Goal: Task Accomplishment & Management: Manage account settings

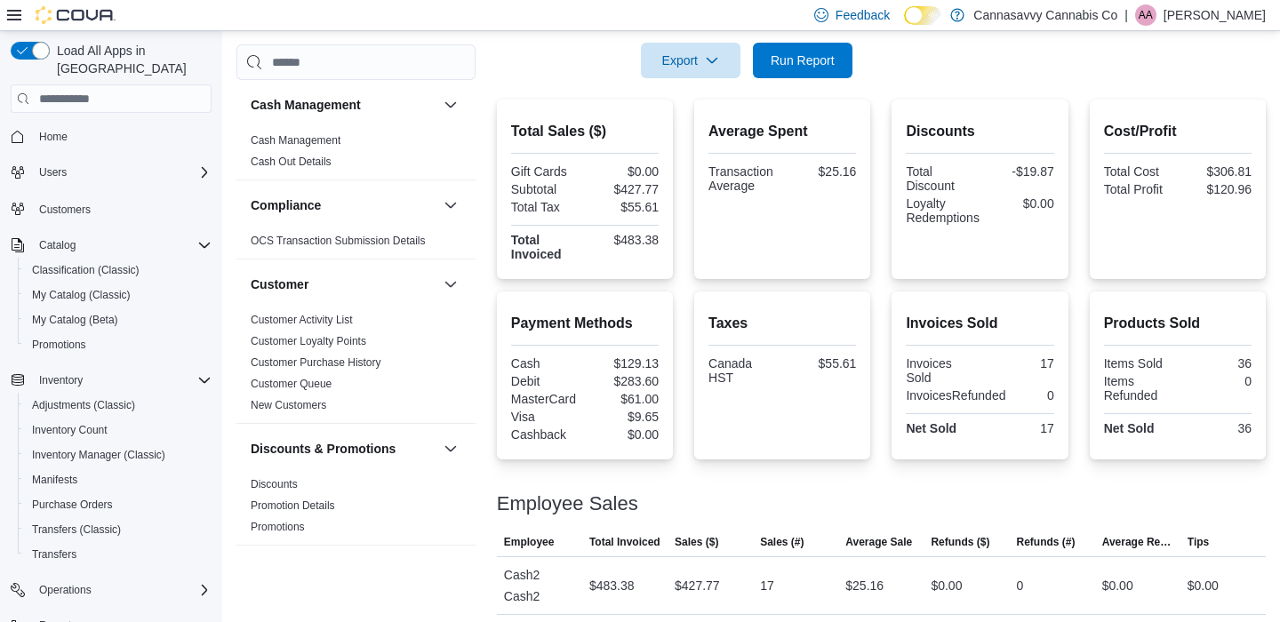
scroll to position [18, 0]
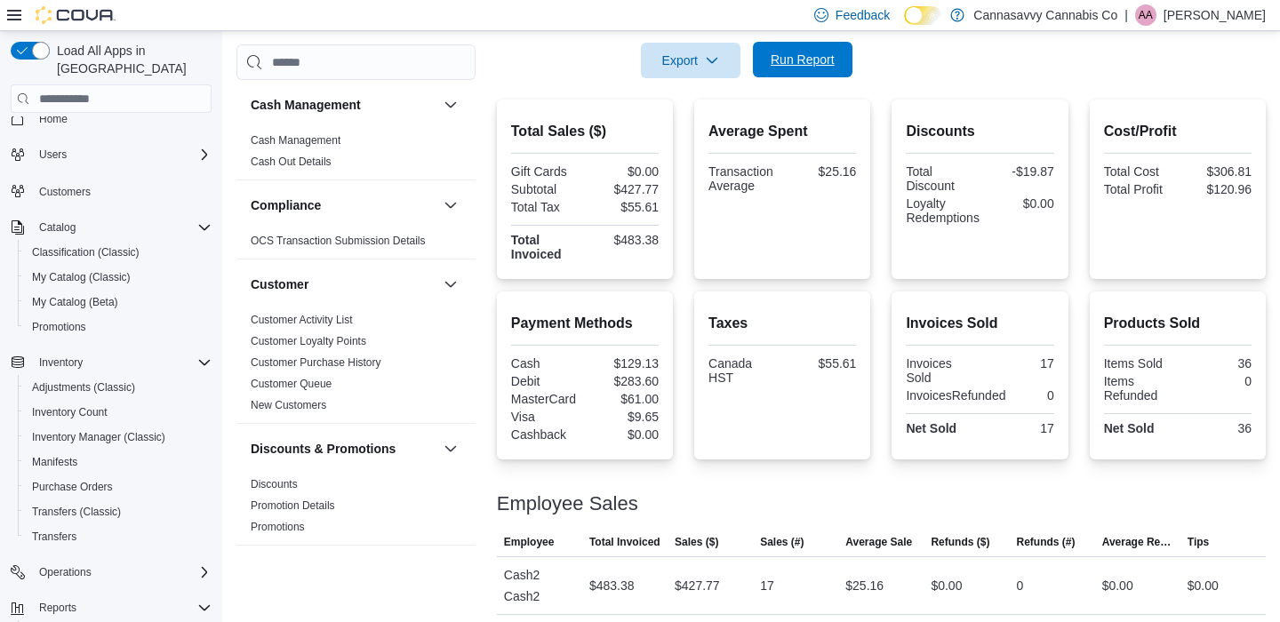
click at [808, 49] on span "Run Report" at bounding box center [803, 60] width 78 height 36
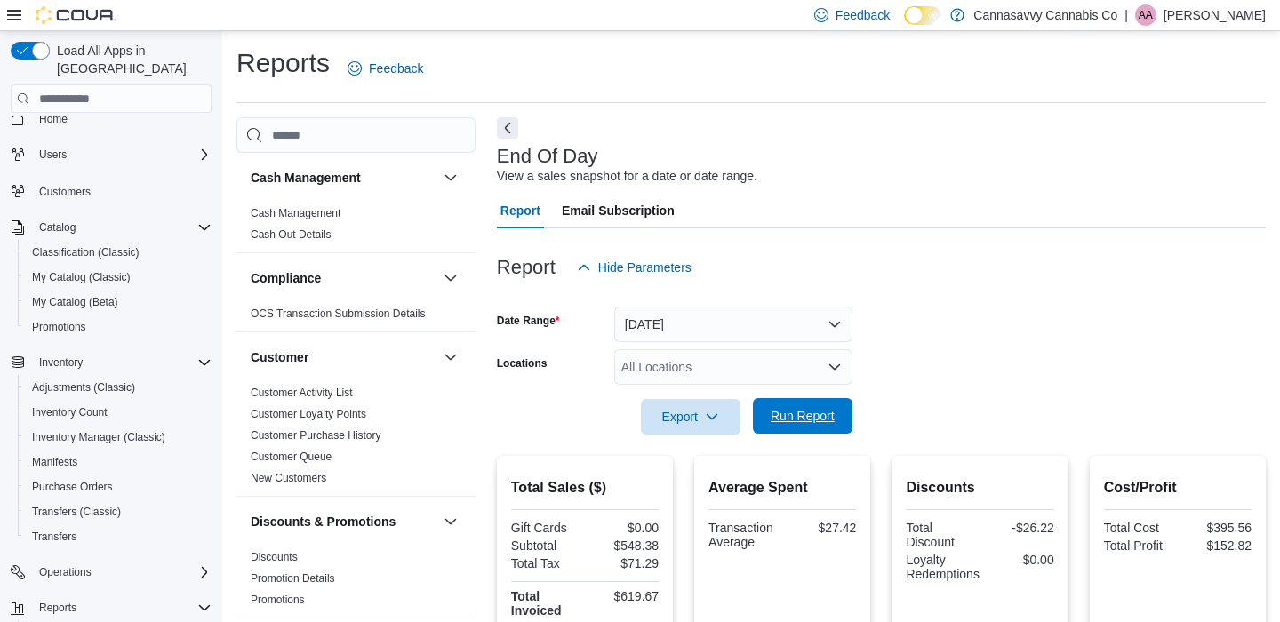
click at [812, 424] on span "Run Report" at bounding box center [803, 416] width 78 height 36
click at [813, 423] on span "Run Report" at bounding box center [803, 416] width 64 height 18
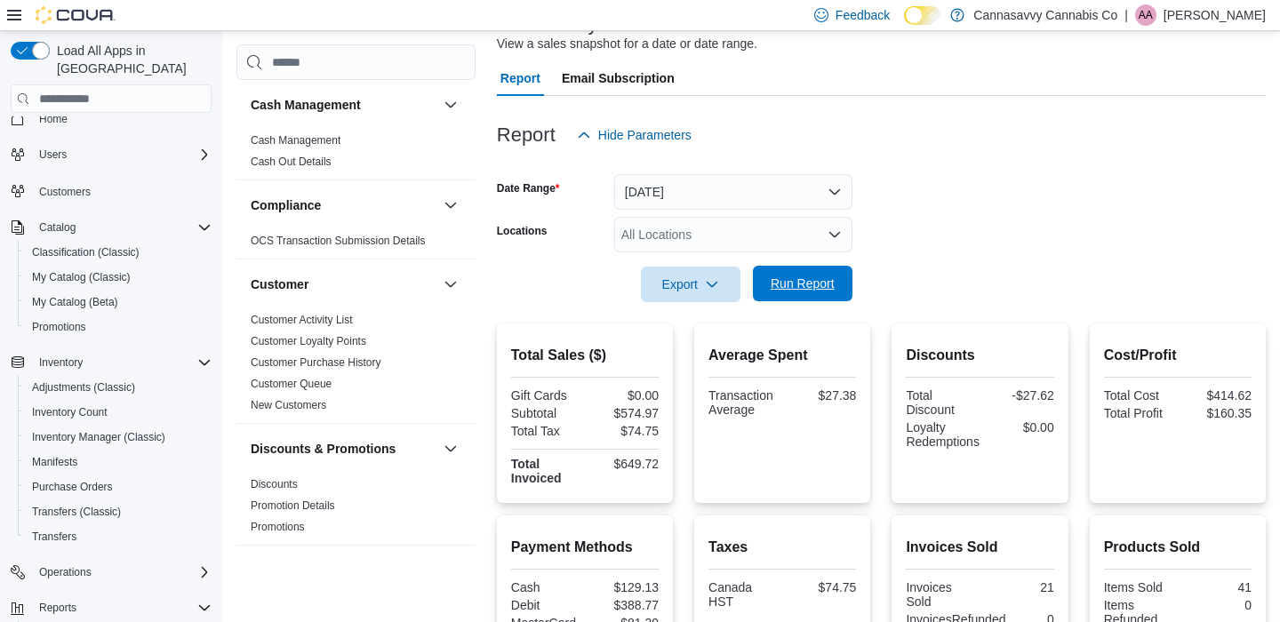
click at [818, 290] on span "Run Report" at bounding box center [803, 284] width 64 height 18
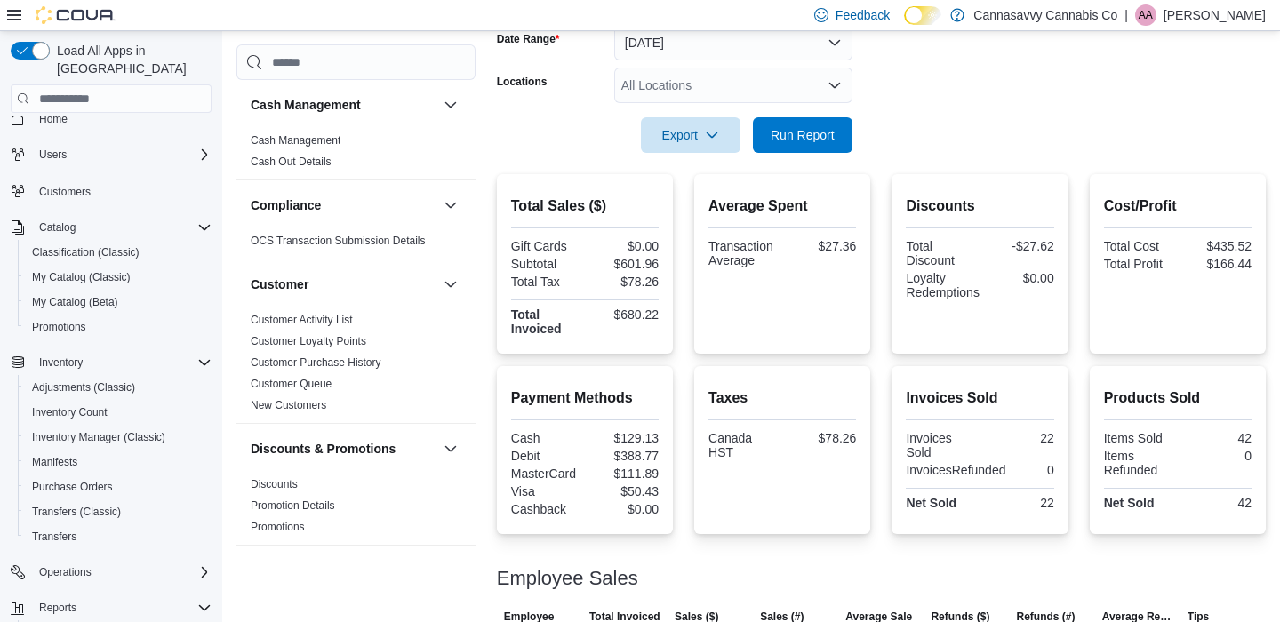
scroll to position [363, 0]
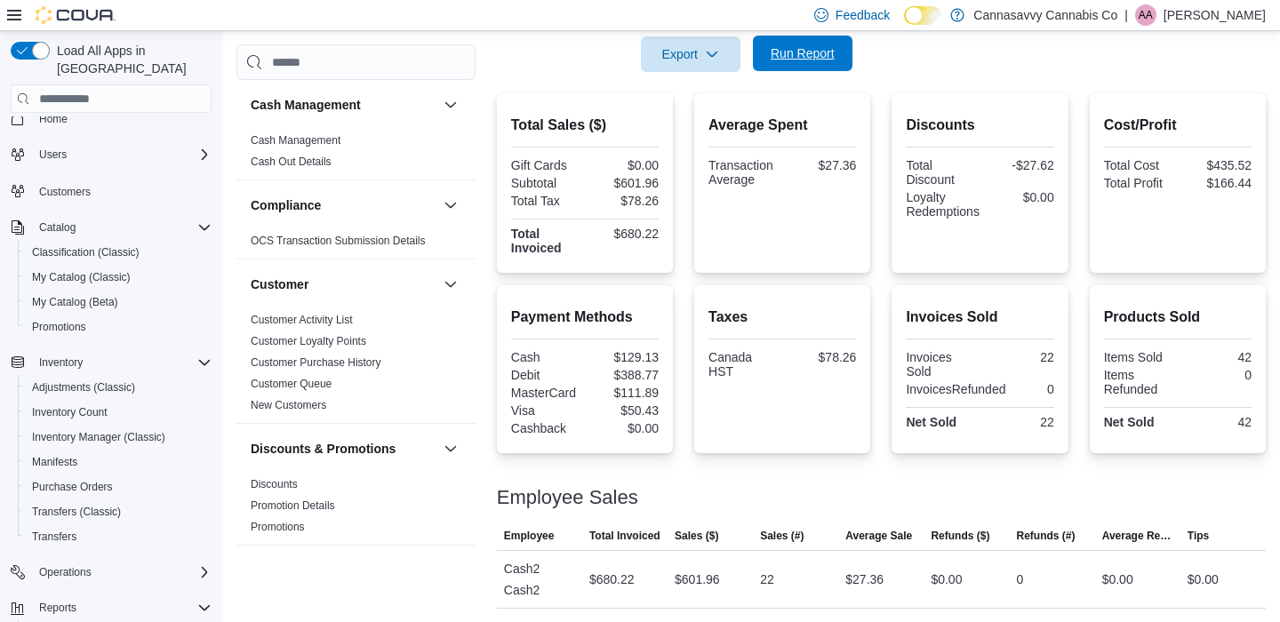
click at [800, 64] on span "Run Report" at bounding box center [803, 54] width 78 height 36
click at [832, 59] on span "Run Report" at bounding box center [803, 53] width 64 height 18
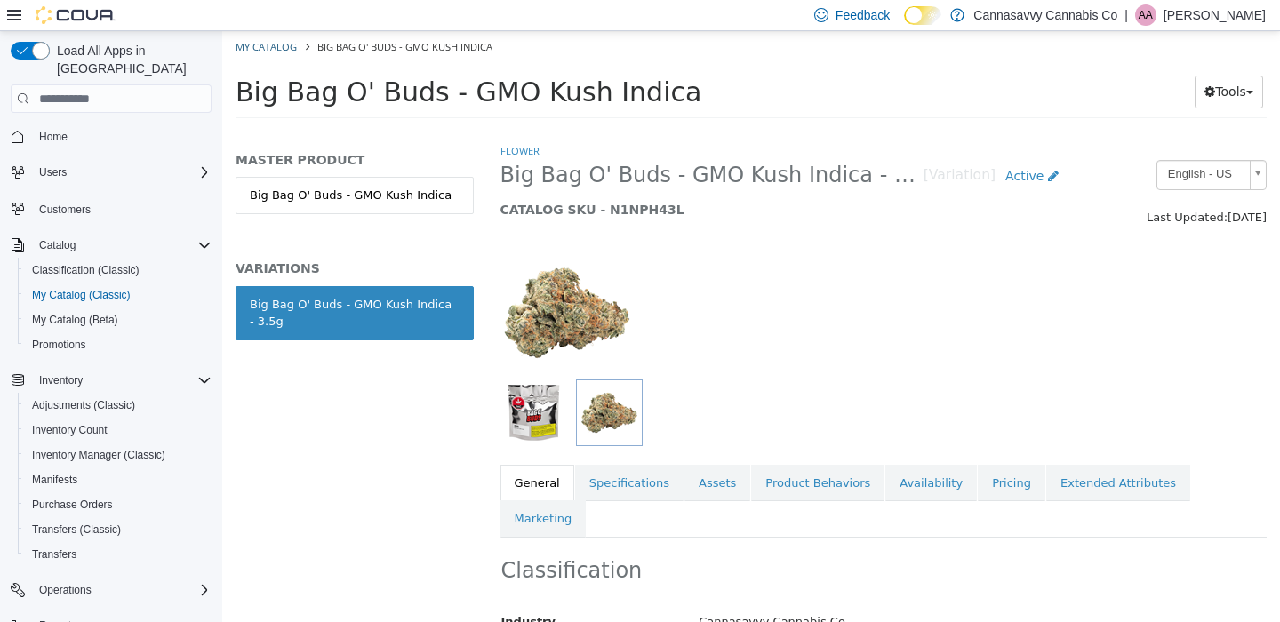
click at [285, 51] on link "My Catalog" at bounding box center [266, 46] width 61 height 13
select select "**********"
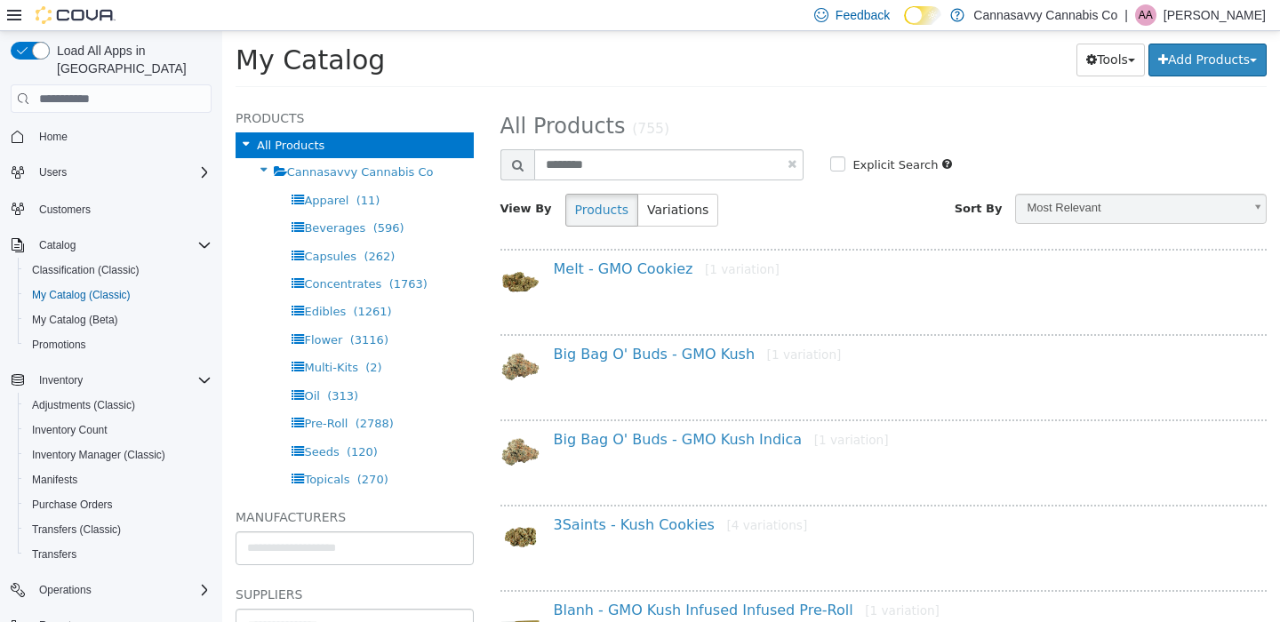
click at [788, 163] on link at bounding box center [792, 164] width 9 height 12
select select "**********"
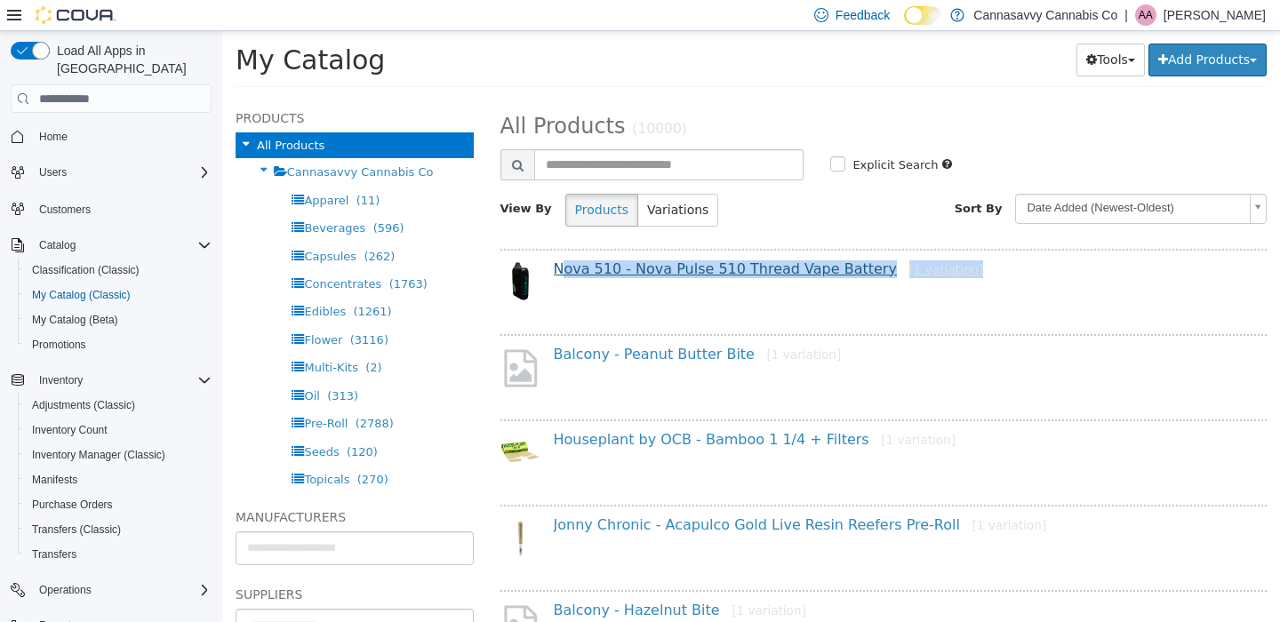
drag, startPoint x: 963, startPoint y: 267, endPoint x: 554, endPoint y: 270, distance: 408.9
click at [554, 270] on h4 "Nova 510 - Nova Pulse 510 Thread Vape Battery [1 variation]" at bounding box center [904, 269] width 700 height 19
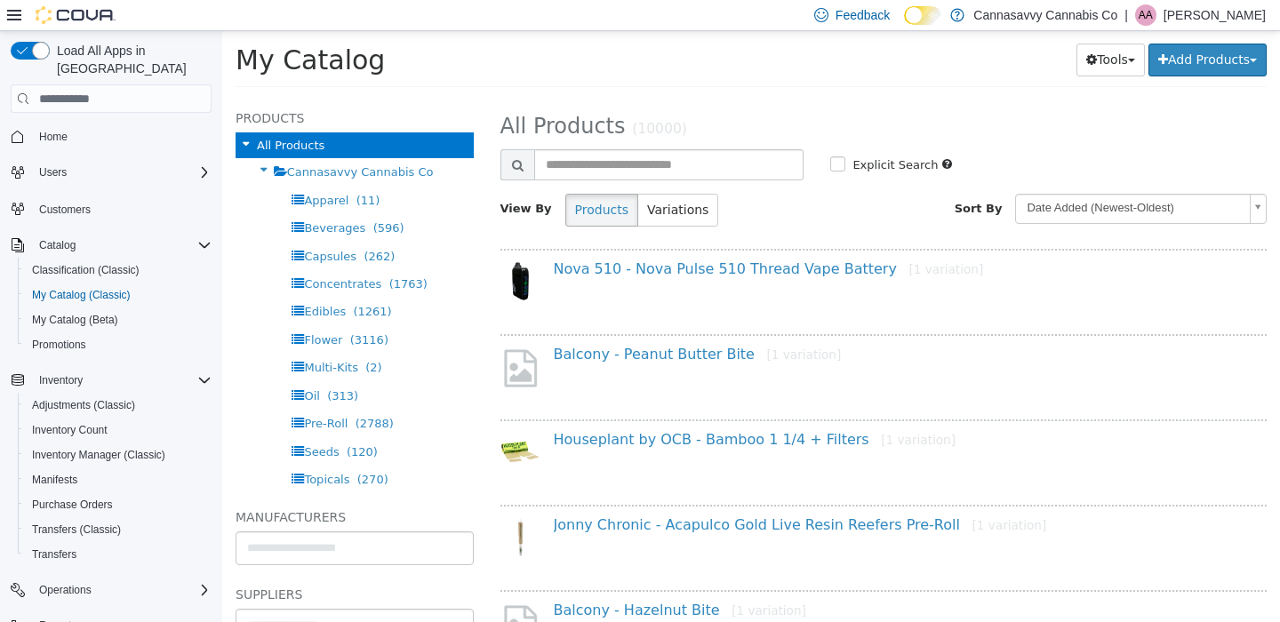
click at [862, 212] on div "View By Products Variations" at bounding box center [685, 210] width 396 height 33
drag, startPoint x: 837, startPoint y: 357, endPoint x: 557, endPoint y: 356, distance: 280.0
click at [557, 356] on h4 "Balcony - Peanut Butter Bite [1 variation]" at bounding box center [904, 355] width 700 height 19
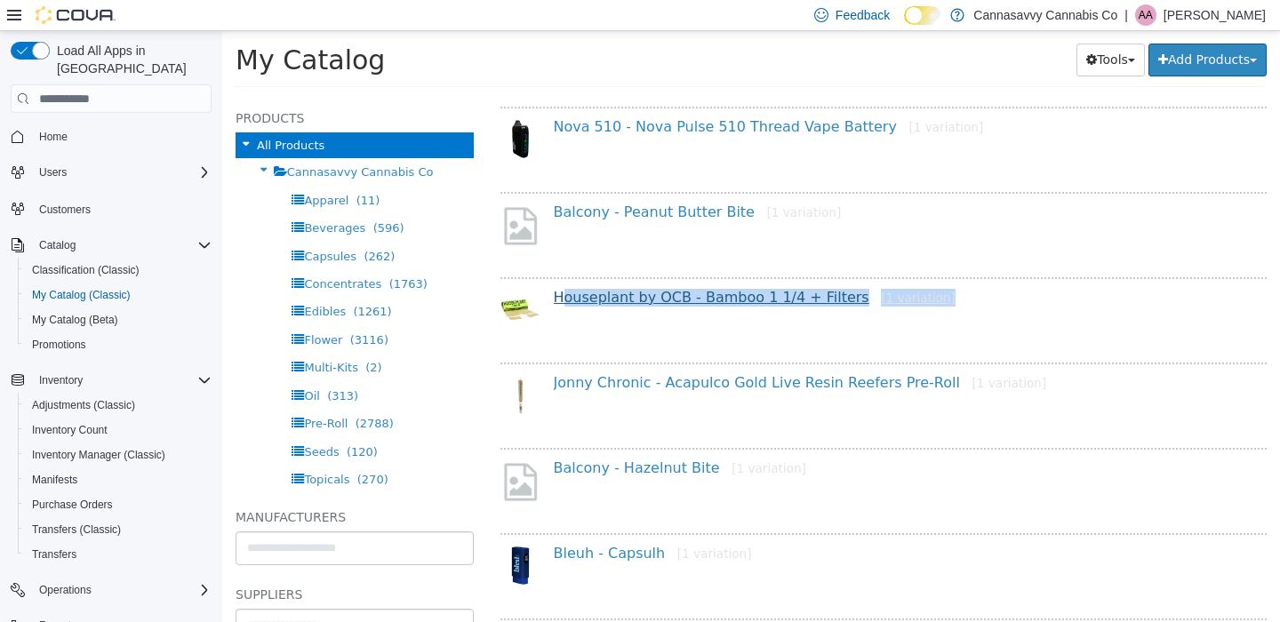
drag, startPoint x: 952, startPoint y: 300, endPoint x: 556, endPoint y: 303, distance: 396.5
click at [556, 303] on h4 "Houseplant by OCB - Bamboo 1 1/4 + Filters [1 variation]" at bounding box center [904, 298] width 700 height 19
click at [954, 293] on h4 "Houseplant by OCB - Bamboo 1 1/4 + Filters [1 variation]" at bounding box center [904, 298] width 700 height 19
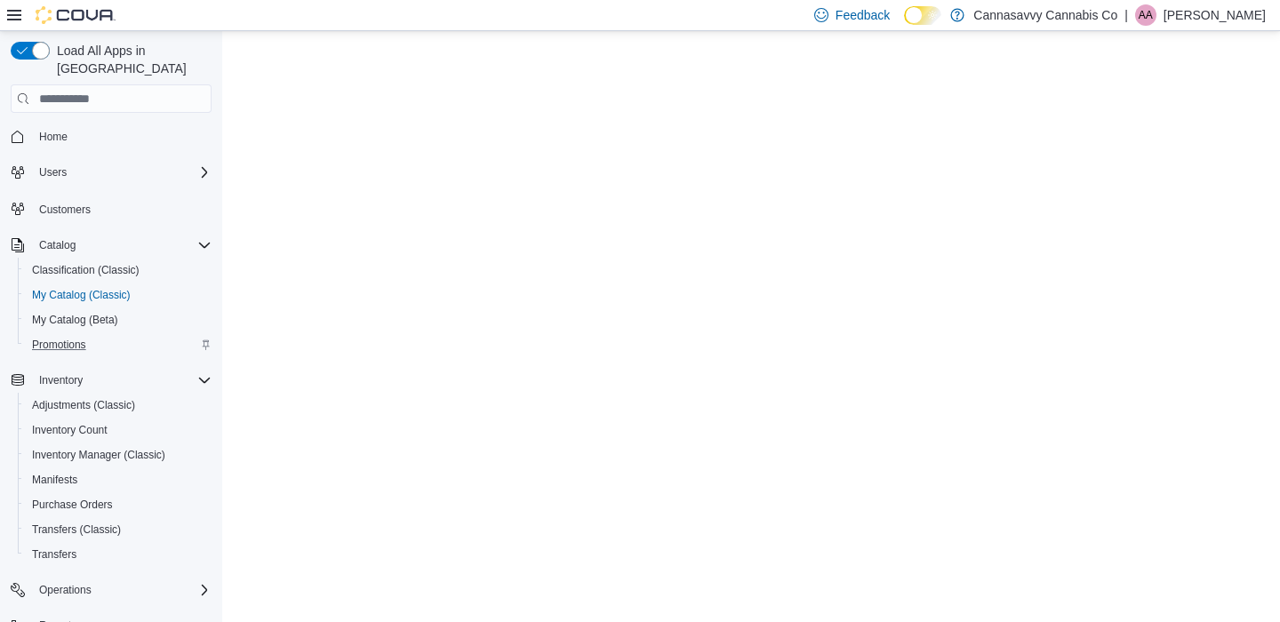
select select "**********"
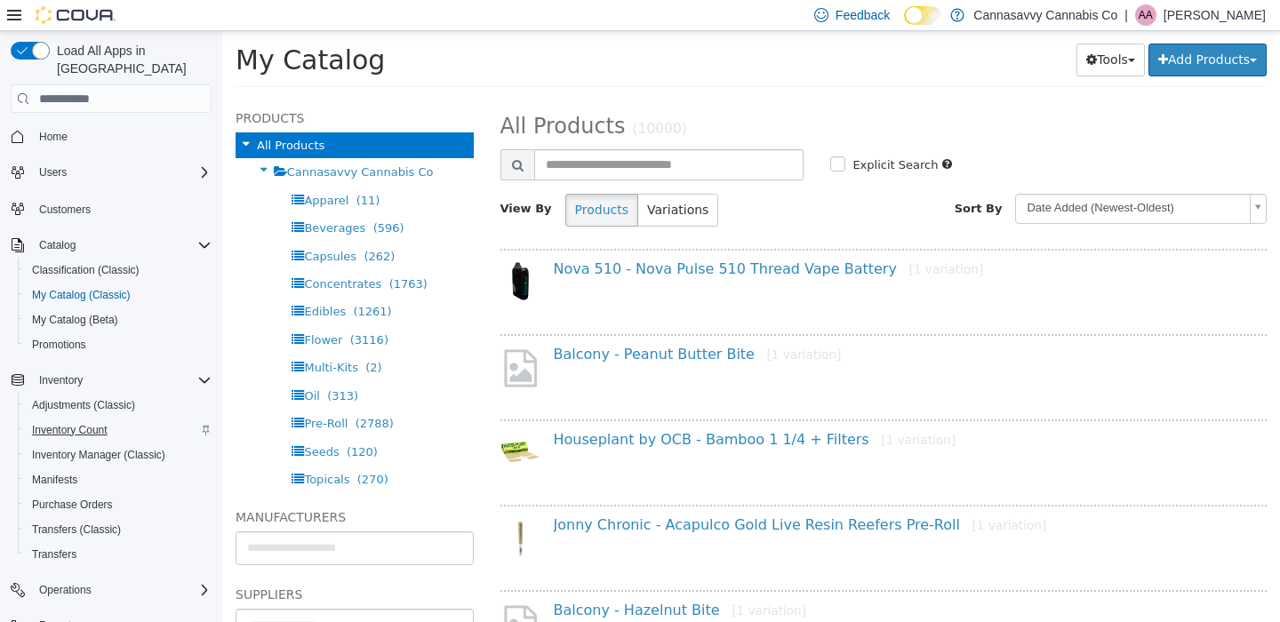
scroll to position [142, 0]
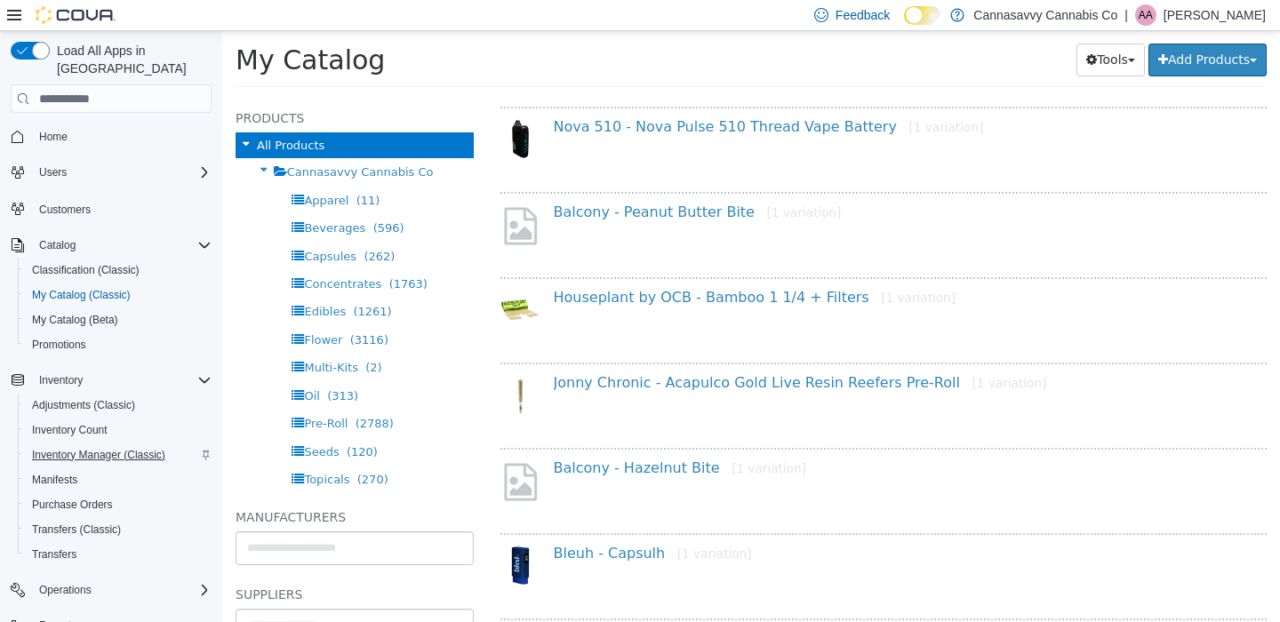
click at [120, 448] on span "Inventory Manager (Classic)" at bounding box center [98, 455] width 133 height 14
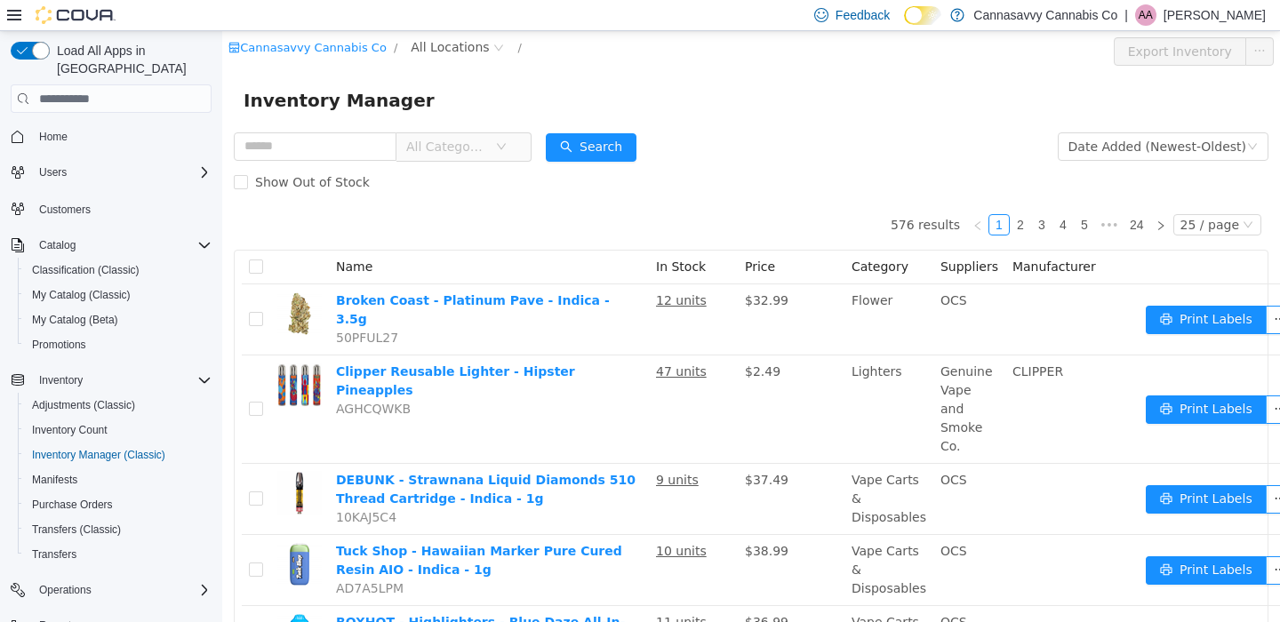
click at [495, 157] on span "All Categories" at bounding box center [450, 146] width 89 height 27
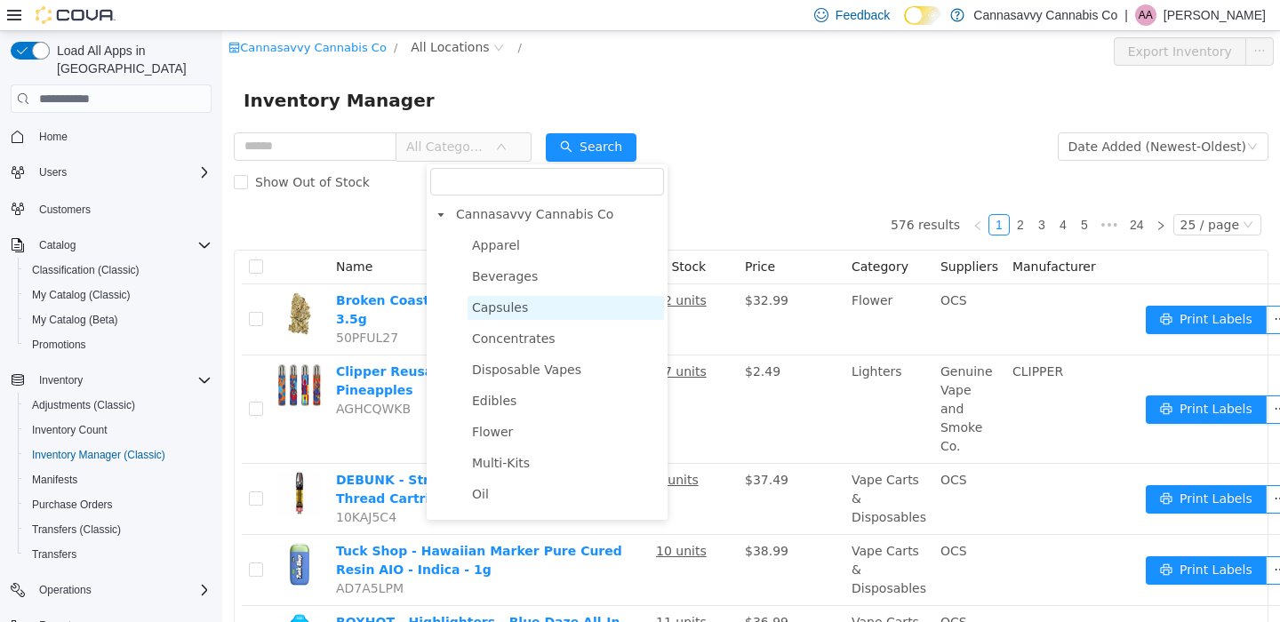
click at [532, 310] on span "Capsules" at bounding box center [566, 308] width 196 height 24
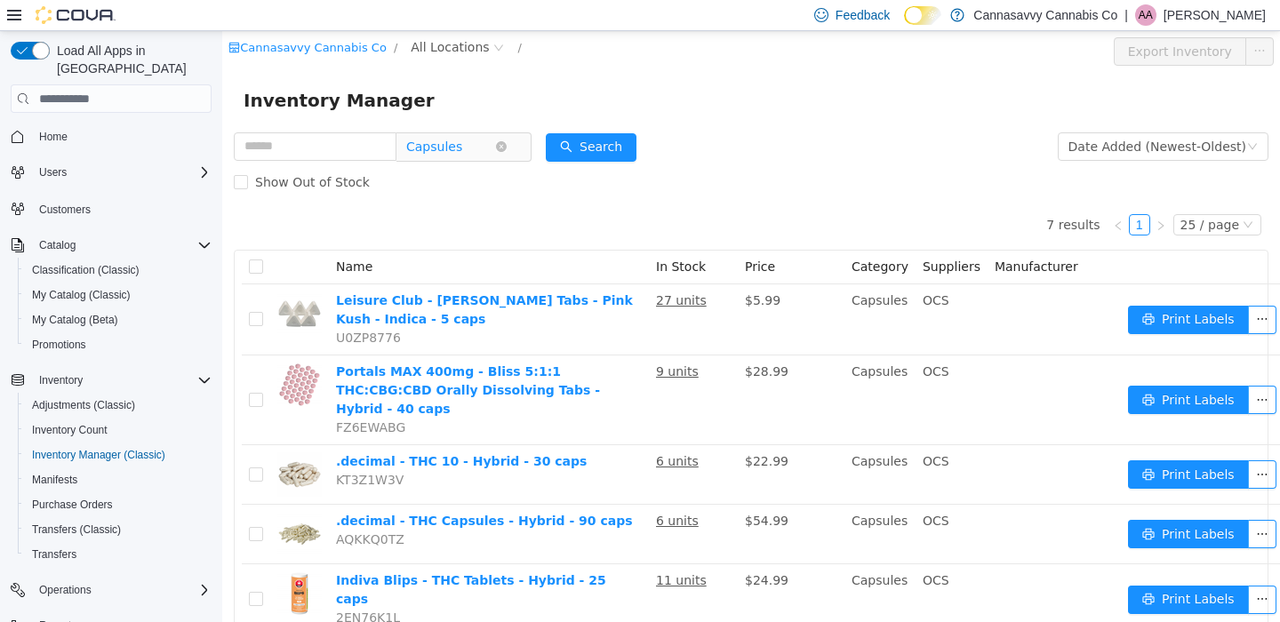
click at [462, 158] on span "Capsules" at bounding box center [434, 146] width 56 height 27
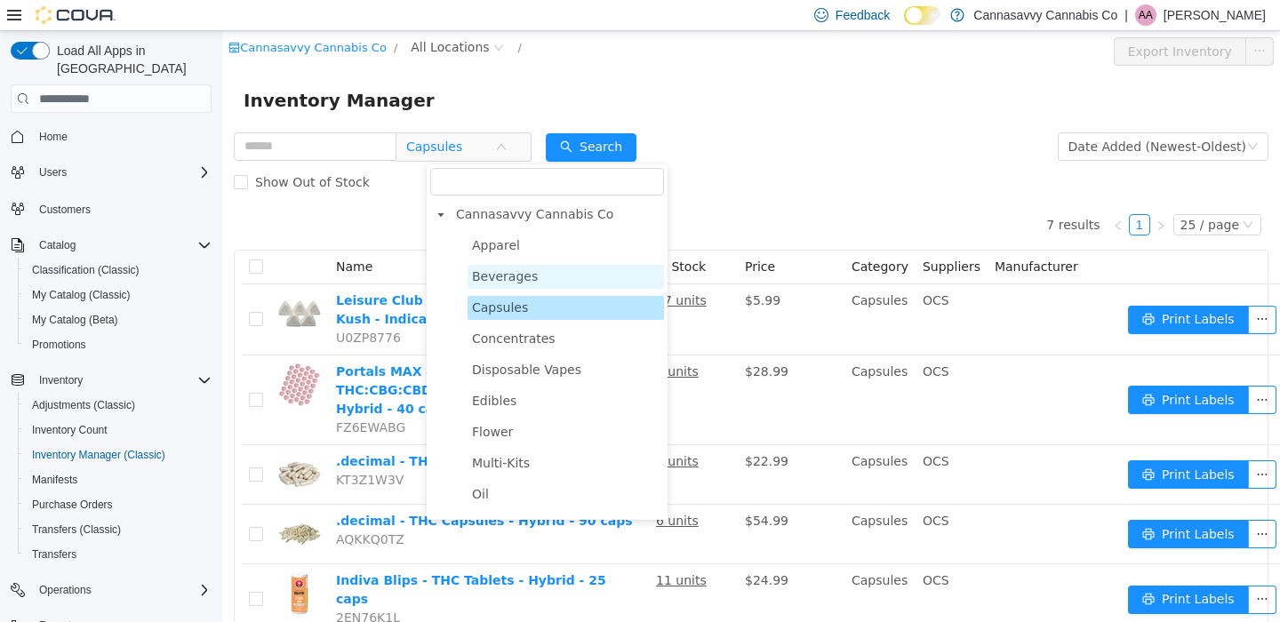
click at [531, 276] on span "Beverages" at bounding box center [505, 276] width 66 height 14
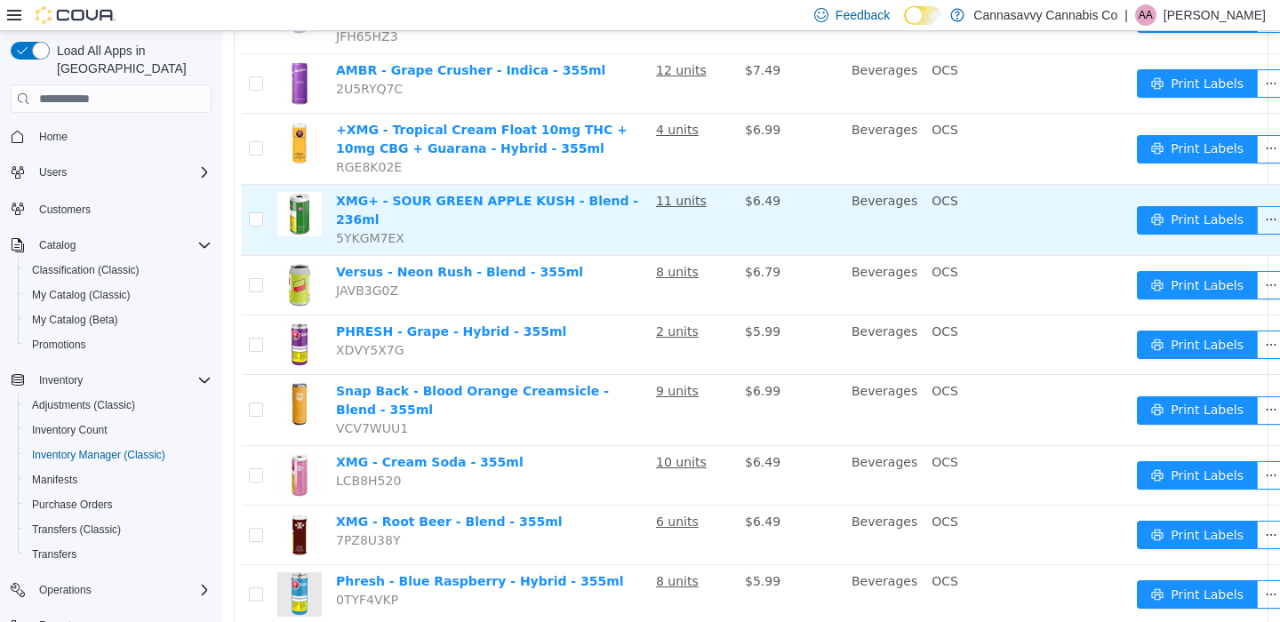
scroll to position [1107, 0]
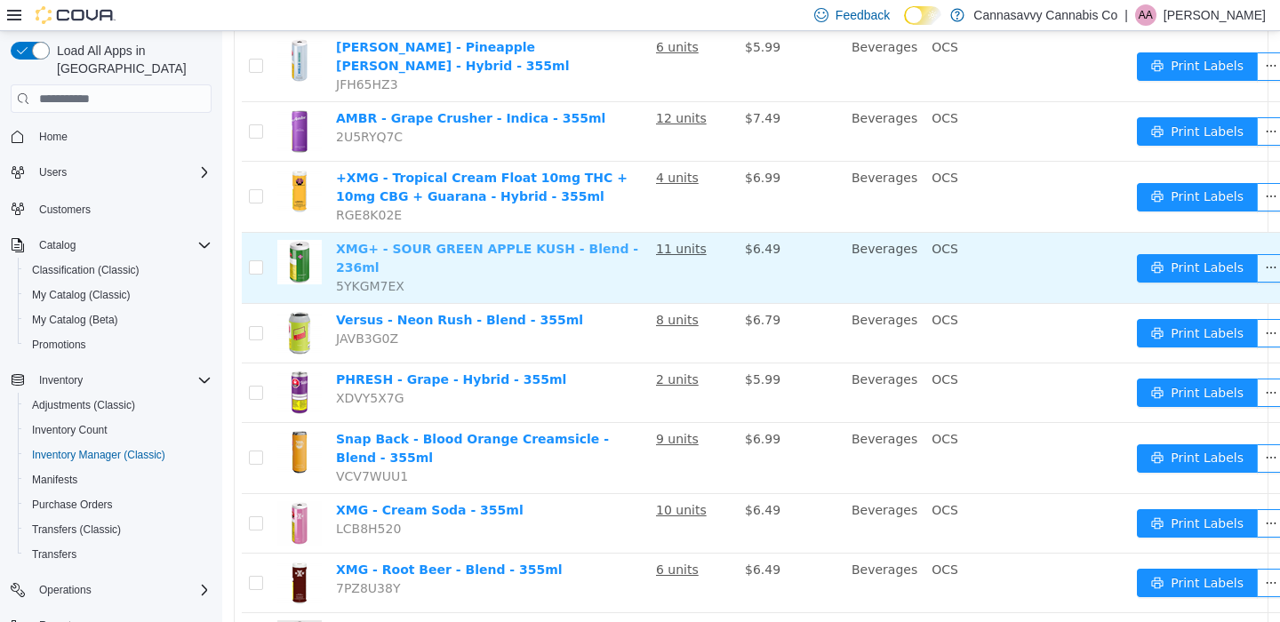
click at [574, 242] on link "XMG+ - SOUR GREEN APPLE KUSH - Blend - 236ml" at bounding box center [487, 258] width 302 height 33
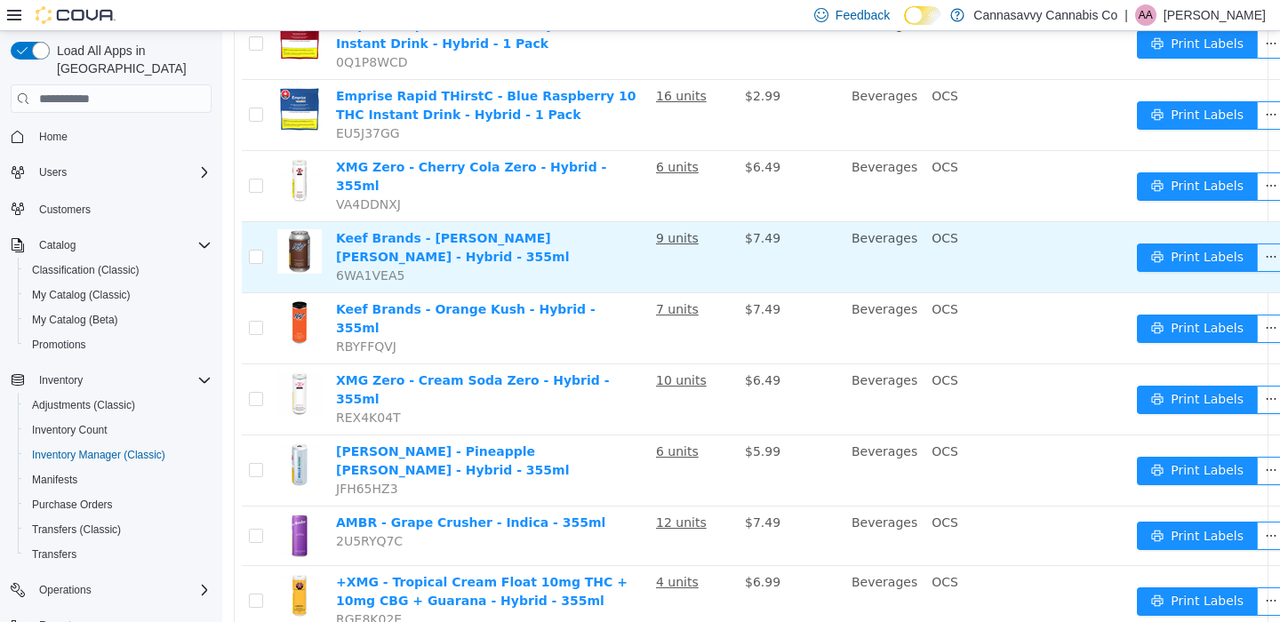
scroll to position [1037, 0]
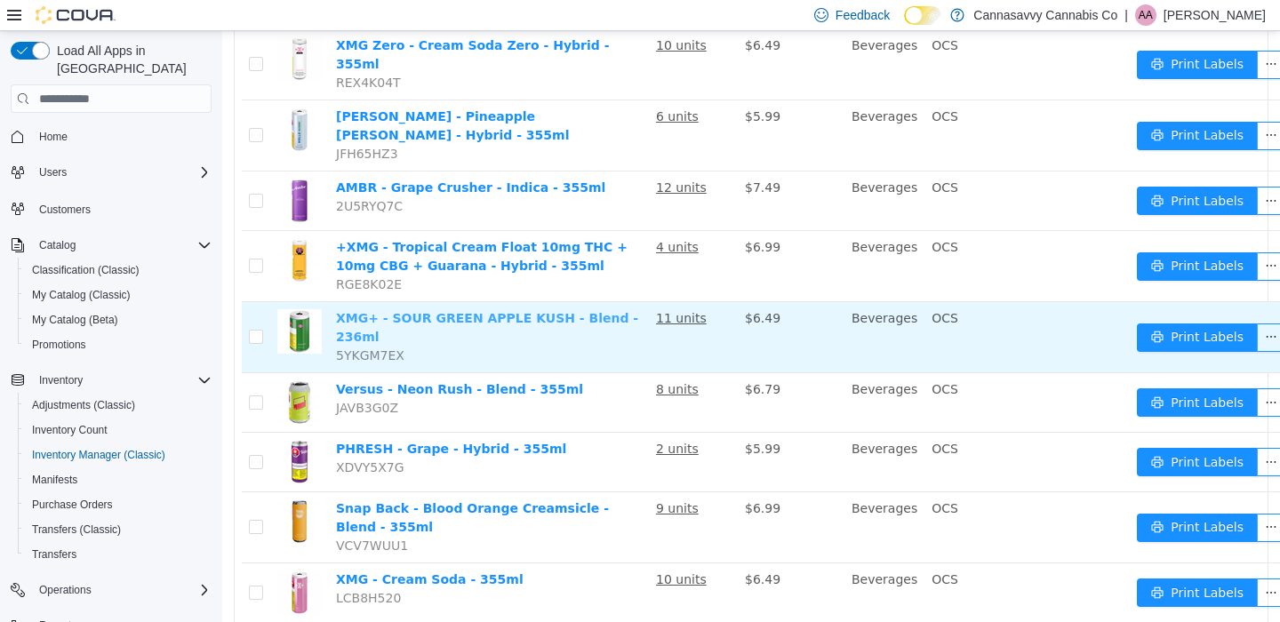
click at [449, 311] on link "XMG+ - SOUR GREEN APPLE KUSH - Blend - 236ml" at bounding box center [487, 327] width 302 height 33
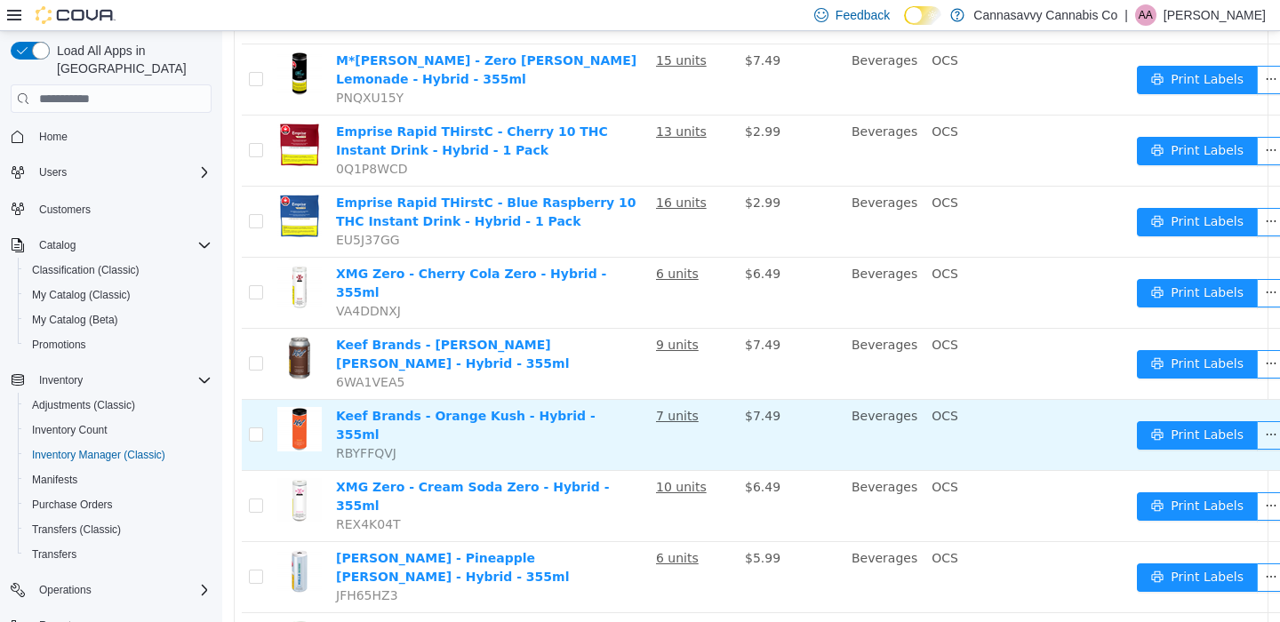
scroll to position [532, 0]
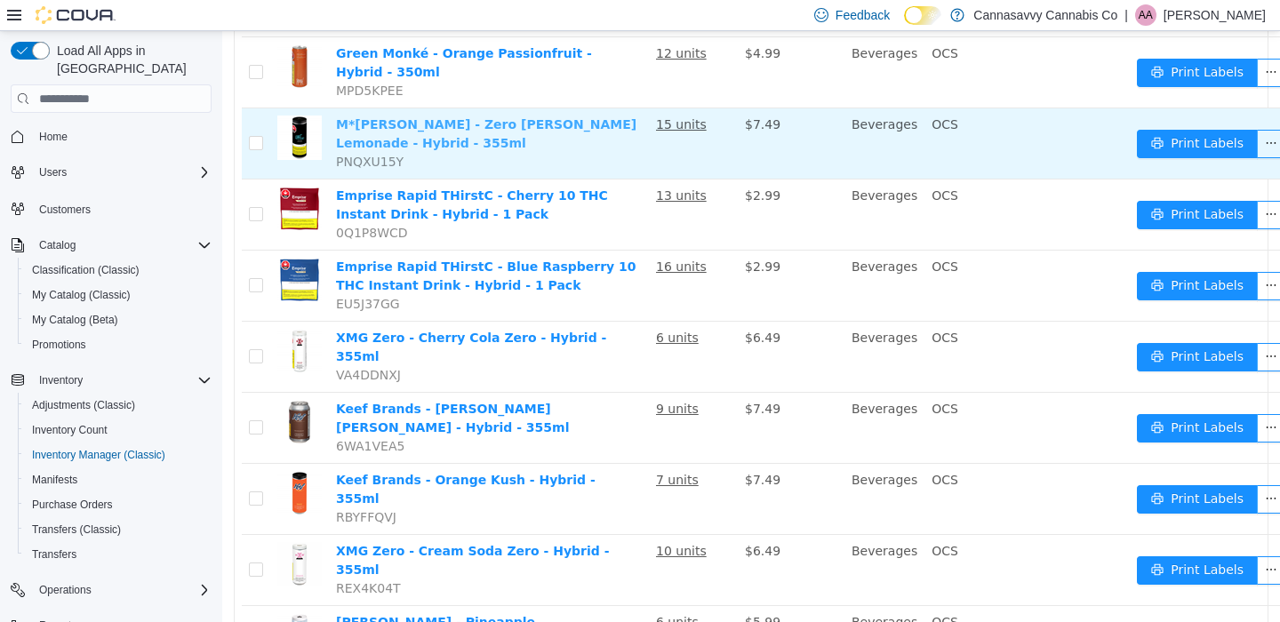
click at [540, 126] on link "M*ry Jones - Zero Berry Lemonade - Hybrid - 355ml" at bounding box center [486, 133] width 300 height 33
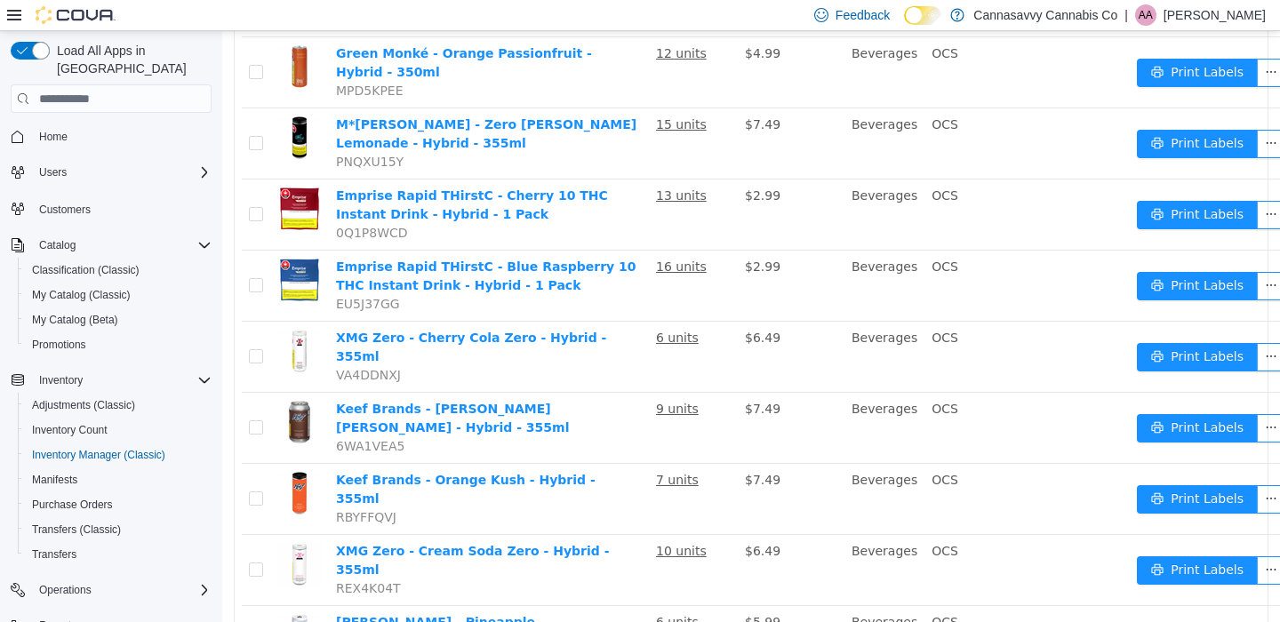
scroll to position [0, 0]
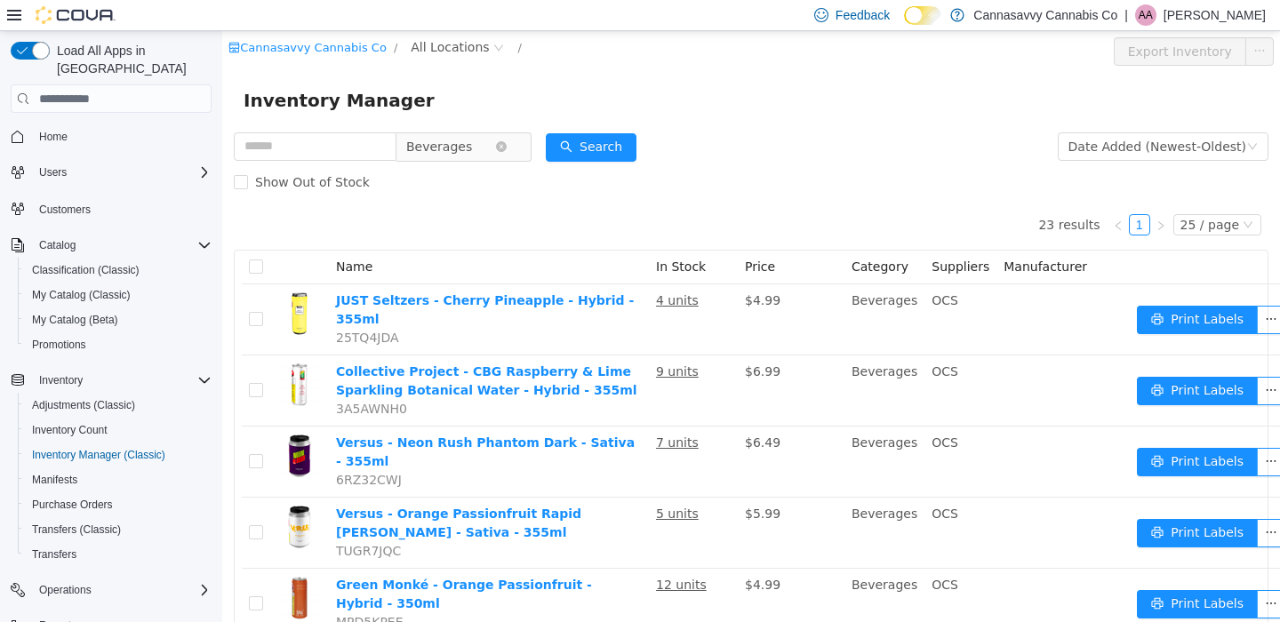
click at [468, 155] on span "Beverages" at bounding box center [439, 146] width 66 height 27
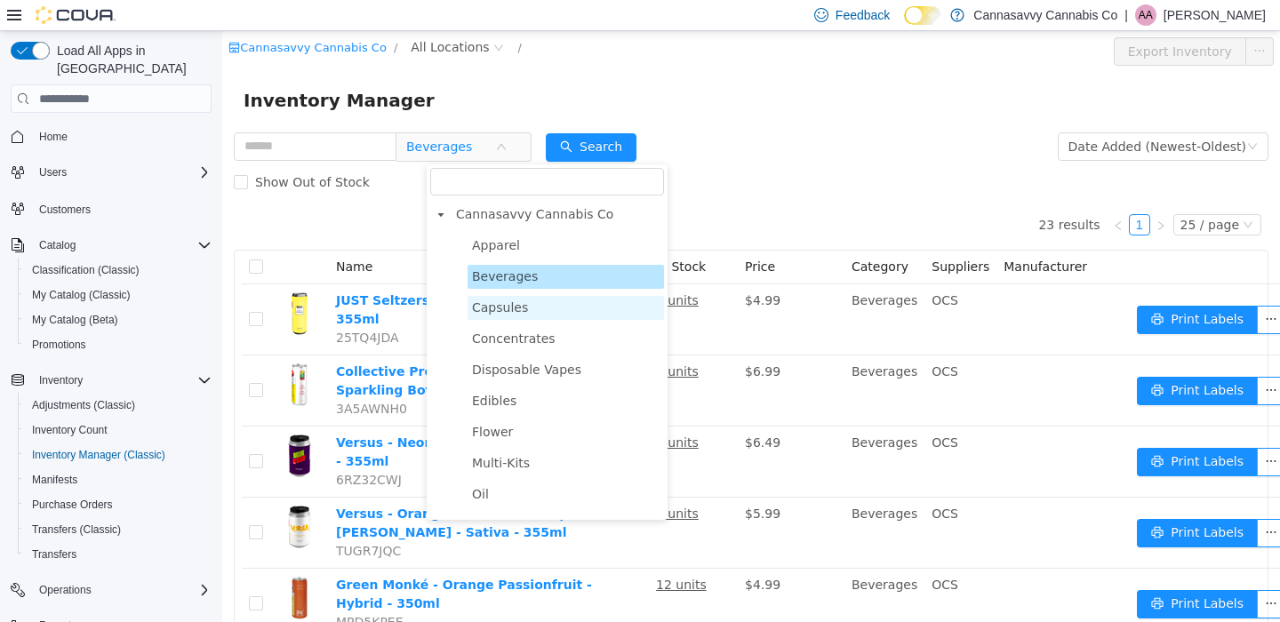
click at [540, 307] on span "Capsules" at bounding box center [566, 308] width 196 height 24
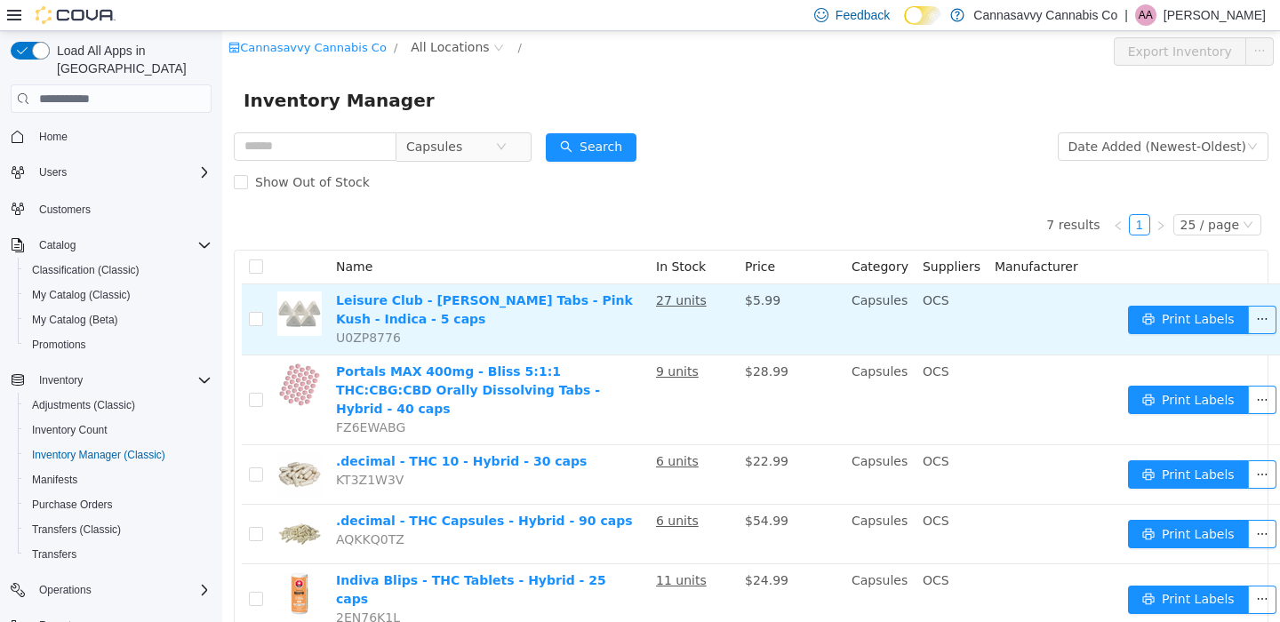
scroll to position [172, 0]
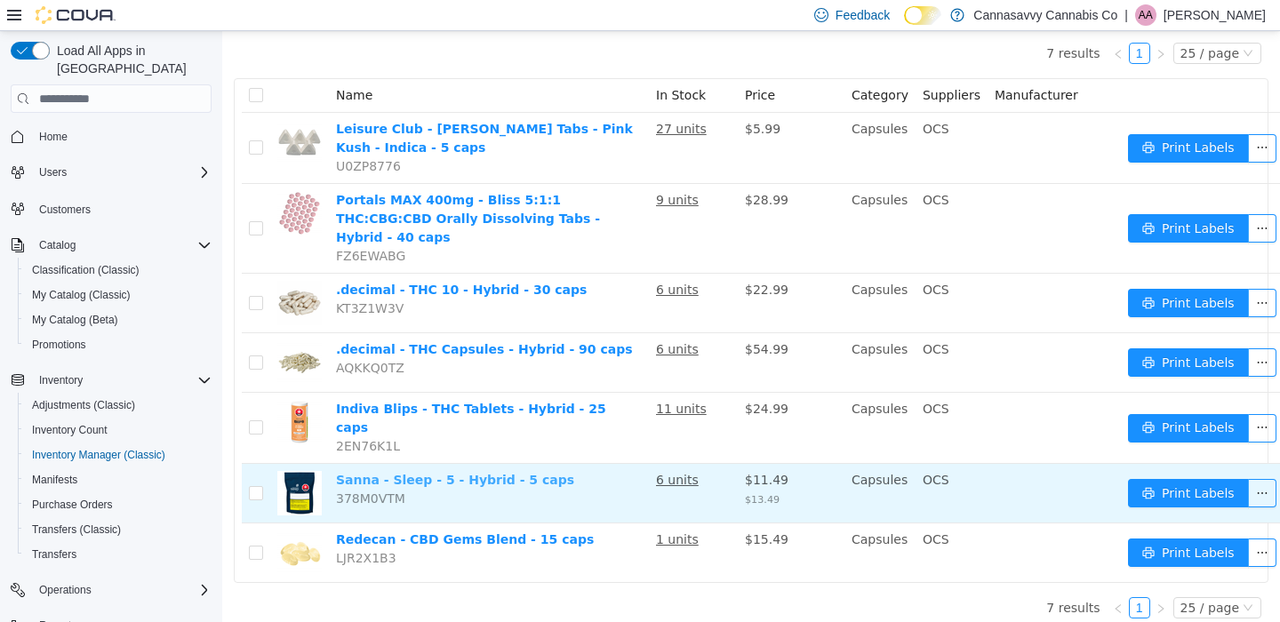
click at [469, 473] on link "Sanna - Sleep - 5 - Hybrid - 5 caps" at bounding box center [455, 480] width 238 height 14
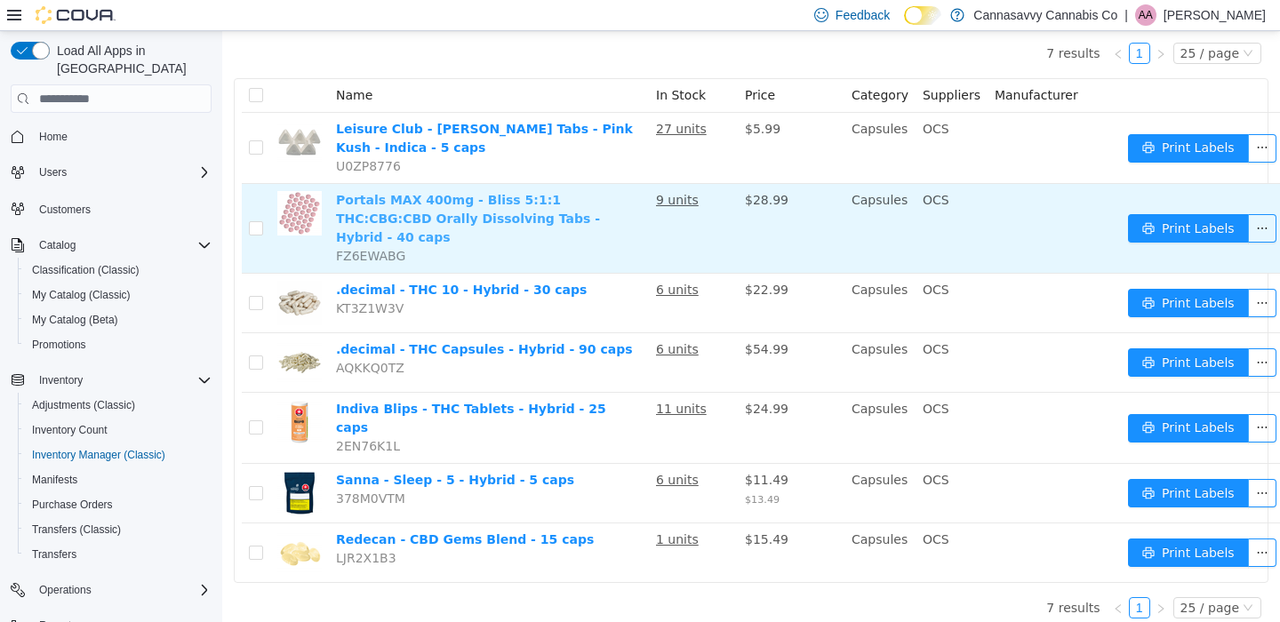
click at [461, 222] on link "Portals MAX 400mg - Bliss 5:1:1 THC:CBG:CBD Orally Dissolving Tabs - Hybrid - 4…" at bounding box center [468, 219] width 264 height 52
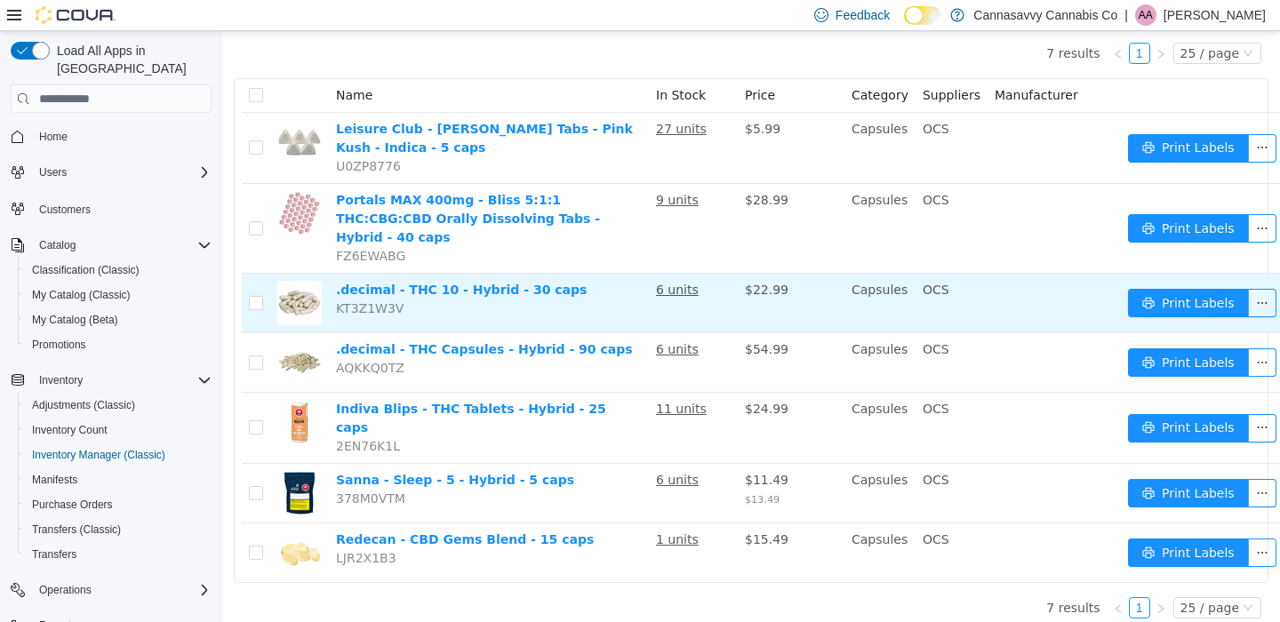
scroll to position [0, 0]
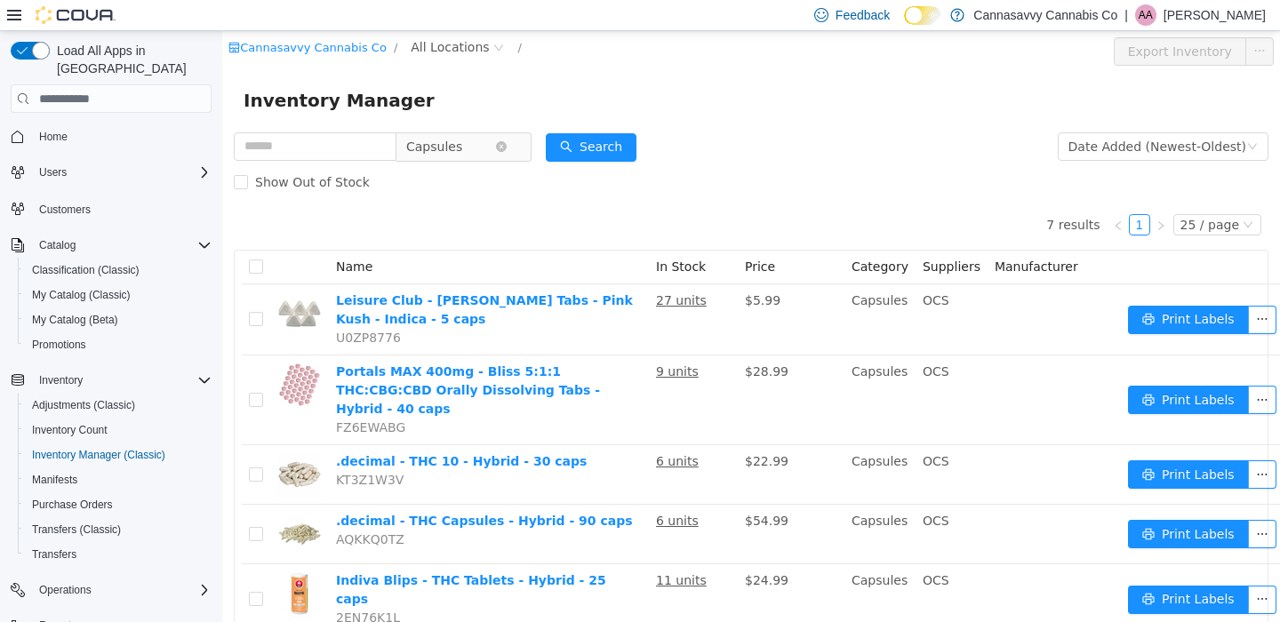
click at [495, 143] on span "Capsules" at bounding box center [450, 146] width 89 height 27
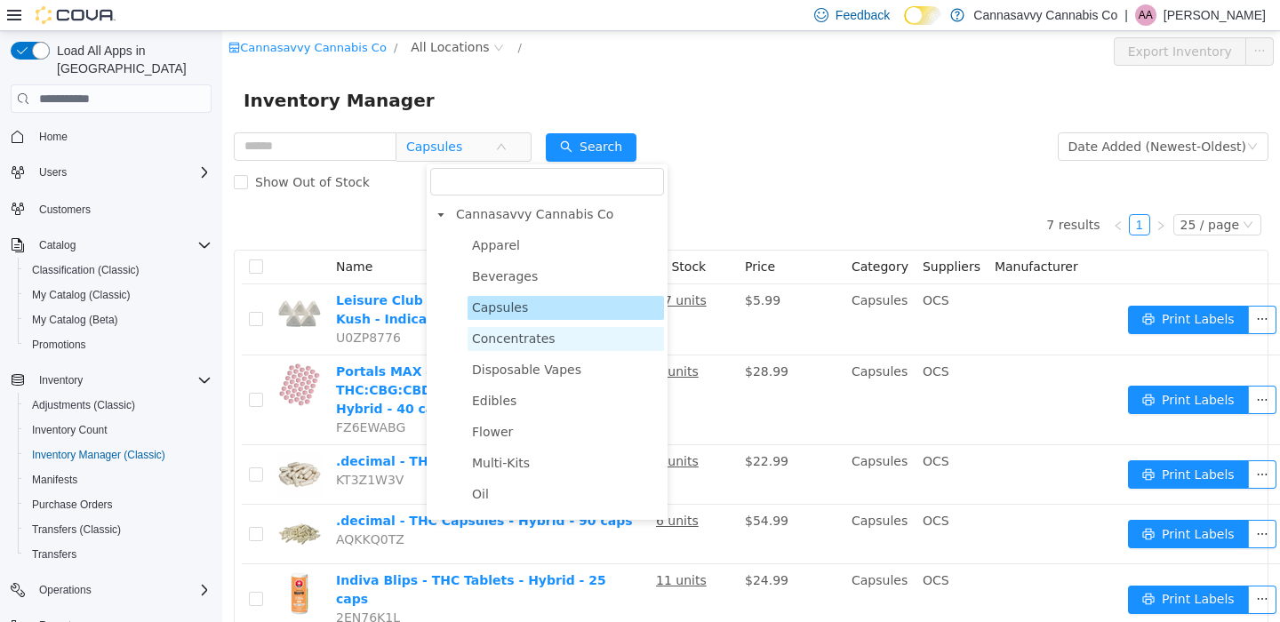
click at [515, 343] on span "Concentrates" at bounding box center [514, 339] width 84 height 14
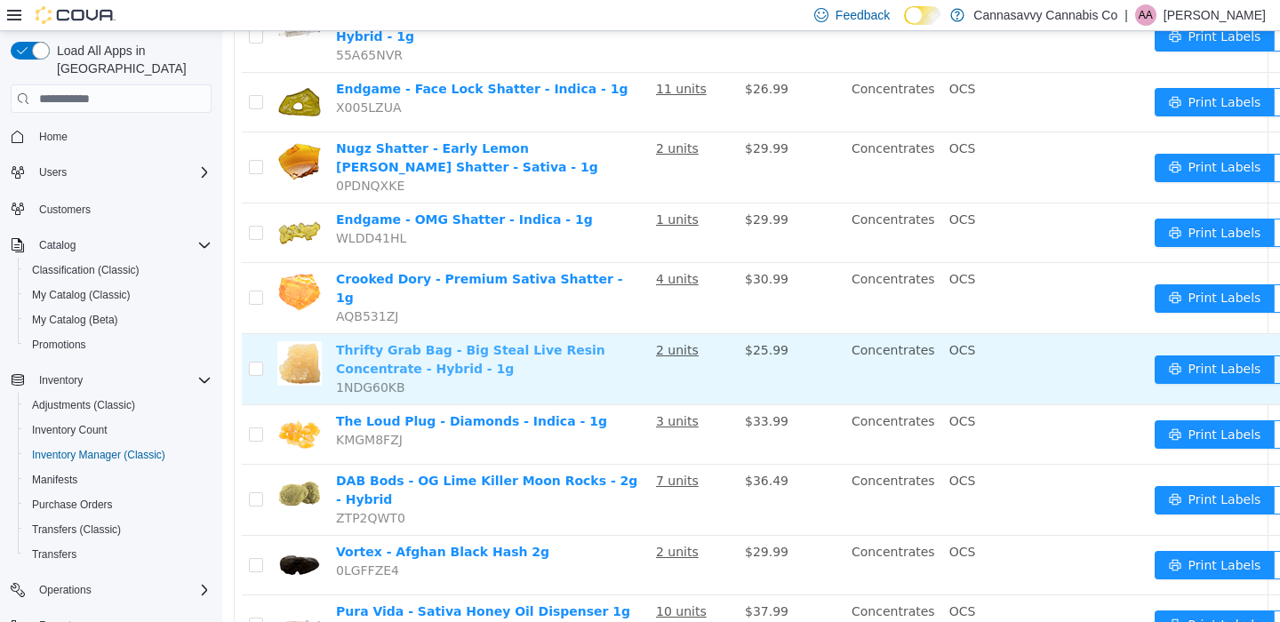
scroll to position [485, 0]
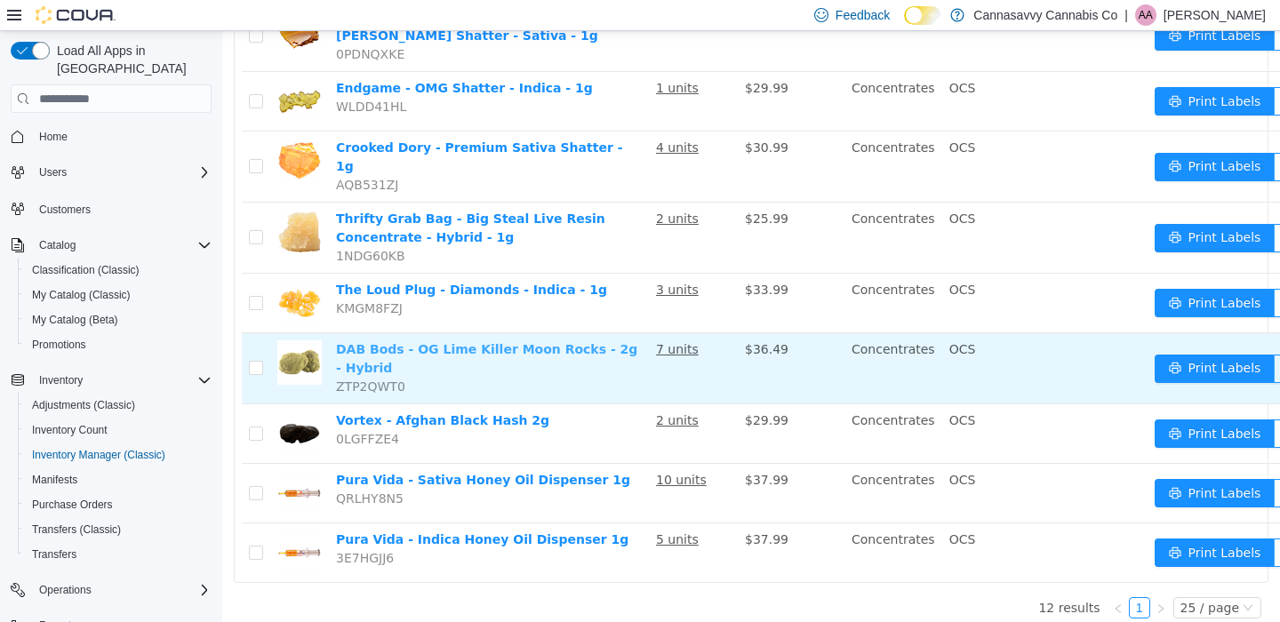
click at [540, 342] on link "DAB Bods - OG Lime Killer Moon Rocks - 2g - Hybrid" at bounding box center [486, 358] width 301 height 33
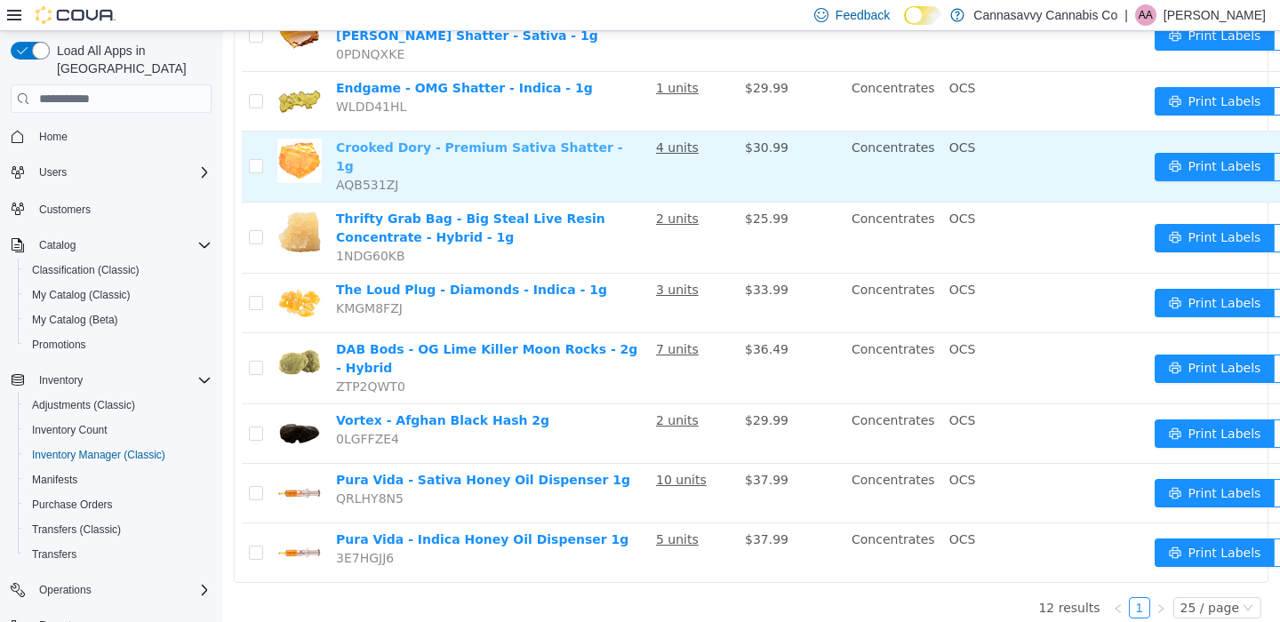
click at [541, 149] on link "Crooked Dory - Premium Sativa Shatter - 1g" at bounding box center [479, 156] width 286 height 33
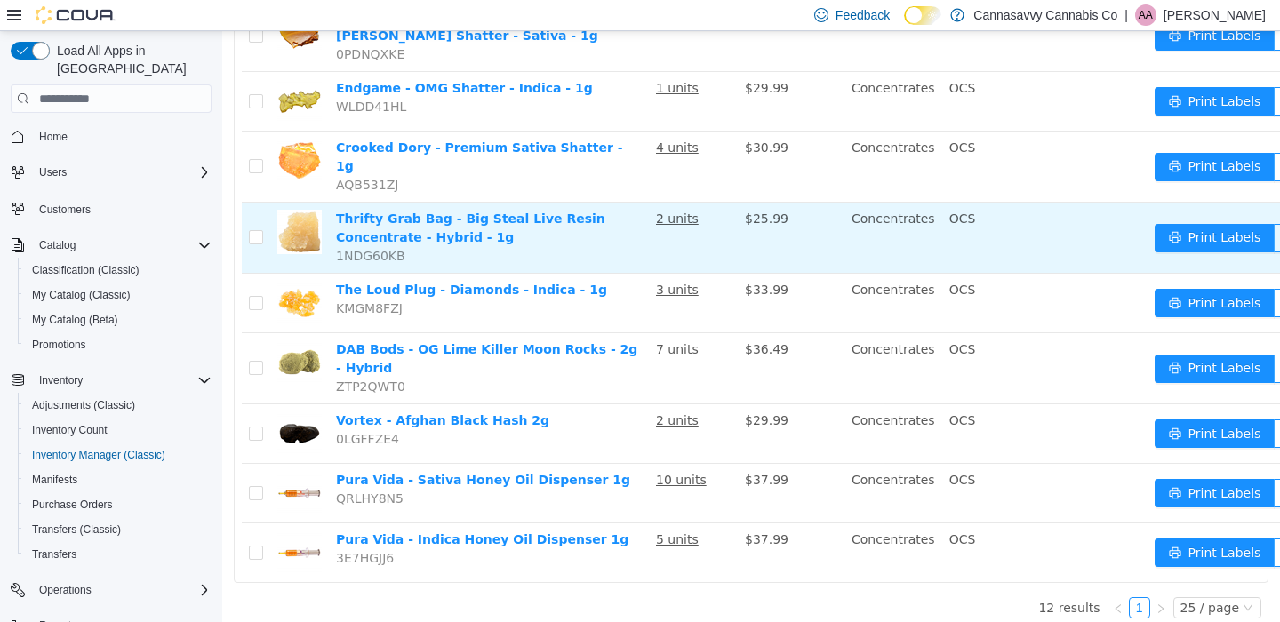
scroll to position [0, 0]
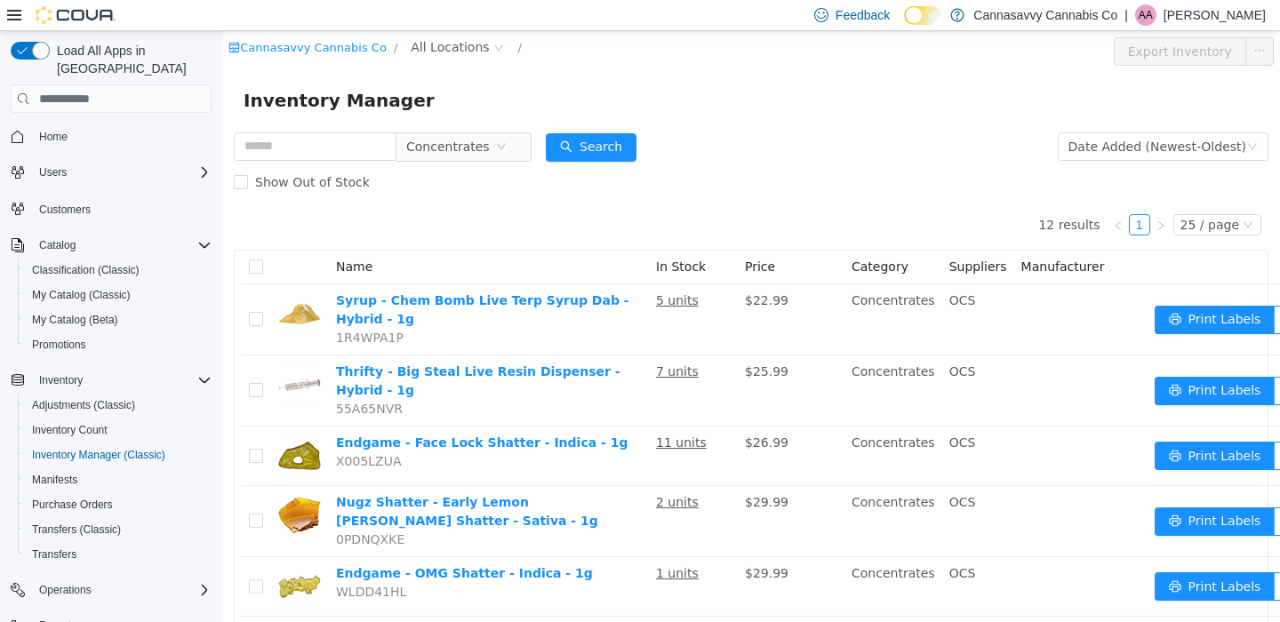
click at [462, 130] on div "Concentrates" at bounding box center [383, 147] width 298 height 36
click at [472, 147] on span "Concentrates" at bounding box center [448, 146] width 84 height 27
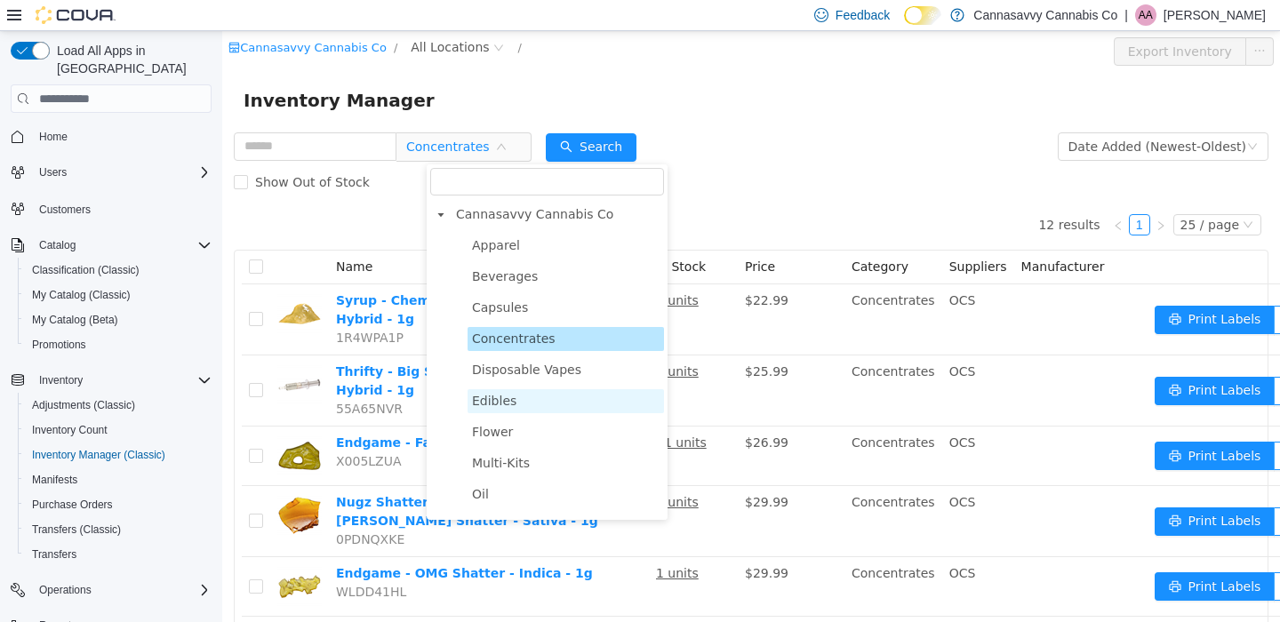
click at [559, 402] on span "Edibles" at bounding box center [566, 401] width 196 height 24
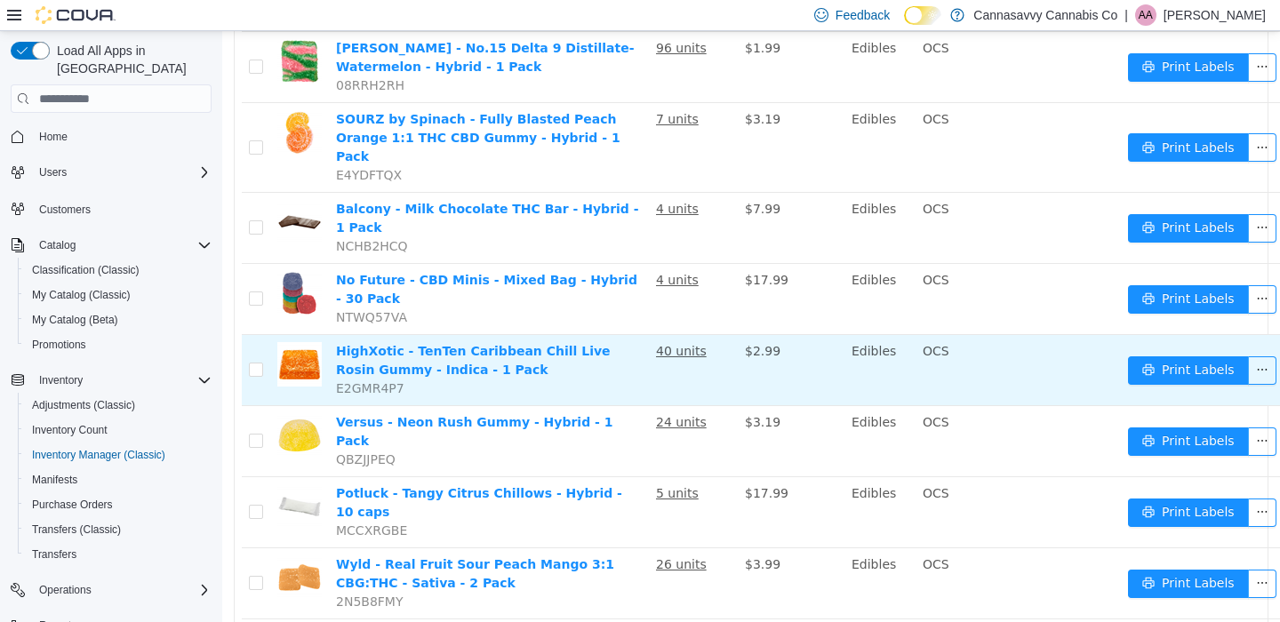
scroll to position [1076, 0]
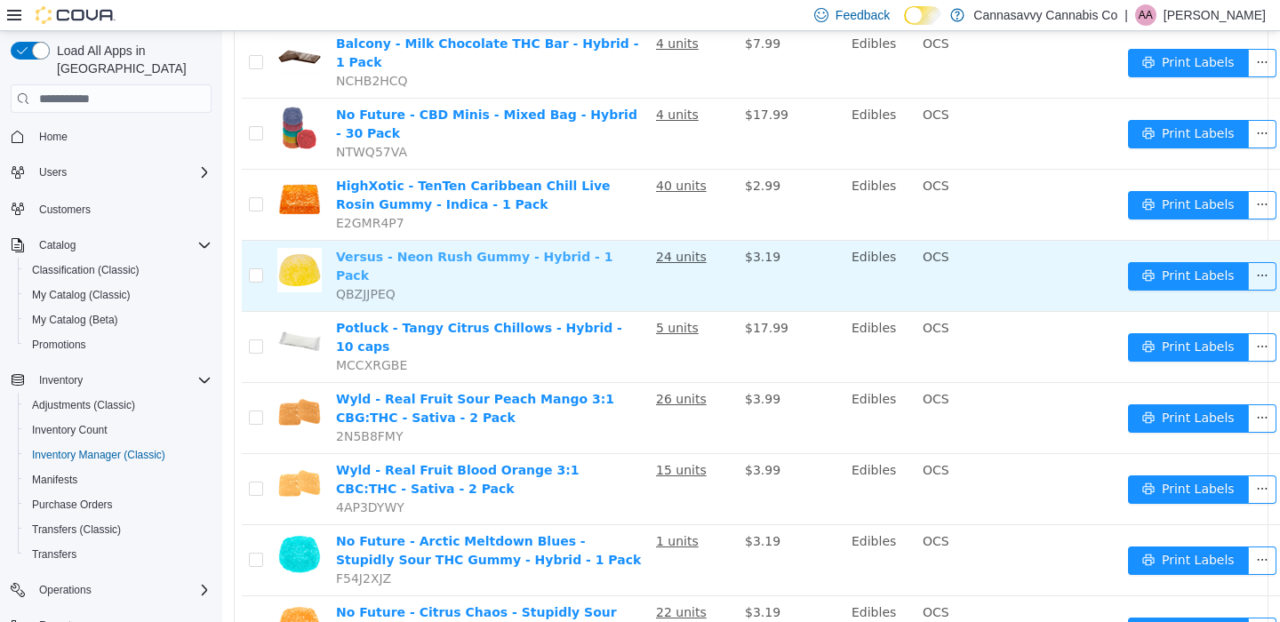
click at [571, 257] on link "Versus - Neon Rush Gummy - Hybrid - 1 Pack" at bounding box center [474, 266] width 276 height 33
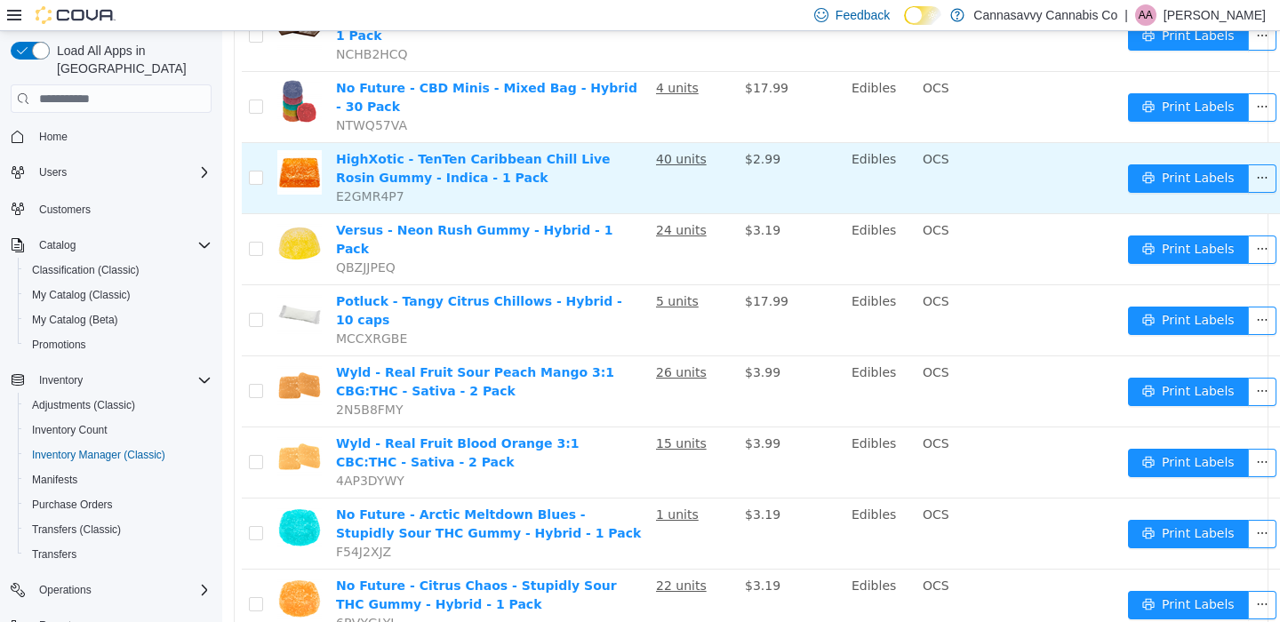
scroll to position [1163, 0]
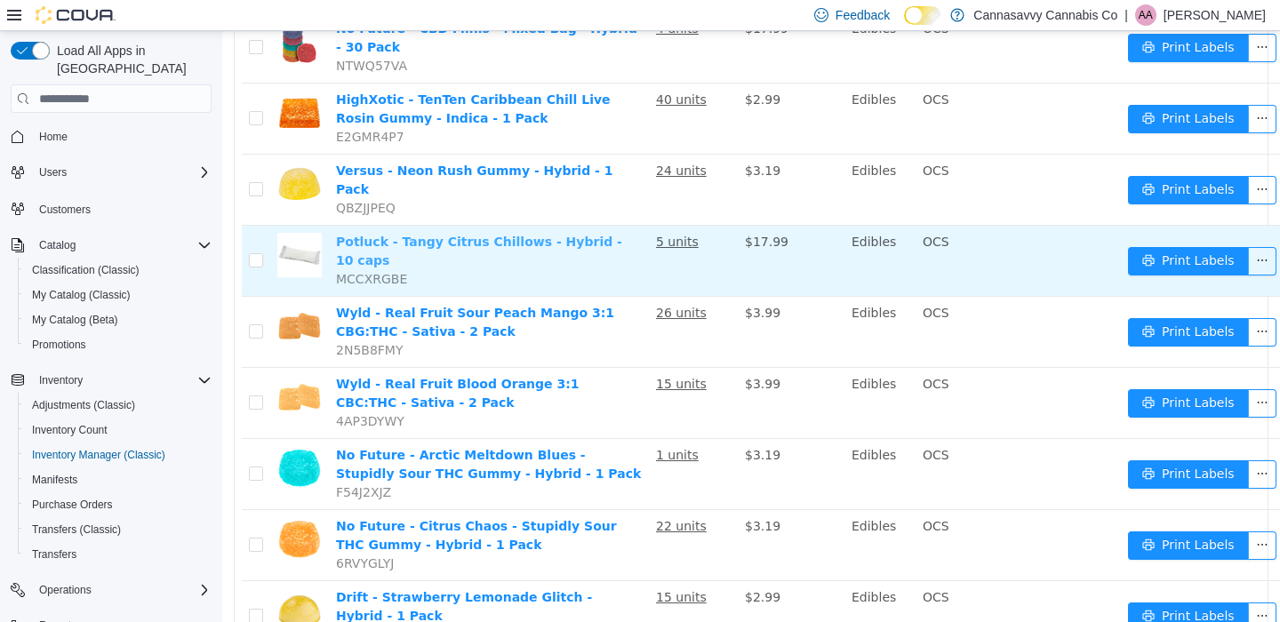
click at [548, 236] on link "Potluck - Tangy Citrus Chillows - Hybrid - 10 caps" at bounding box center [479, 251] width 286 height 33
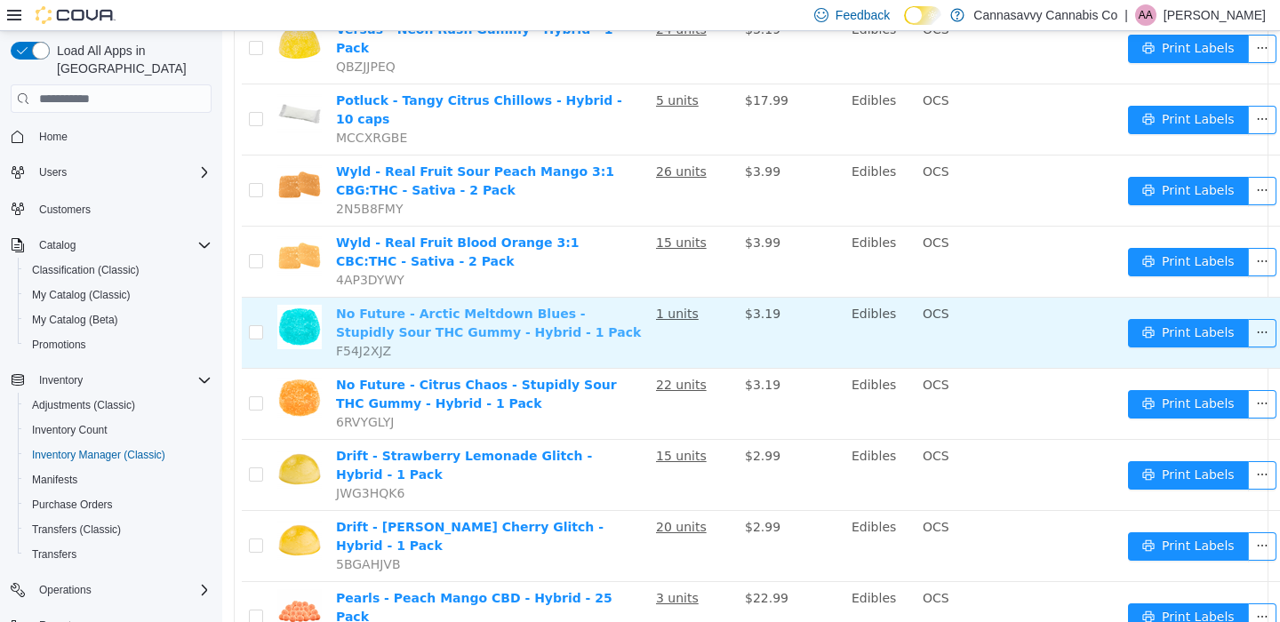
scroll to position [1333, 0]
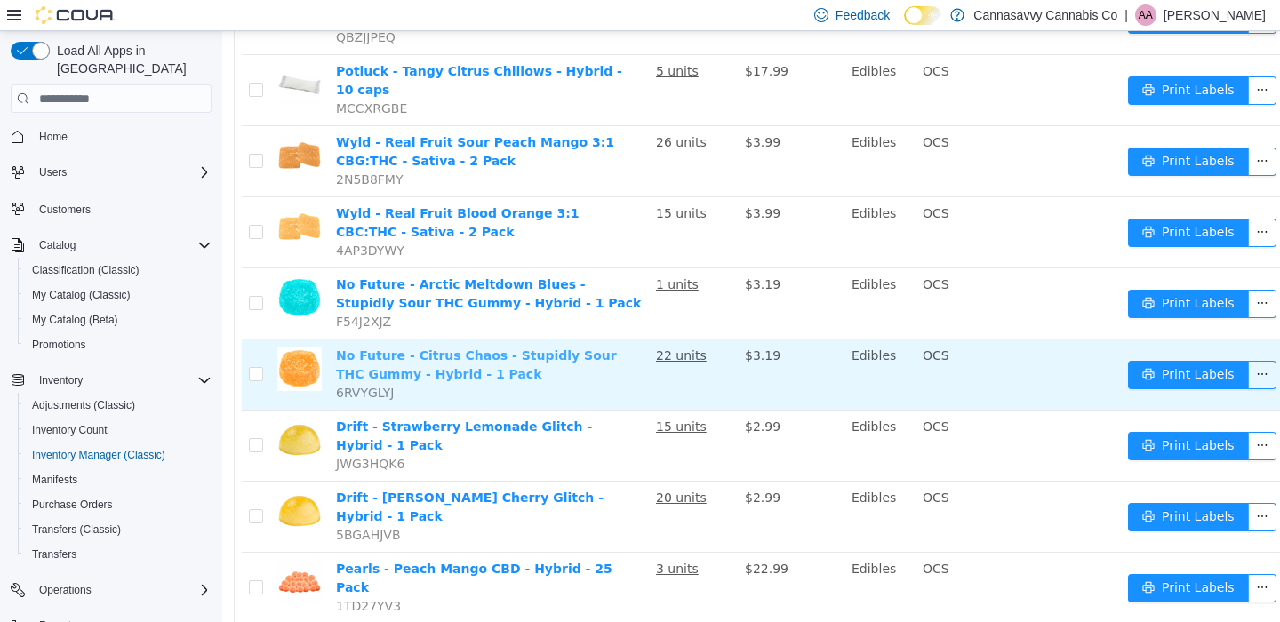
click at [485, 356] on link "No Future - Citrus Chaos - Stupidly Sour THC Gummy - Hybrid - 1 Pack" at bounding box center [476, 364] width 281 height 33
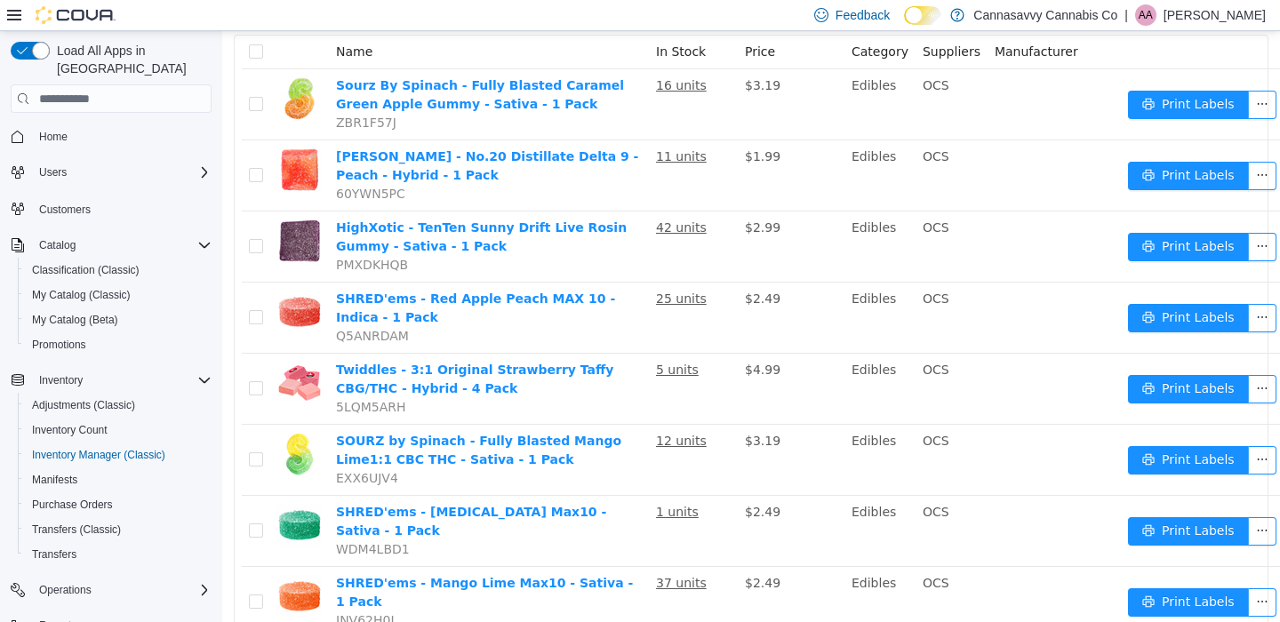
scroll to position [0, 0]
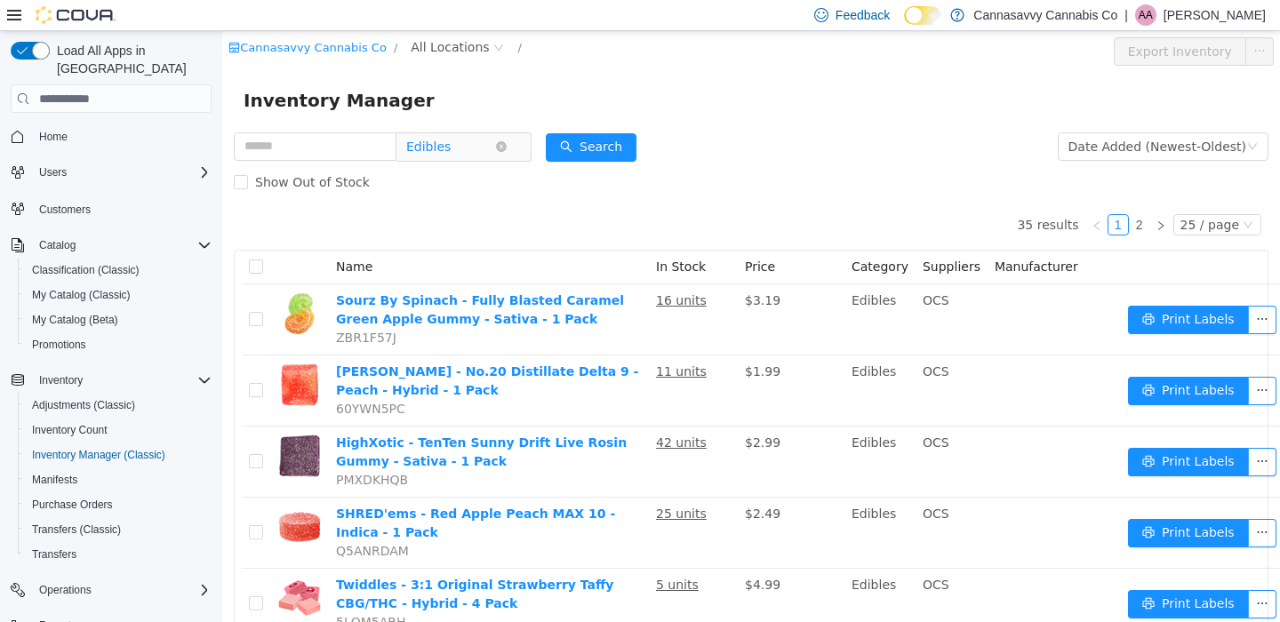
click at [451, 147] on span "Edibles" at bounding box center [428, 146] width 44 height 27
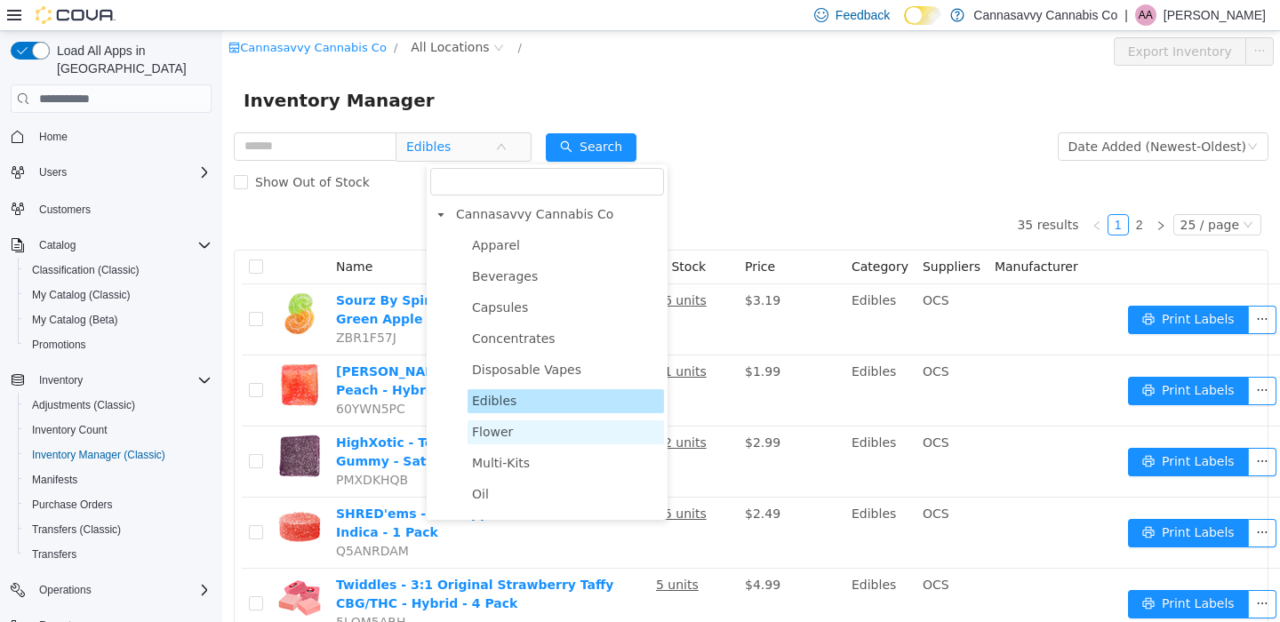
click at [535, 429] on span "Flower" at bounding box center [566, 432] width 196 height 24
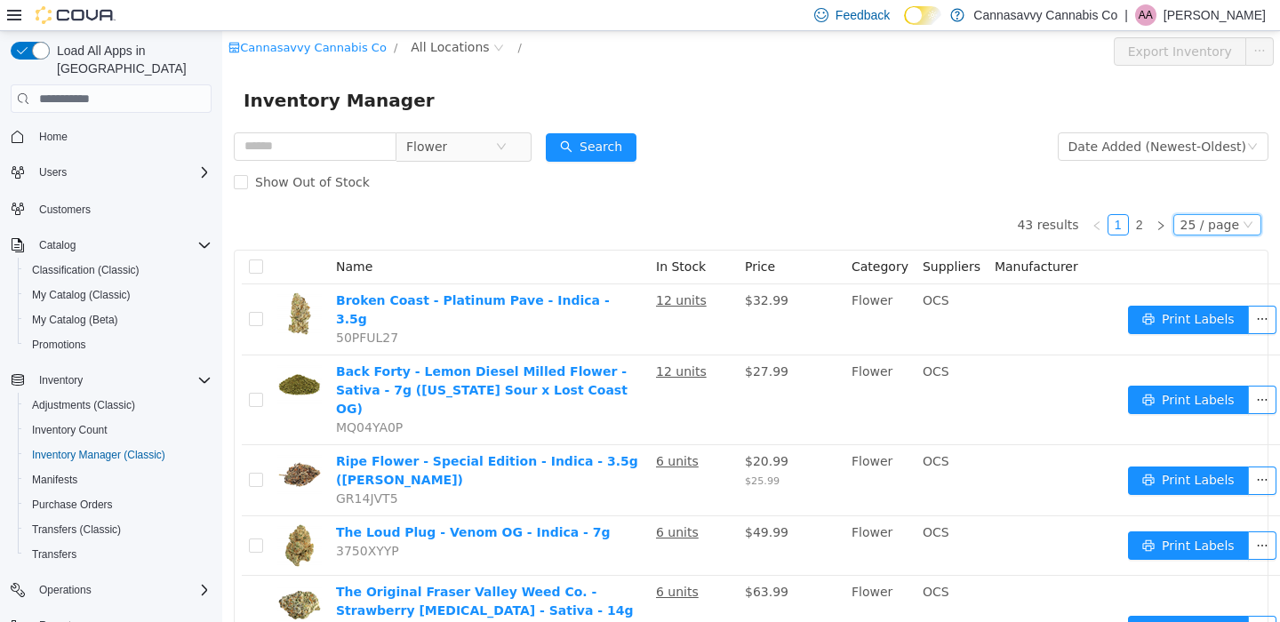
click at [1219, 231] on div "25 / page" at bounding box center [1209, 225] width 59 height 20
click at [1212, 336] on li "50 / page" at bounding box center [1207, 338] width 86 height 28
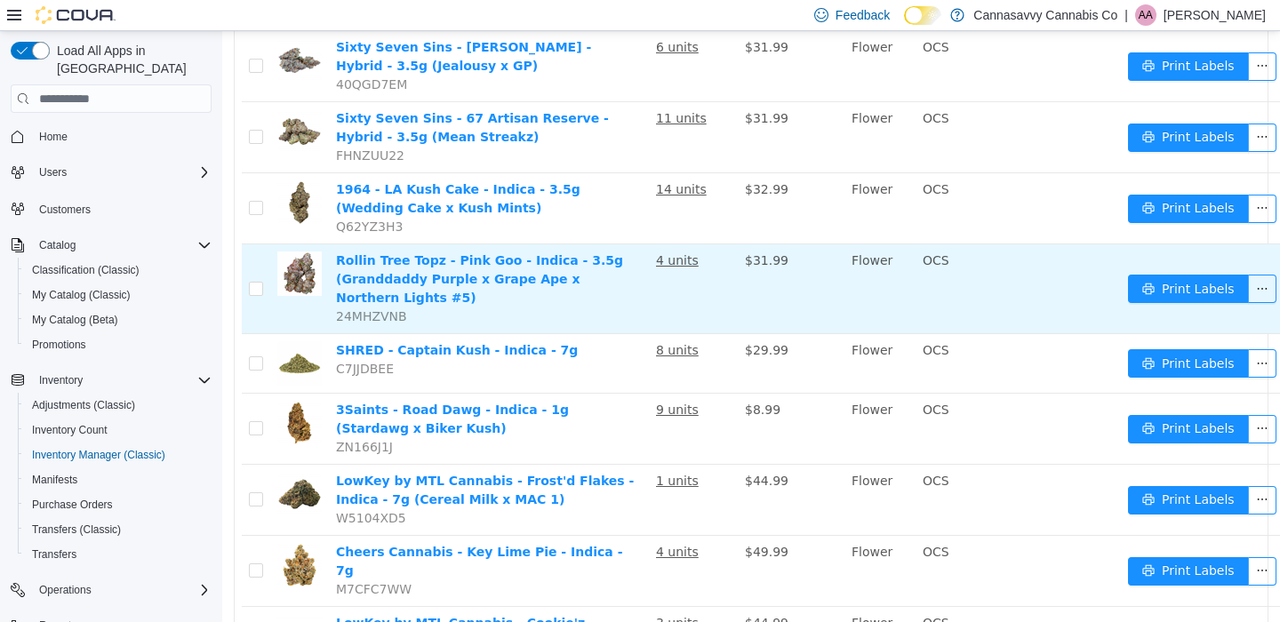
scroll to position [1254, 0]
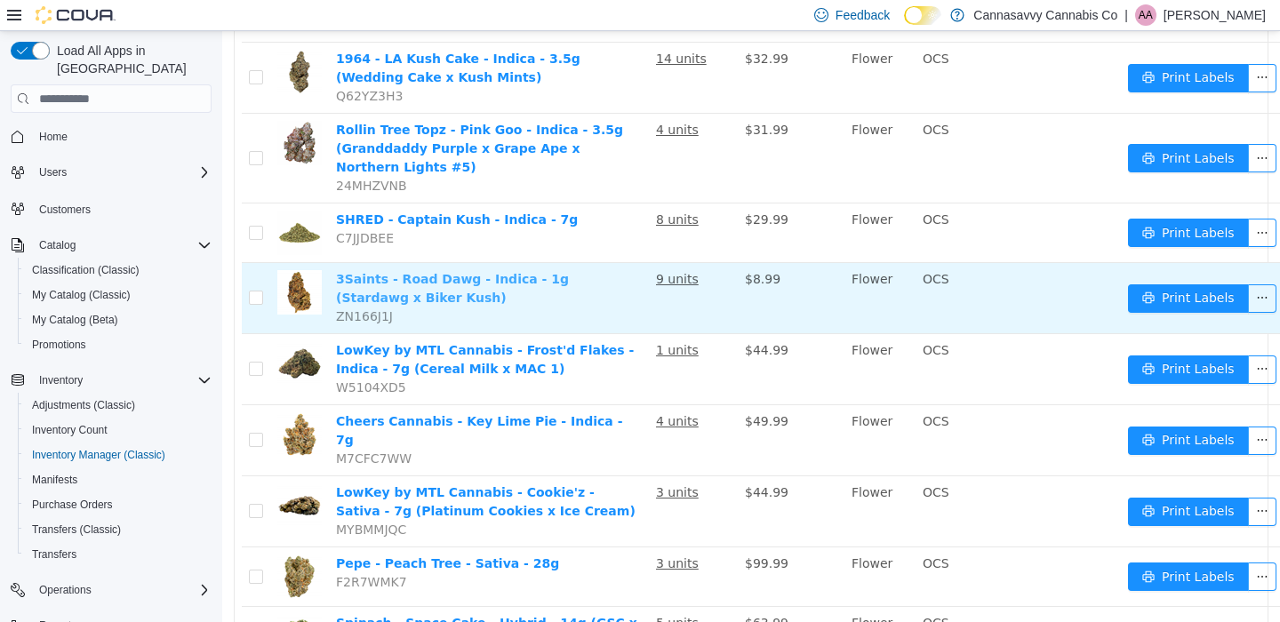
click at [444, 272] on link "3Saints - Road Dawg - Indica - 1g (Stardawg x Biker Kush)" at bounding box center [452, 288] width 233 height 33
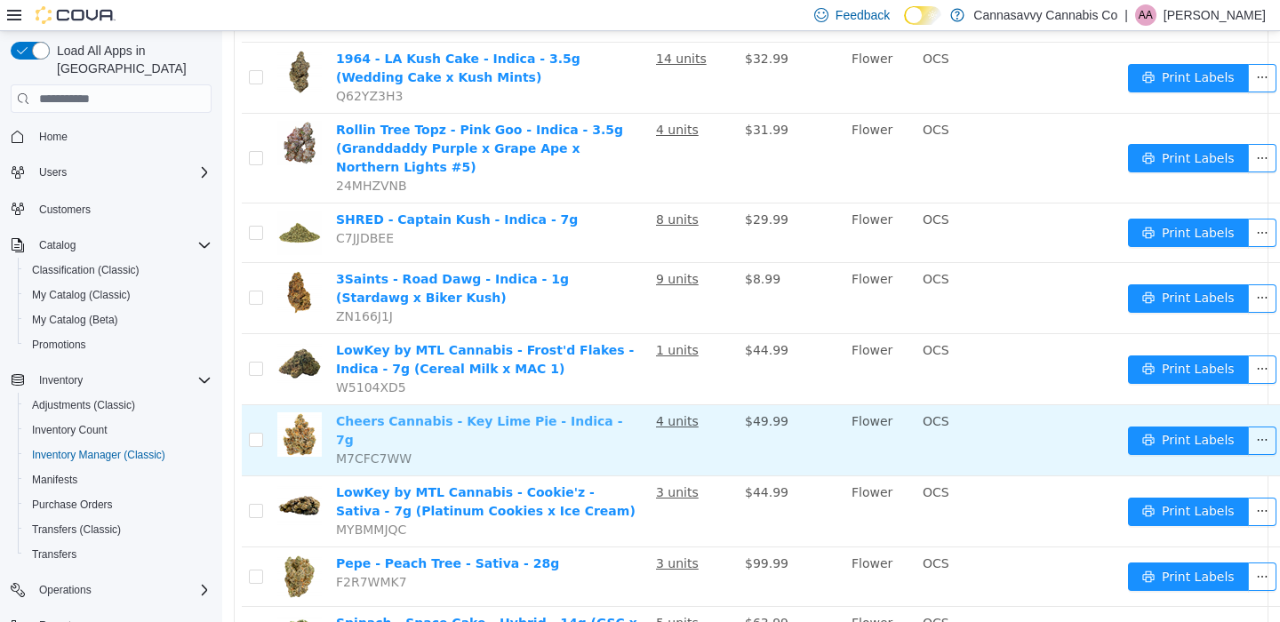
click at [548, 414] on link "Cheers Cannabis - Key Lime Pie - Indica - 7g" at bounding box center [479, 430] width 286 height 33
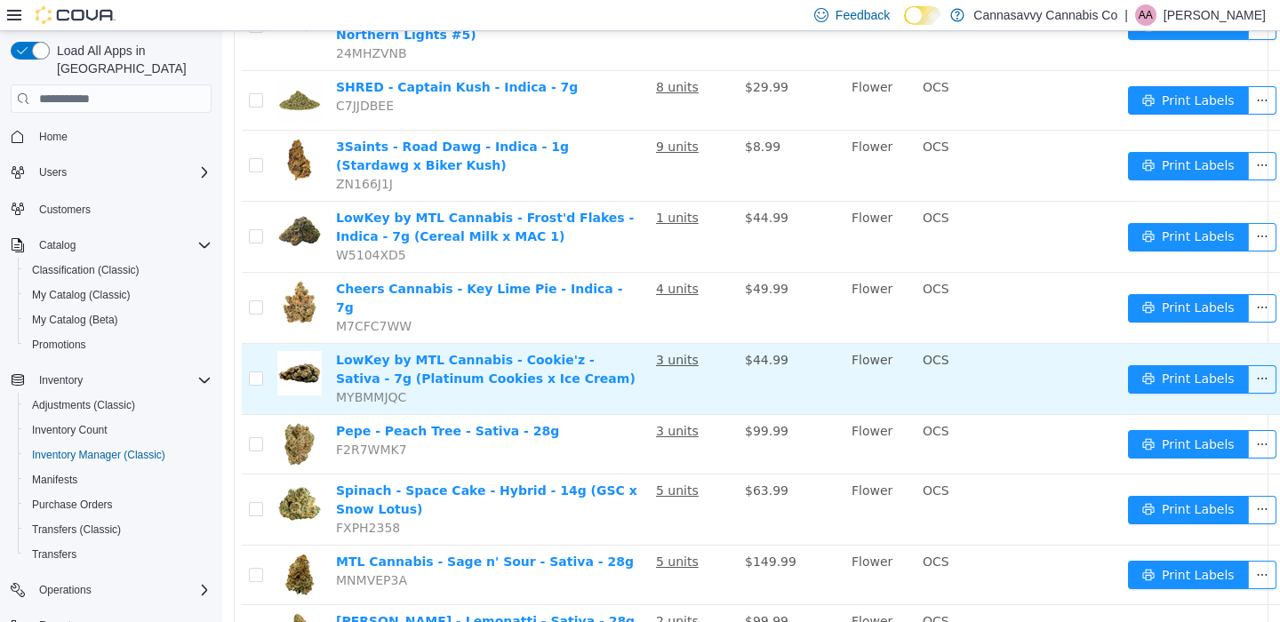
scroll to position [1526, 0]
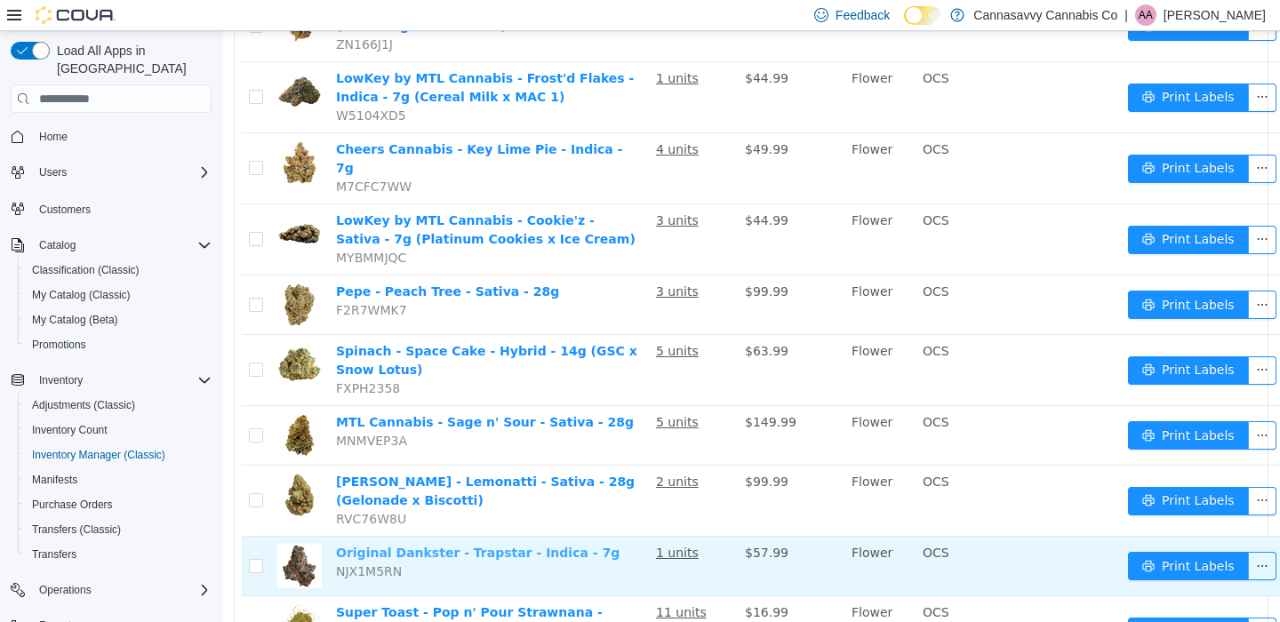
click at [485, 546] on link "Original Dankster - Trapstar - Indica - 7g" at bounding box center [478, 553] width 284 height 14
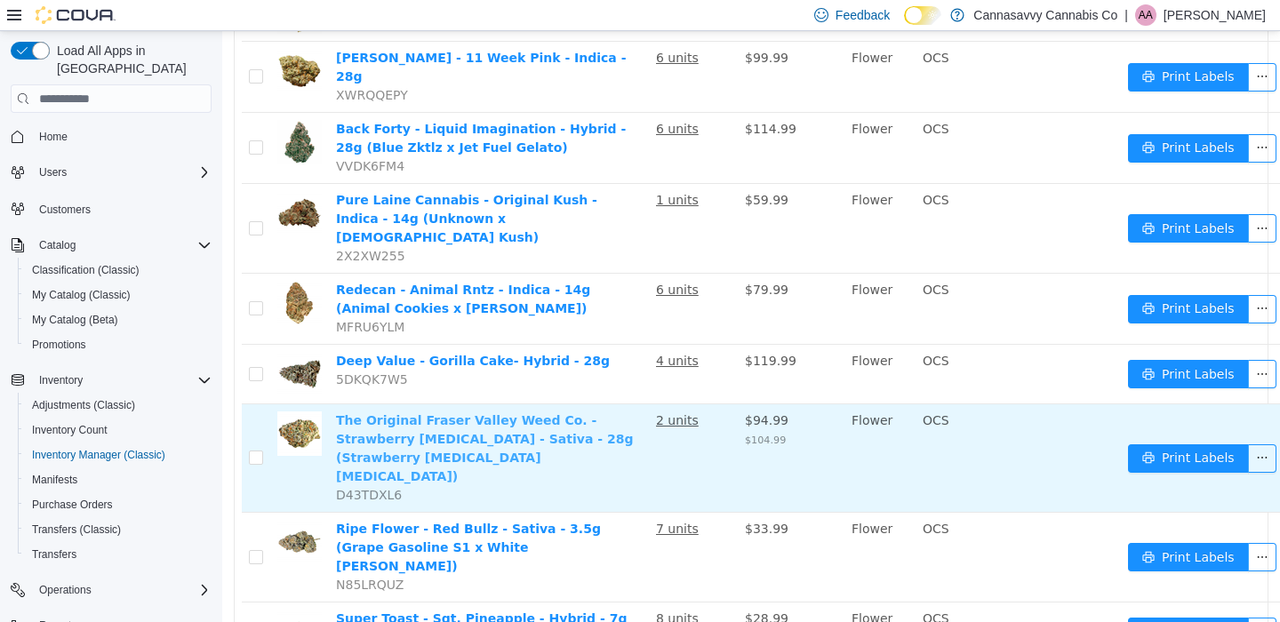
scroll to position [2358, 0]
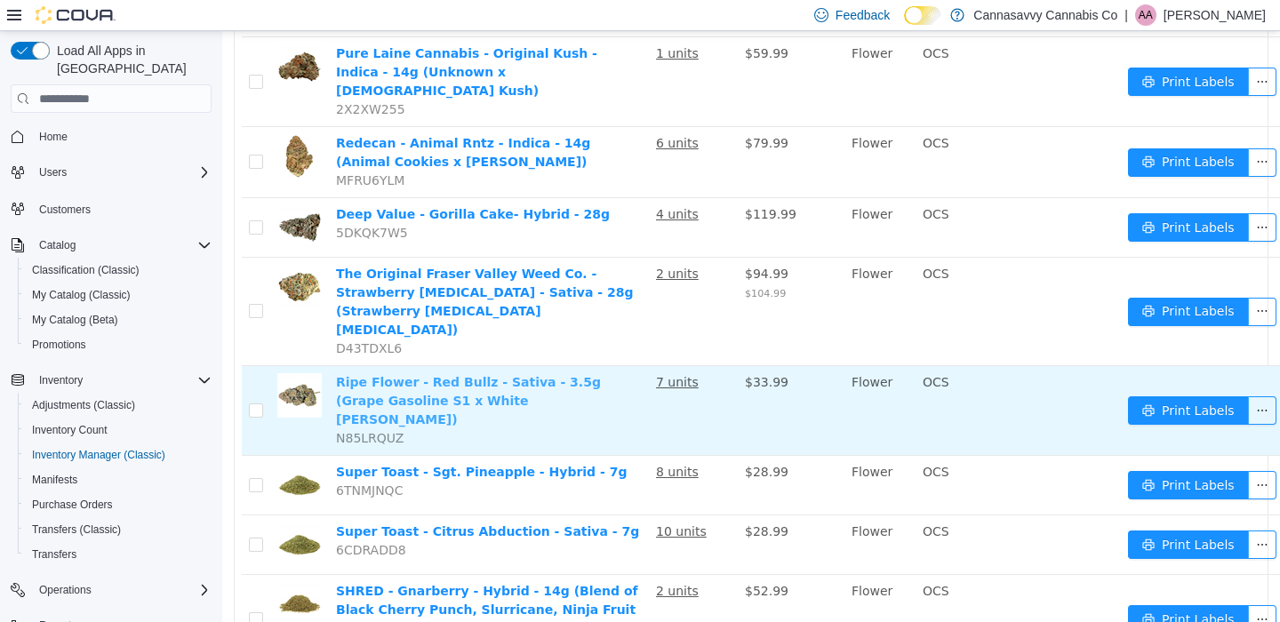
click at [477, 375] on link "Ripe Flower - Red Bullz - Sativa - 3.5g (Grape Gasoline S1 x White Runtz)" at bounding box center [468, 401] width 265 height 52
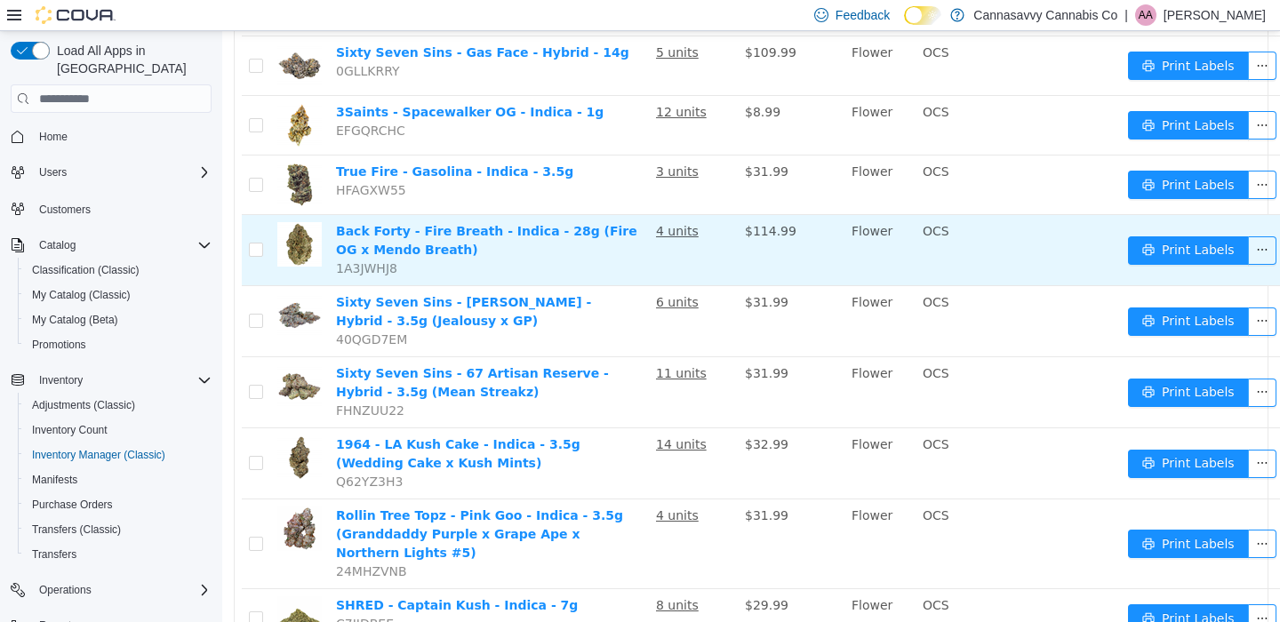
scroll to position [0, 0]
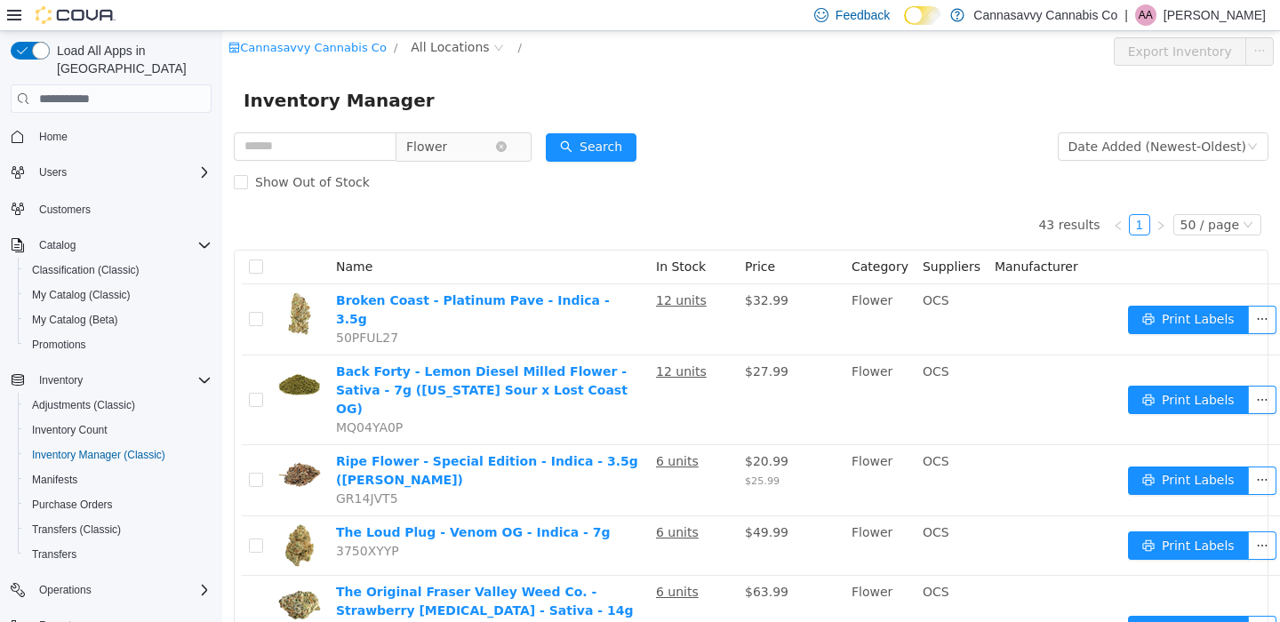
click at [495, 152] on span "Flower" at bounding box center [450, 146] width 89 height 27
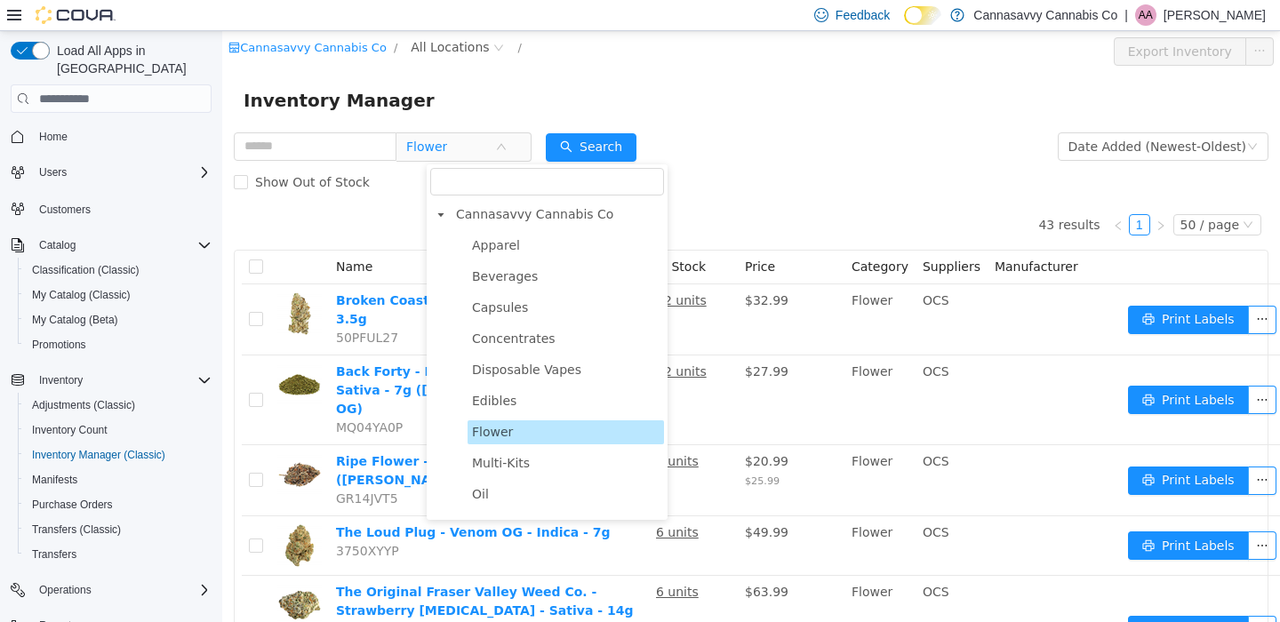
scroll to position [176, 0]
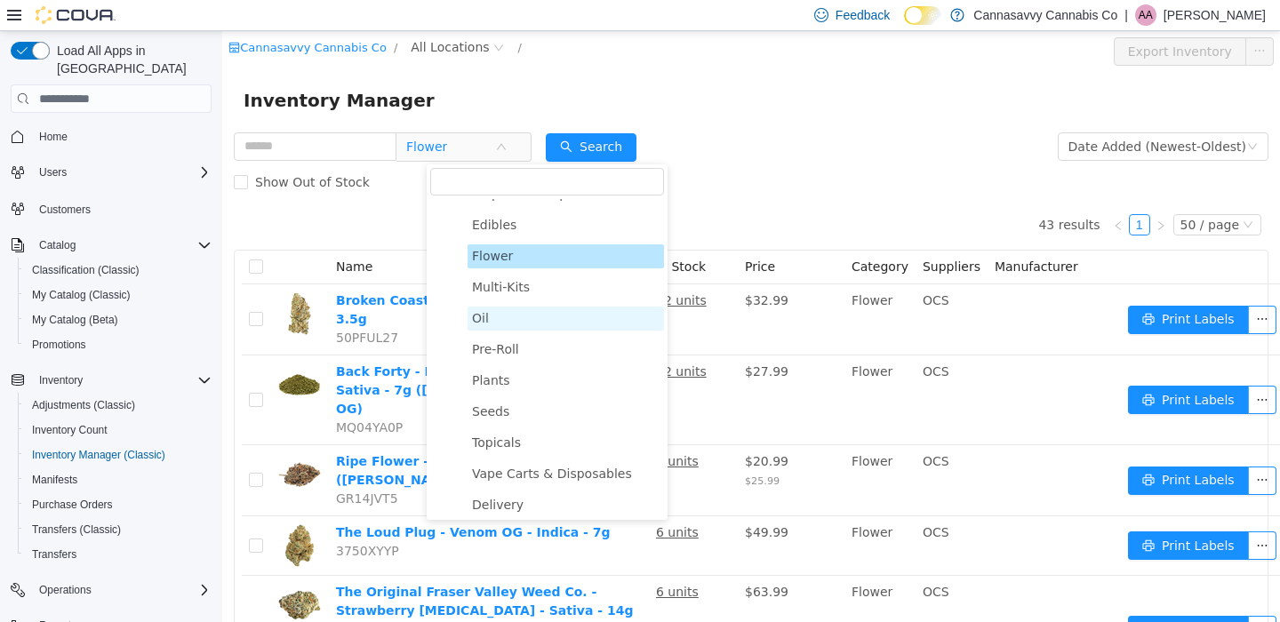
click at [533, 315] on span "Oil" at bounding box center [566, 319] width 196 height 24
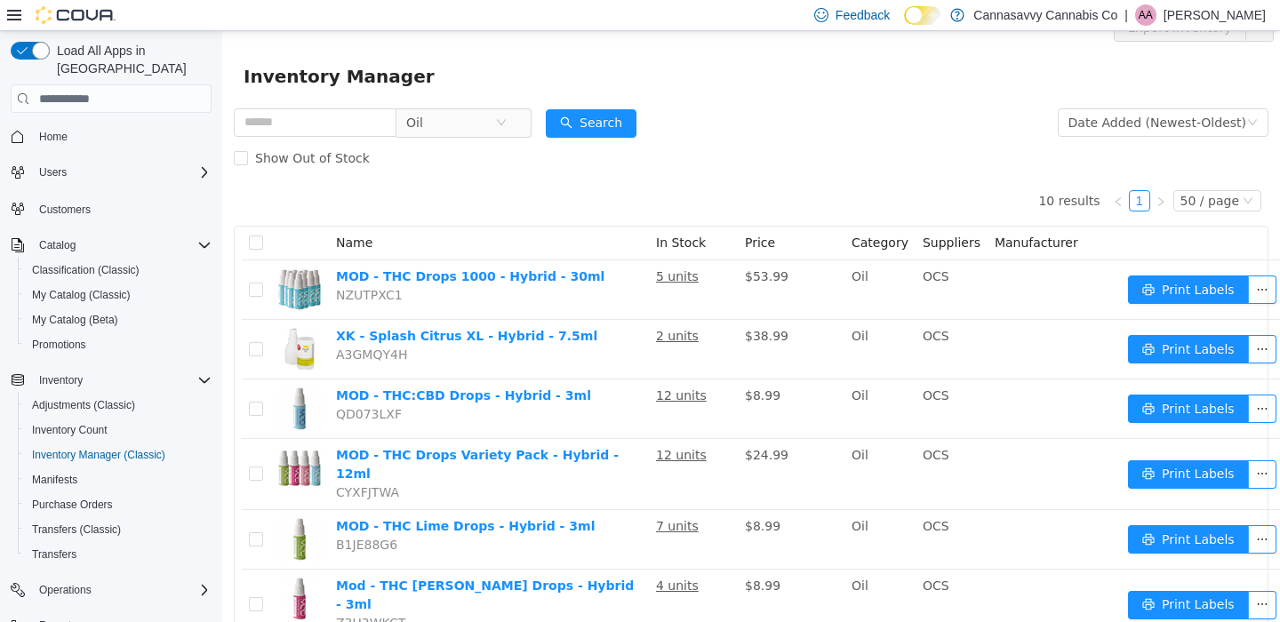
scroll to position [83, 0]
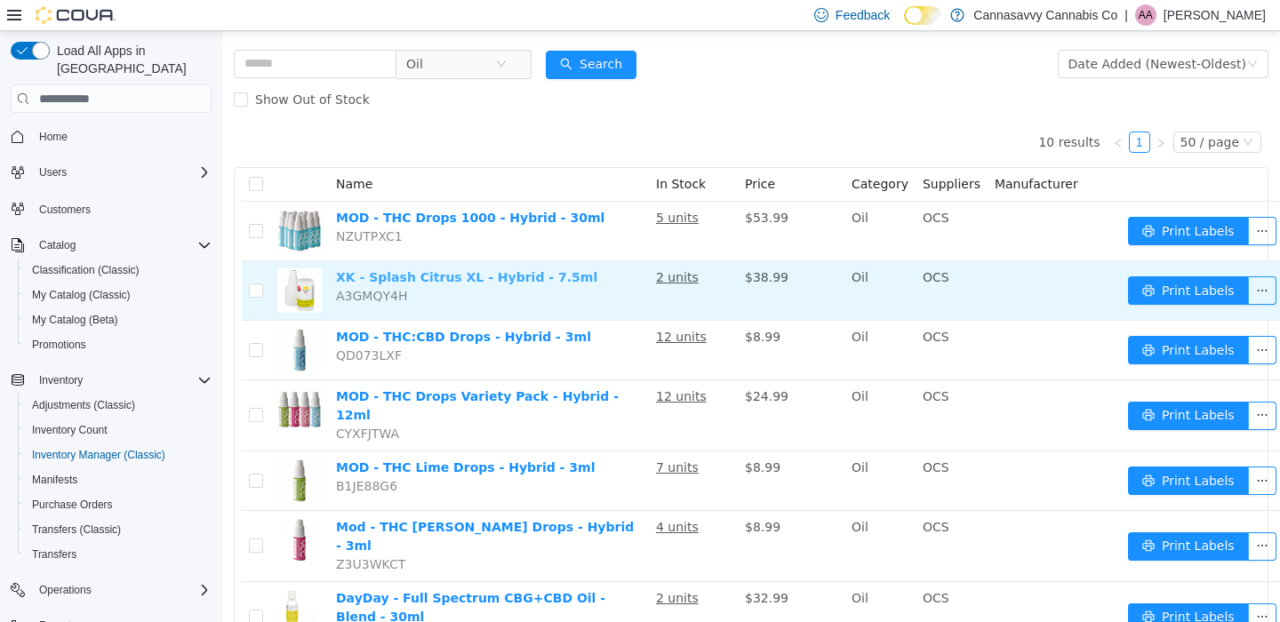
click at [480, 277] on link "XK - Splash Citrus XL - Hybrid - 7.5ml" at bounding box center [466, 277] width 261 height 14
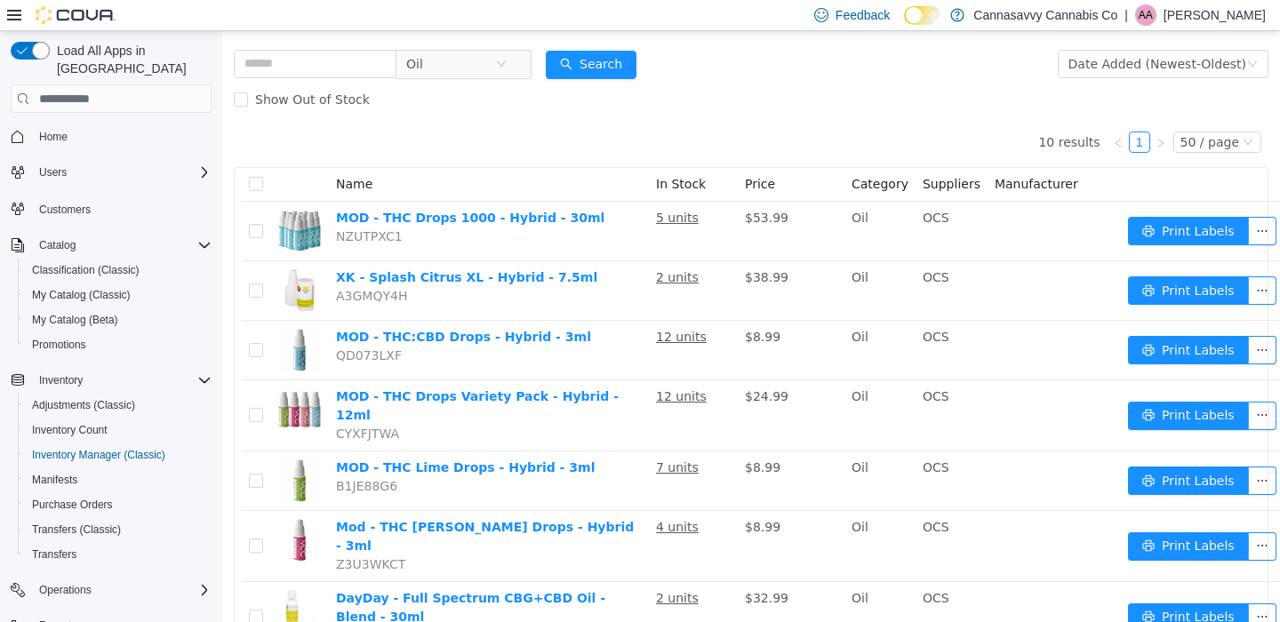
scroll to position [0, 0]
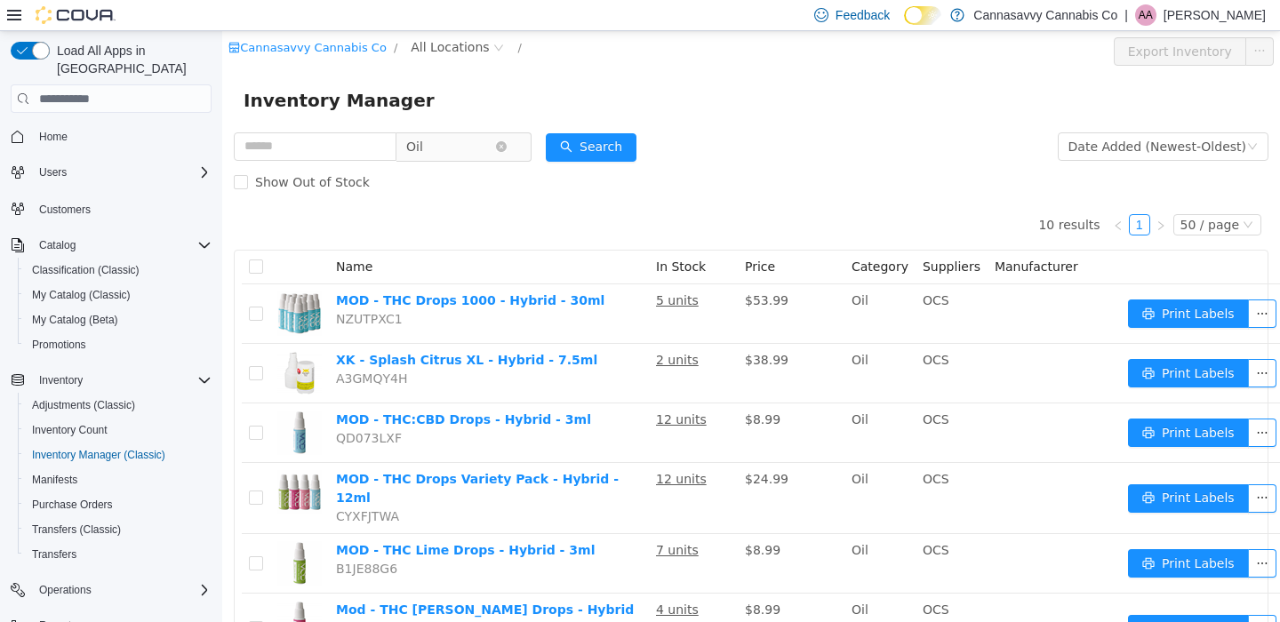
click at [495, 154] on span "Oil" at bounding box center [450, 146] width 89 height 27
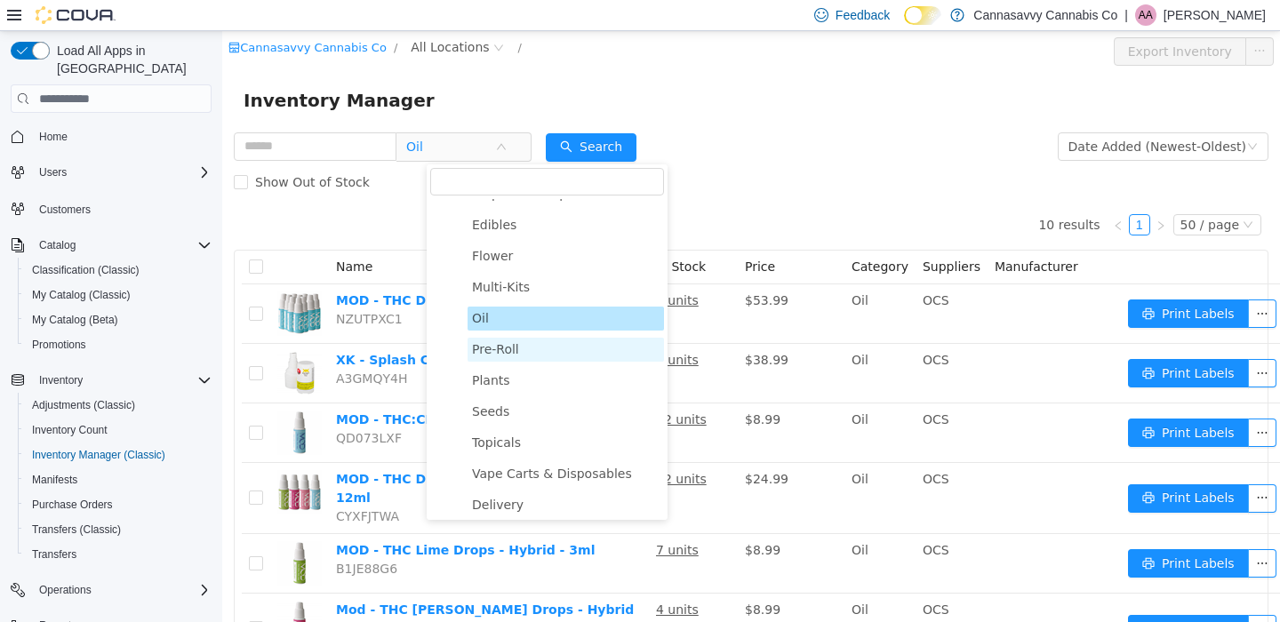
click at [533, 357] on span "Pre-Roll" at bounding box center [566, 350] width 196 height 24
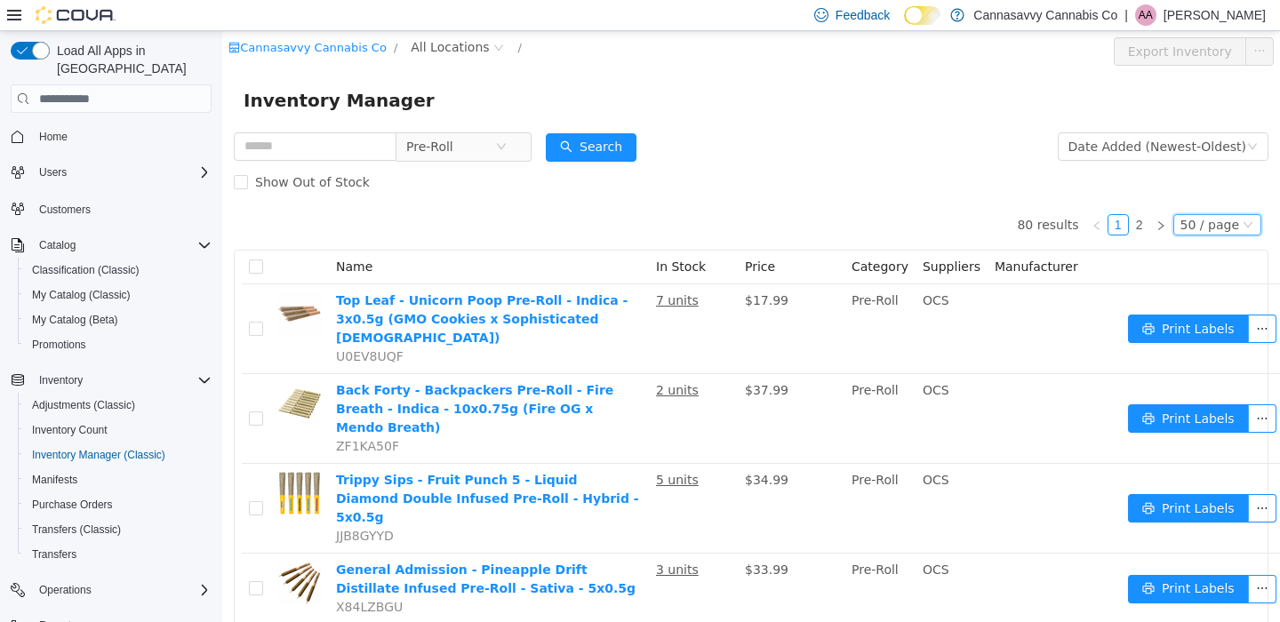
click at [1185, 229] on div "50 / page" at bounding box center [1209, 225] width 59 height 20
click at [894, 157] on form "Pre-Roll Date Added (Newest-Oldest) Search Show Out of Stock" at bounding box center [751, 164] width 1035 height 71
click at [778, 147] on form "Pre-Roll Date Added (Newest-Oldest) Search Show Out of Stock" at bounding box center [751, 164] width 1035 height 71
click at [342, 140] on input "text" at bounding box center [315, 146] width 163 height 28
type input "*********"
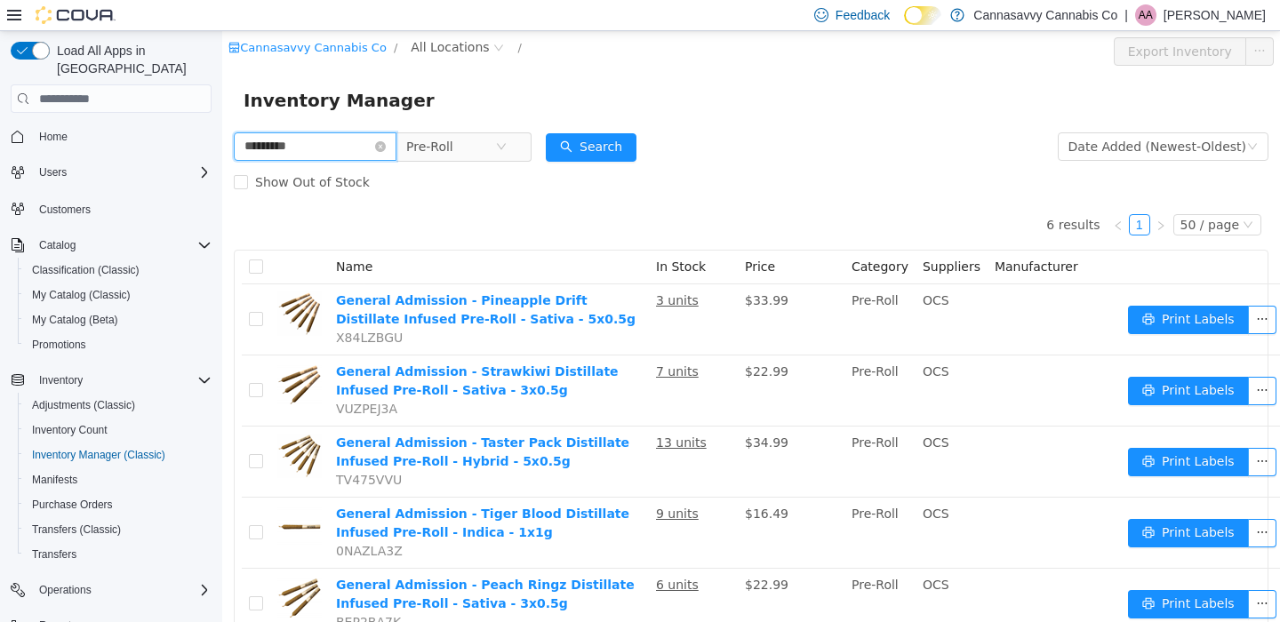
scroll to position [140, 0]
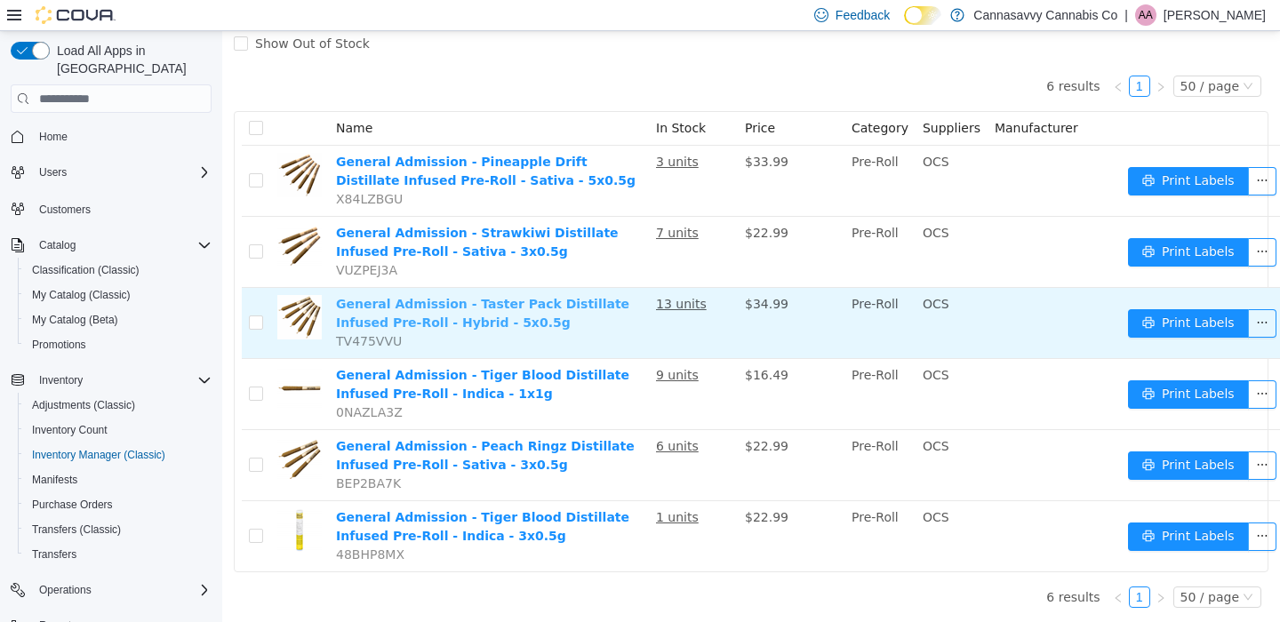
click at [535, 317] on link "General Admission - Taster Pack Distillate Infused Pre-Roll - Hybrid - 5x0.5g" at bounding box center [482, 313] width 293 height 33
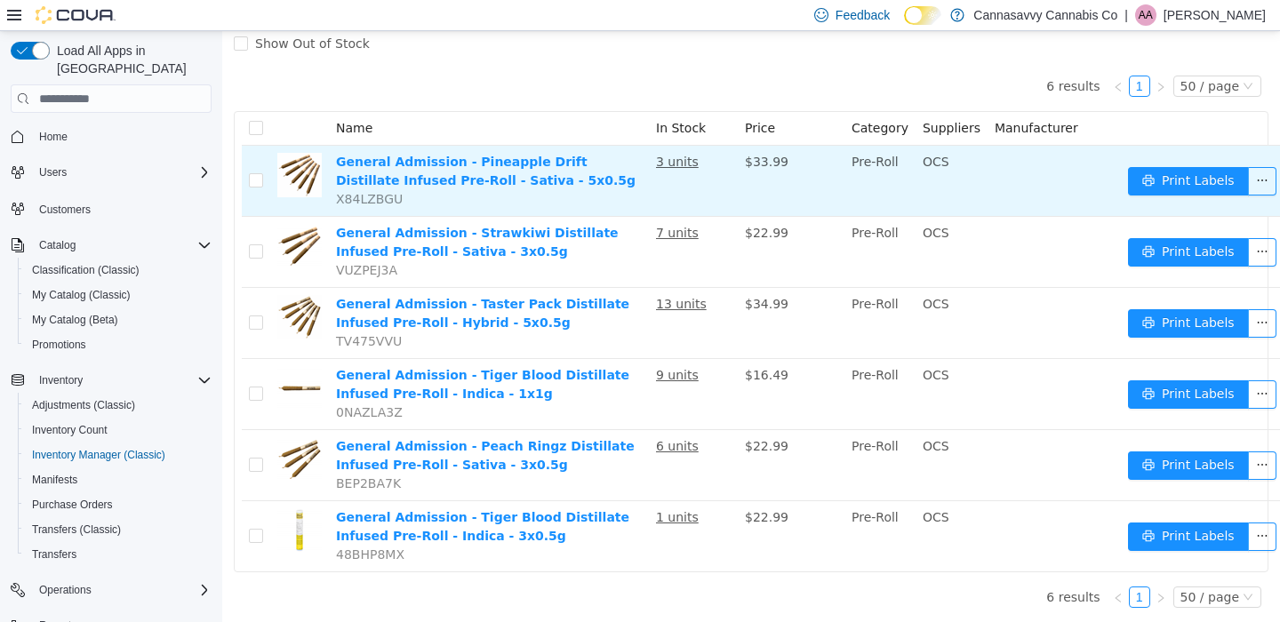
scroll to position [0, 0]
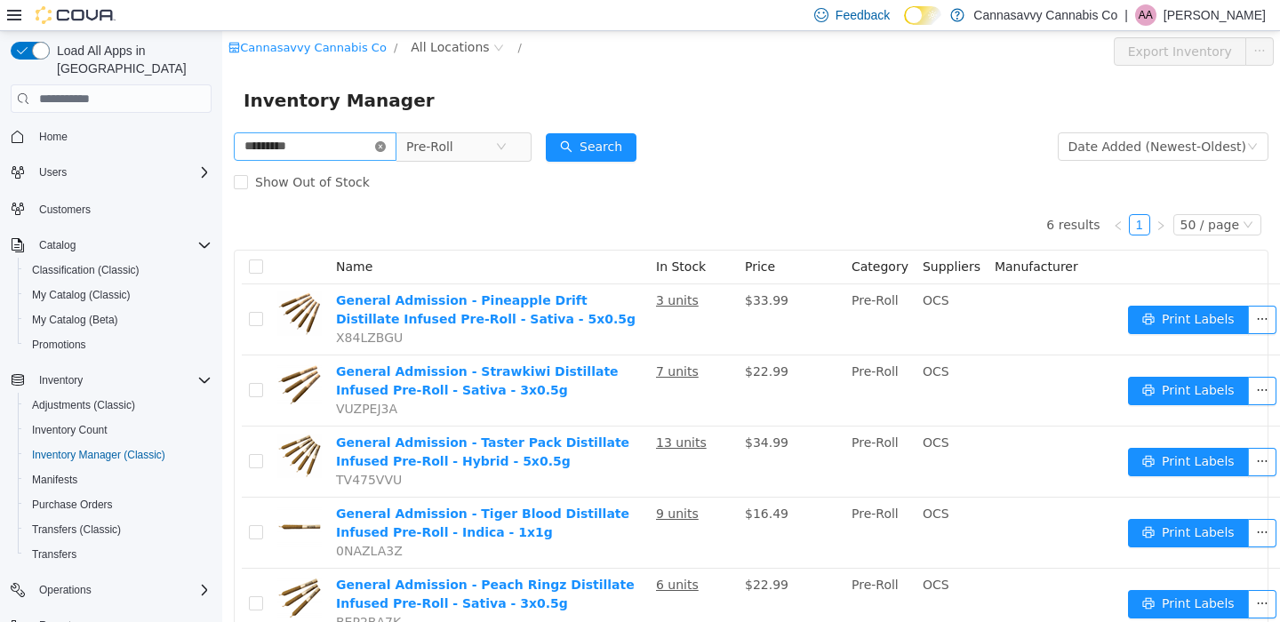
click at [386, 149] on icon "icon: close-circle" at bounding box center [380, 146] width 11 height 11
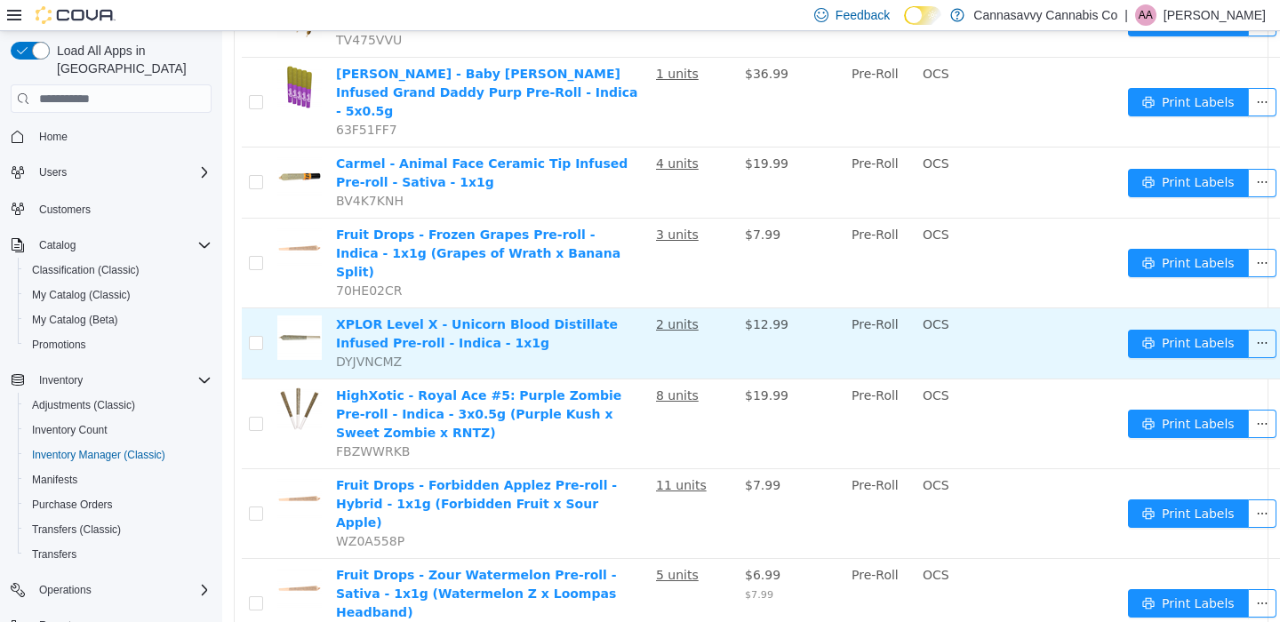
scroll to position [1109, 0]
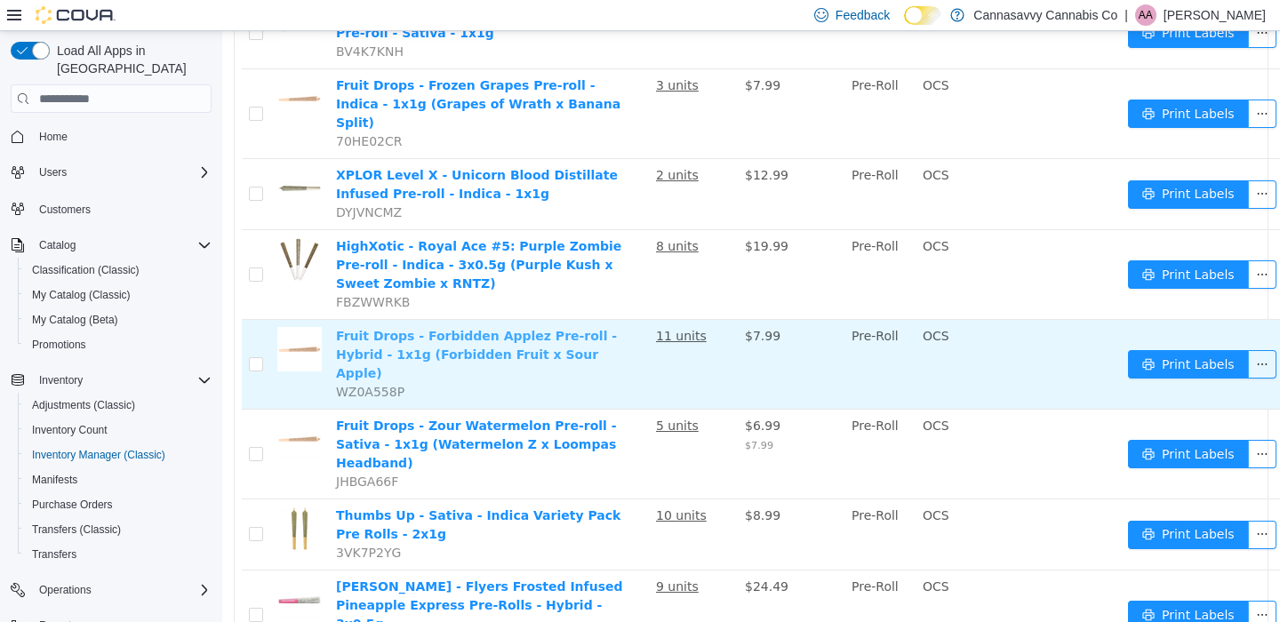
click at [537, 329] on link "Fruit Drops - Forbidden Applez Pre-roll - Hybrid - 1x1g (Forbidden Fruit x Sour…" at bounding box center [476, 355] width 281 height 52
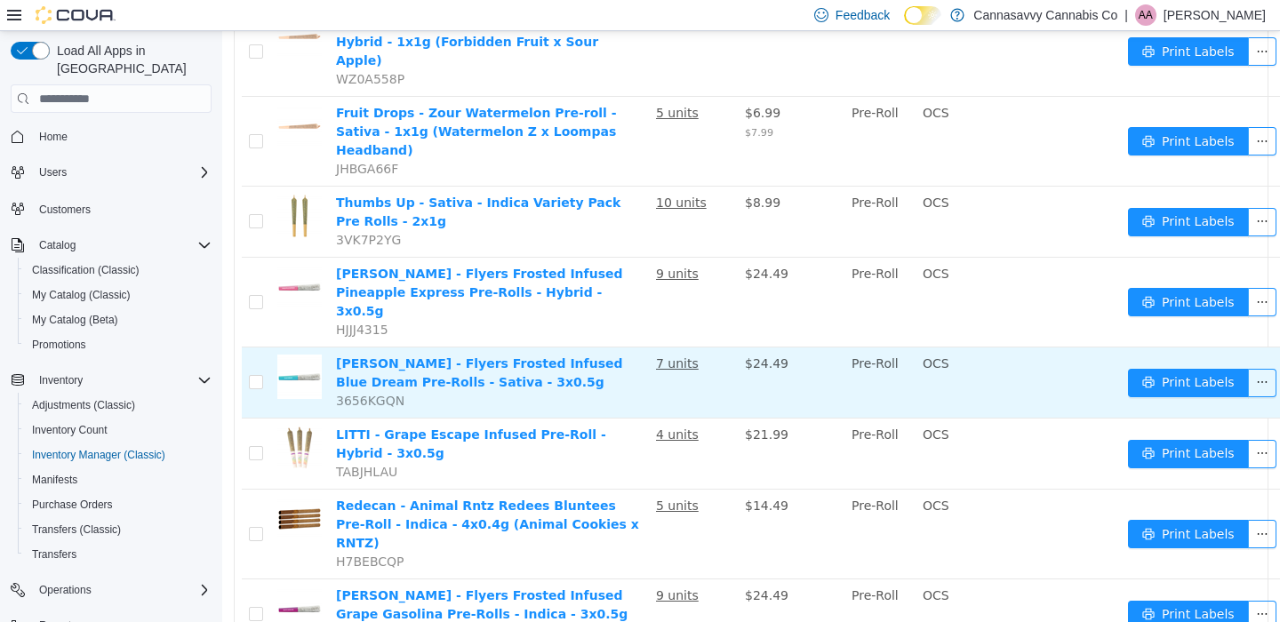
scroll to position [1578, 0]
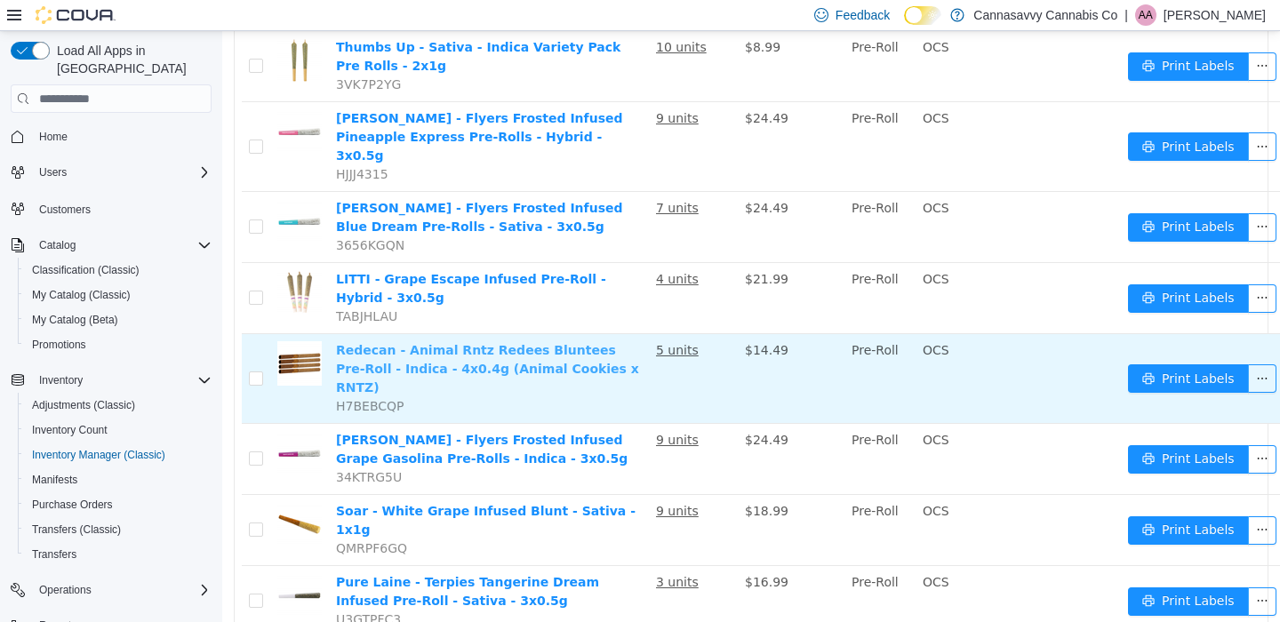
click at [481, 343] on link "Redecan - Animal Rntz Redees Bluntees Pre-Roll - Indica - 4x0.4g (Animal Cookie…" at bounding box center [487, 369] width 303 height 52
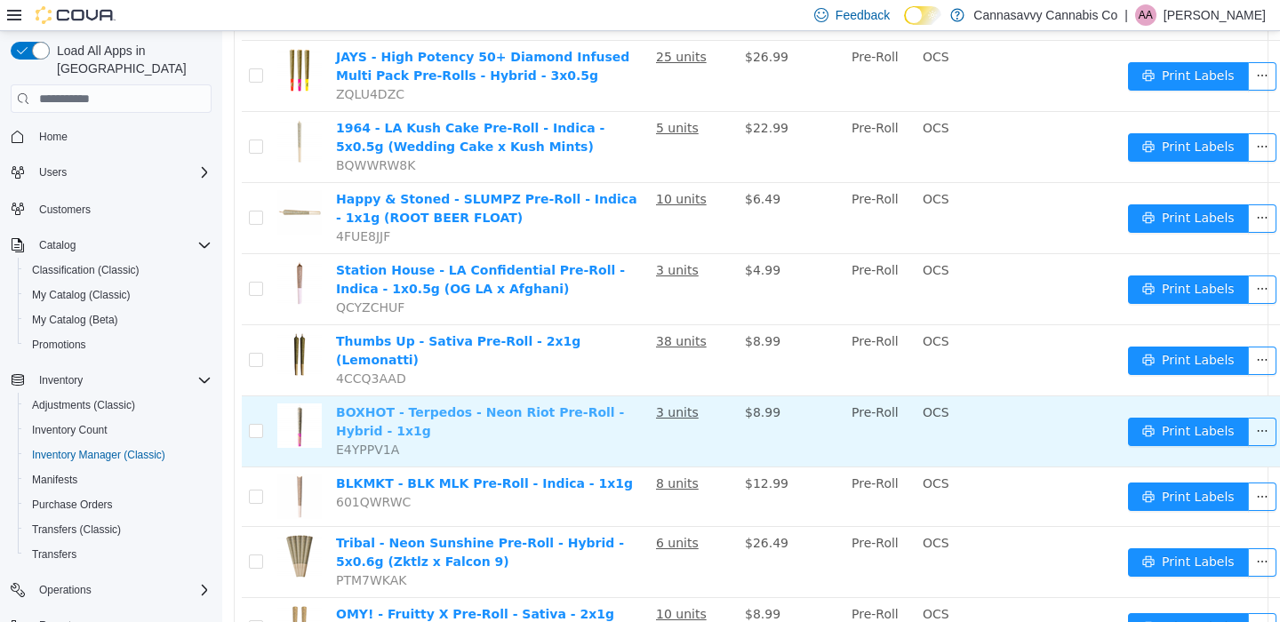
scroll to position [2369, 0]
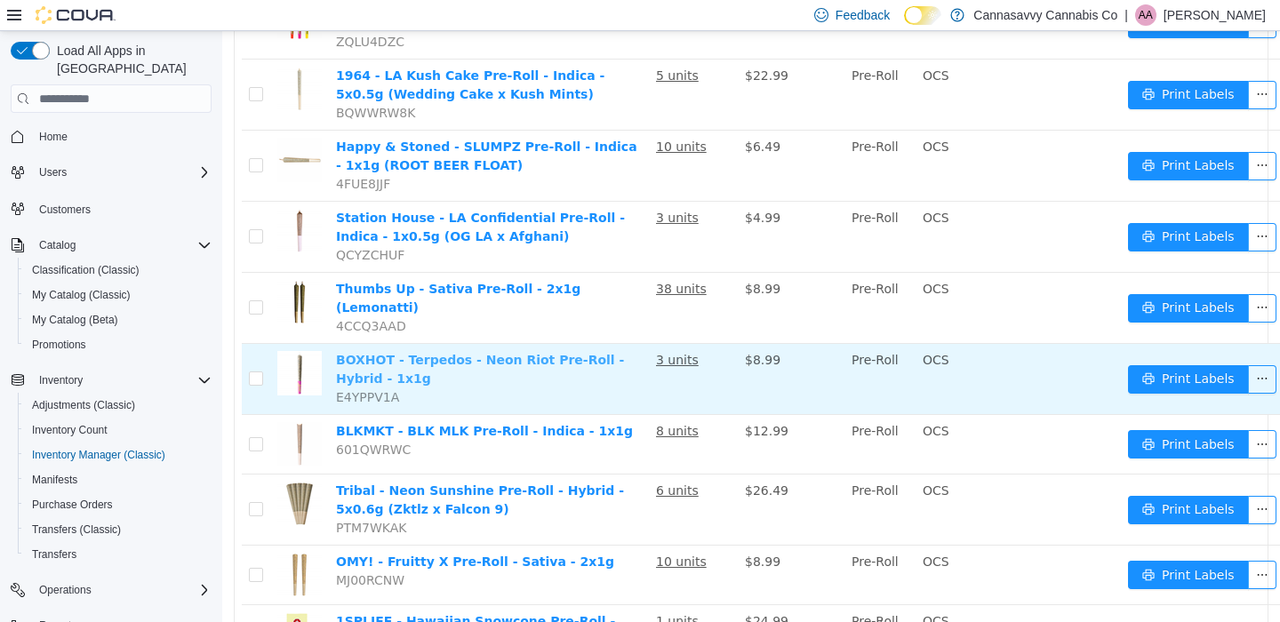
click at [520, 353] on link "BOXHOT - Terpedos - Neon Riot Pre-Roll - Hybrid - 1x1g" at bounding box center [480, 369] width 288 height 33
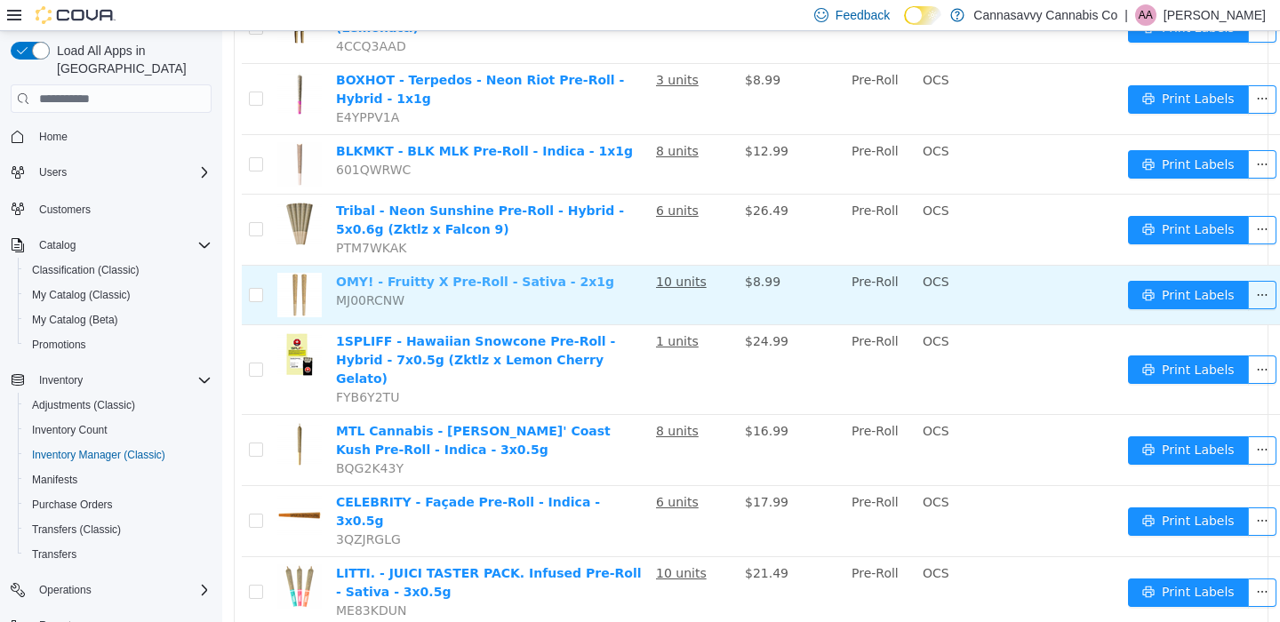
click at [466, 275] on link "OMY! - Fruitty X Pre-Roll - Sativa - 2x1g" at bounding box center [475, 282] width 278 height 14
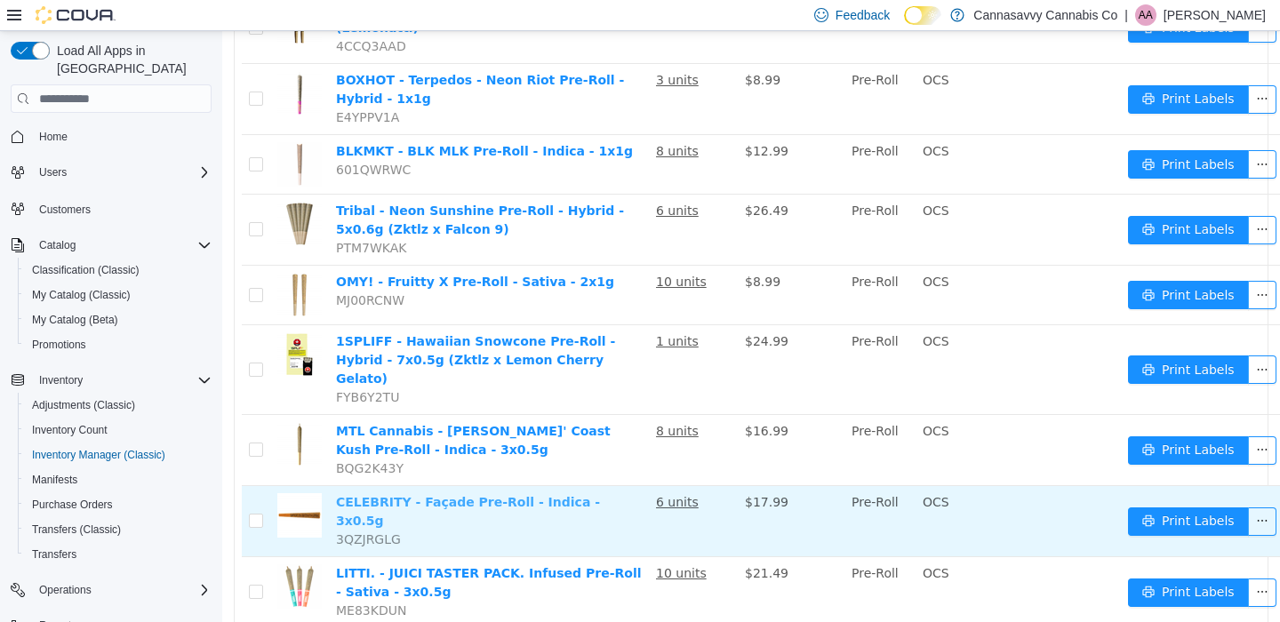
click at [500, 495] on link "CELEBRITY - Façade Pre-Roll - Indica - 3x0.5g" at bounding box center [468, 511] width 264 height 33
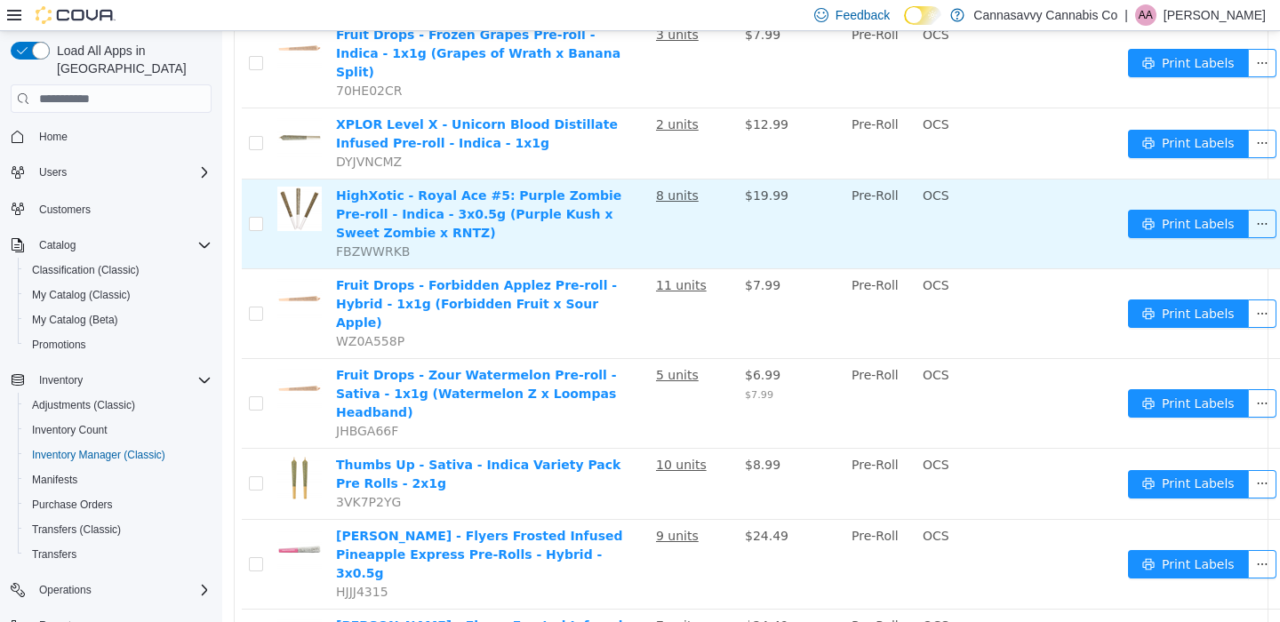
scroll to position [0, 0]
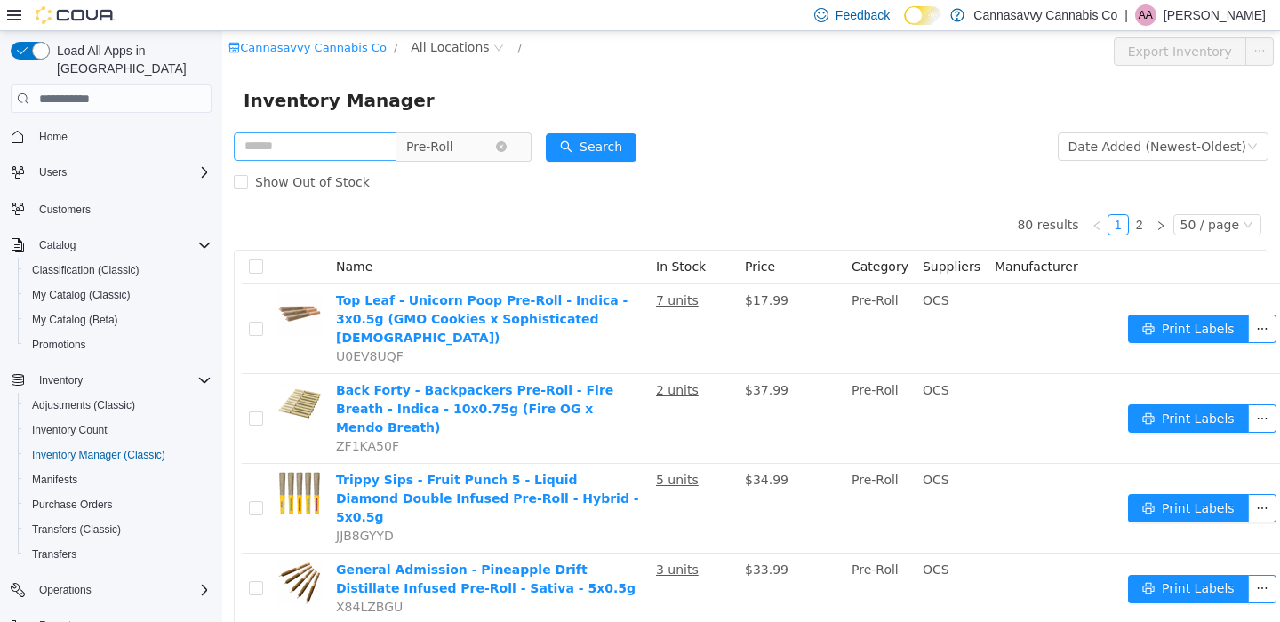
click at [453, 156] on span "Pre-Roll" at bounding box center [429, 146] width 47 height 27
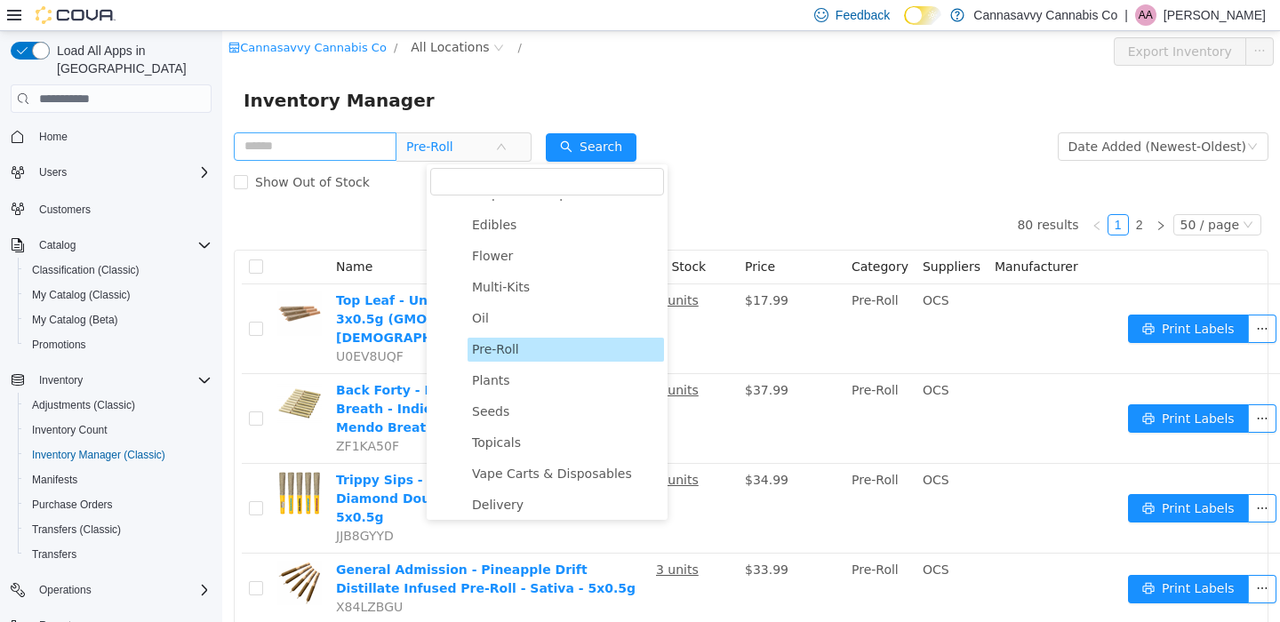
scroll to position [353, 0]
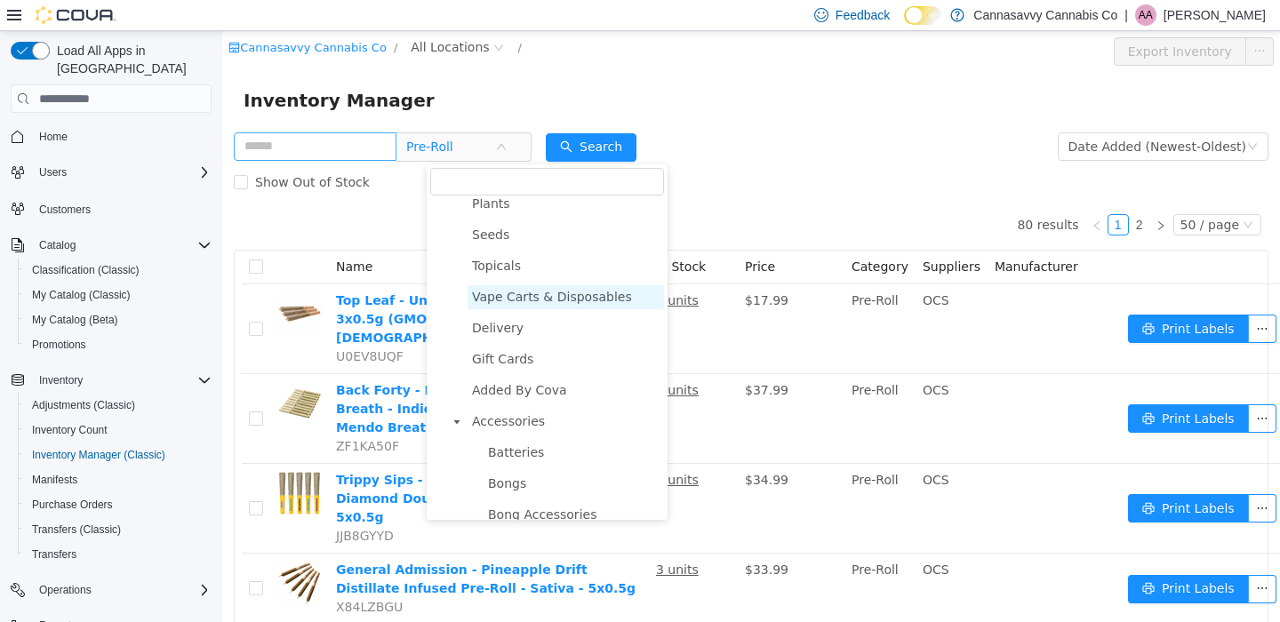
click at [540, 303] on span "Vape Carts & Disposables" at bounding box center [552, 297] width 160 height 14
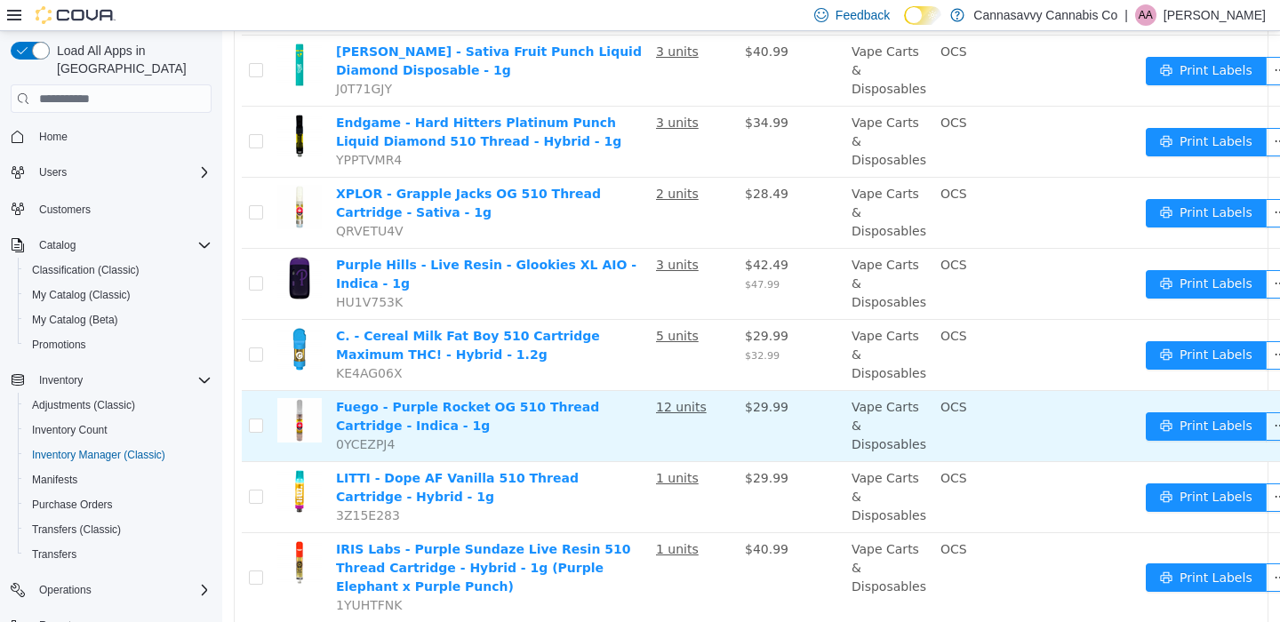
scroll to position [2139, 0]
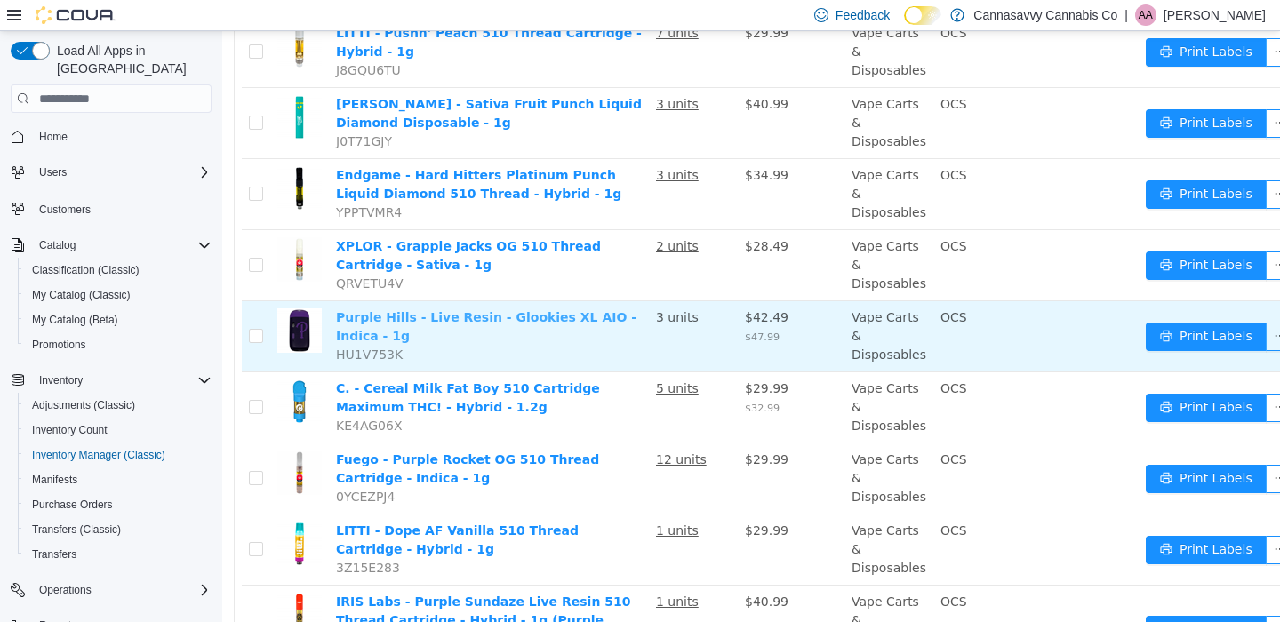
click at [546, 310] on link "Purple Hills - Live Resin - Glookies XL AIO - Indica - 1g" at bounding box center [486, 326] width 300 height 33
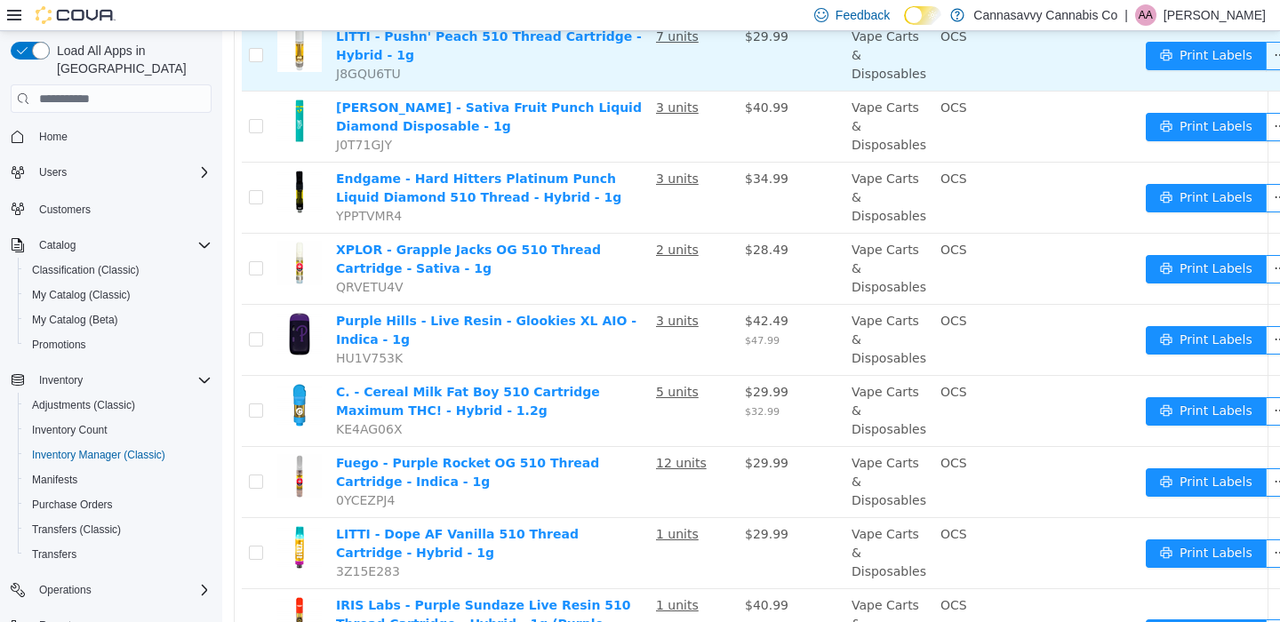
scroll to position [1860, 0]
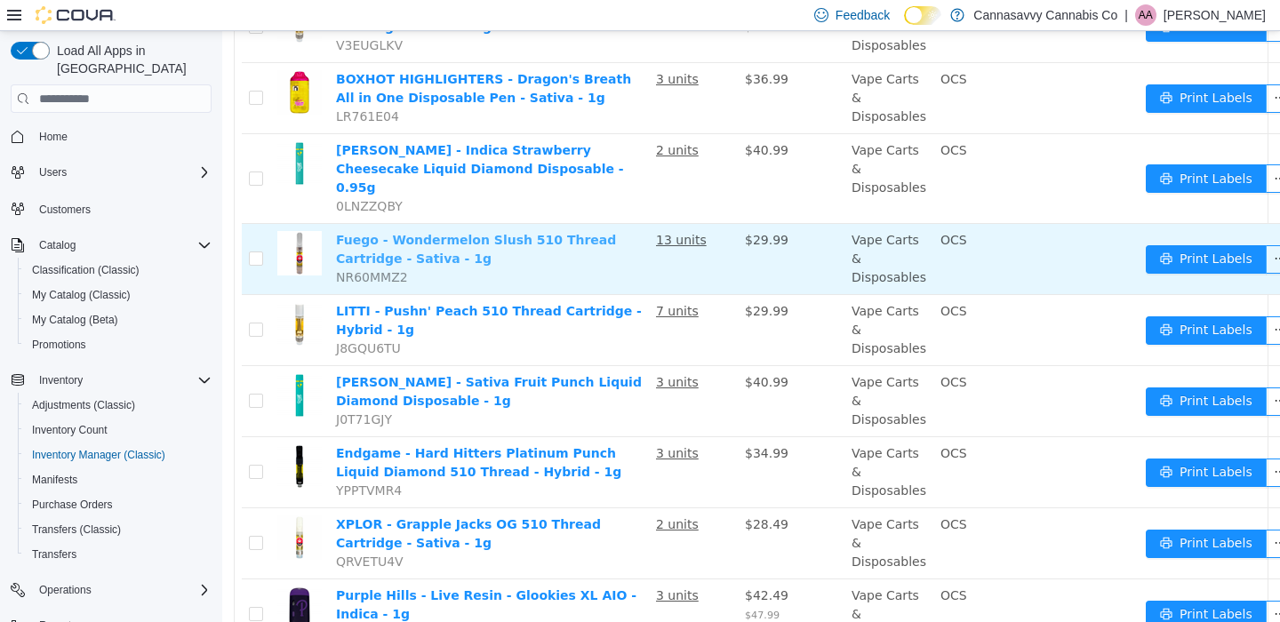
click at [451, 233] on link "Fuego - Wondermelon Slush 510 Thread Cartridge - Sativa - 1g" at bounding box center [476, 249] width 280 height 33
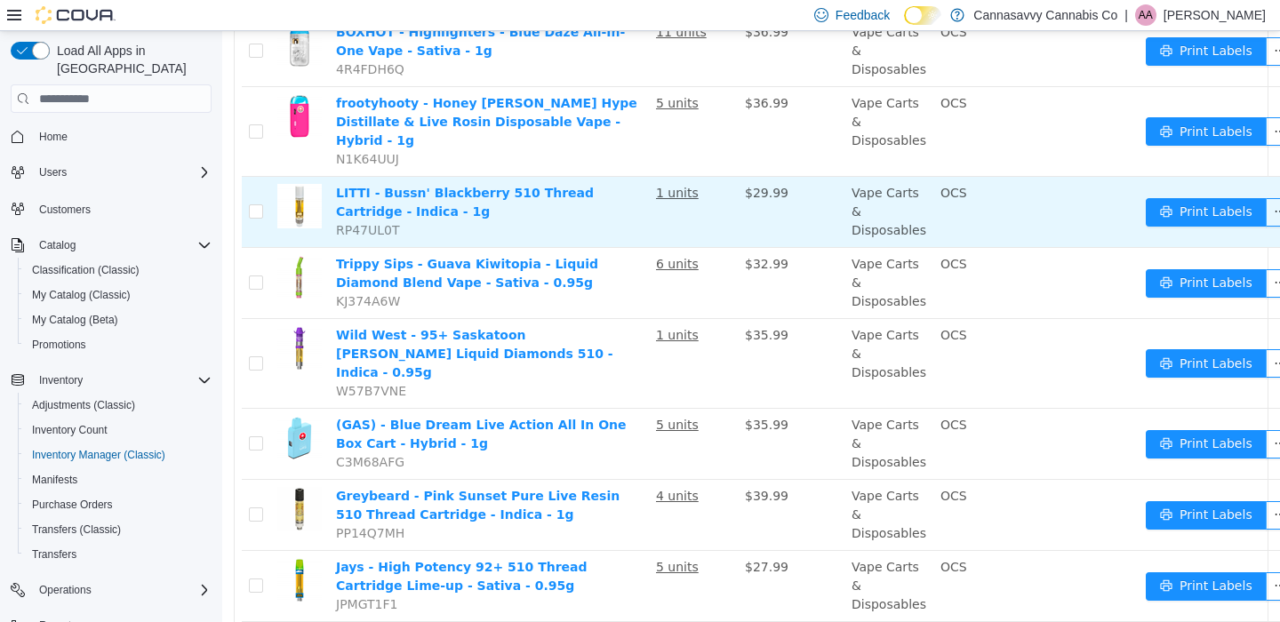
scroll to position [0, 0]
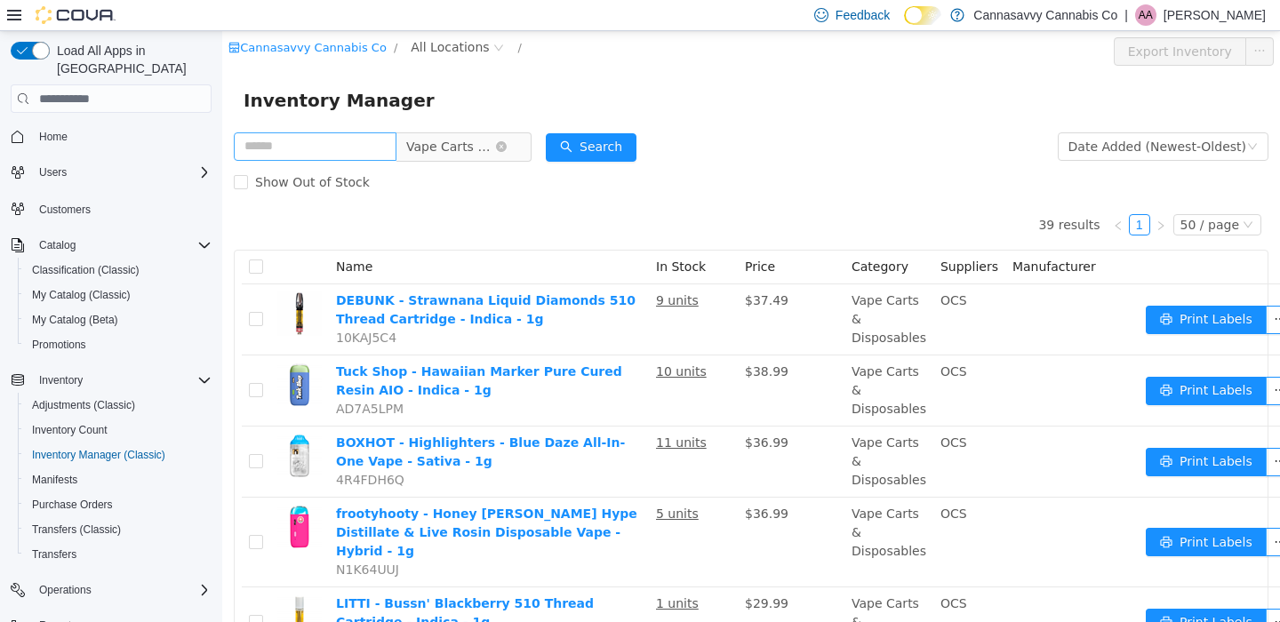
click at [470, 158] on span "Vape Carts & Disposables" at bounding box center [450, 146] width 89 height 27
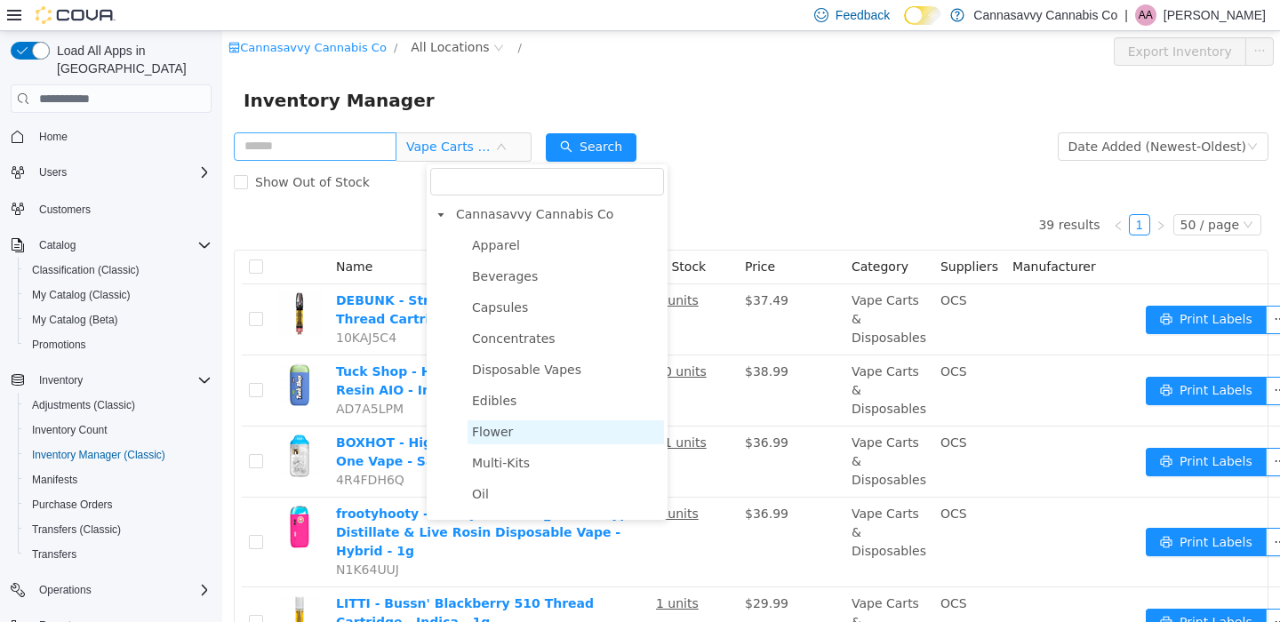
click at [514, 437] on span "Flower" at bounding box center [566, 432] width 196 height 24
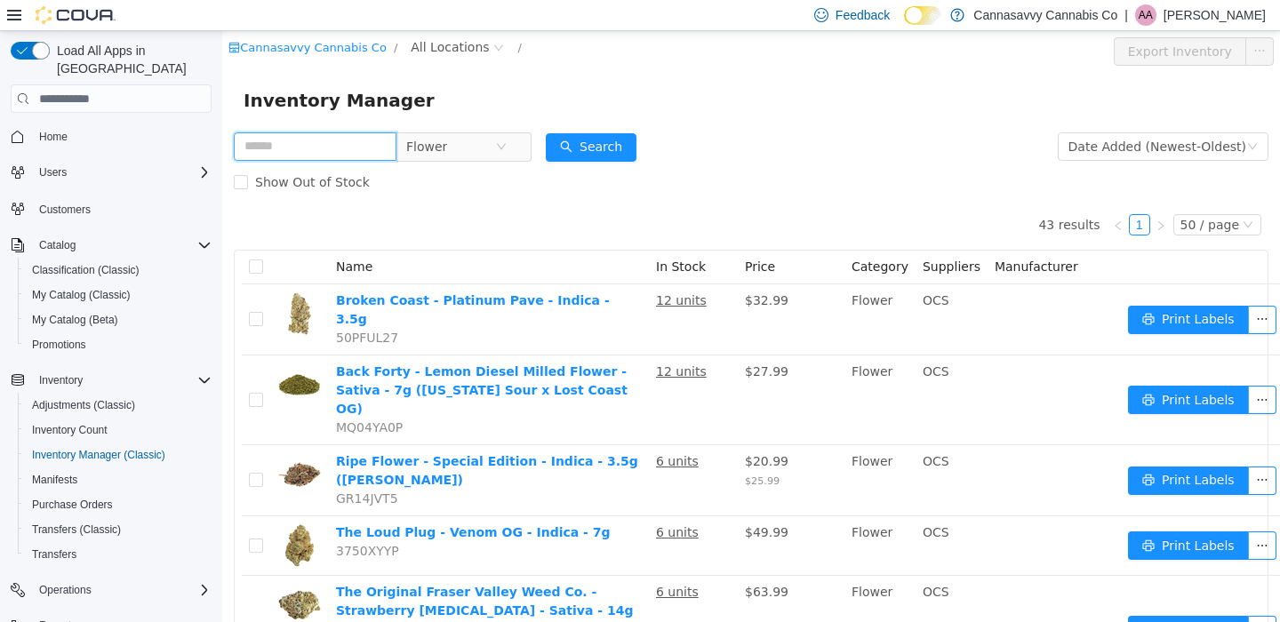
click at [324, 149] on input "text" at bounding box center [315, 146] width 163 height 28
type input "******"
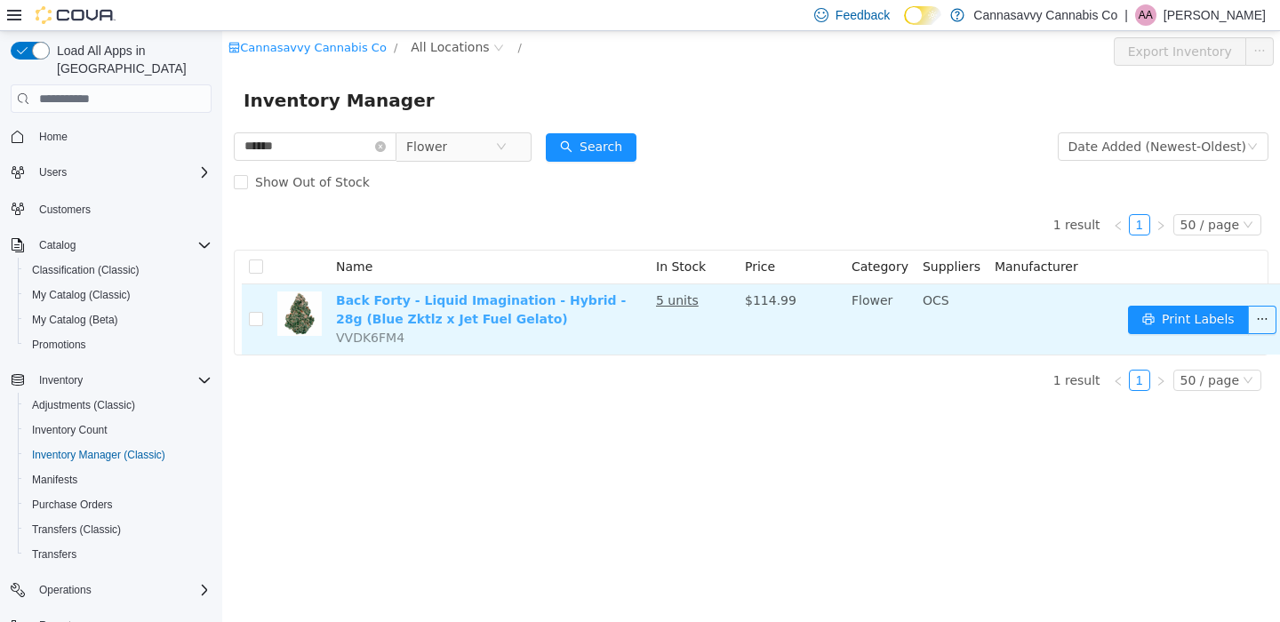
click at [505, 303] on link "Back Forty - Liquid Imagination - Hybrid - 28g (Blue Zktlz x Jet Fuel Gelato)" at bounding box center [481, 309] width 290 height 33
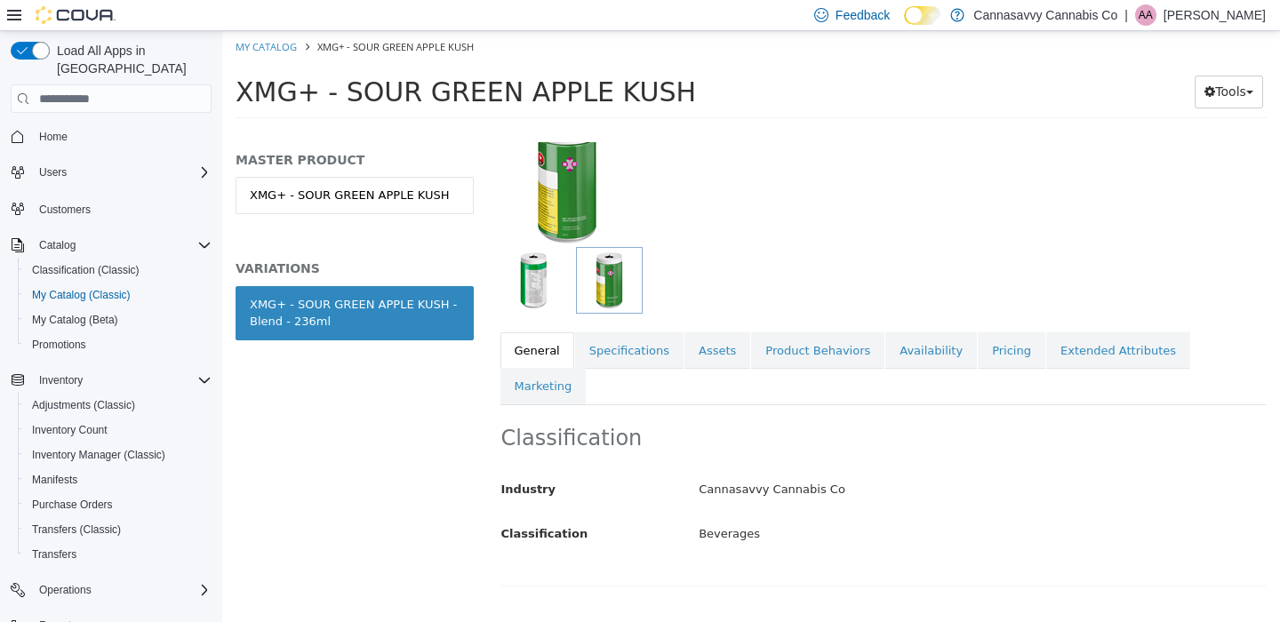
scroll to position [267, 0]
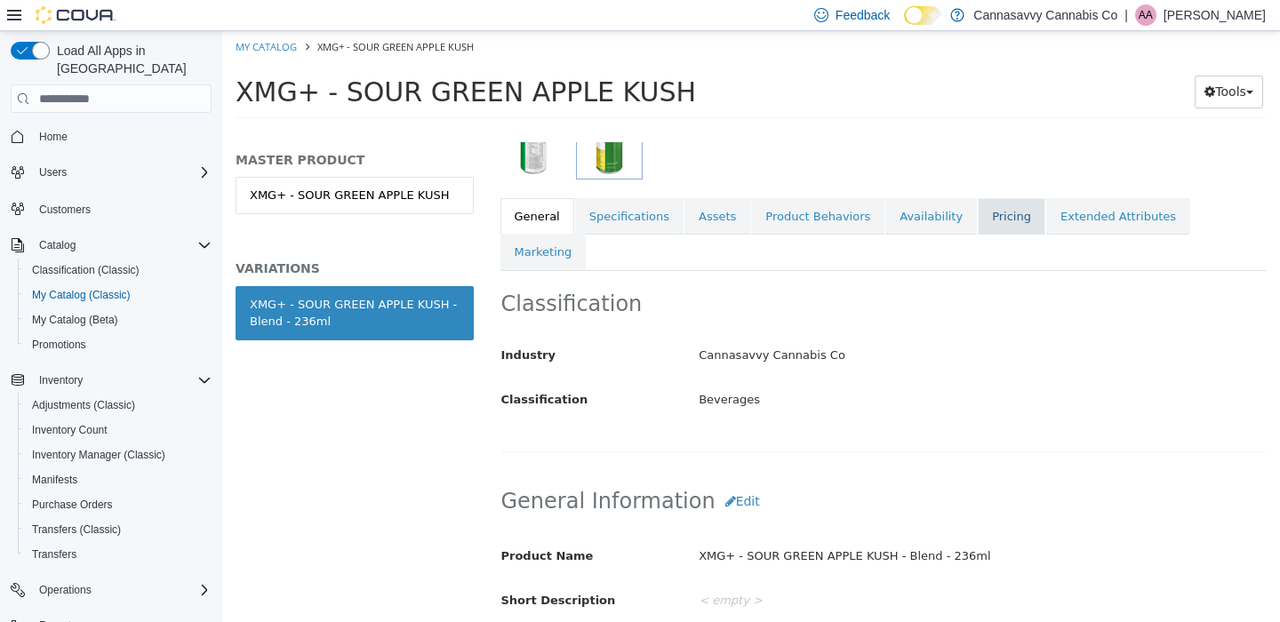
click at [992, 218] on link "Pricing" at bounding box center [1012, 216] width 68 height 37
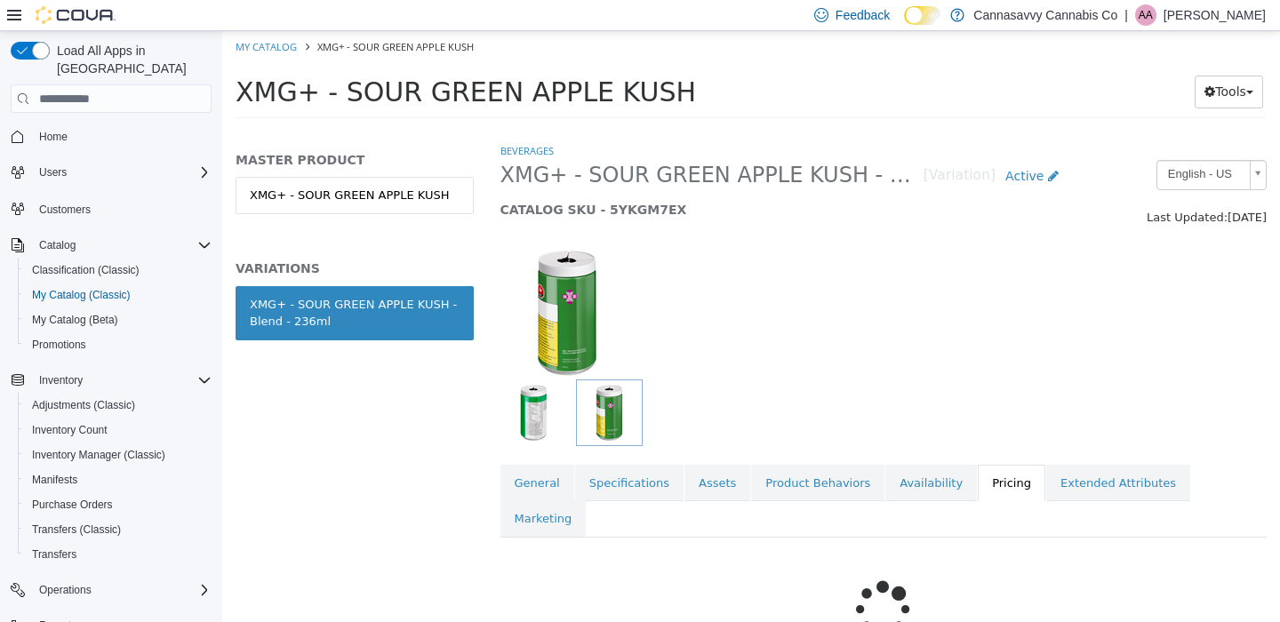
scroll to position [178, 0]
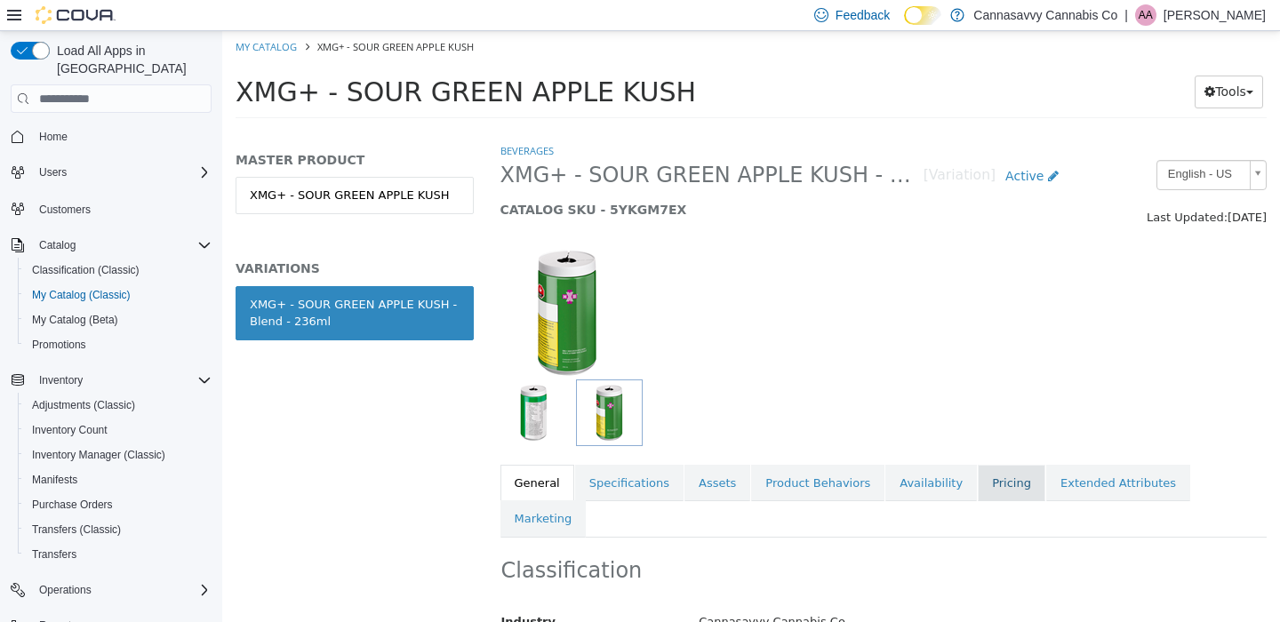
click at [1000, 471] on link "Pricing" at bounding box center [1012, 483] width 68 height 37
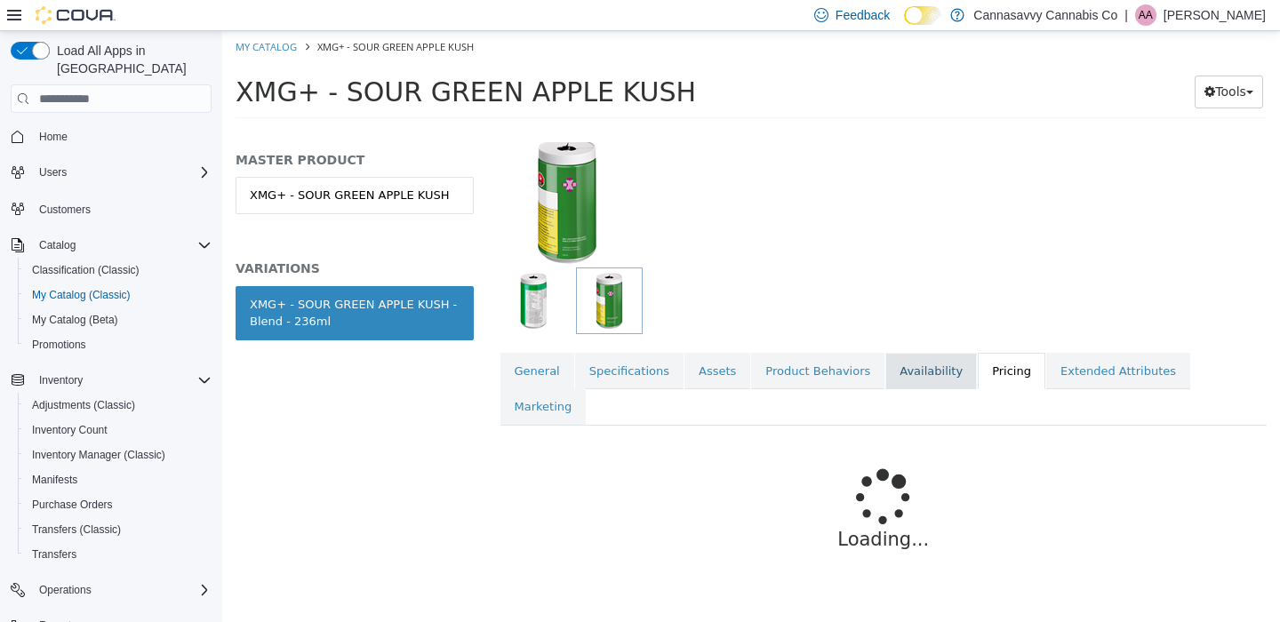
scroll to position [178, 0]
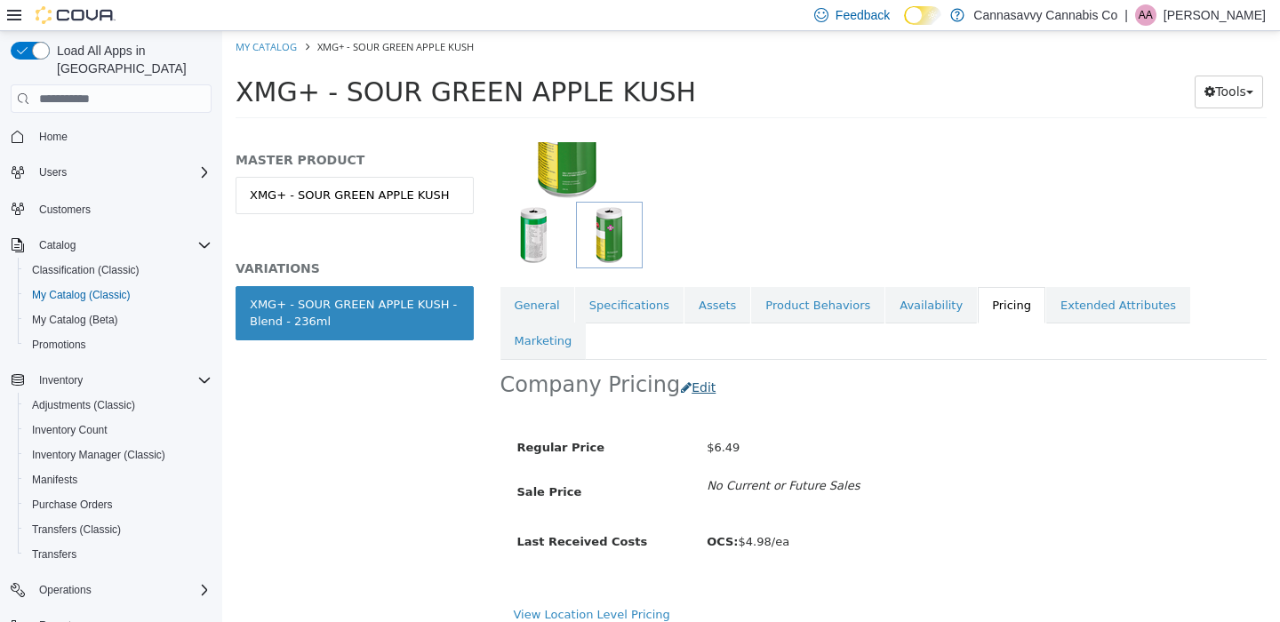
click at [695, 372] on button "Edit" at bounding box center [702, 388] width 45 height 33
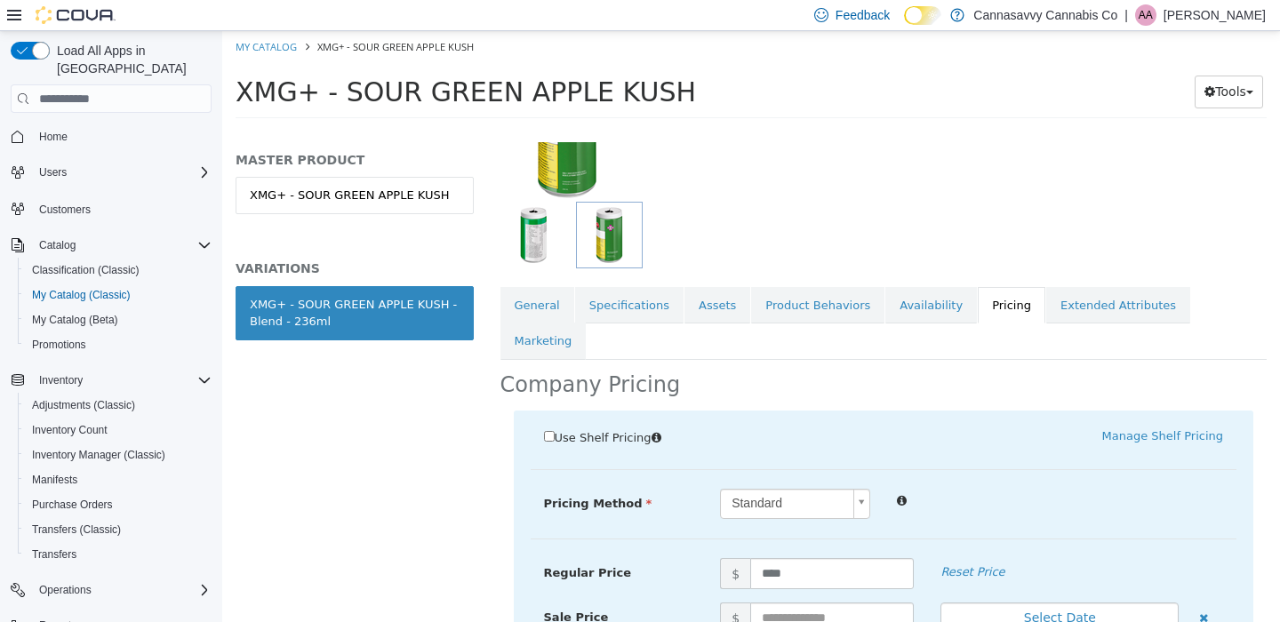
scroll to position [335, 0]
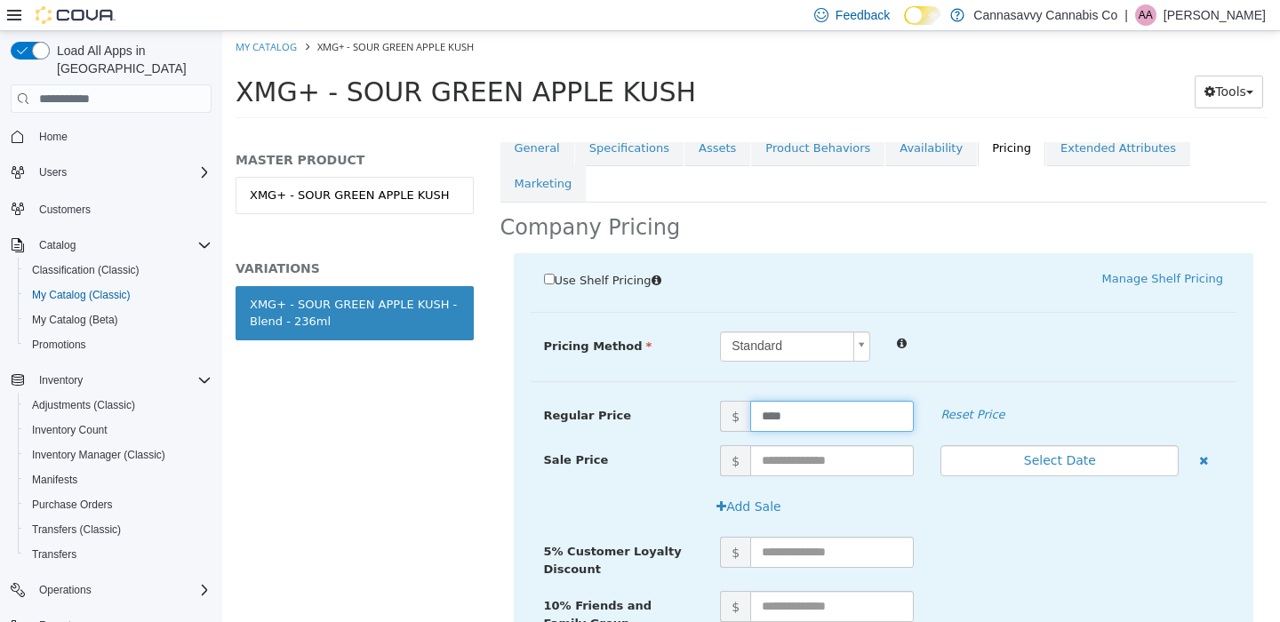
click at [778, 401] on input "****" at bounding box center [832, 416] width 164 height 31
type input "****"
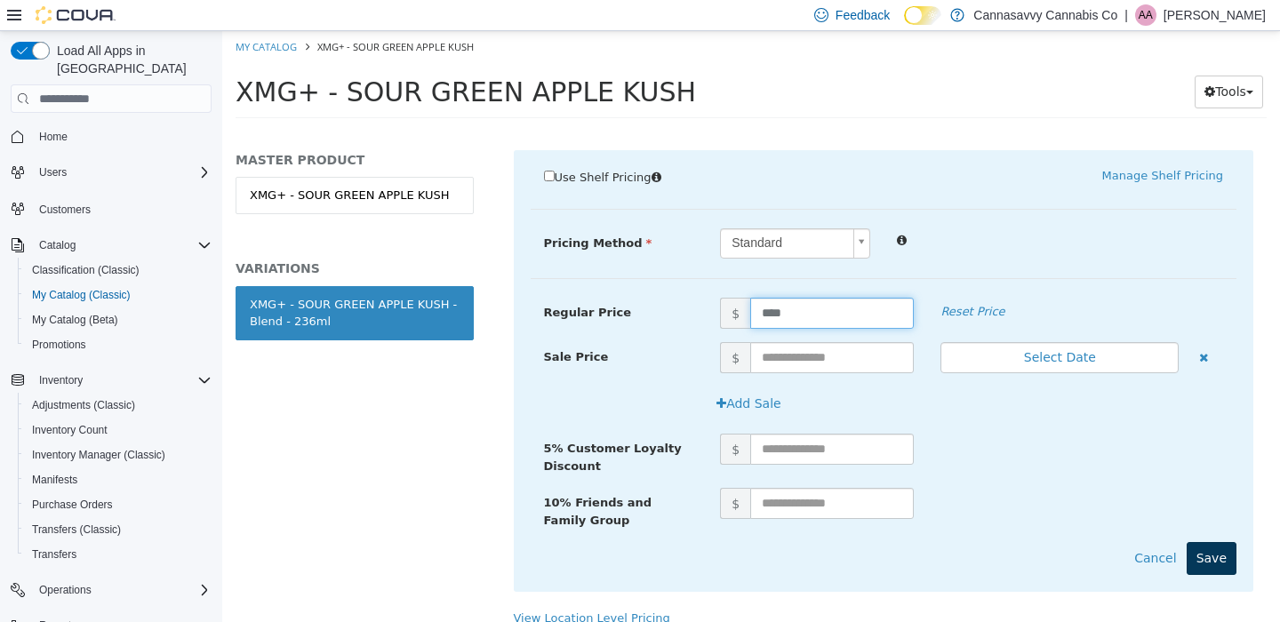
click at [1191, 542] on button "Save" at bounding box center [1212, 558] width 50 height 33
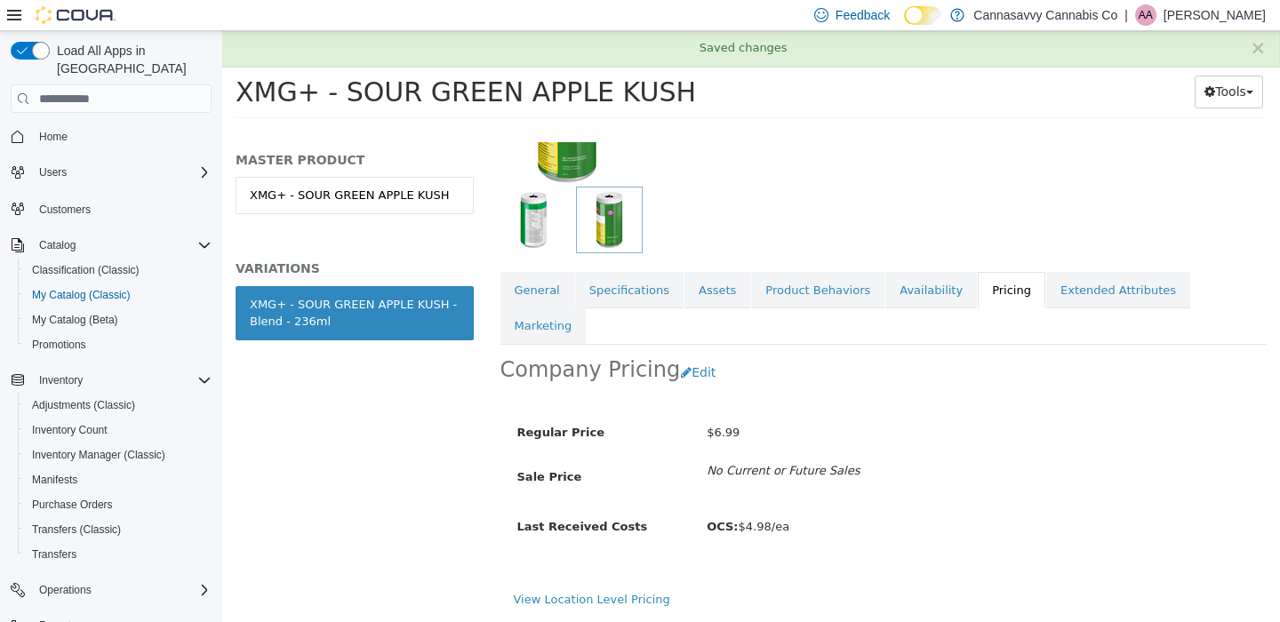
scroll to position [178, 0]
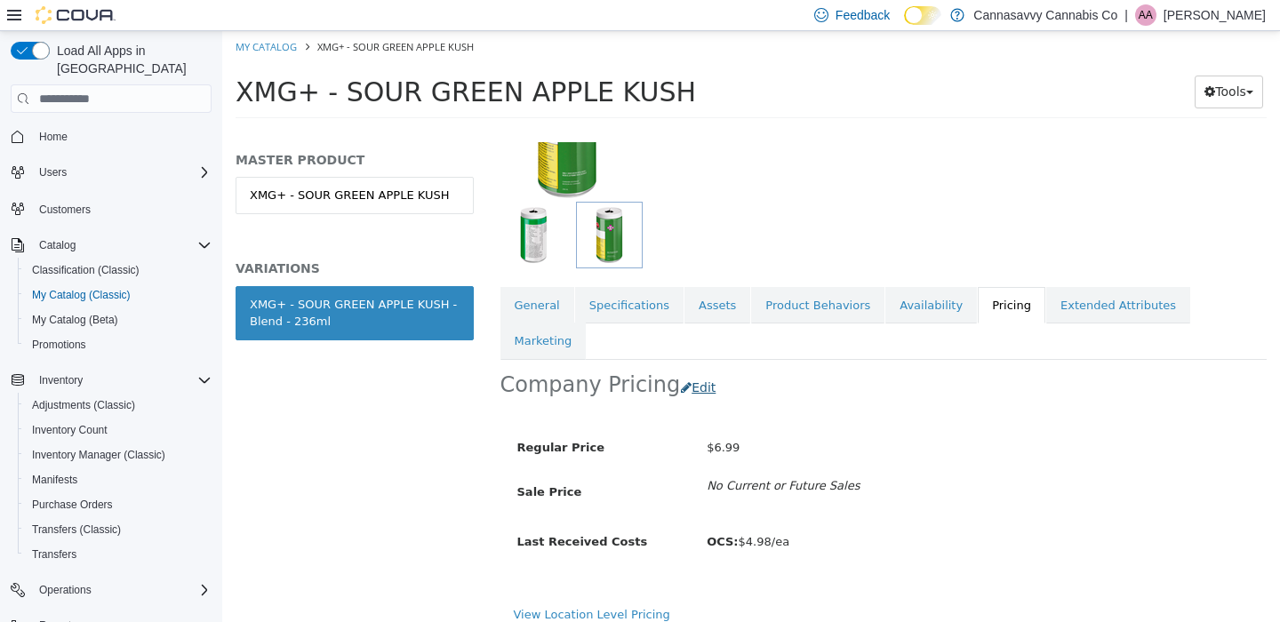
click at [684, 372] on button "Edit" at bounding box center [702, 388] width 45 height 33
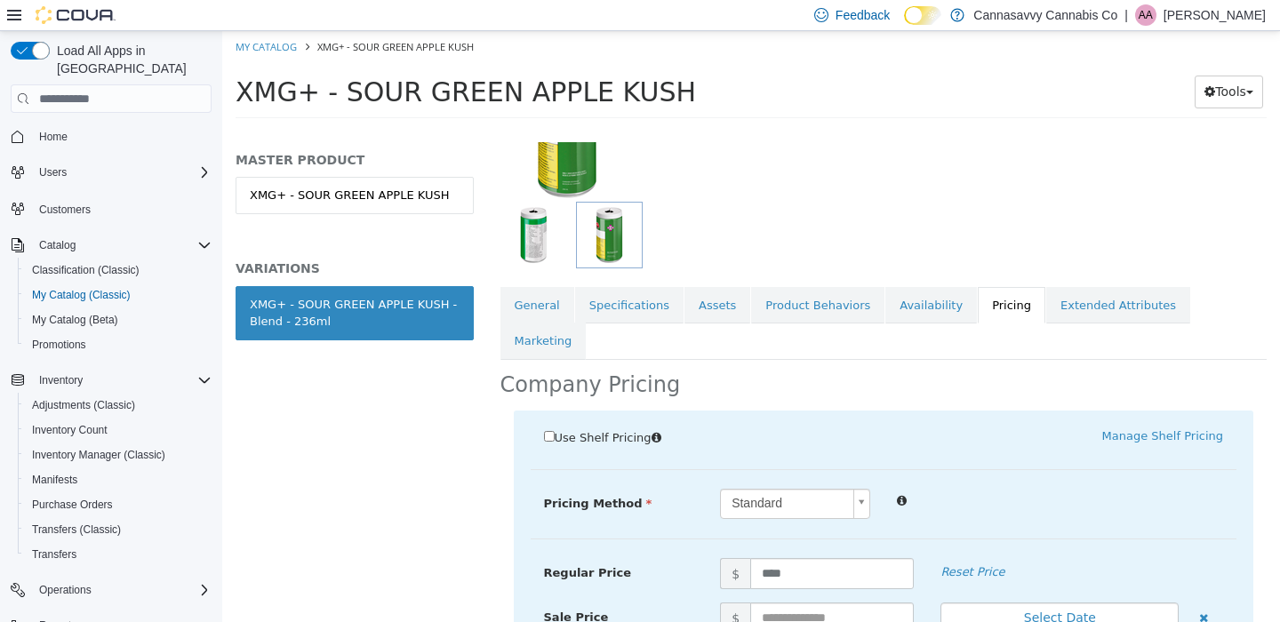
scroll to position [438, 0]
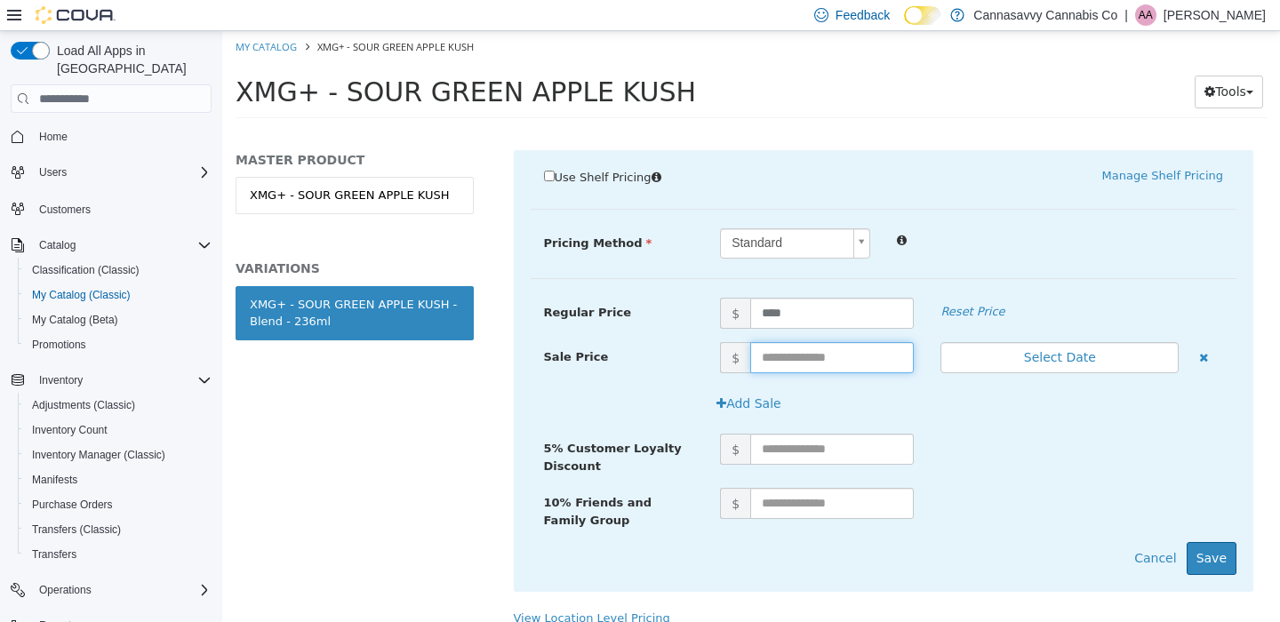
click at [811, 342] on input "text" at bounding box center [832, 357] width 164 height 31
type input "****"
click at [1084, 342] on button "Select Date" at bounding box center [1059, 357] width 238 height 31
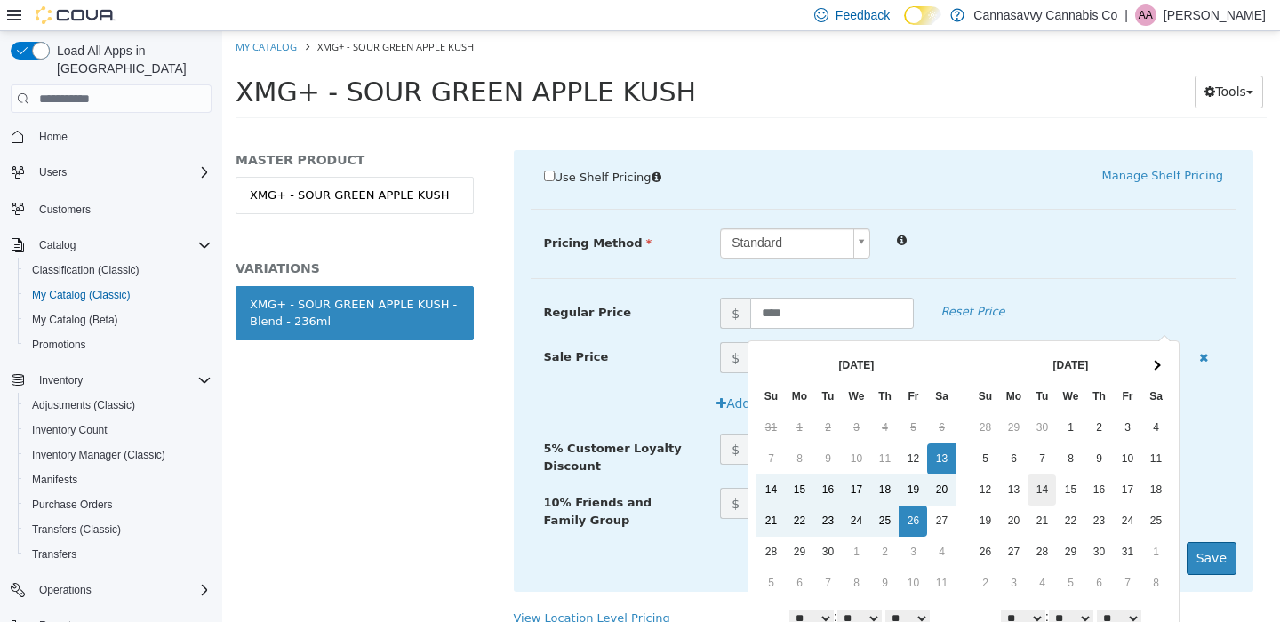
scroll to position [56, 0]
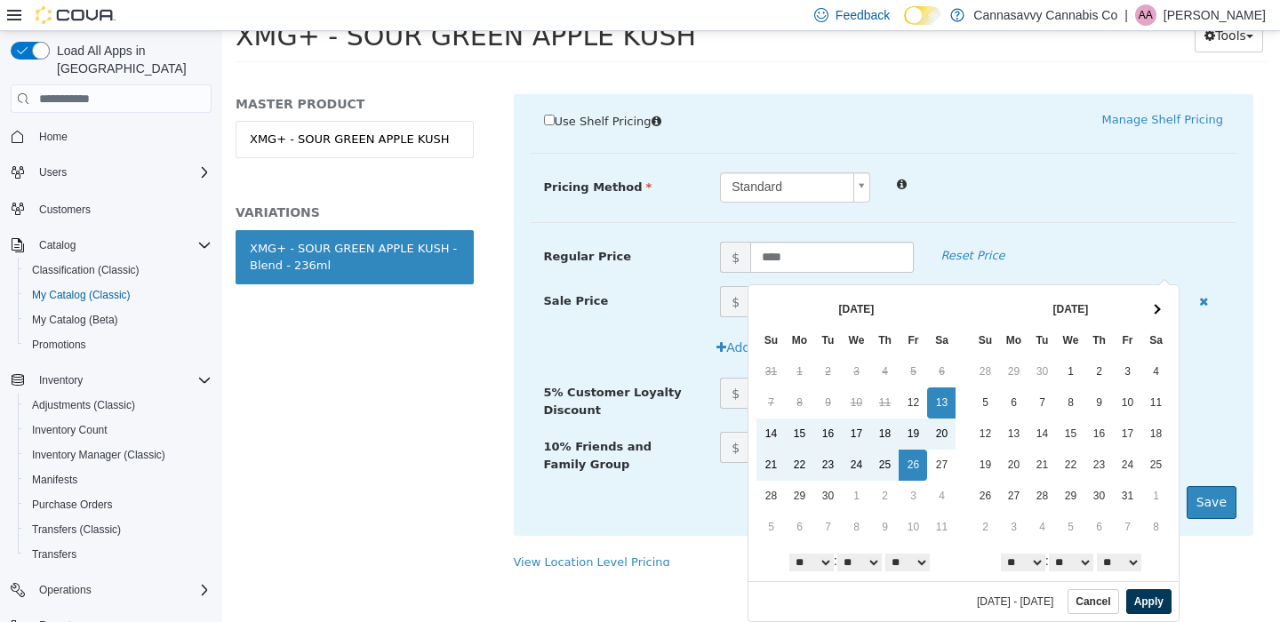
click at [1146, 602] on button "Apply" at bounding box center [1148, 601] width 45 height 25
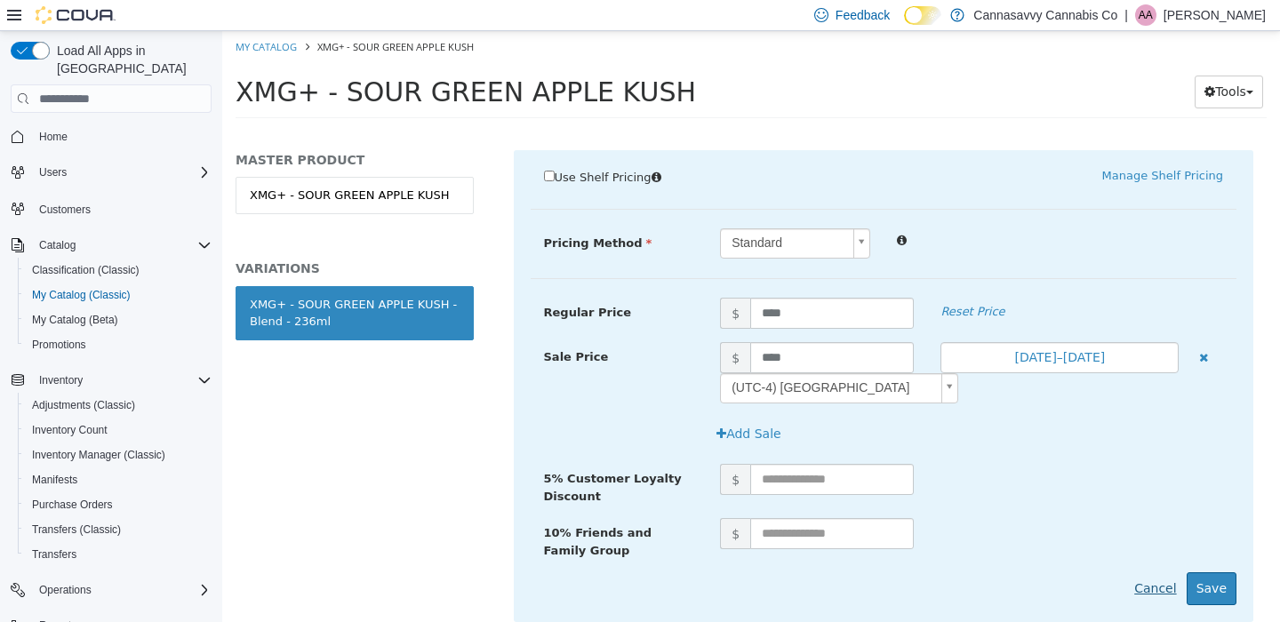
scroll to position [0, 0]
click at [1191, 572] on button "Save" at bounding box center [1212, 588] width 50 height 33
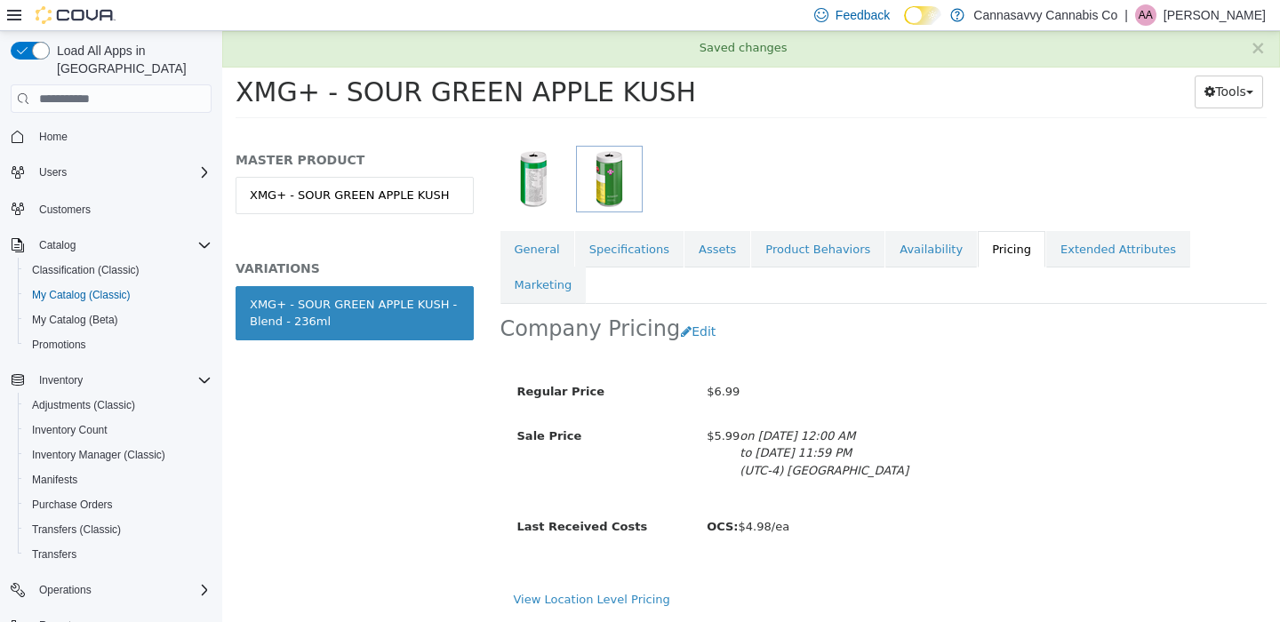
scroll to position [218, 0]
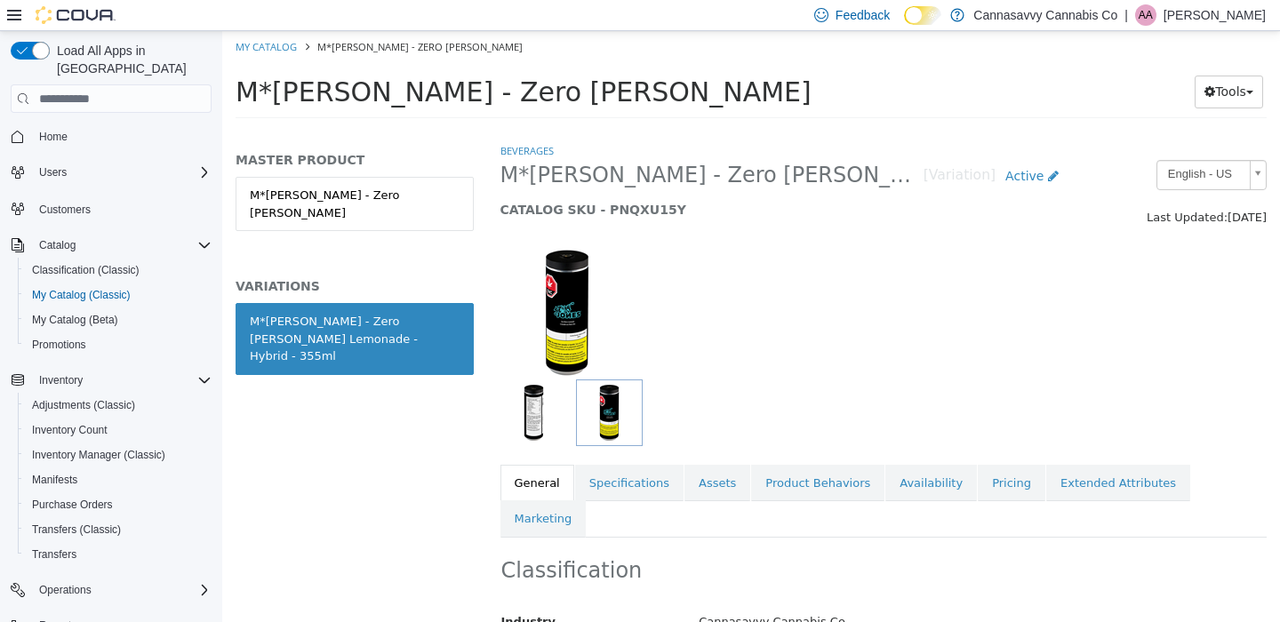
scroll to position [132, 0]
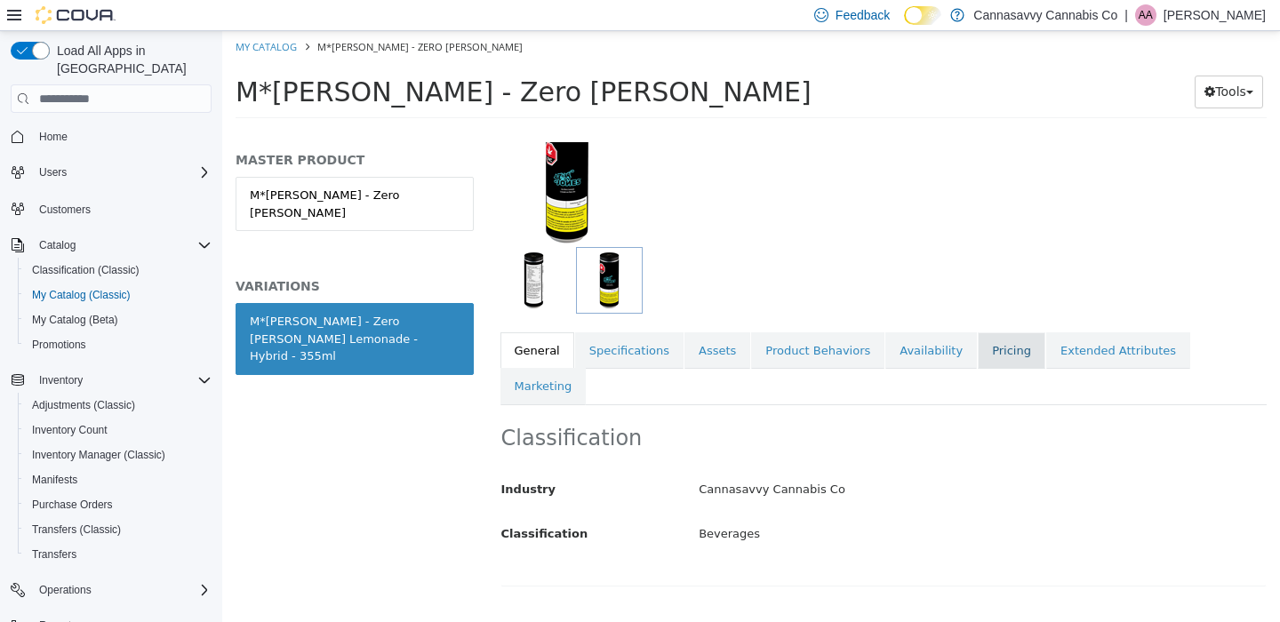
click at [986, 350] on link "Pricing" at bounding box center [1012, 350] width 68 height 37
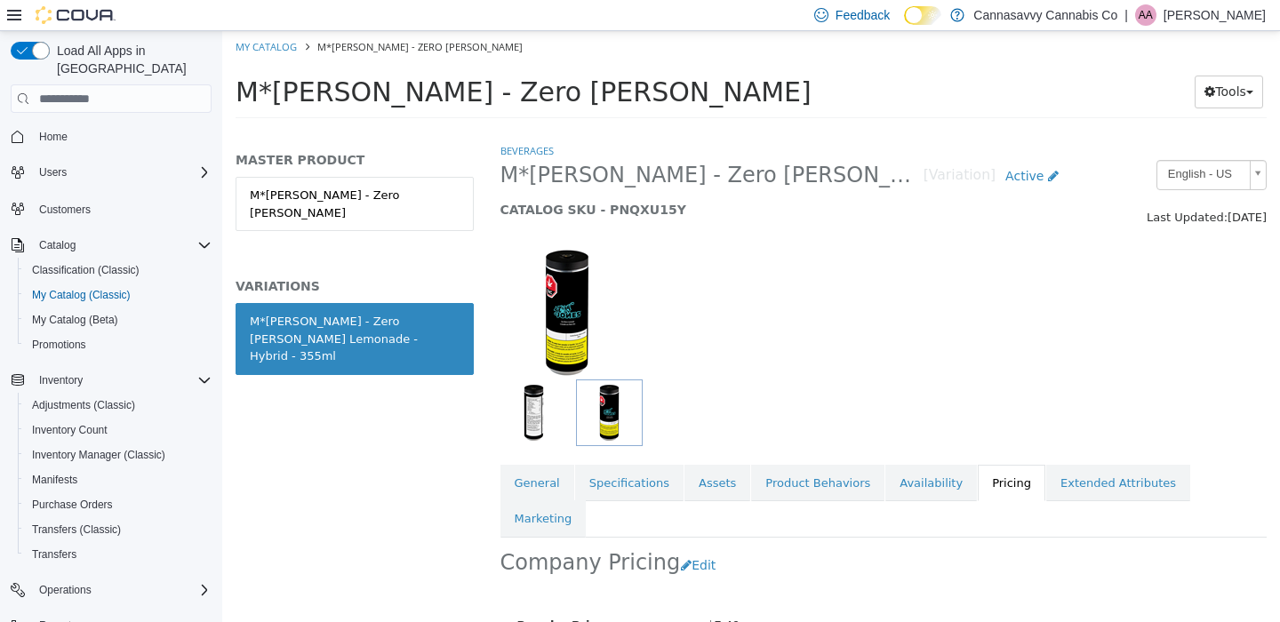
scroll to position [178, 0]
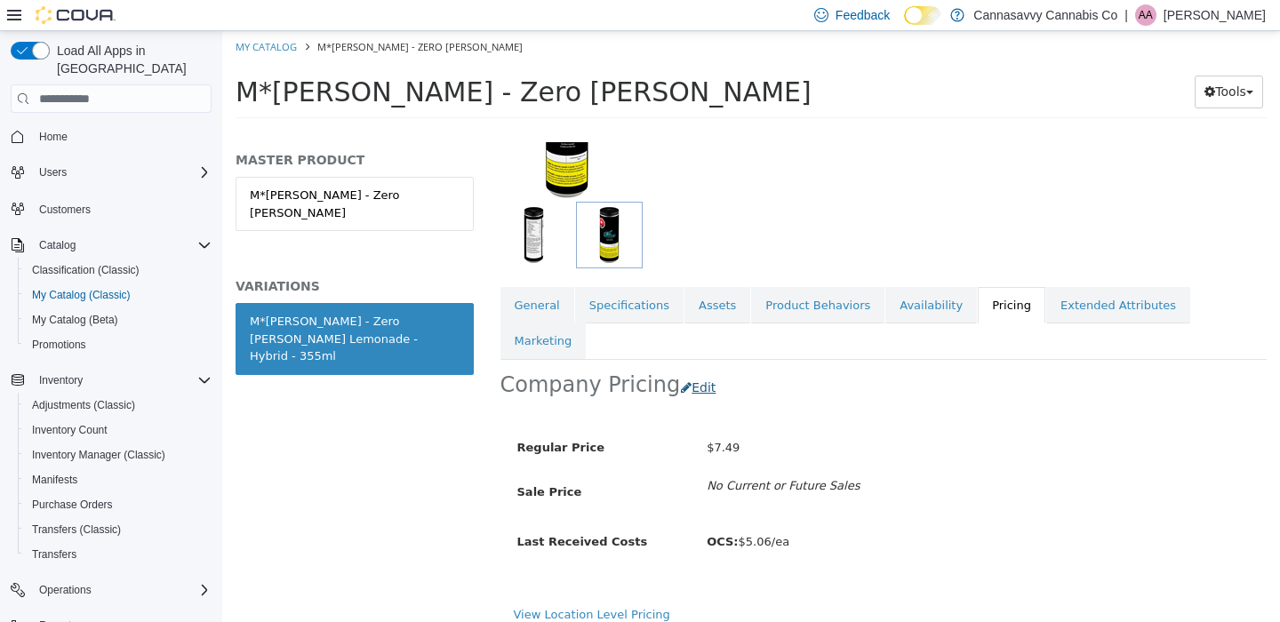
click at [687, 372] on button "Edit" at bounding box center [702, 388] width 45 height 33
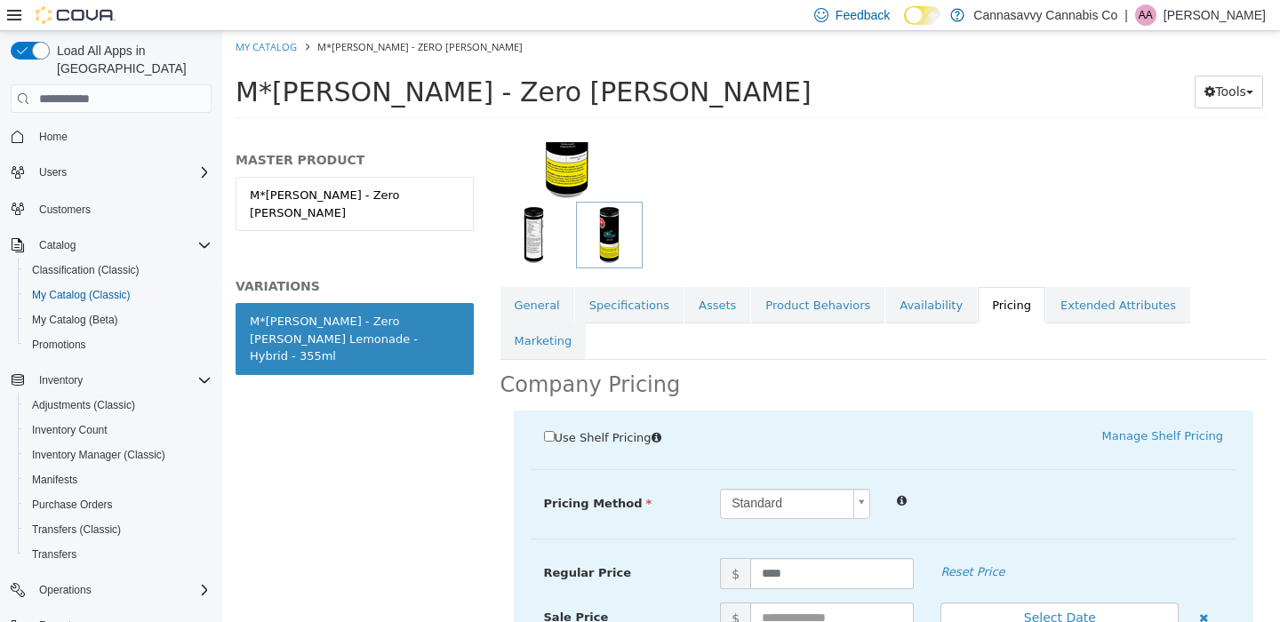
scroll to position [438, 0]
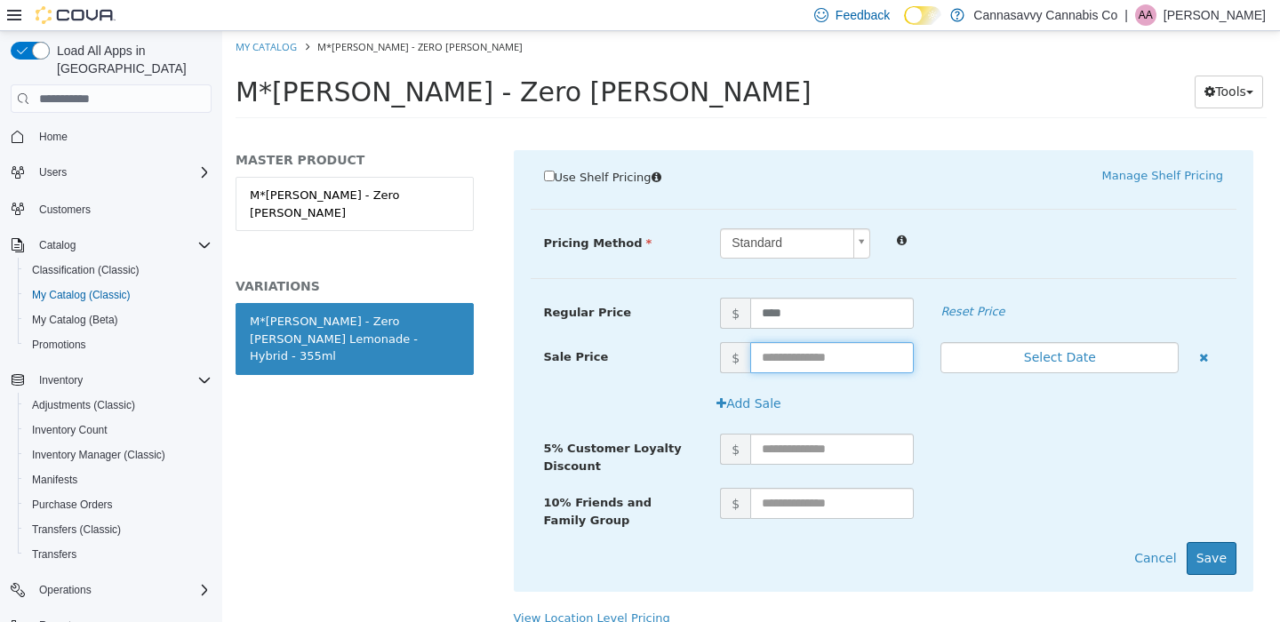
click at [781, 342] on input "text" at bounding box center [832, 357] width 164 height 31
type input "****"
click at [1076, 342] on button "Select Date" at bounding box center [1059, 357] width 238 height 31
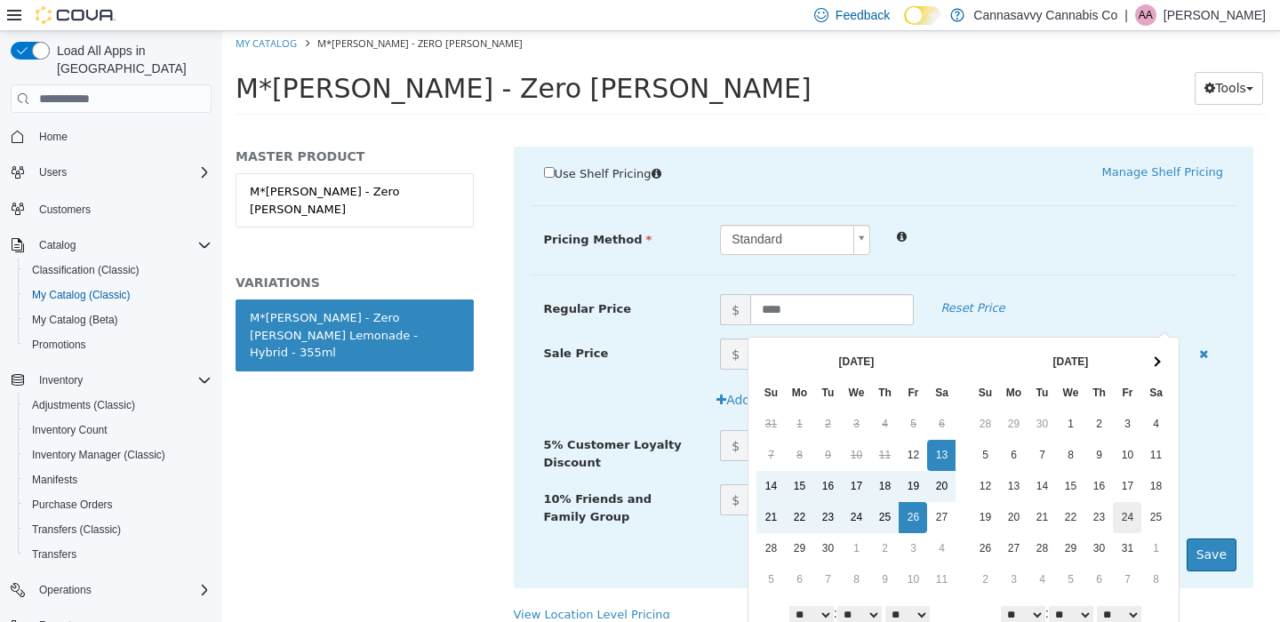
scroll to position [56, 0]
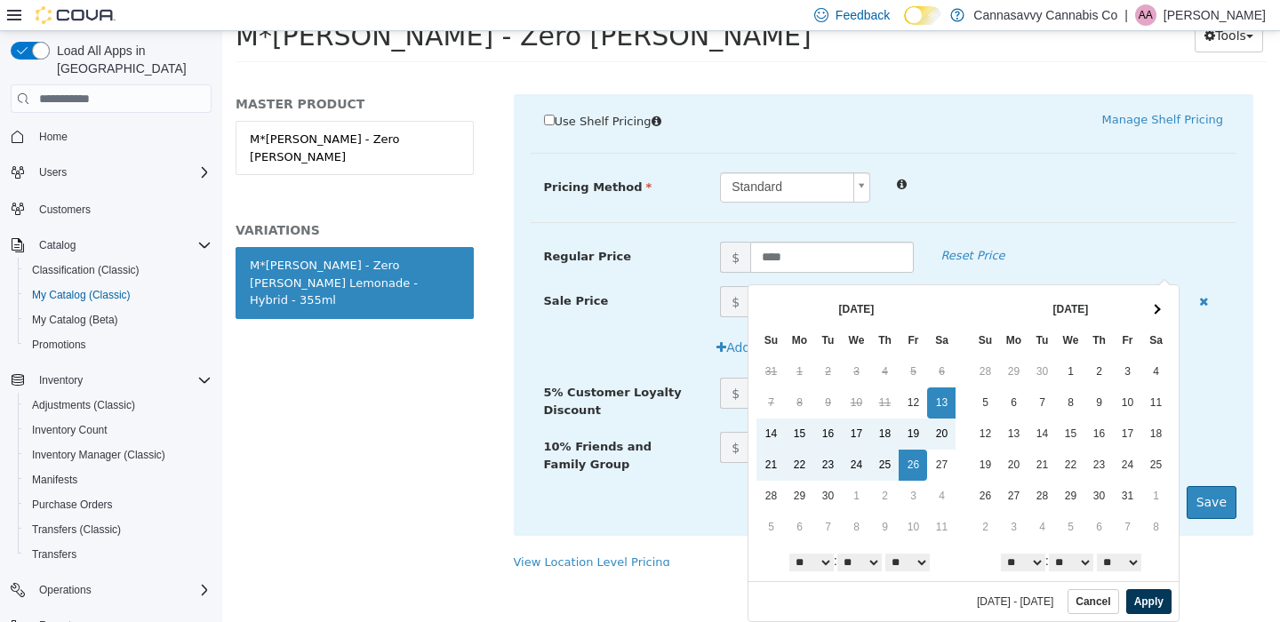
click at [1132, 600] on button "Apply" at bounding box center [1148, 601] width 45 height 25
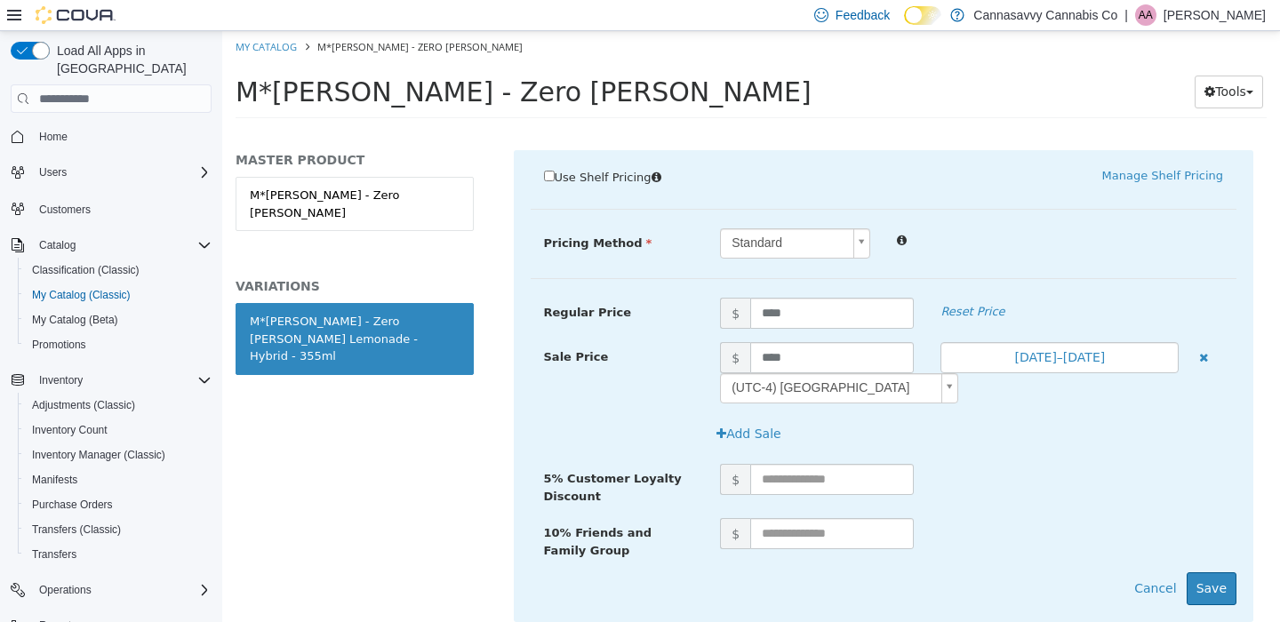
scroll to position [0, 0]
drag, startPoint x: 1200, startPoint y: 548, endPoint x: 1207, endPoint y: 531, distance: 19.1
click at [1200, 572] on button "Save" at bounding box center [1212, 588] width 50 height 33
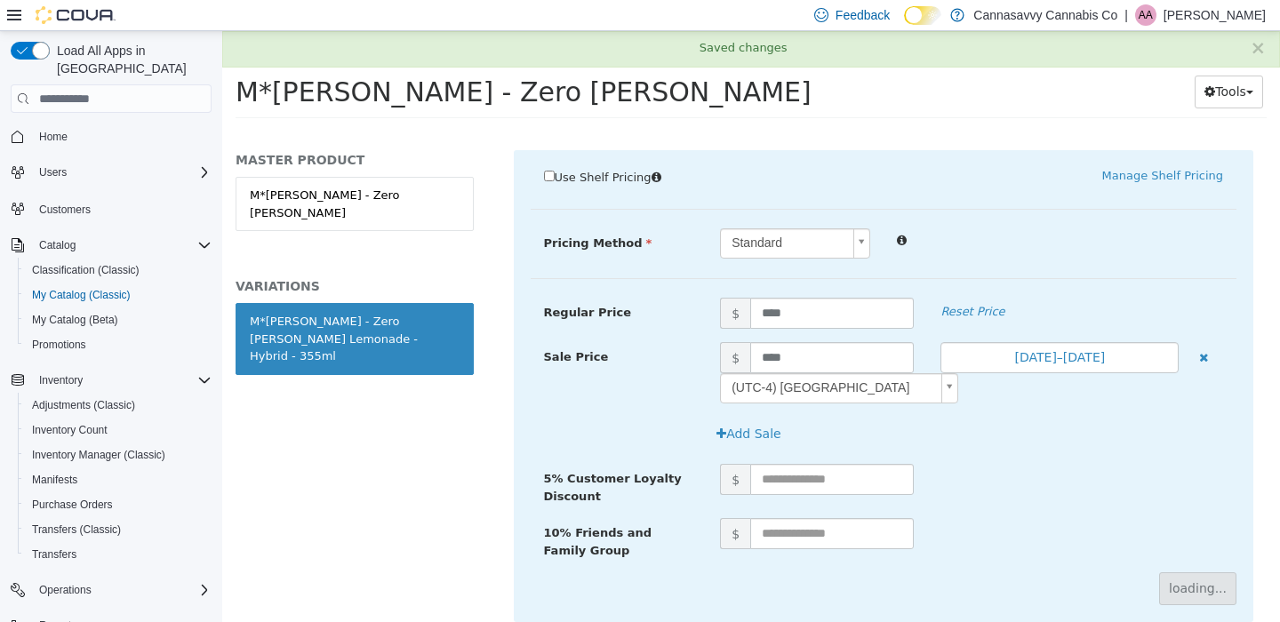
scroll to position [218, 0]
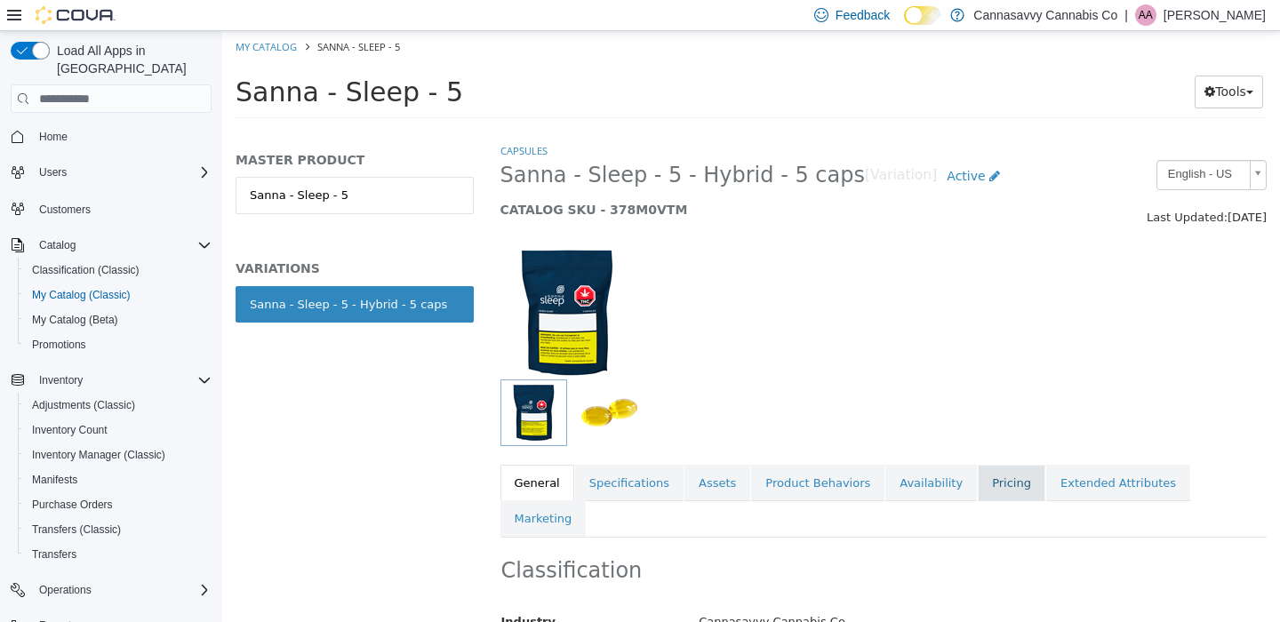
click at [995, 492] on link "Pricing" at bounding box center [1012, 483] width 68 height 37
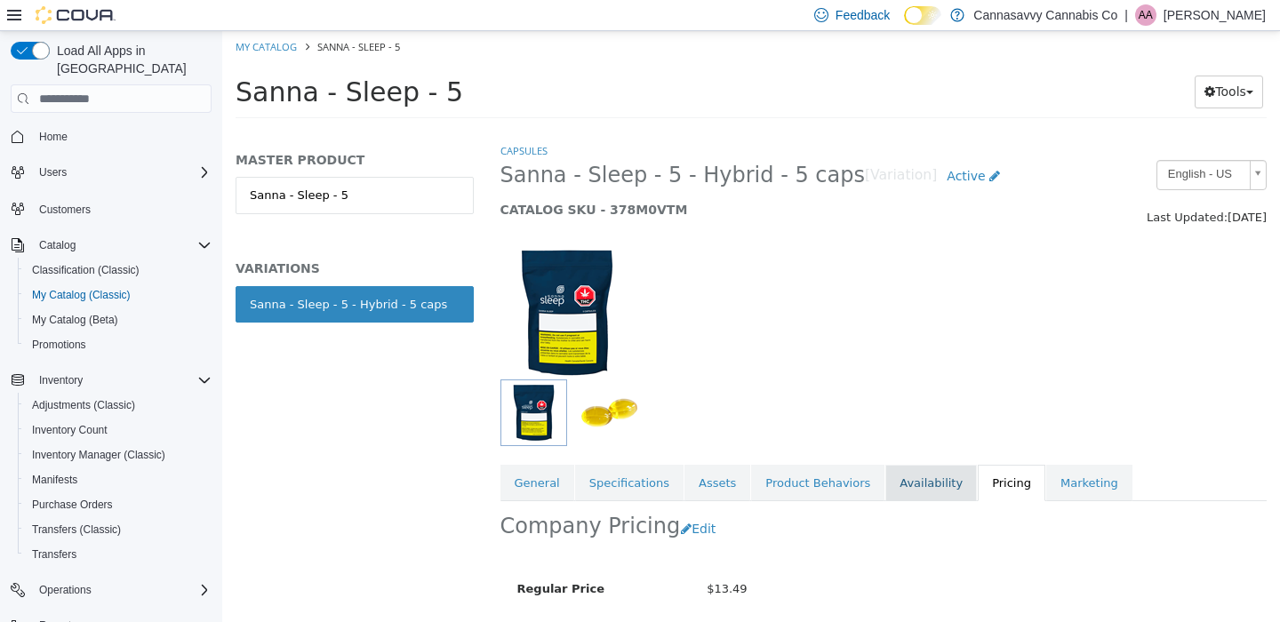
scroll to position [218, 0]
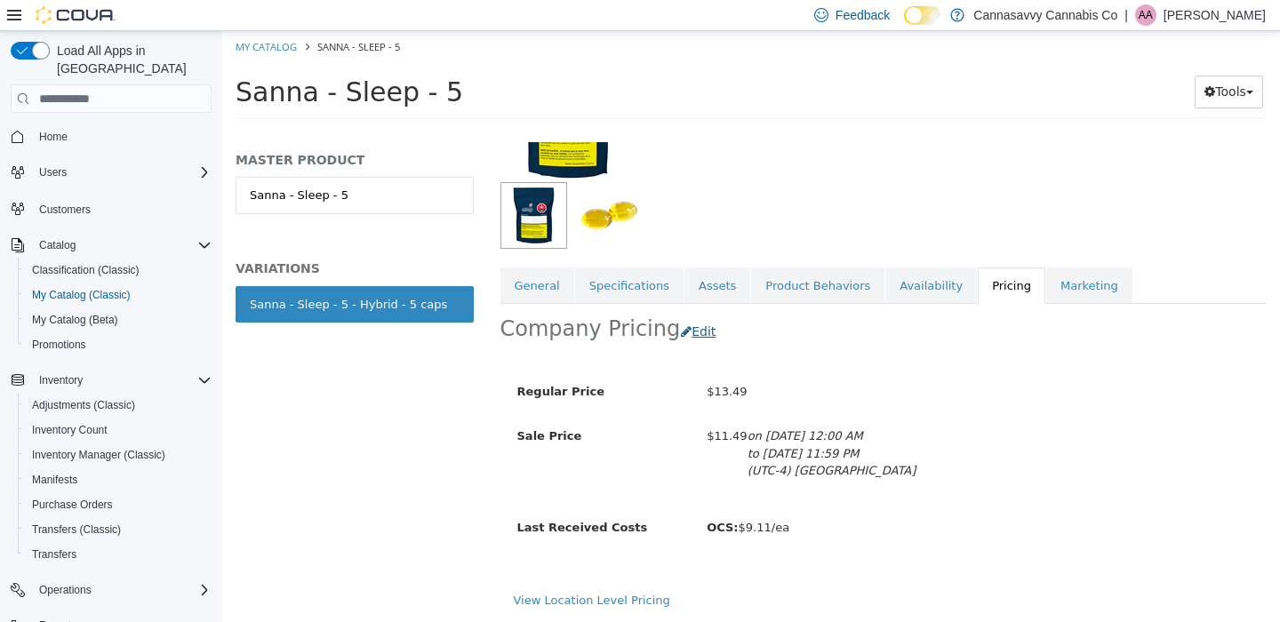
click at [692, 316] on button "Edit" at bounding box center [702, 332] width 45 height 33
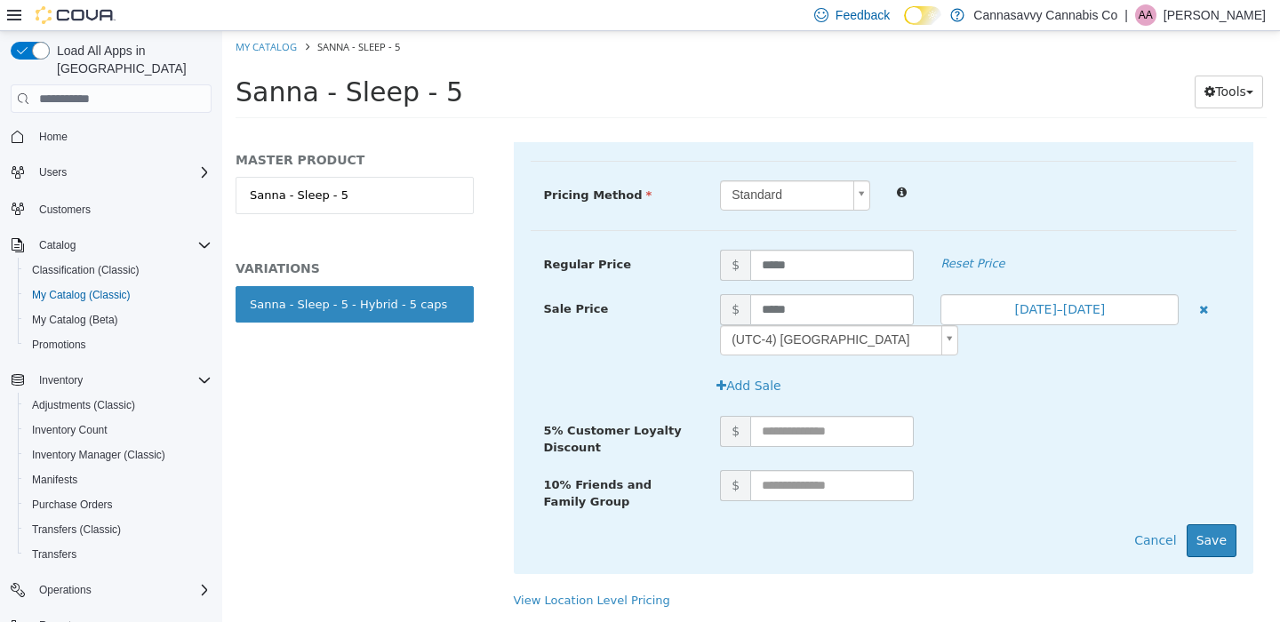
scroll to position [465, 0]
click at [1050, 301] on button "Aug 30, 2025–Sep 12, 2025" at bounding box center [1059, 309] width 238 height 31
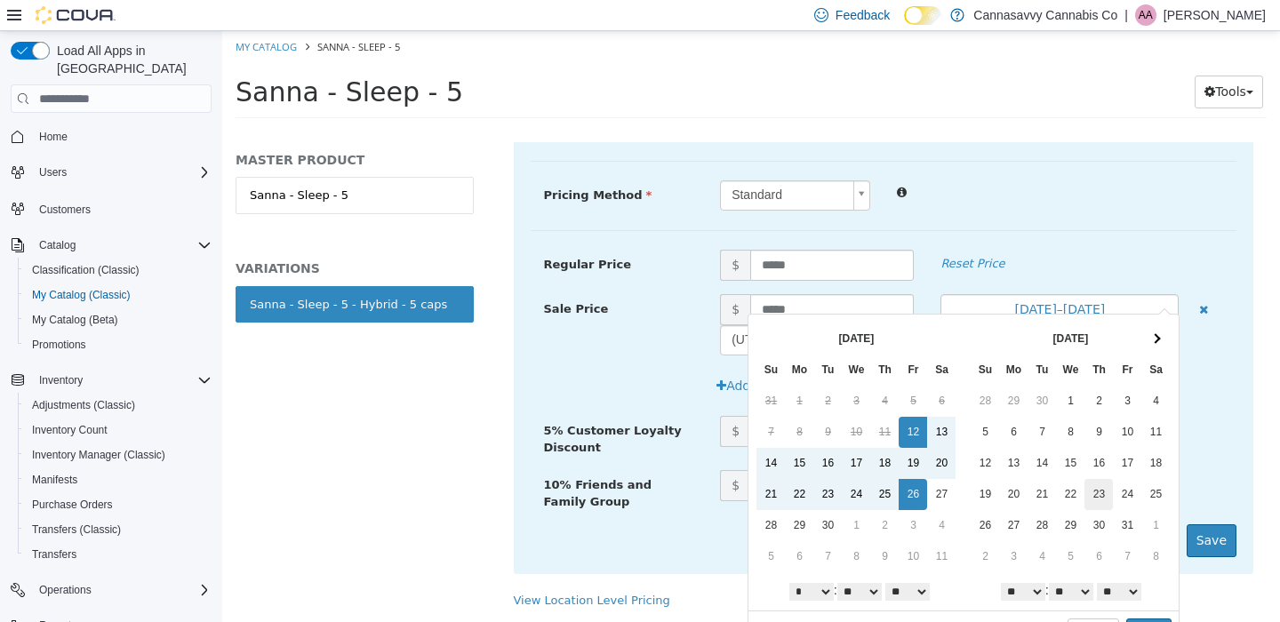
scroll to position [29, 0]
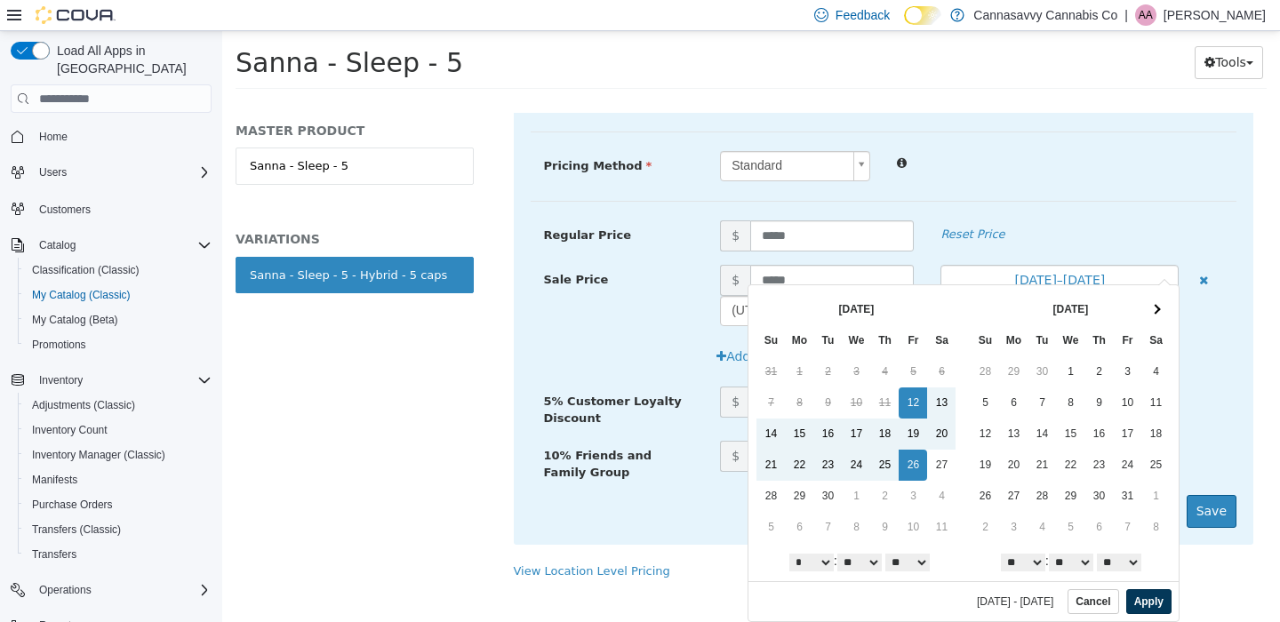
click at [1149, 606] on button "Apply" at bounding box center [1148, 601] width 45 height 25
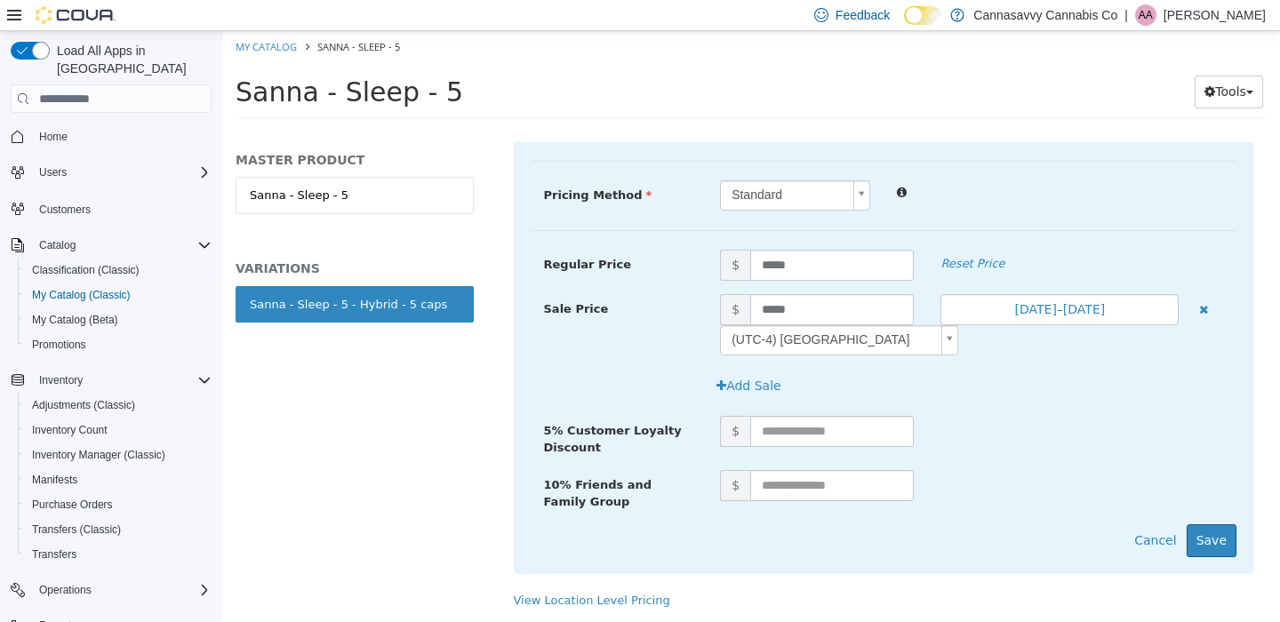
drag, startPoint x: 1210, startPoint y: 520, endPoint x: 1220, endPoint y: 489, distance: 32.9
click at [1210, 524] on button "Save" at bounding box center [1212, 540] width 50 height 33
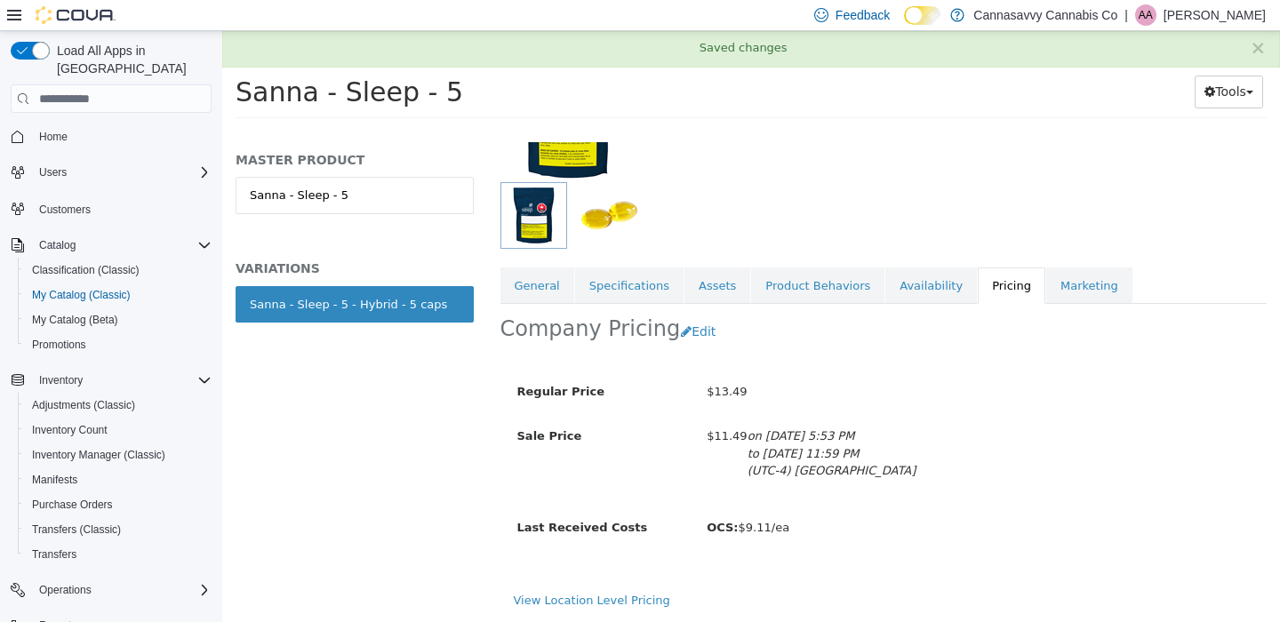
scroll to position [218, 0]
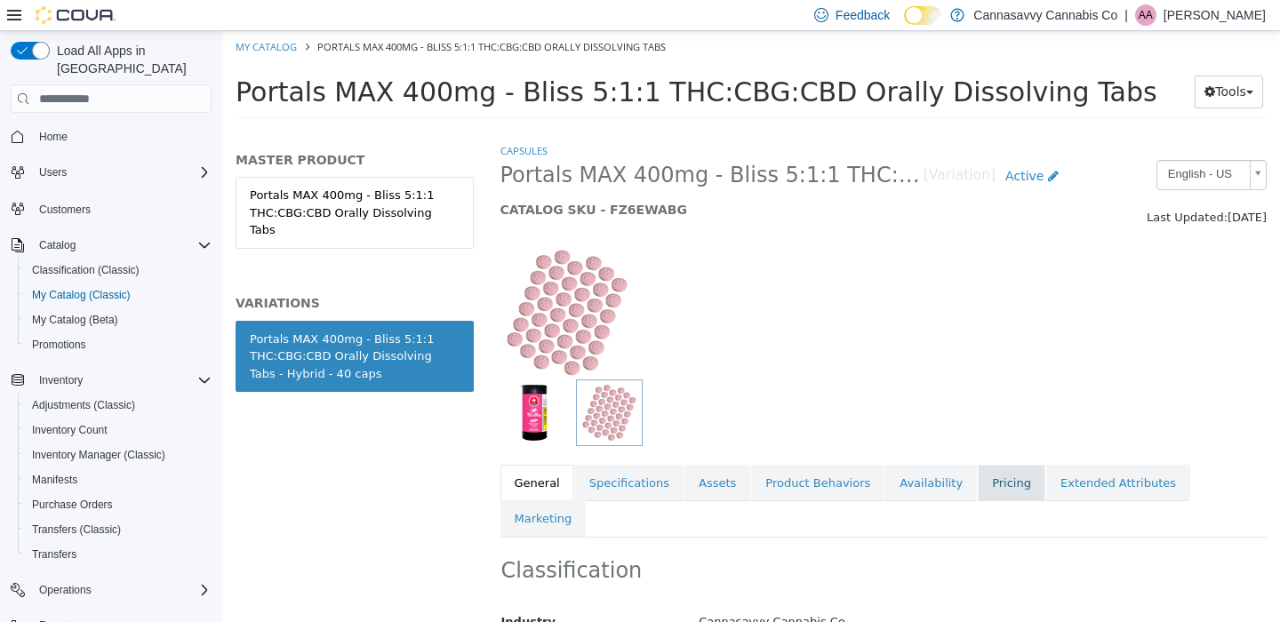
click at [1006, 474] on link "Pricing" at bounding box center [1012, 483] width 68 height 37
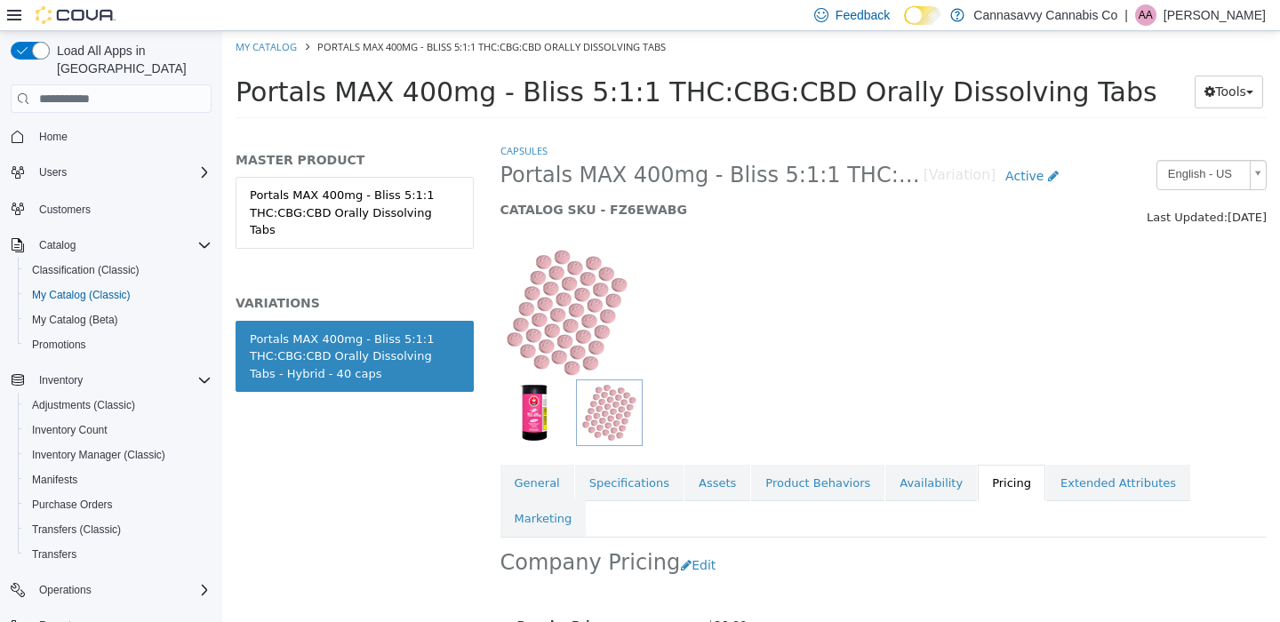
scroll to position [178, 0]
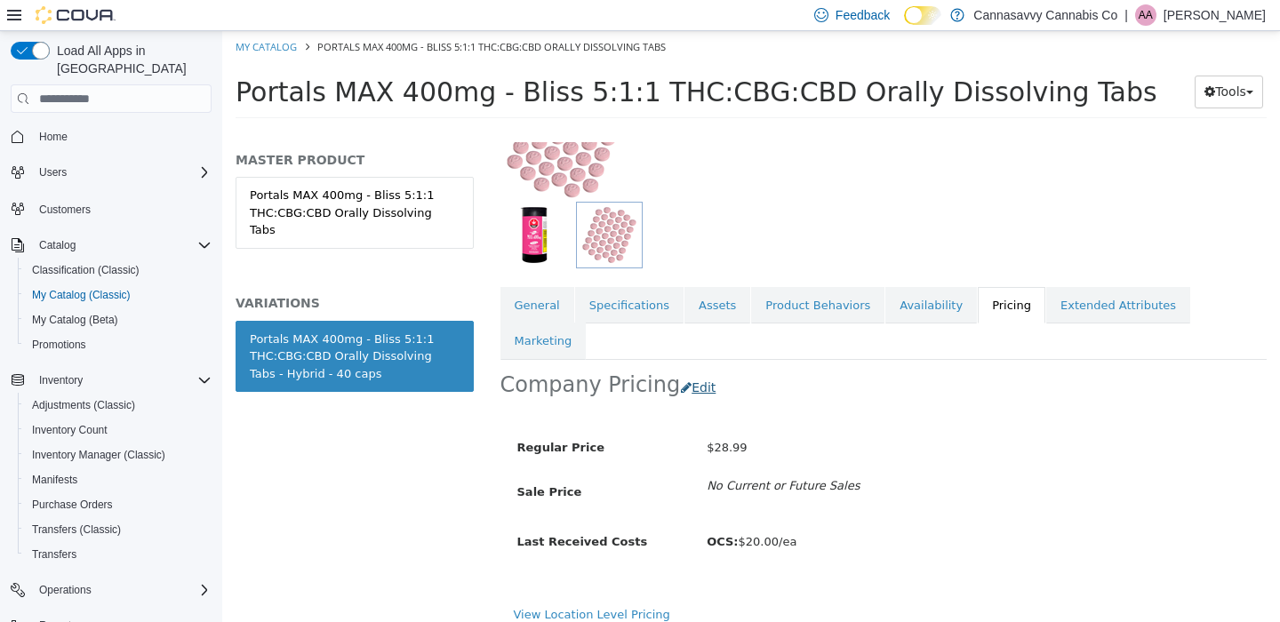
click at [682, 372] on button "Edit" at bounding box center [702, 388] width 45 height 33
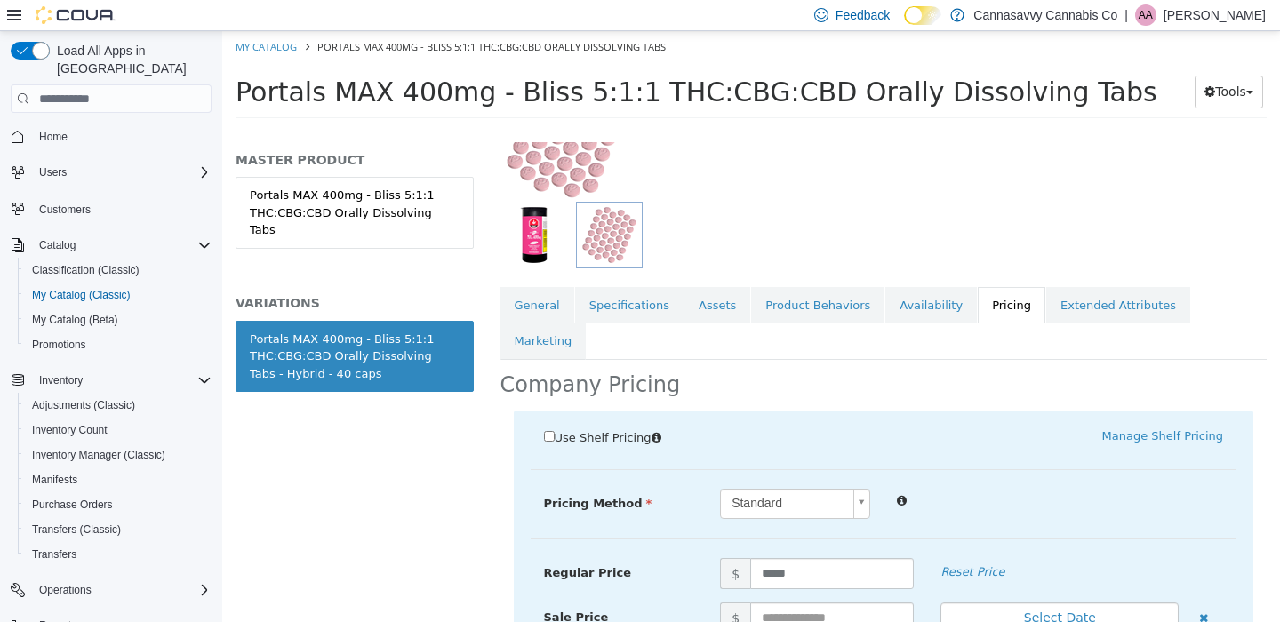
scroll to position [338, 0]
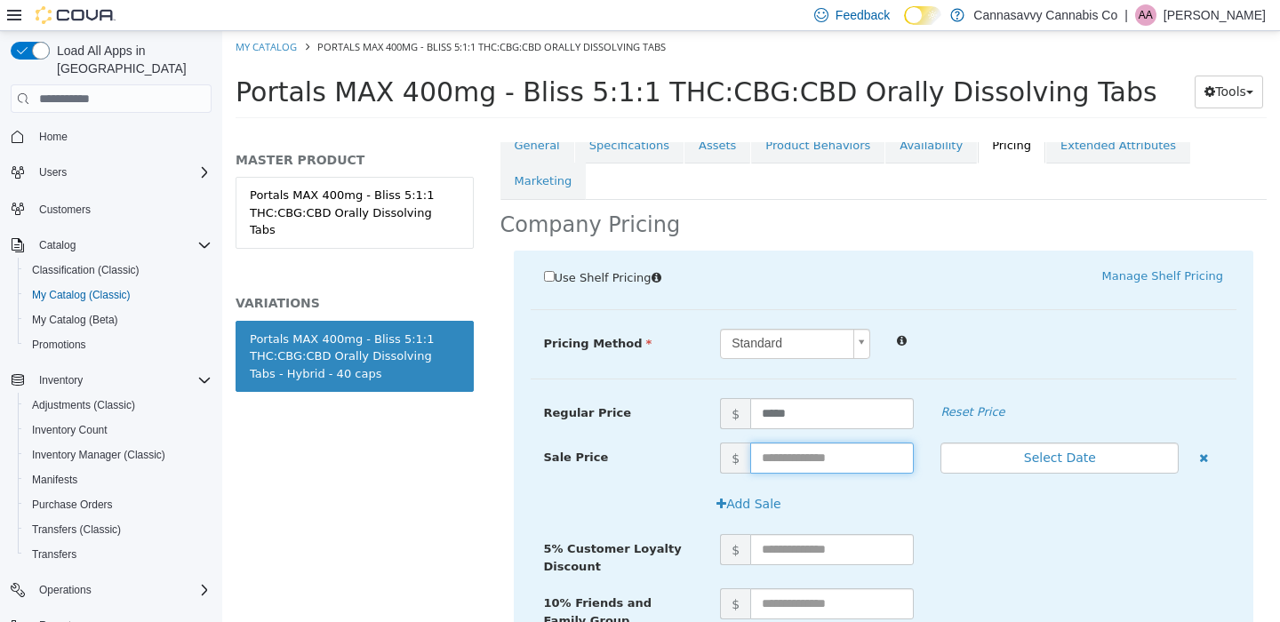
click at [792, 443] on input "text" at bounding box center [832, 458] width 164 height 31
type input "*****"
click at [1064, 443] on button "Select Date" at bounding box center [1059, 458] width 238 height 31
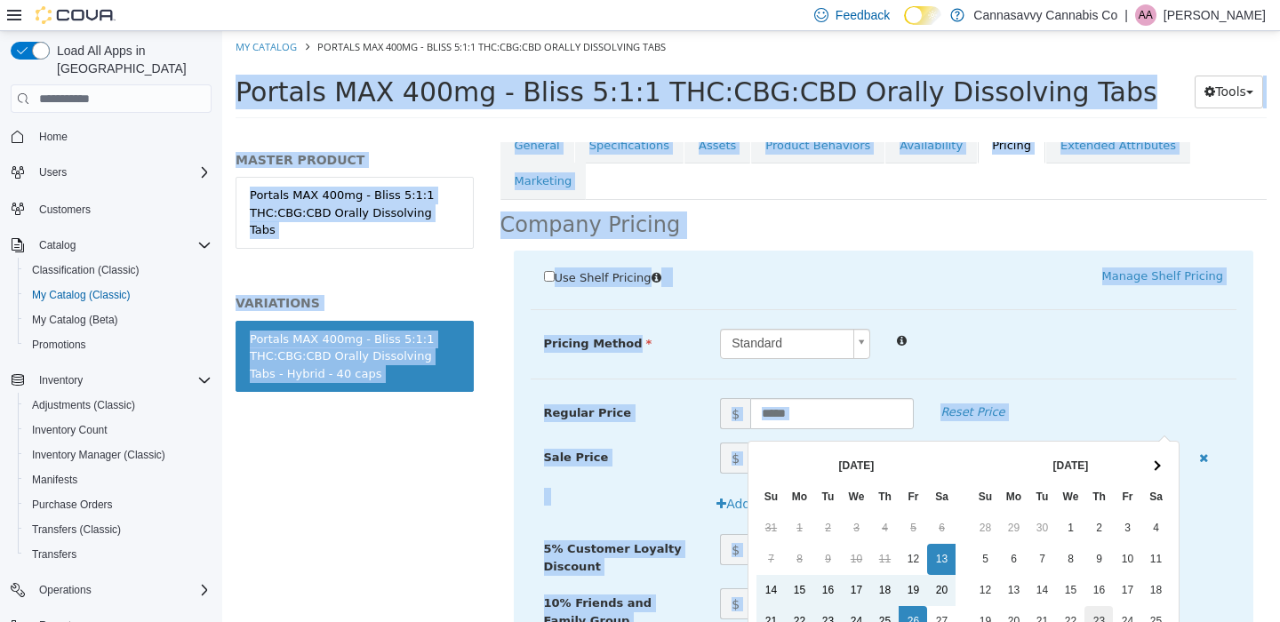
scroll to position [156, 0]
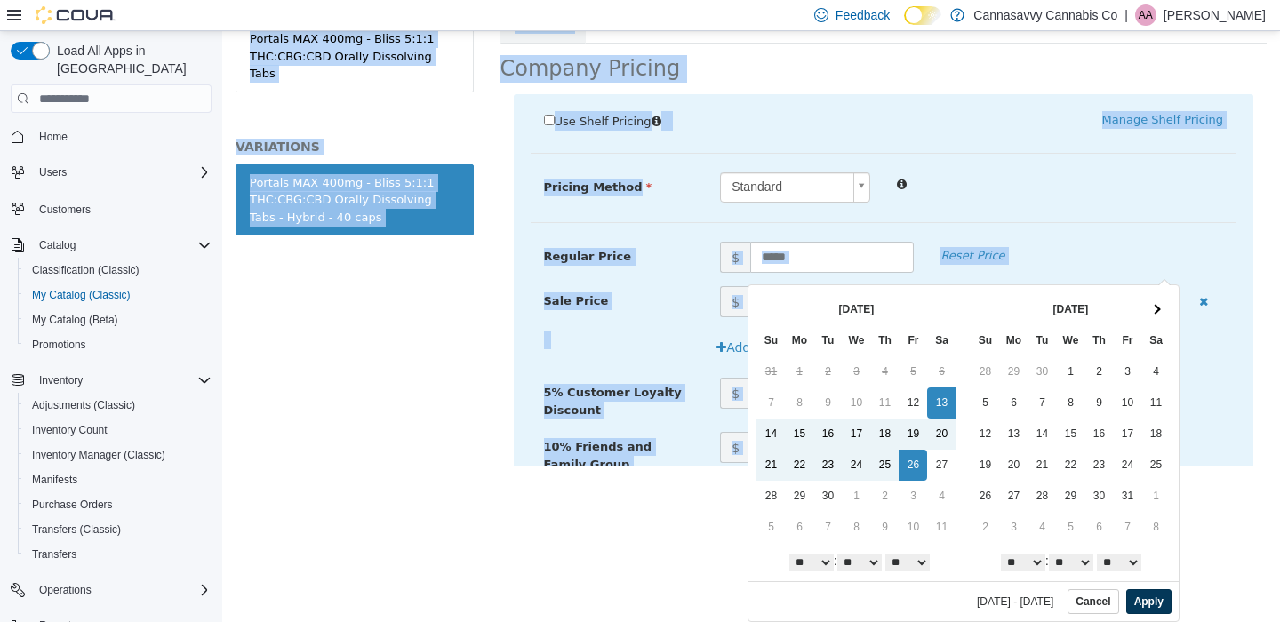
click at [1148, 598] on button "Apply" at bounding box center [1148, 601] width 45 height 25
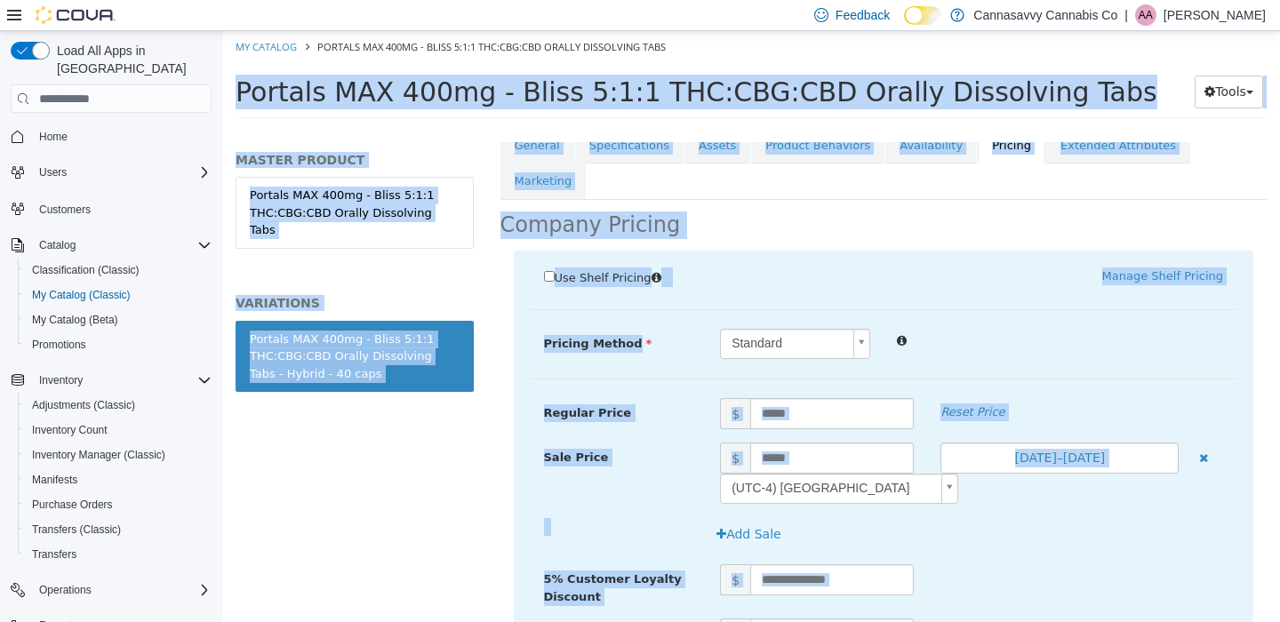
click at [1144, 329] on div at bounding box center [1060, 339] width 353 height 21
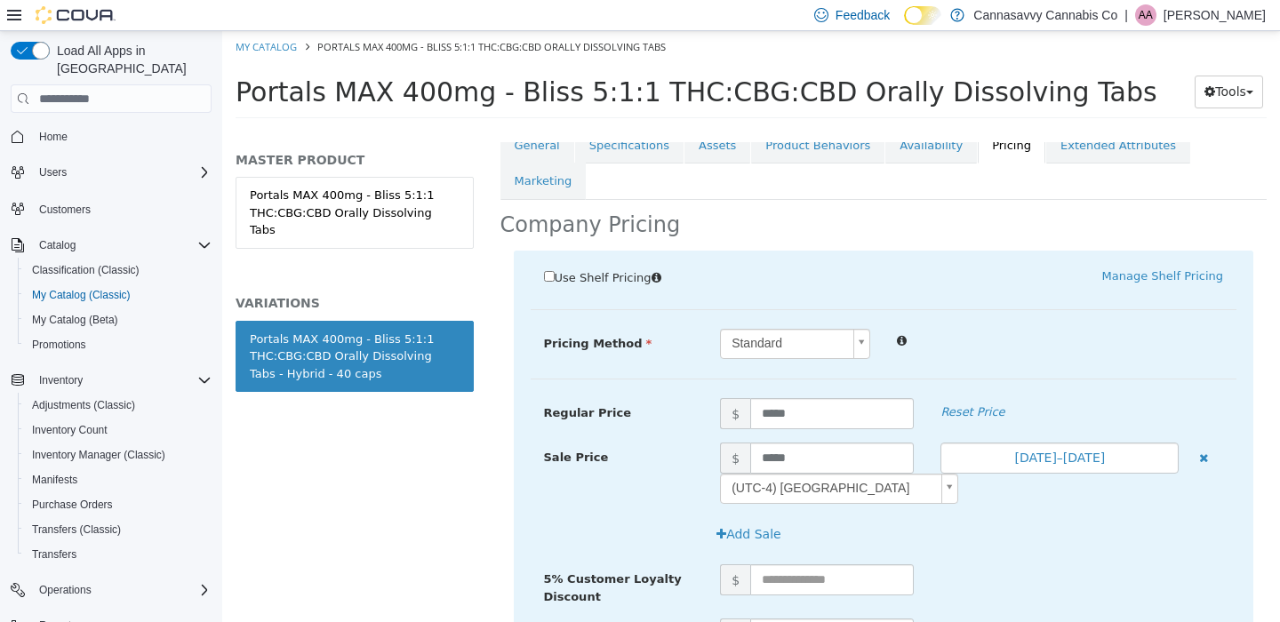
scroll to position [468, 0]
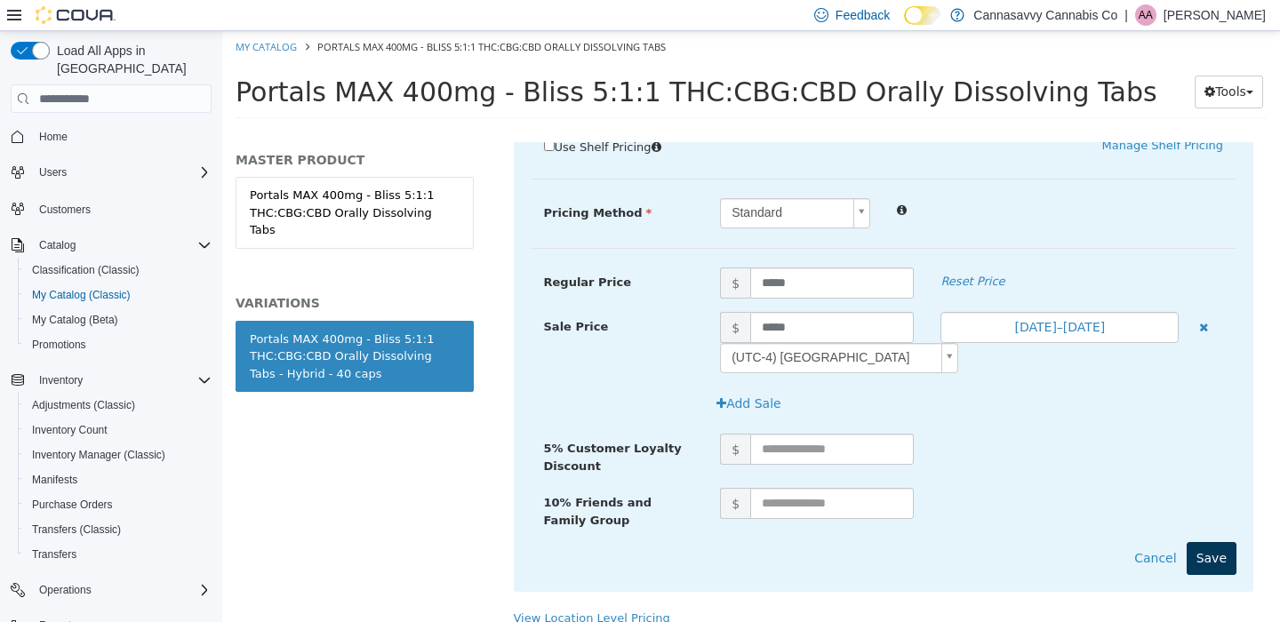
click at [1208, 542] on button "Save" at bounding box center [1212, 558] width 50 height 33
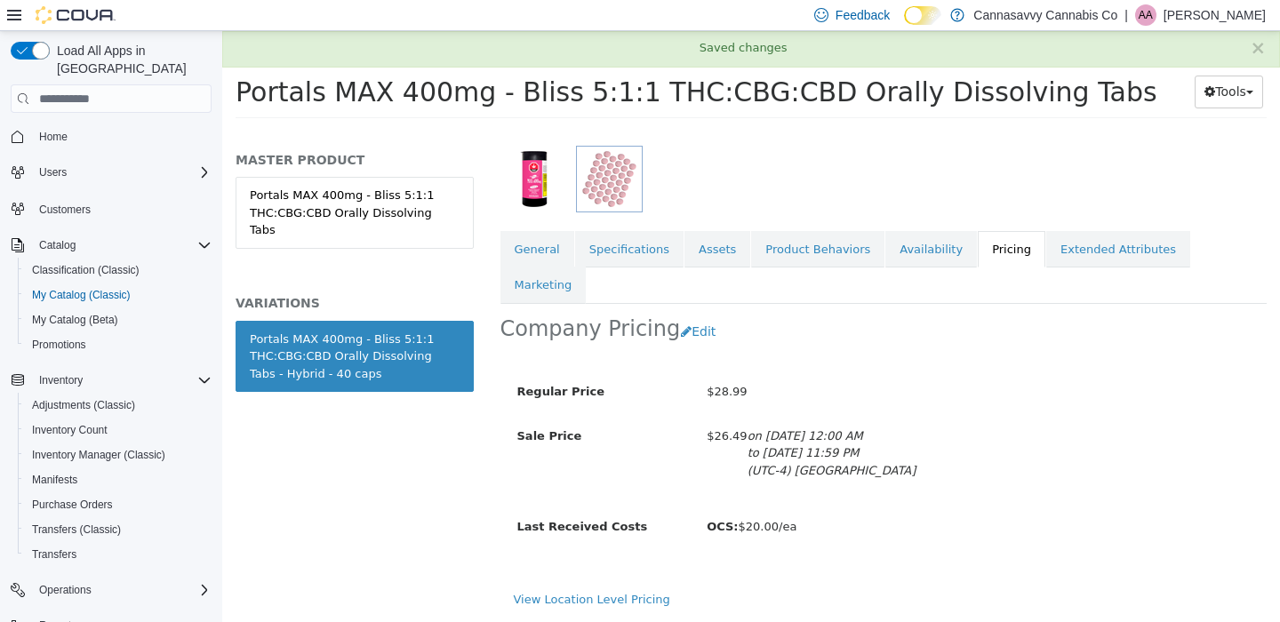
scroll to position [218, 0]
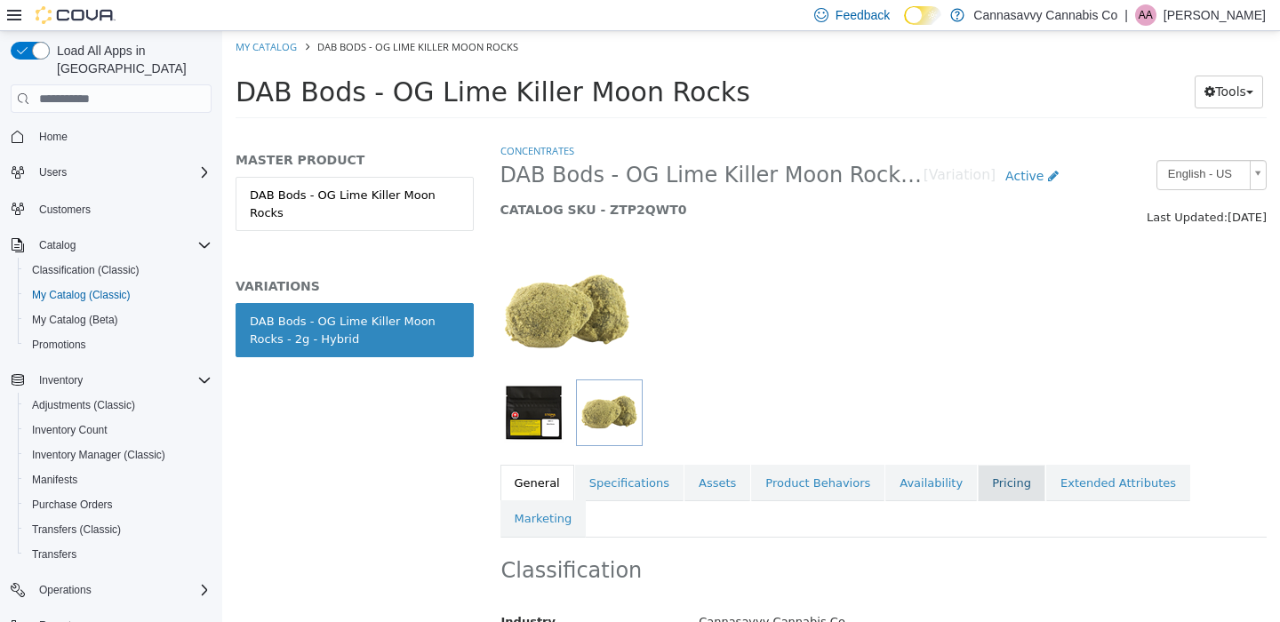
click at [989, 488] on link "Pricing" at bounding box center [1012, 483] width 68 height 37
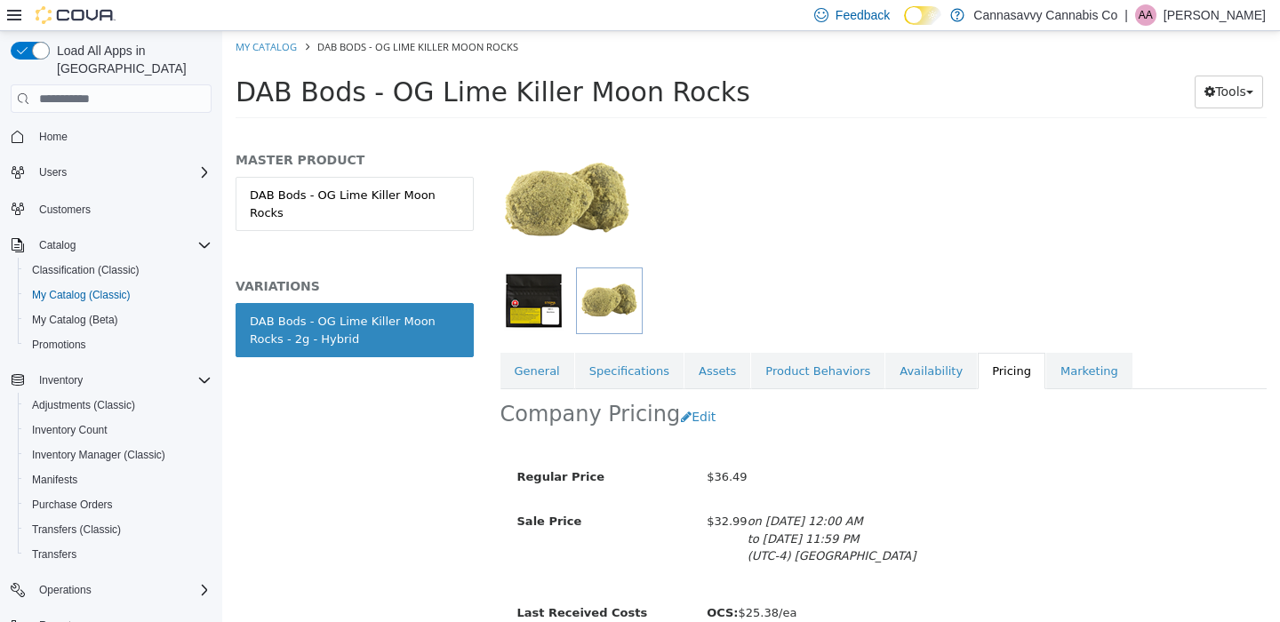
scroll to position [218, 0]
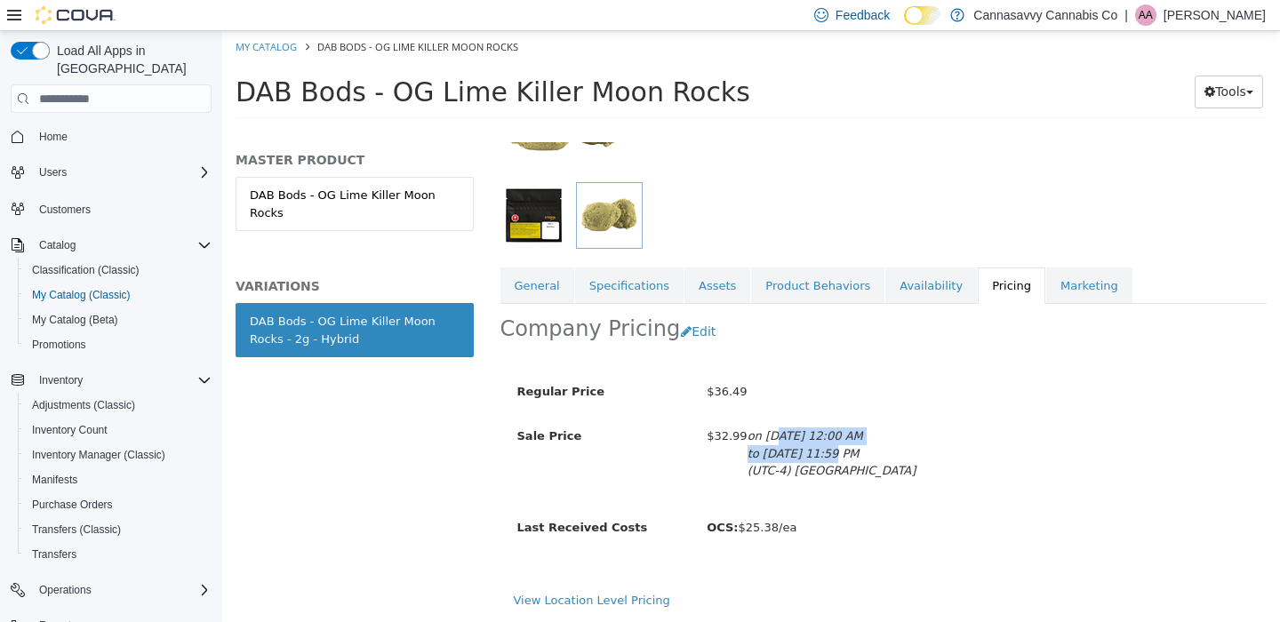
drag, startPoint x: 777, startPoint y: 416, endPoint x: 830, endPoint y: 437, distance: 57.4
click at [830, 437] on div "on Aug 30th, 2025, 12:00 AM to Sep 12th, 2025, 11:59 PM (UTC-4) Toronto" at bounding box center [832, 454] width 169 height 52
click at [860, 447] on em "to Sep 12th, 2025, 11:59 PM" at bounding box center [804, 453] width 112 height 13
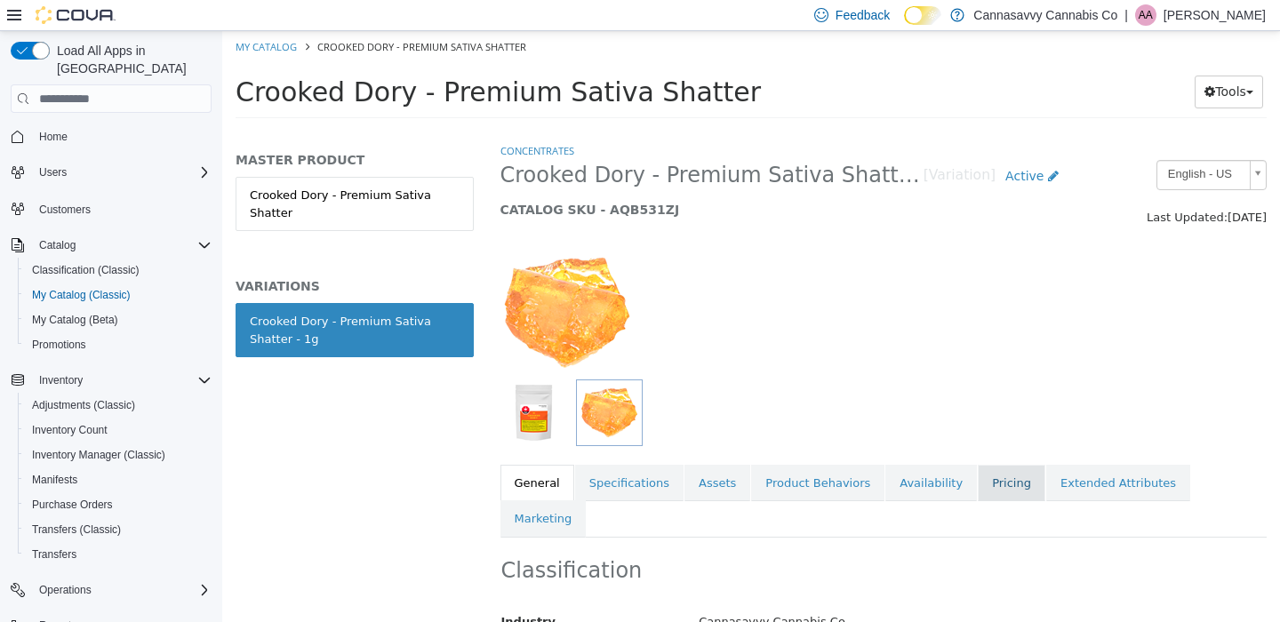
click at [988, 487] on link "Pricing" at bounding box center [1012, 483] width 68 height 37
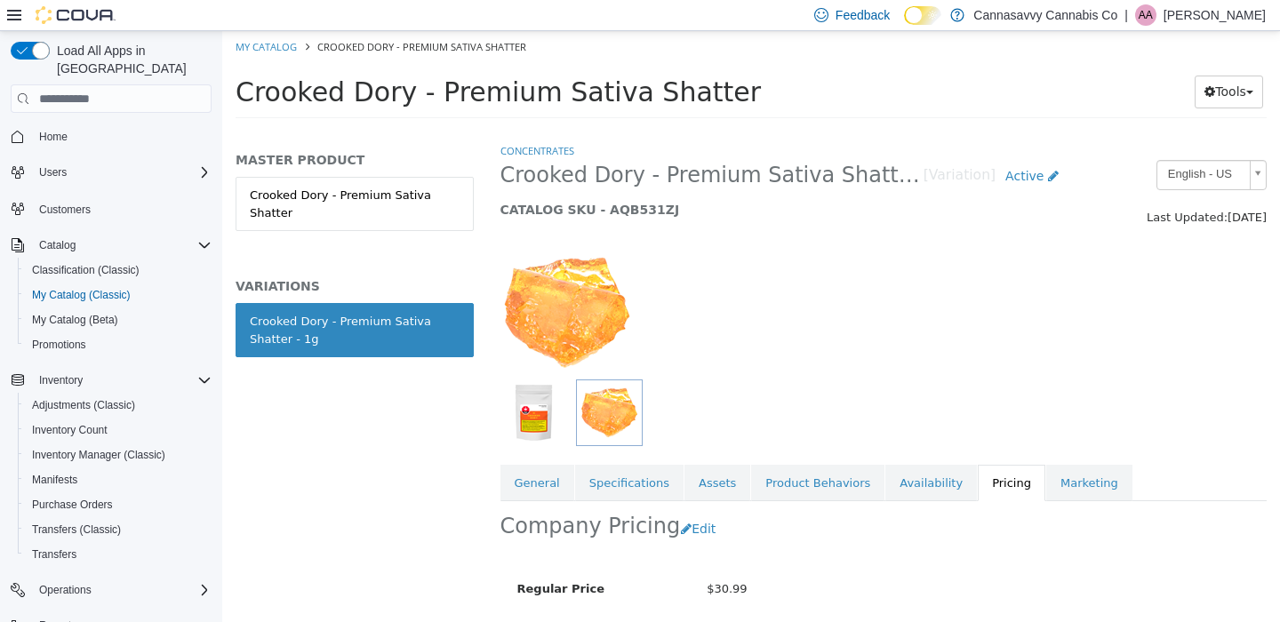
scroll to position [178, 0]
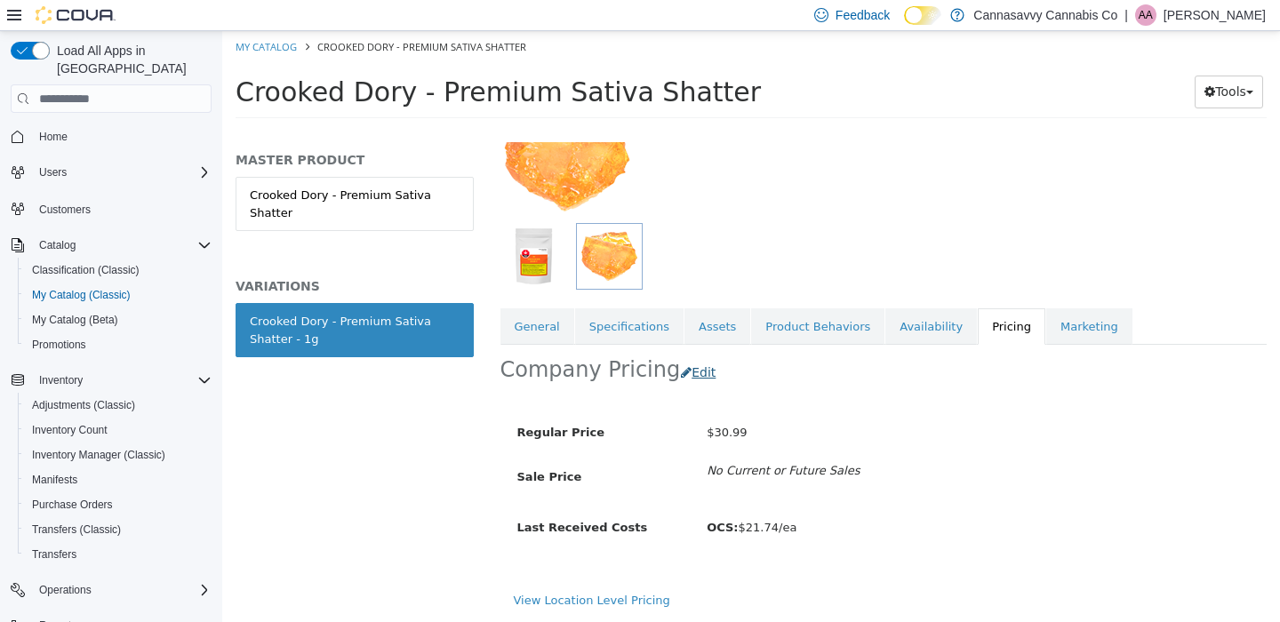
click at [682, 356] on button "Edit" at bounding box center [702, 372] width 45 height 33
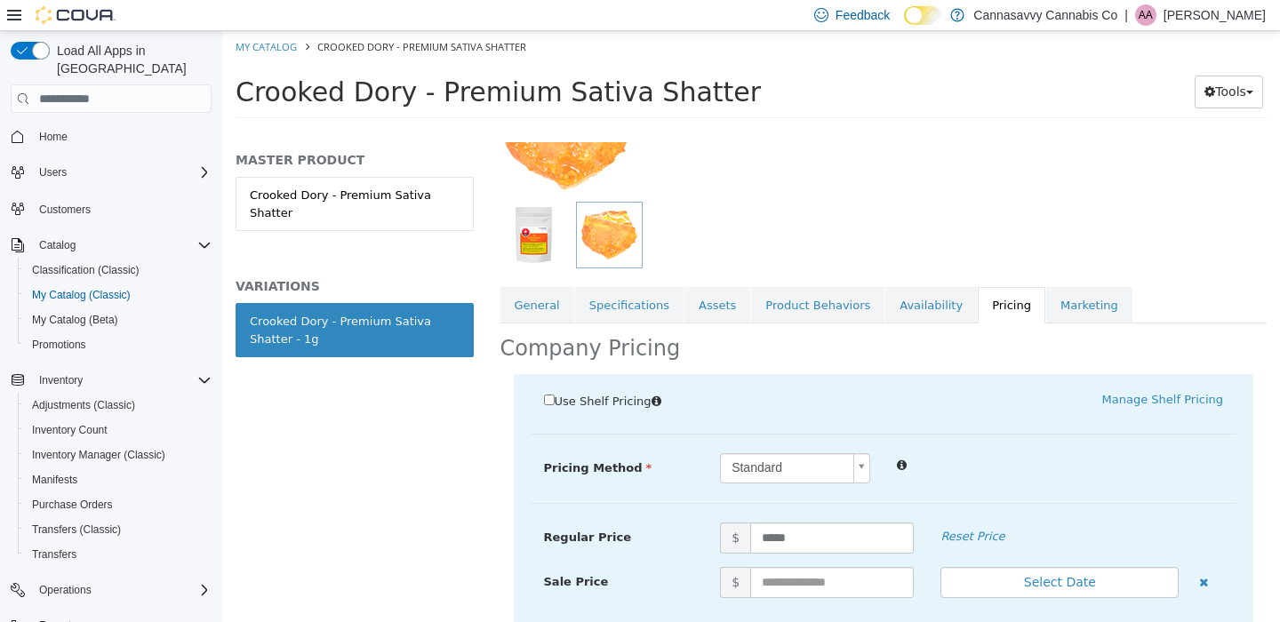
scroll to position [438, 0]
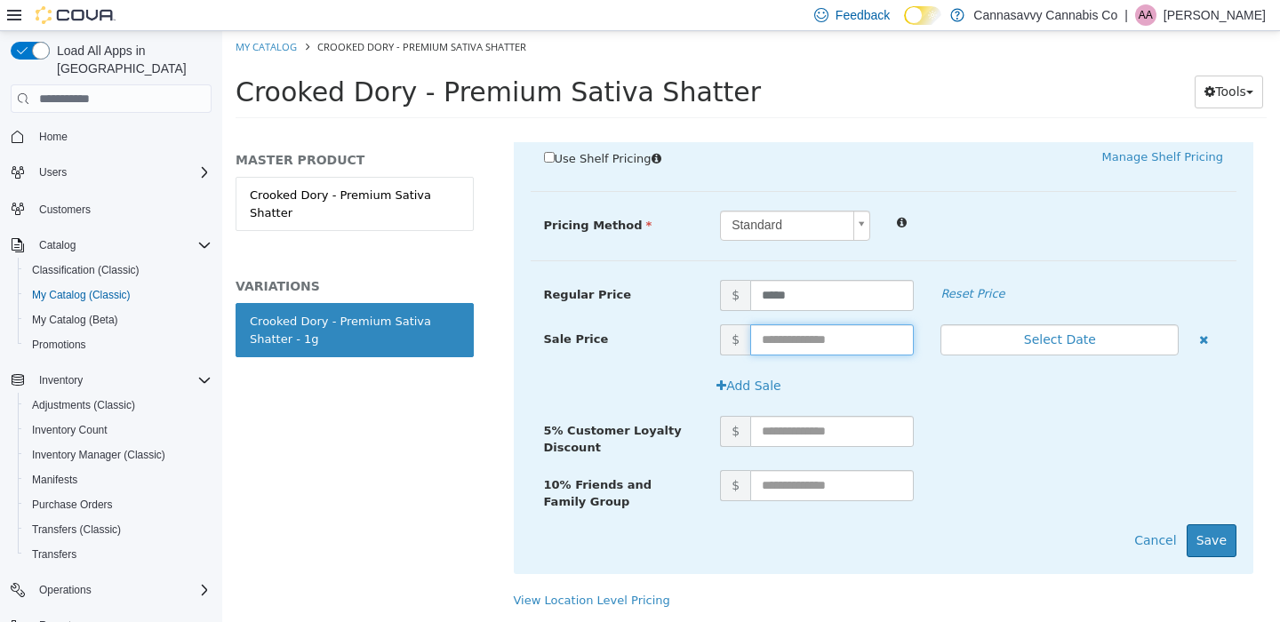
click at [780, 331] on input "text" at bounding box center [832, 339] width 164 height 31
type input "*****"
click at [1087, 324] on button "Select Date" at bounding box center [1059, 339] width 238 height 31
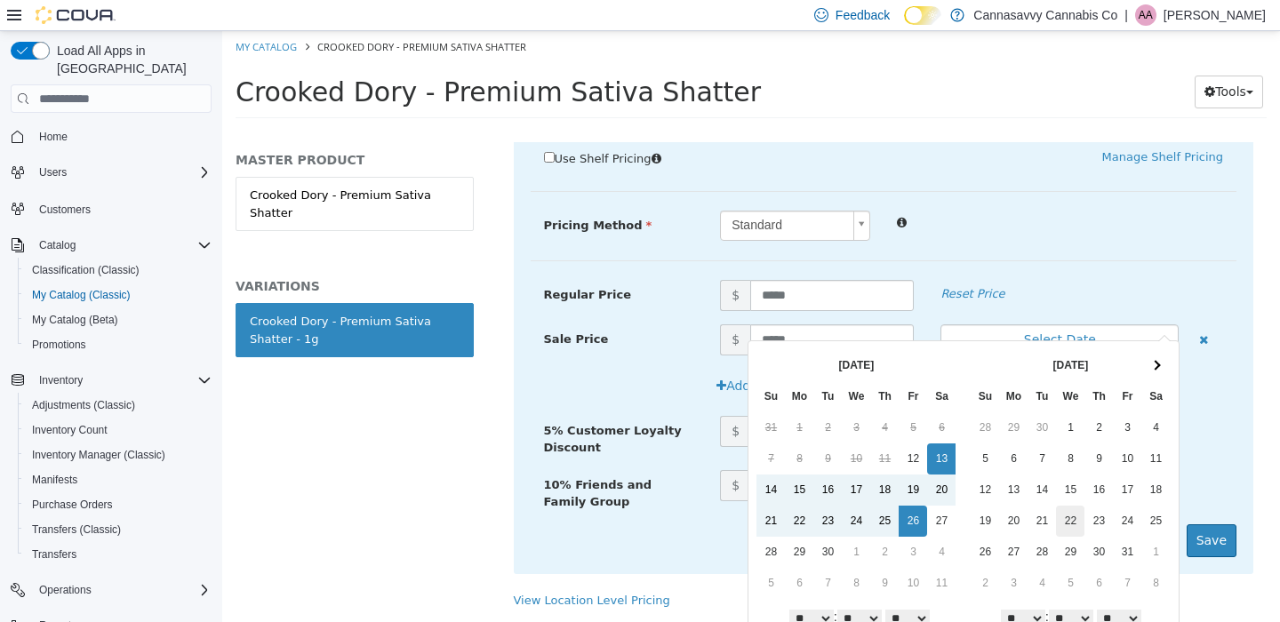
scroll to position [56, 0]
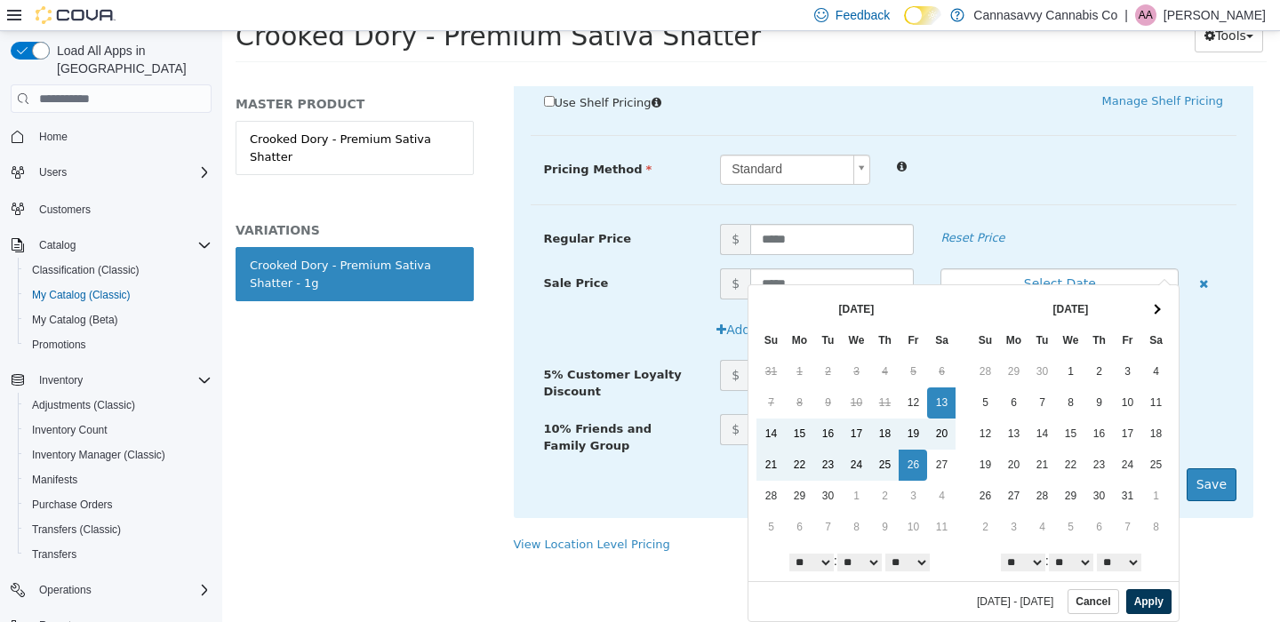
click at [1140, 604] on button "Apply" at bounding box center [1148, 601] width 45 height 25
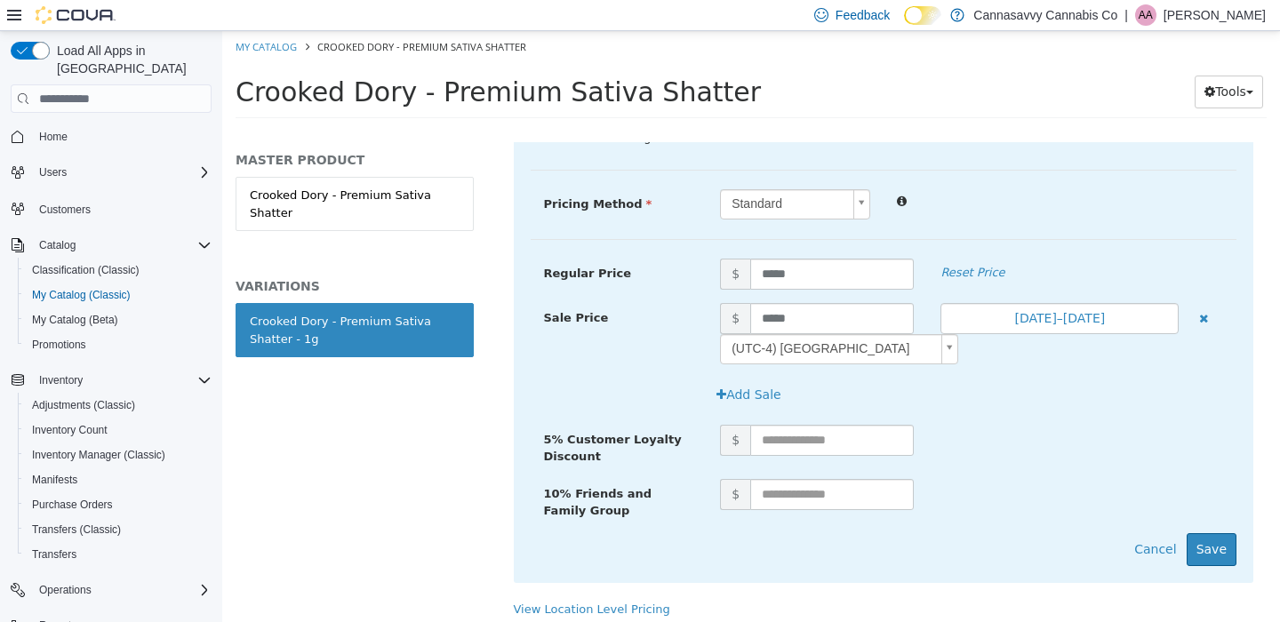
scroll to position [445, 0]
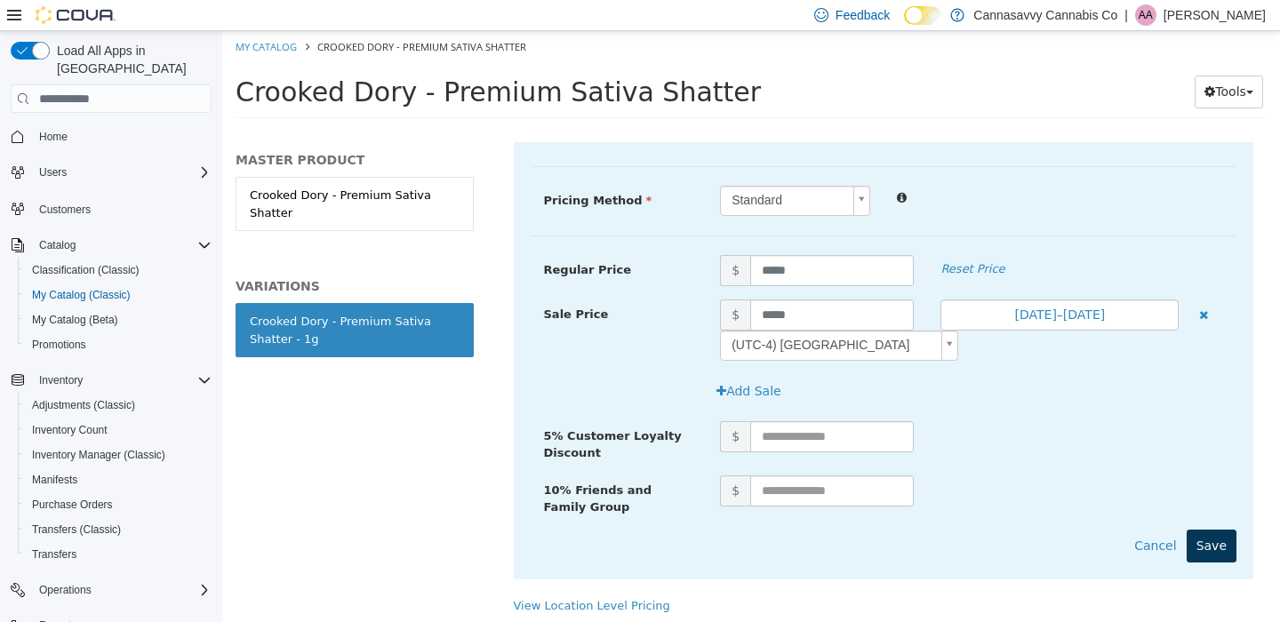
click at [1200, 544] on button "Save" at bounding box center [1212, 546] width 50 height 33
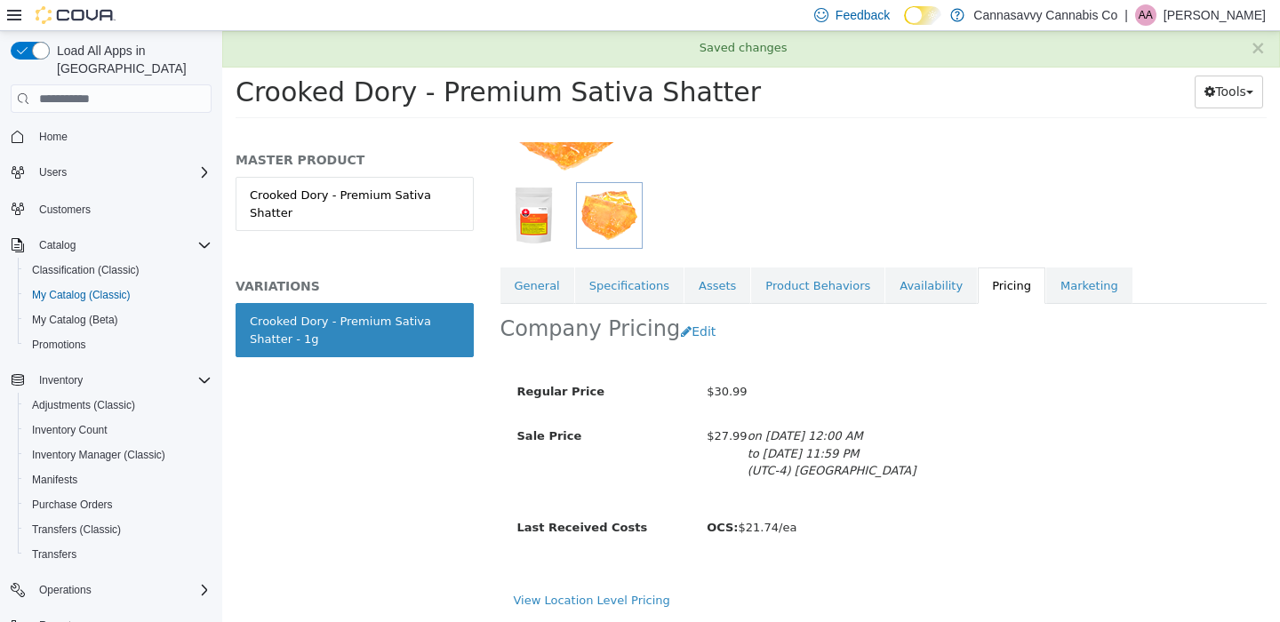
scroll to position [218, 0]
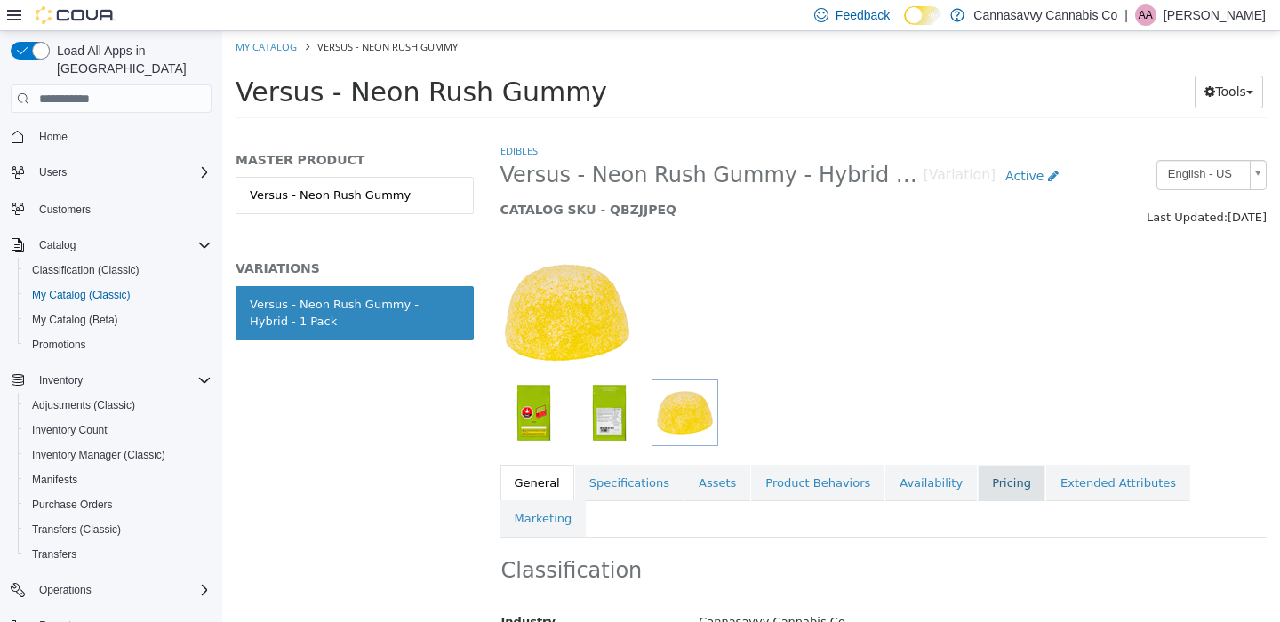
click at [978, 488] on link "Pricing" at bounding box center [1012, 483] width 68 height 37
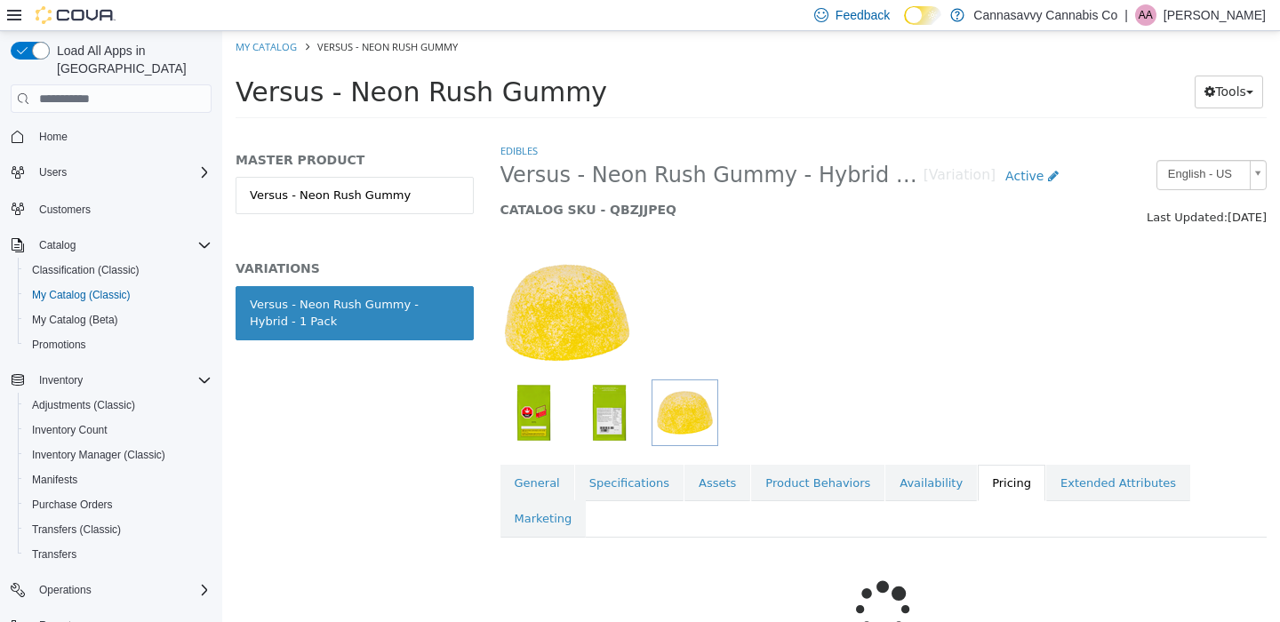
scroll to position [112, 0]
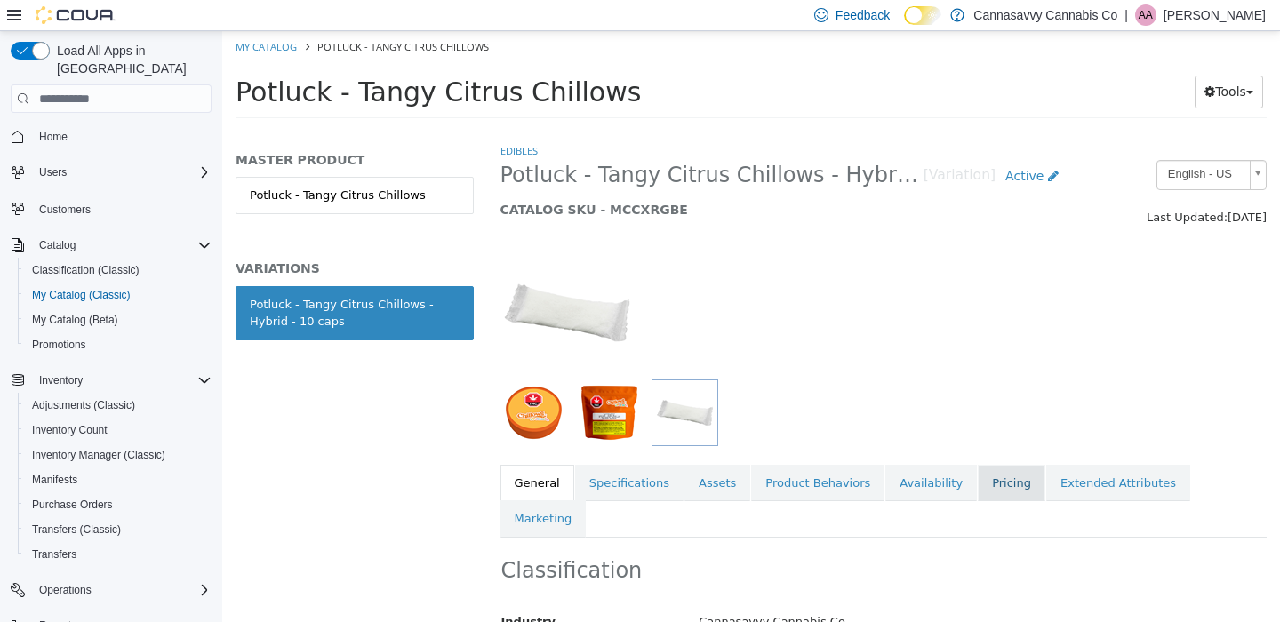
click at [1009, 484] on link "Pricing" at bounding box center [1012, 483] width 68 height 37
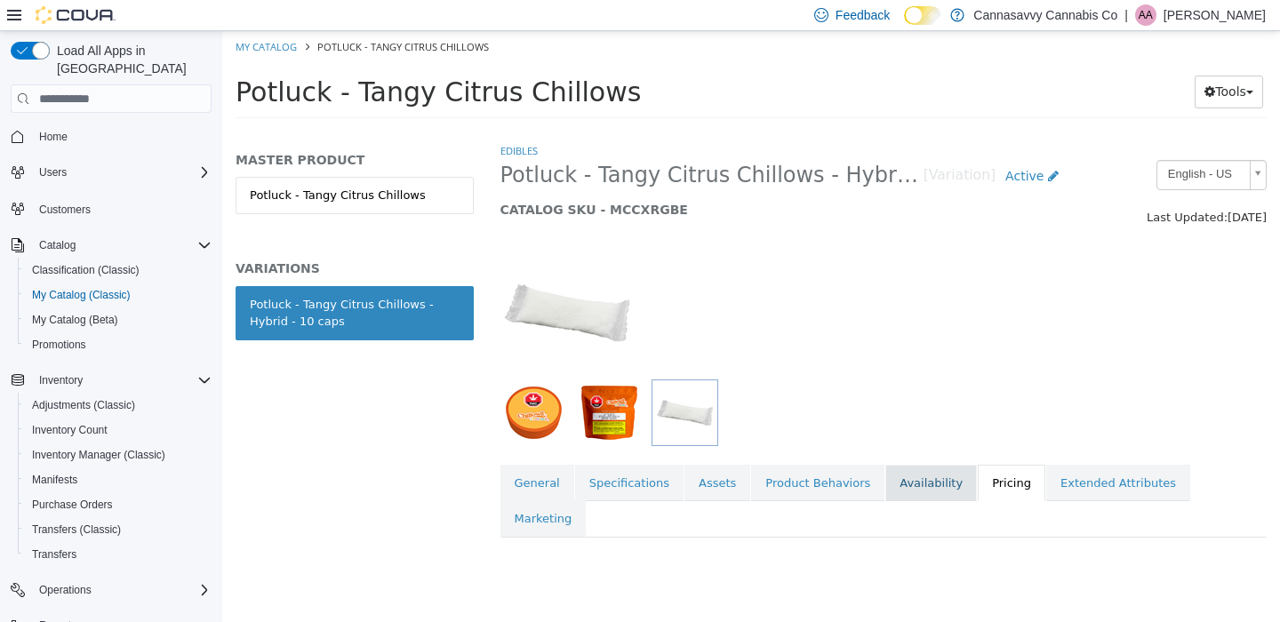
scroll to position [191, 0]
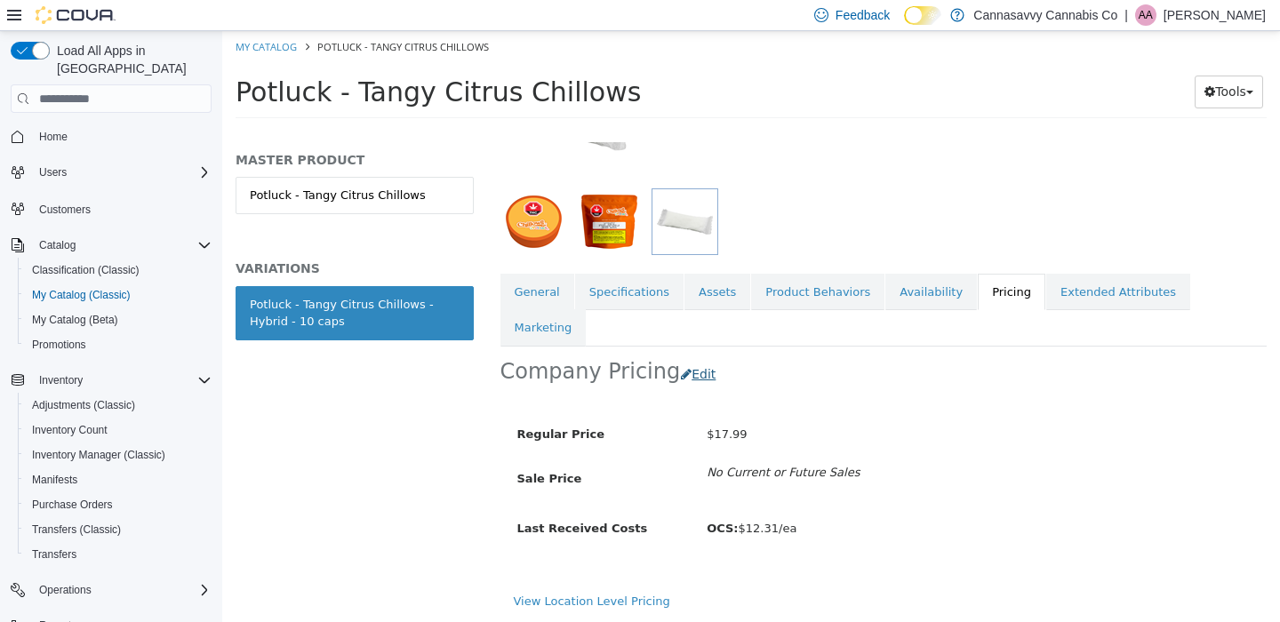
click at [693, 358] on button "Edit" at bounding box center [702, 374] width 45 height 33
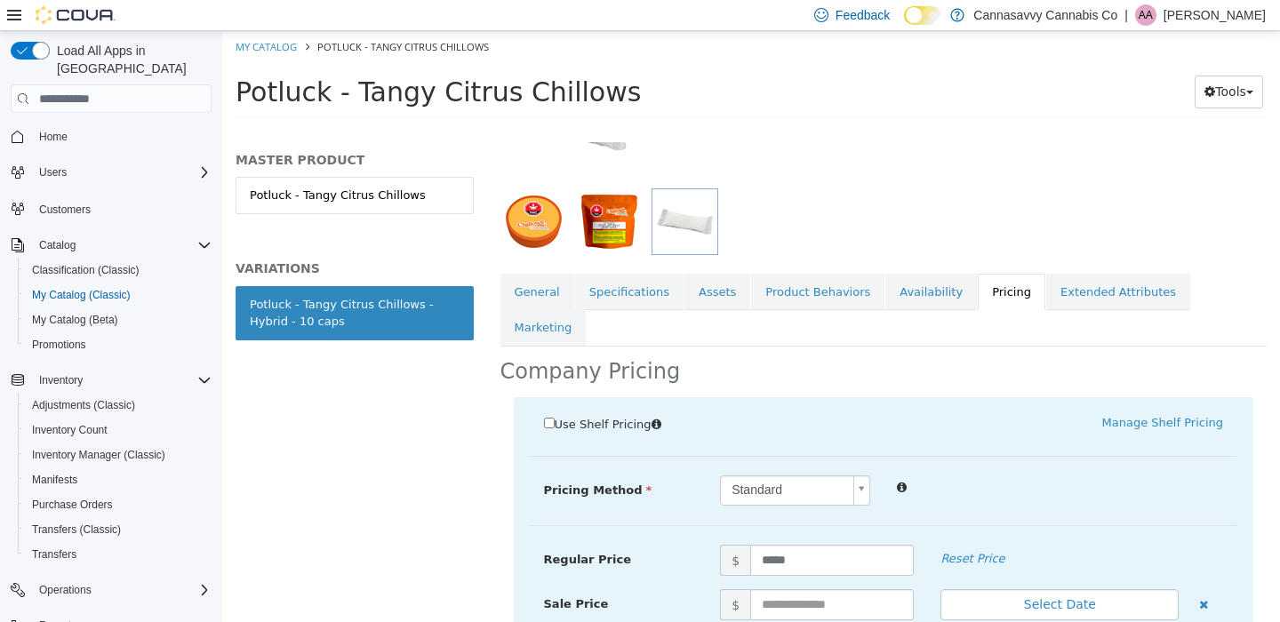
scroll to position [332, 0]
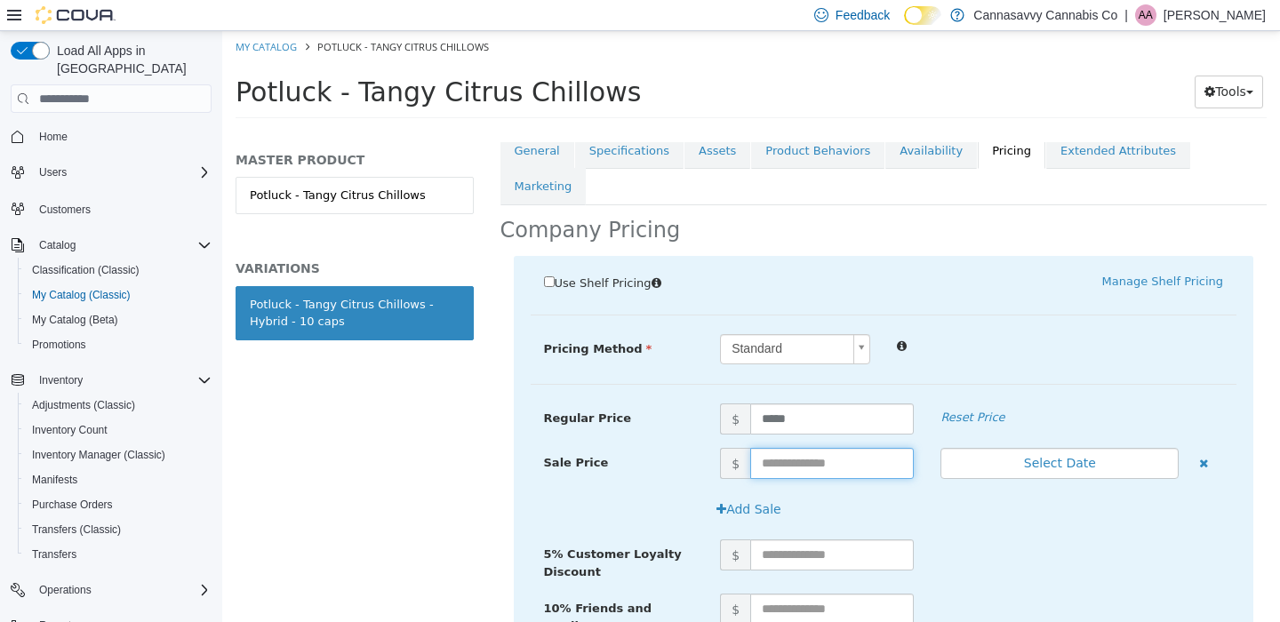
click at [773, 448] on input "text" at bounding box center [832, 463] width 164 height 31
type input "*****"
click at [1055, 448] on button "Select Date" at bounding box center [1059, 463] width 238 height 31
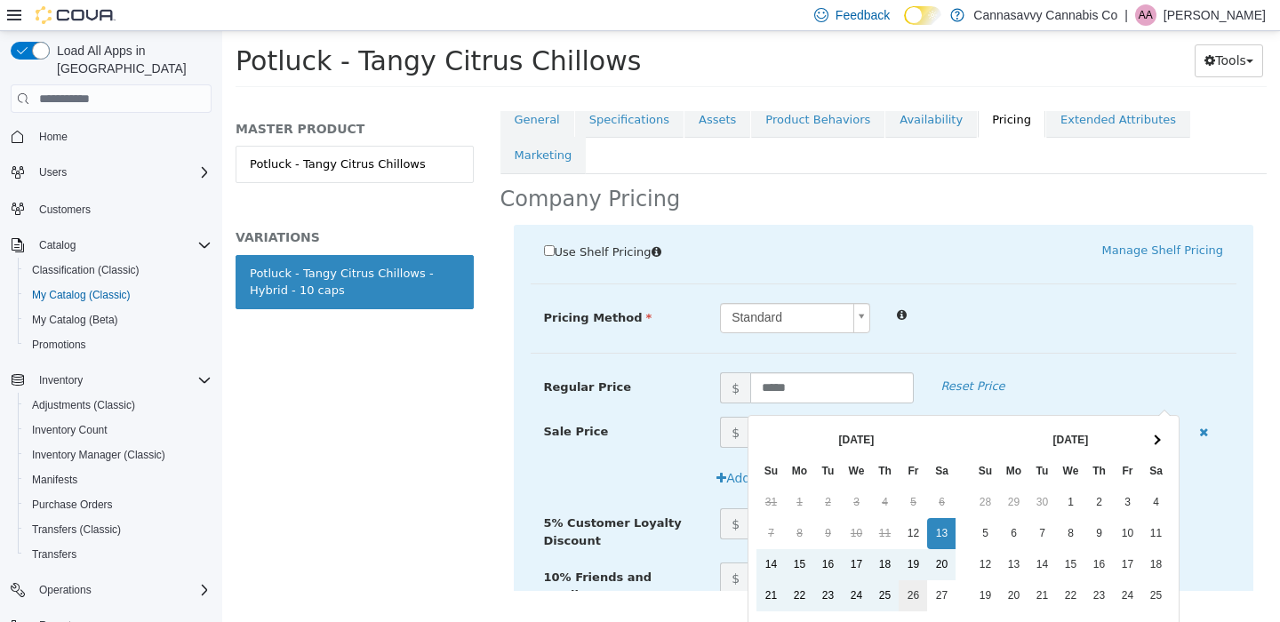
scroll to position [0, 0]
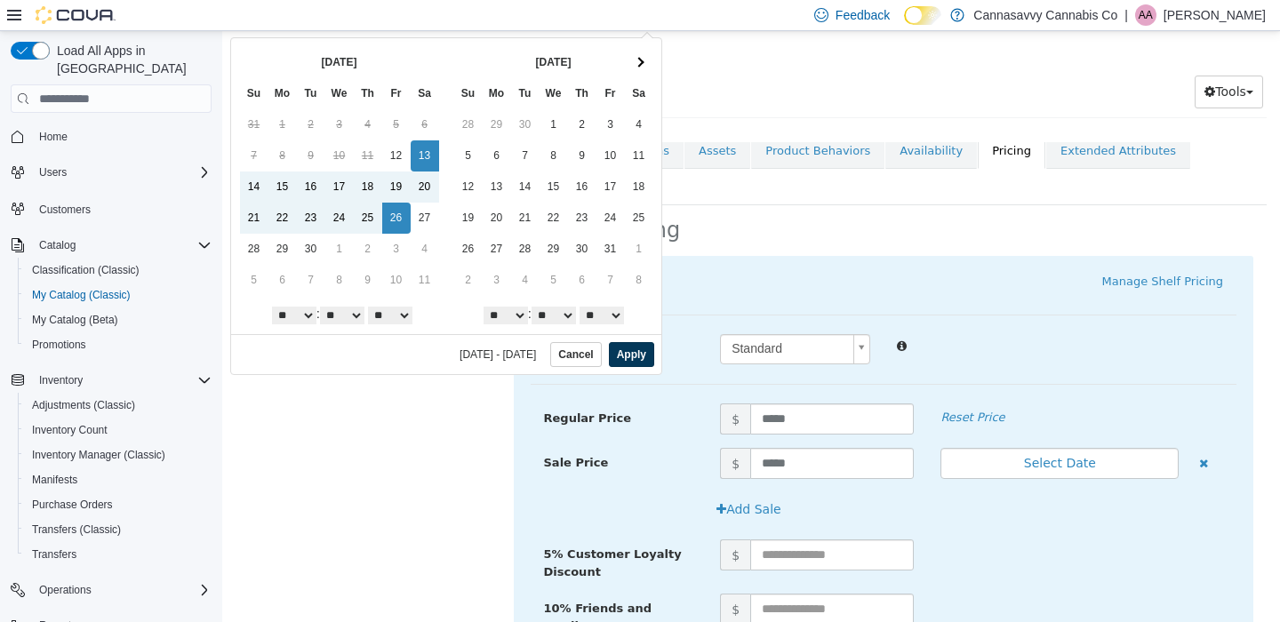
click at [626, 362] on button "Apply" at bounding box center [631, 354] width 45 height 25
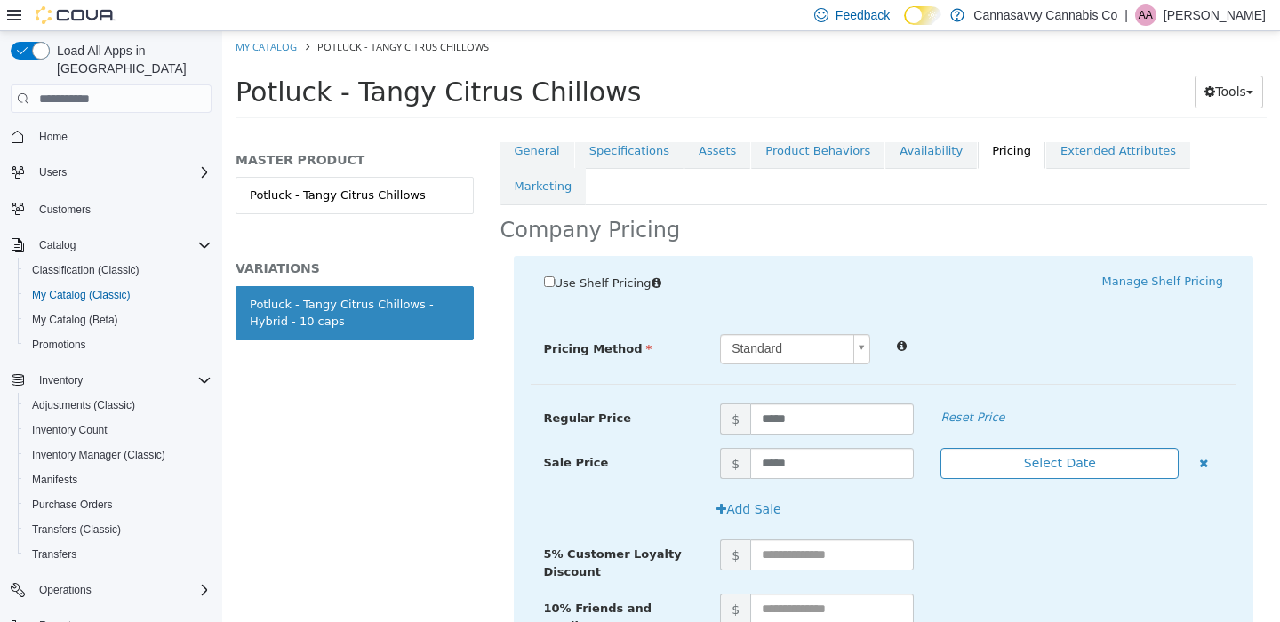
click at [1052, 448] on button "Select Date" at bounding box center [1059, 463] width 238 height 31
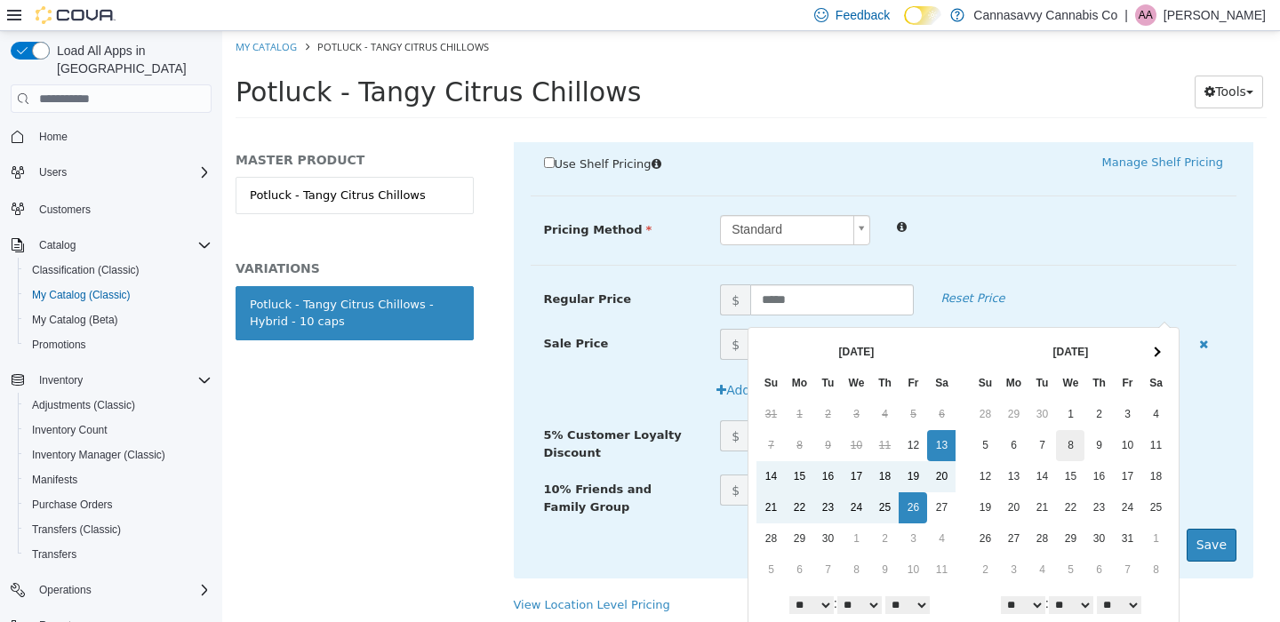
scroll to position [43, 0]
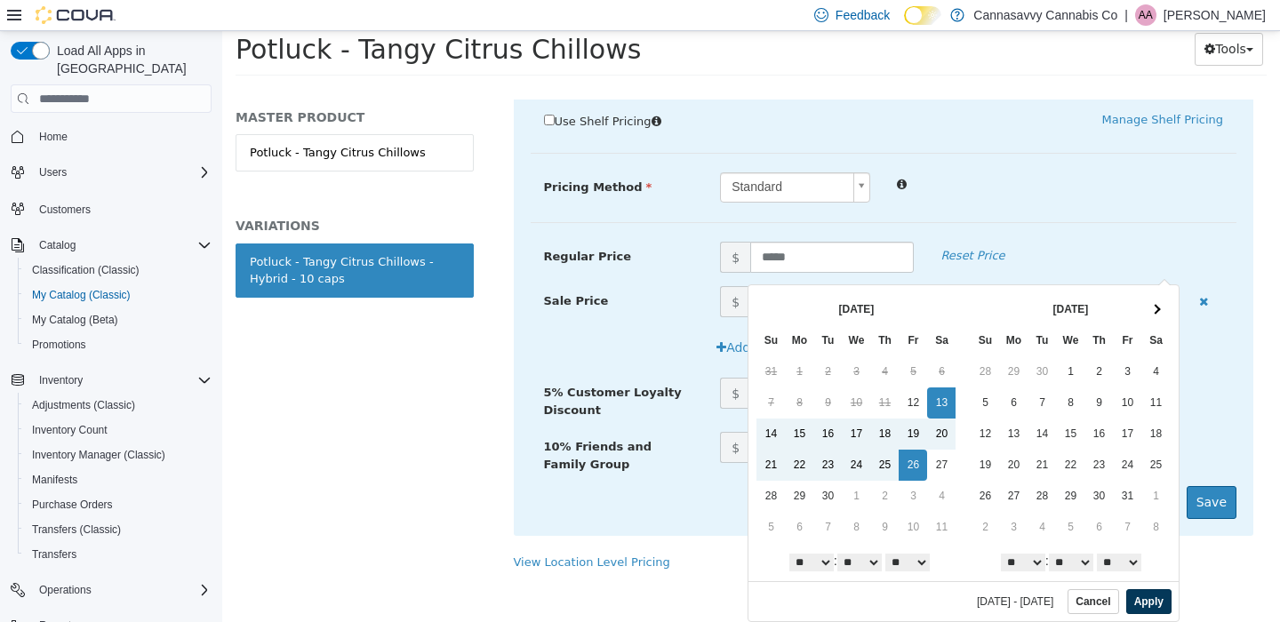
click at [1138, 604] on button "Apply" at bounding box center [1148, 601] width 45 height 25
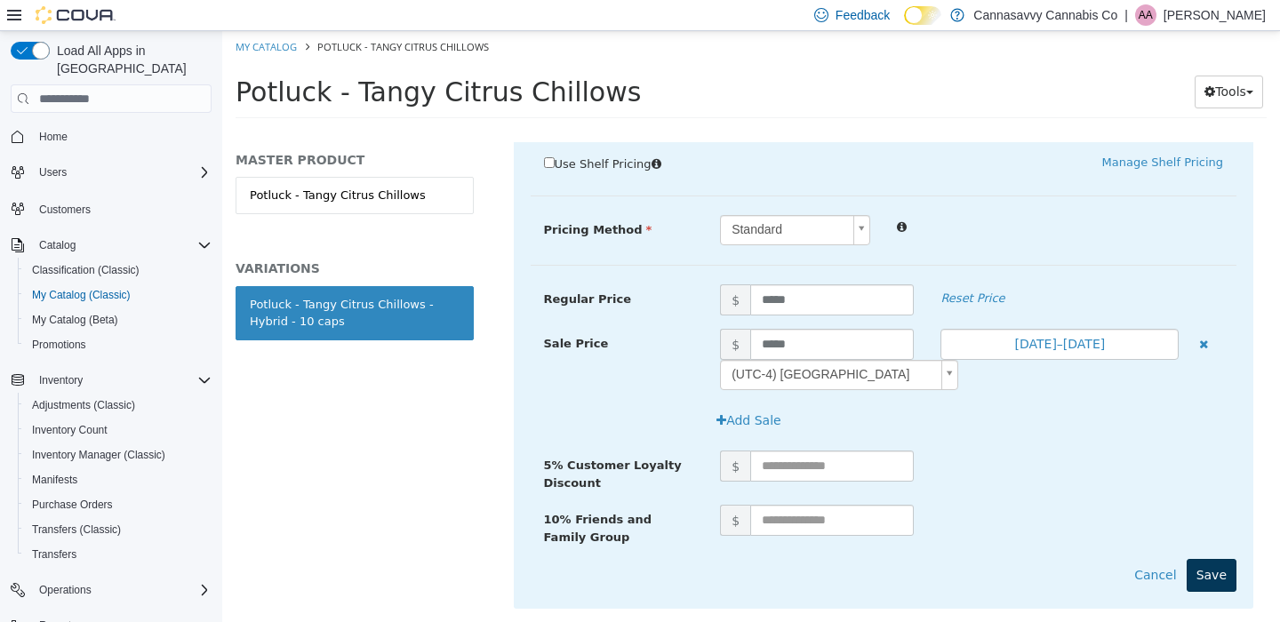
click at [1208, 559] on button "Save" at bounding box center [1212, 575] width 50 height 33
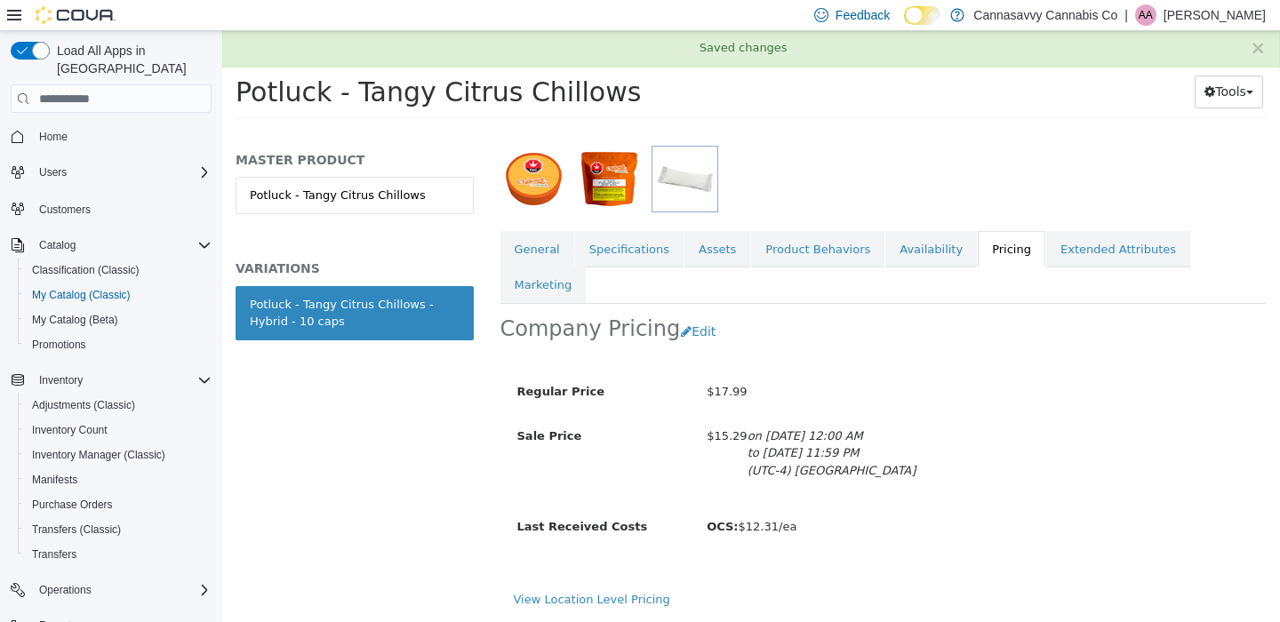
scroll to position [231, 0]
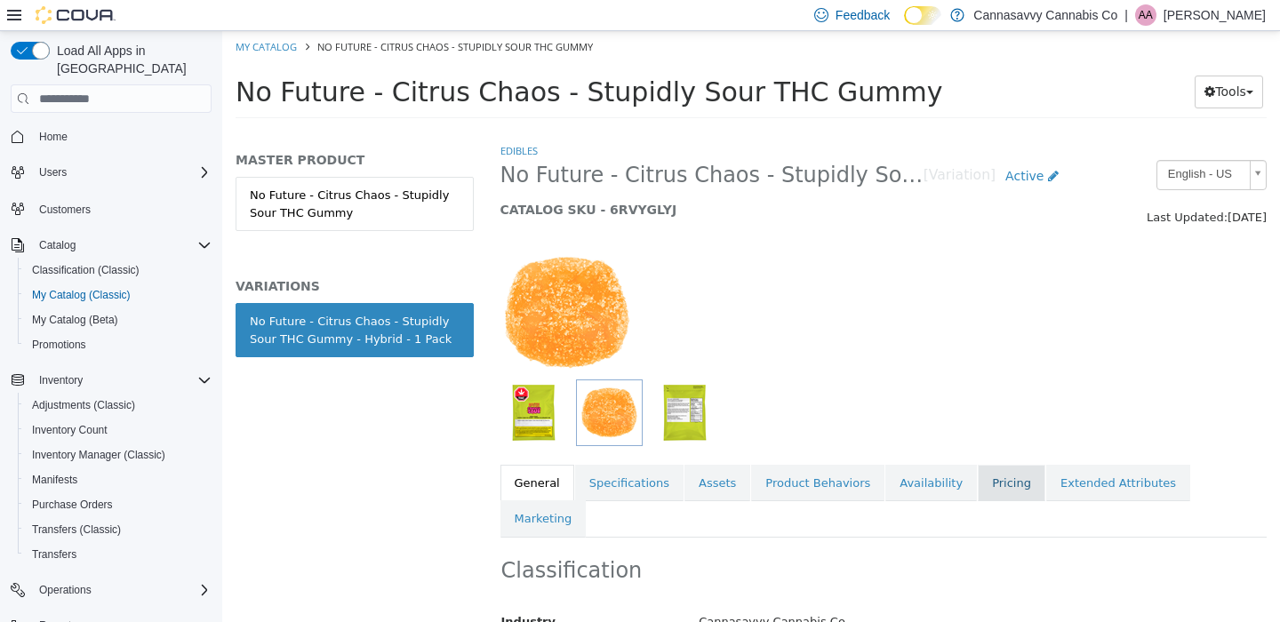
click at [979, 484] on link "Pricing" at bounding box center [1012, 483] width 68 height 37
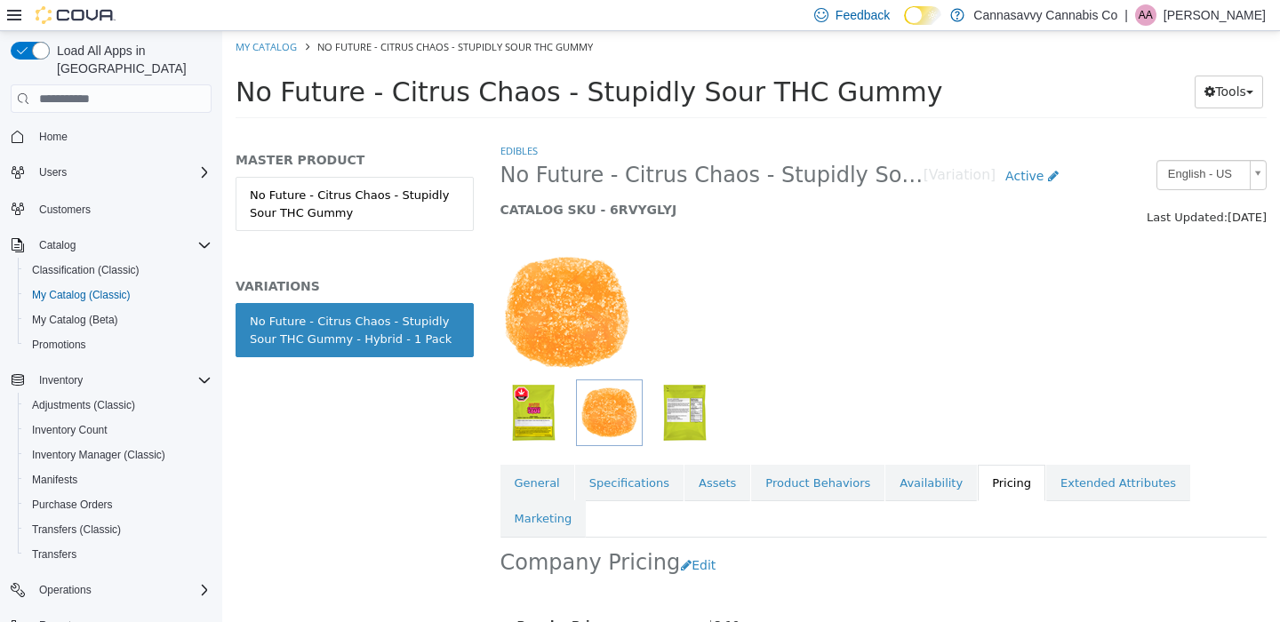
scroll to position [178, 0]
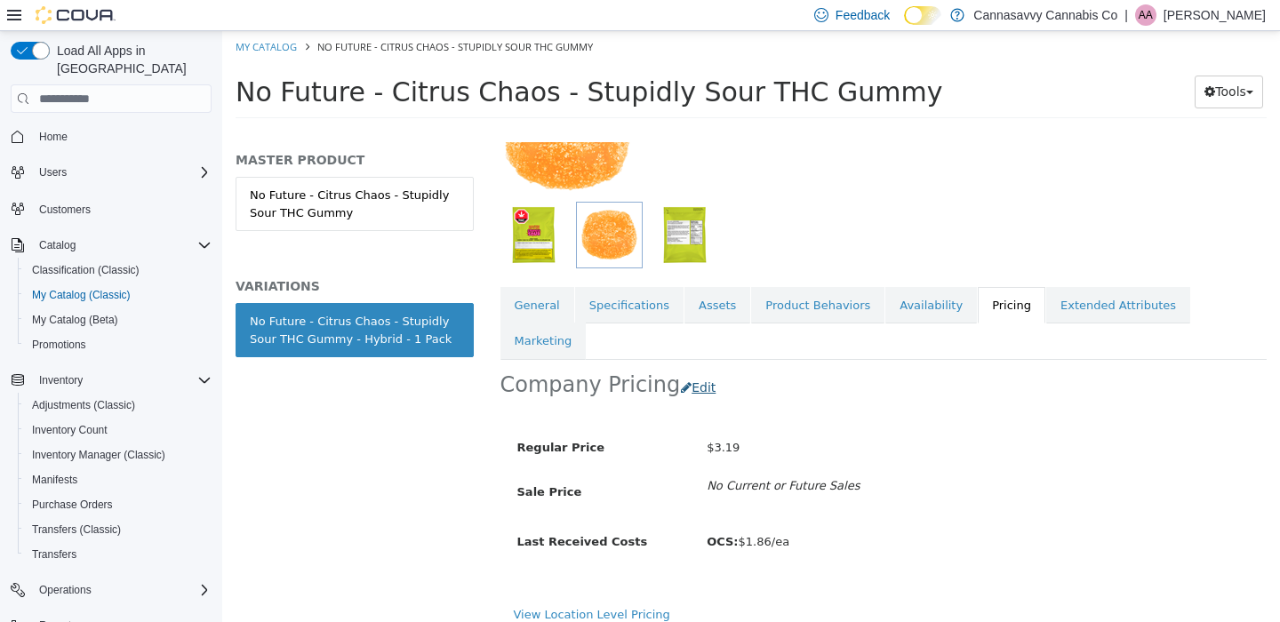
click at [694, 372] on button "Edit" at bounding box center [702, 388] width 45 height 33
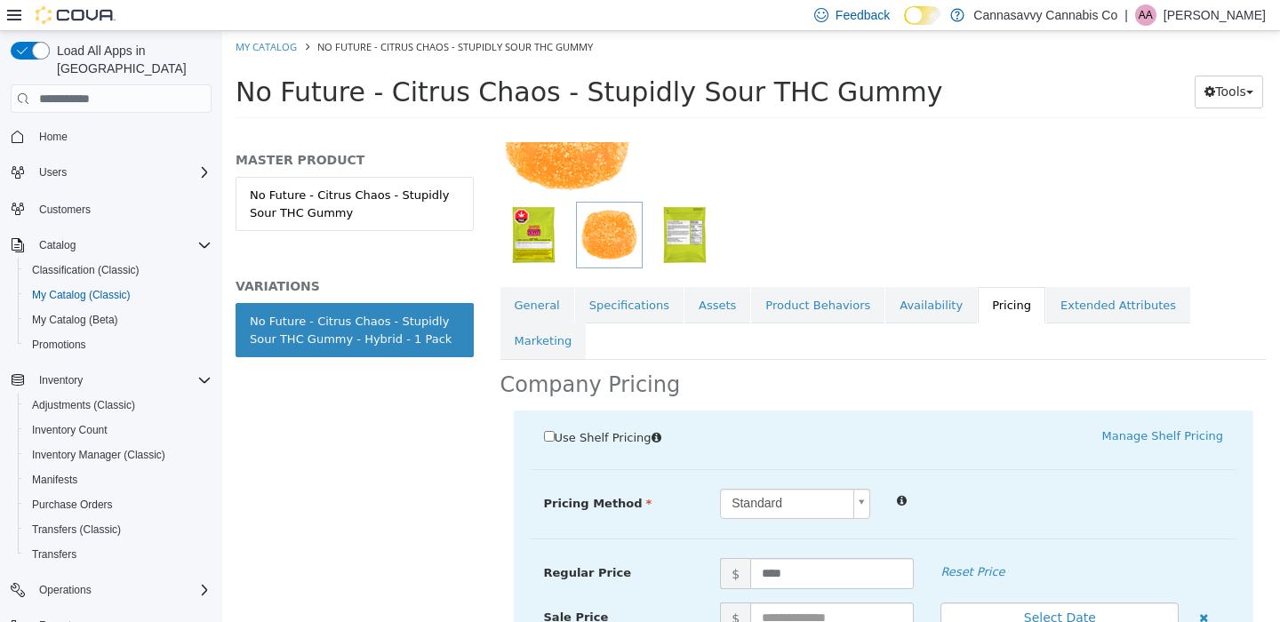
scroll to position [342, 0]
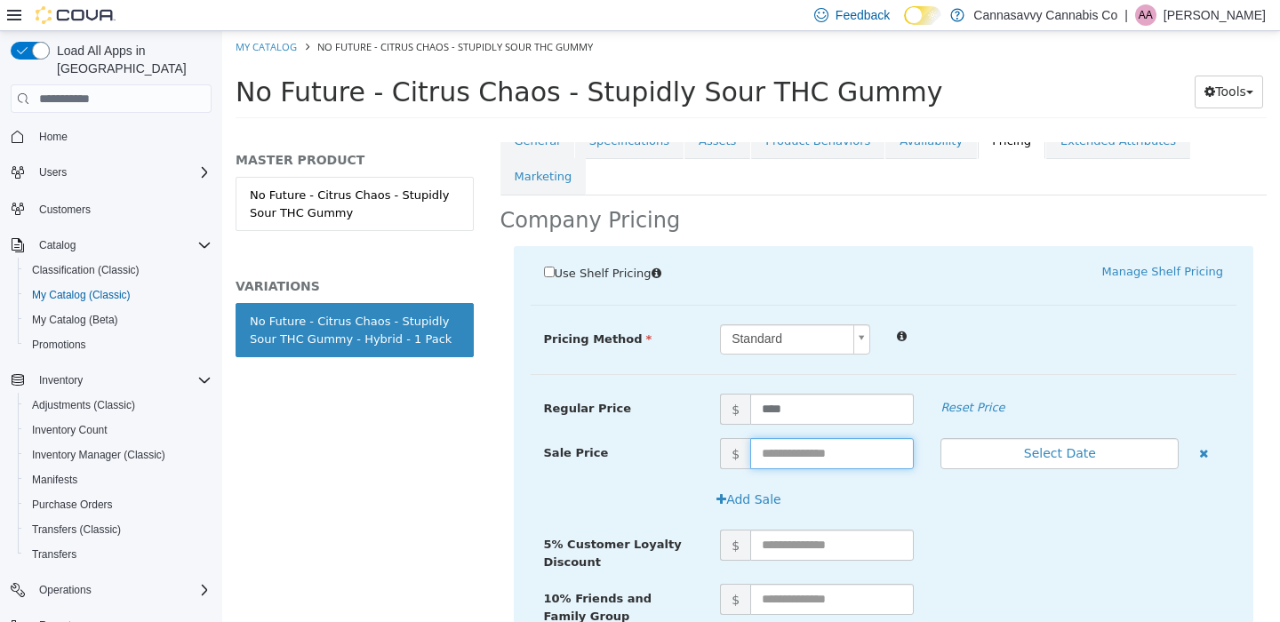
click at [778, 438] on input "text" at bounding box center [832, 453] width 164 height 31
type input "****"
click at [1089, 438] on button "Select Date" at bounding box center [1059, 453] width 238 height 31
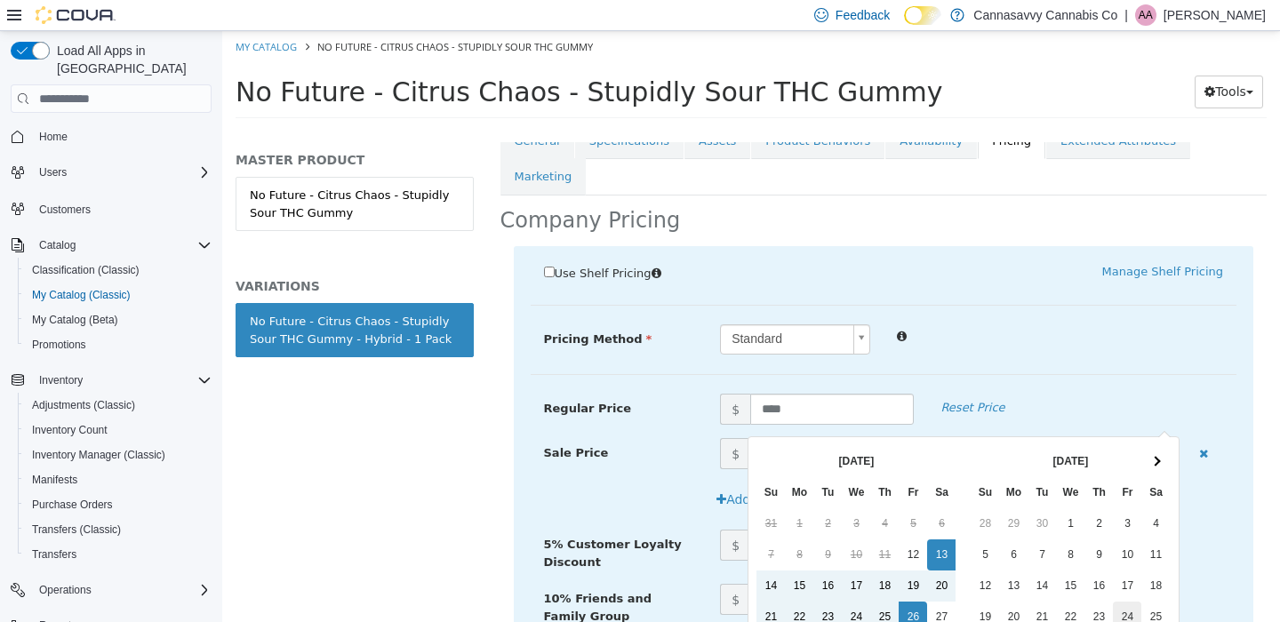
scroll to position [152, 0]
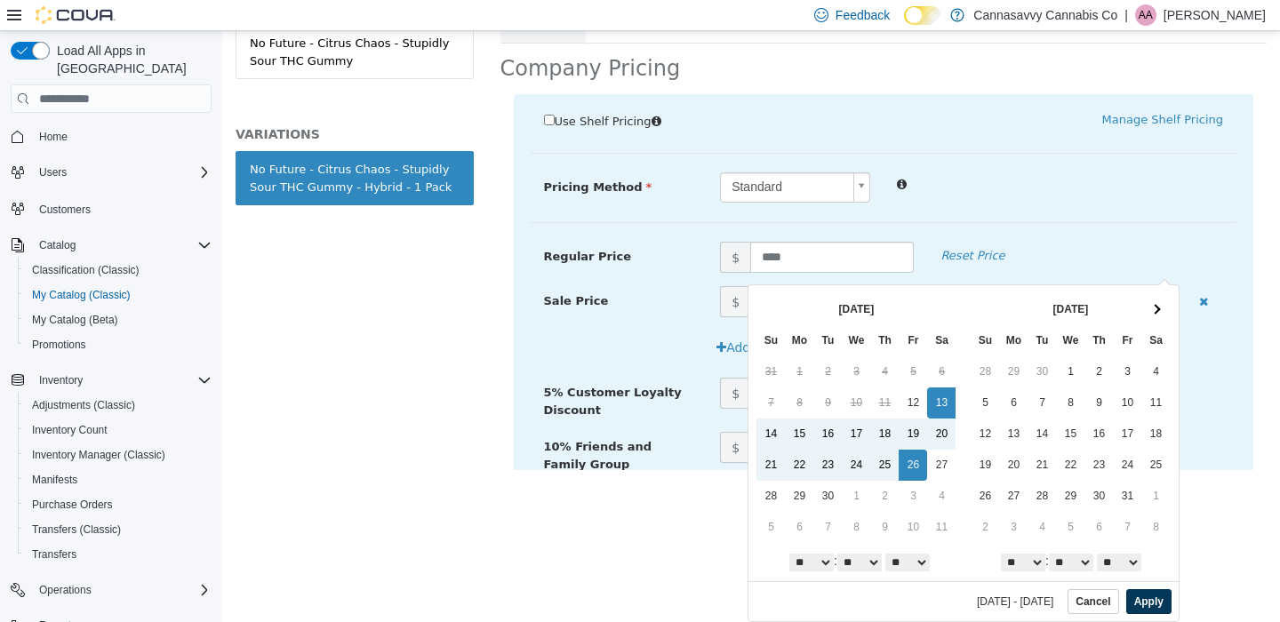
click at [1143, 608] on button "Apply" at bounding box center [1148, 601] width 45 height 25
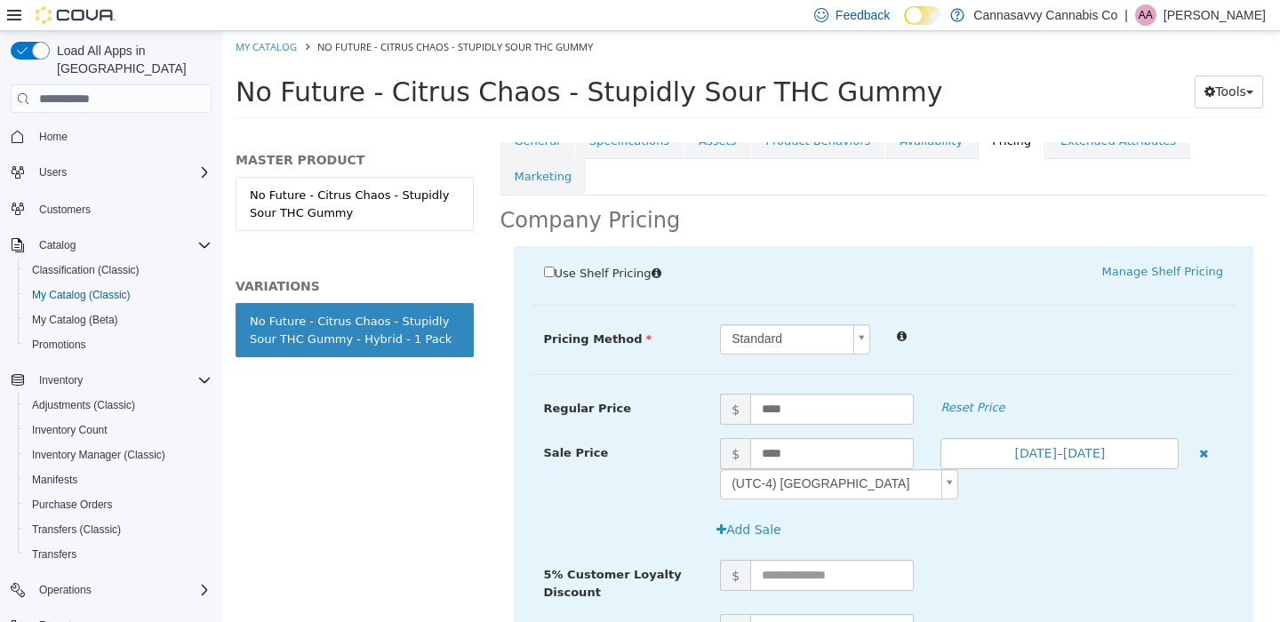
scroll to position [468, 0]
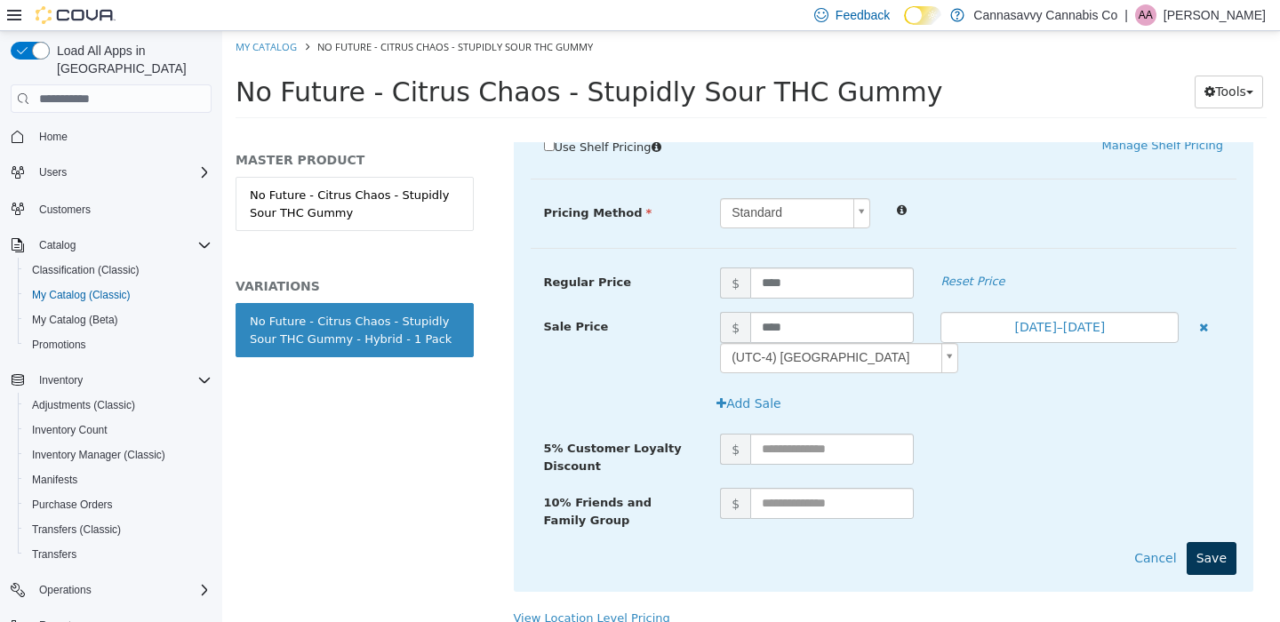
click at [1210, 542] on button "Save" at bounding box center [1212, 558] width 50 height 33
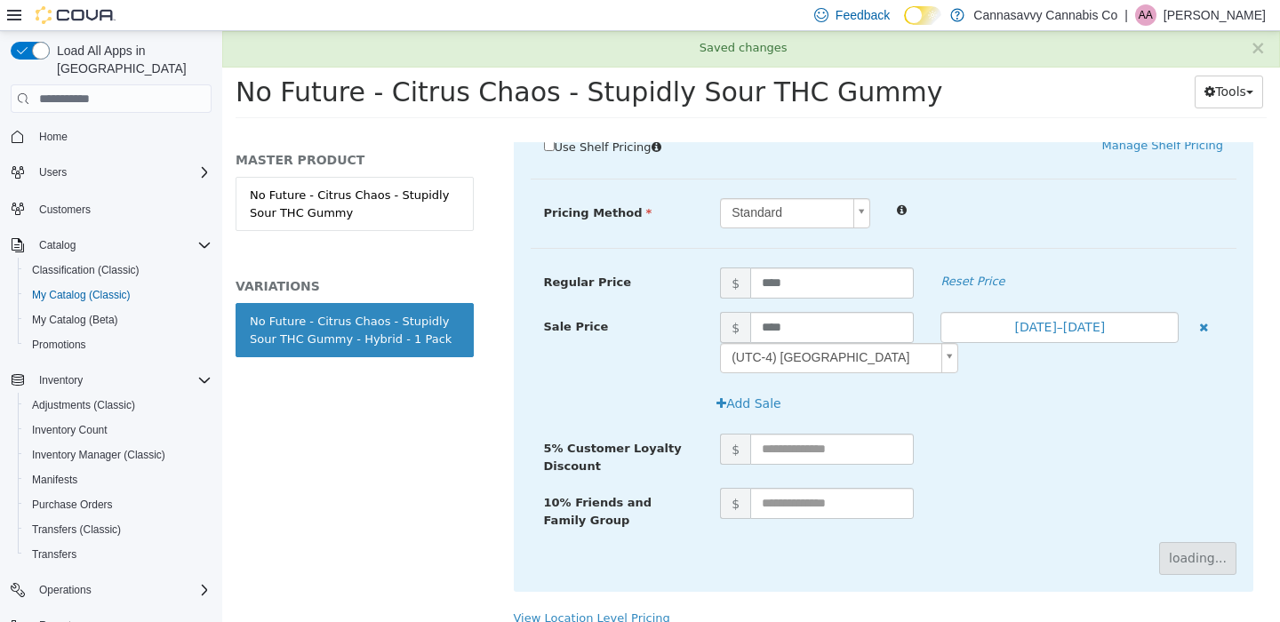
scroll to position [218, 0]
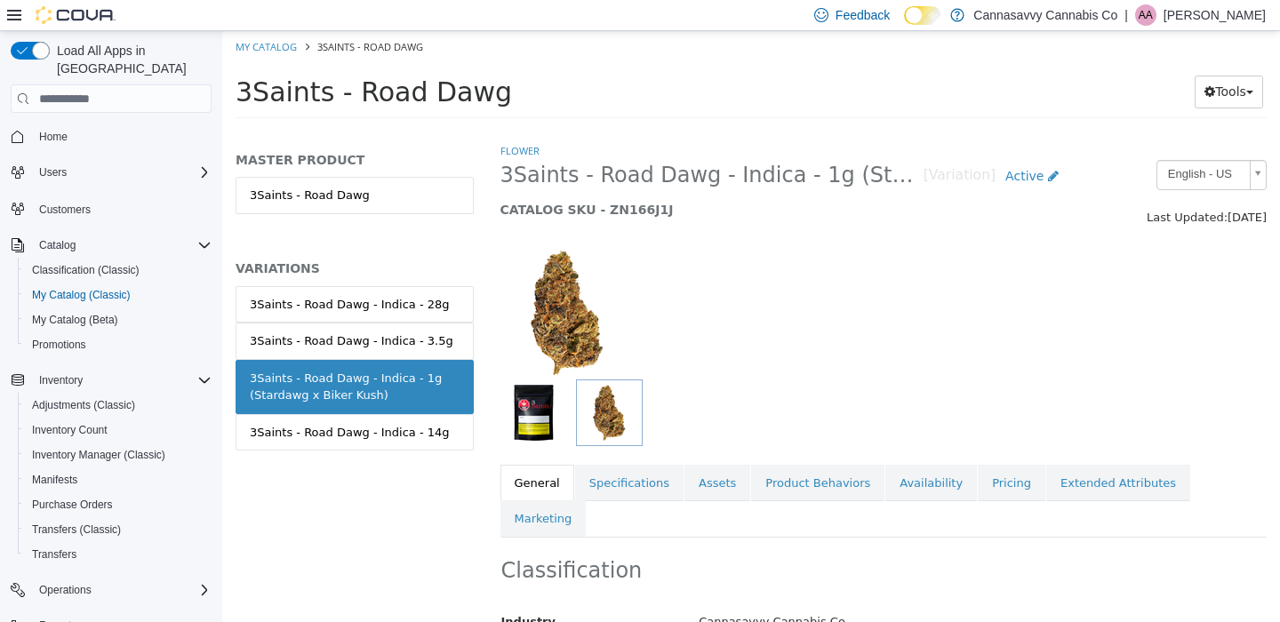
scroll to position [105, 0]
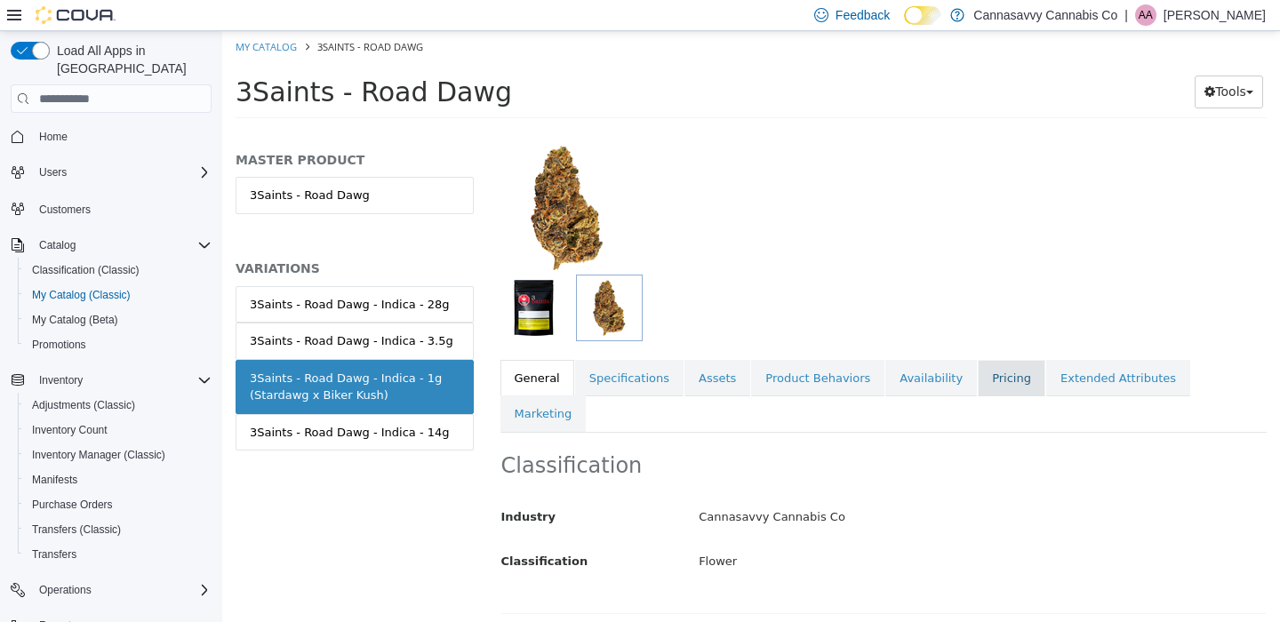
click at [992, 386] on link "Pricing" at bounding box center [1012, 378] width 68 height 37
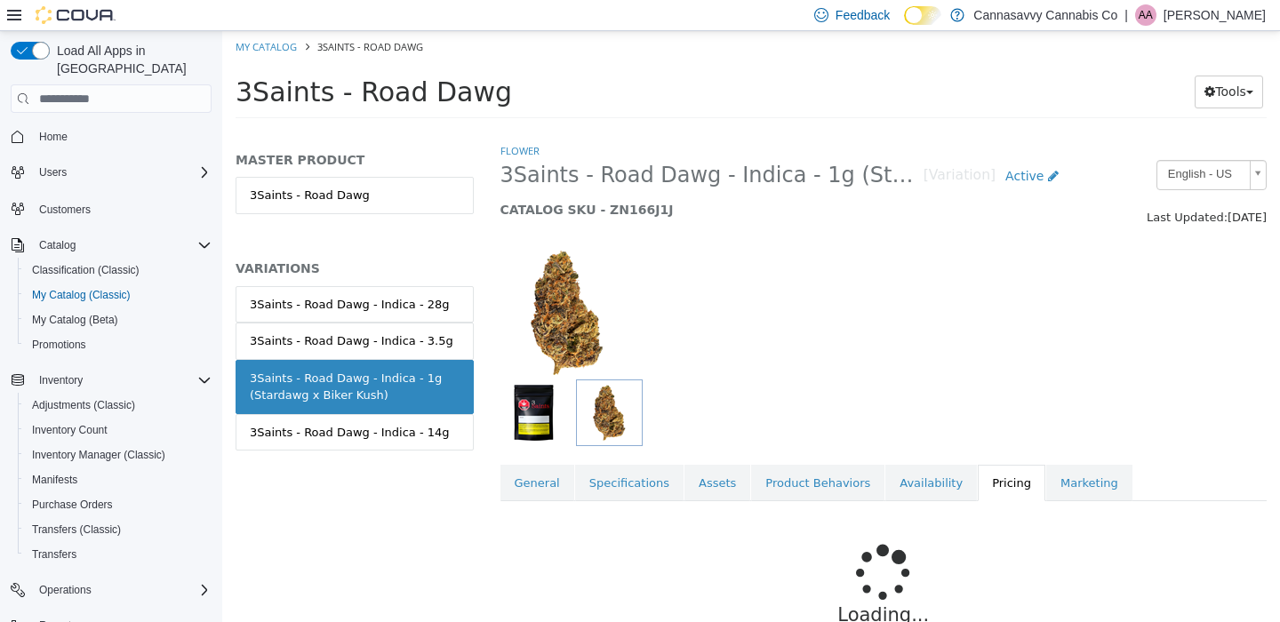
scroll to position [191, 0]
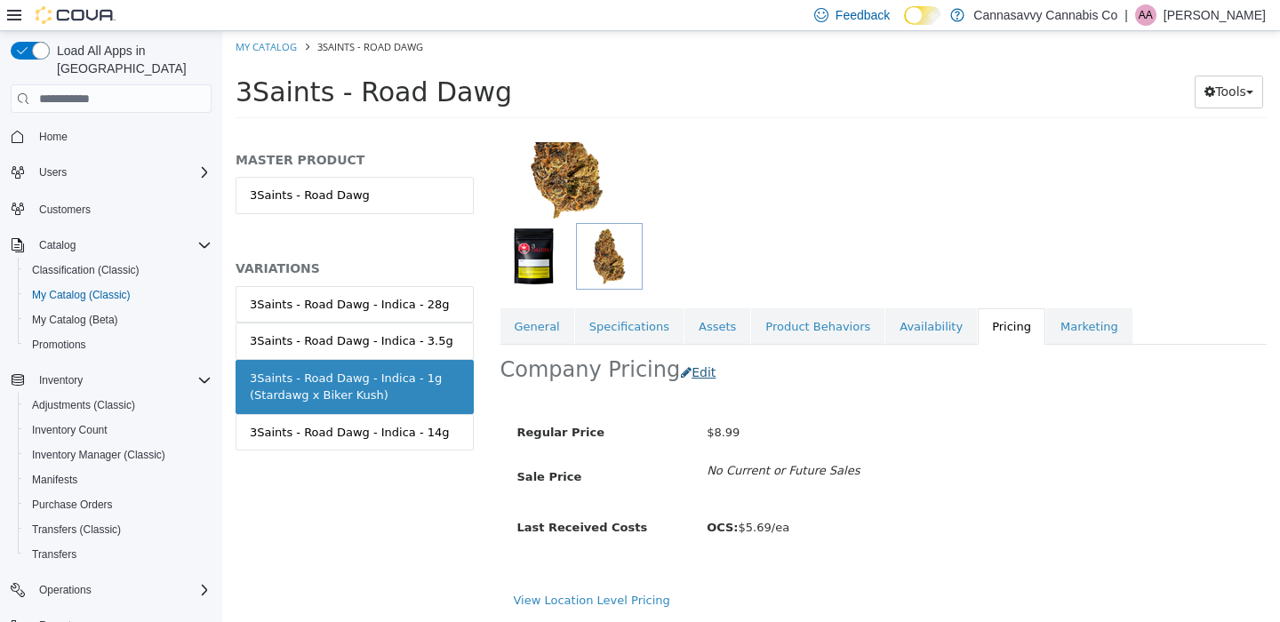
click at [685, 356] on button "Edit" at bounding box center [702, 372] width 45 height 33
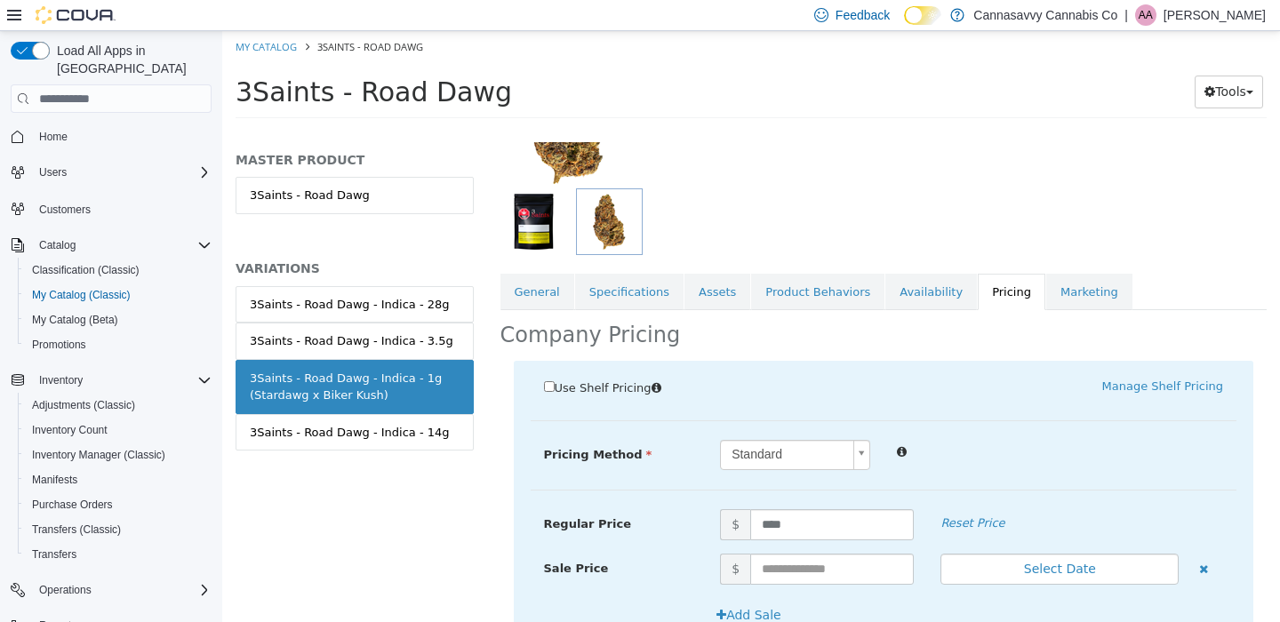
scroll to position [452, 0]
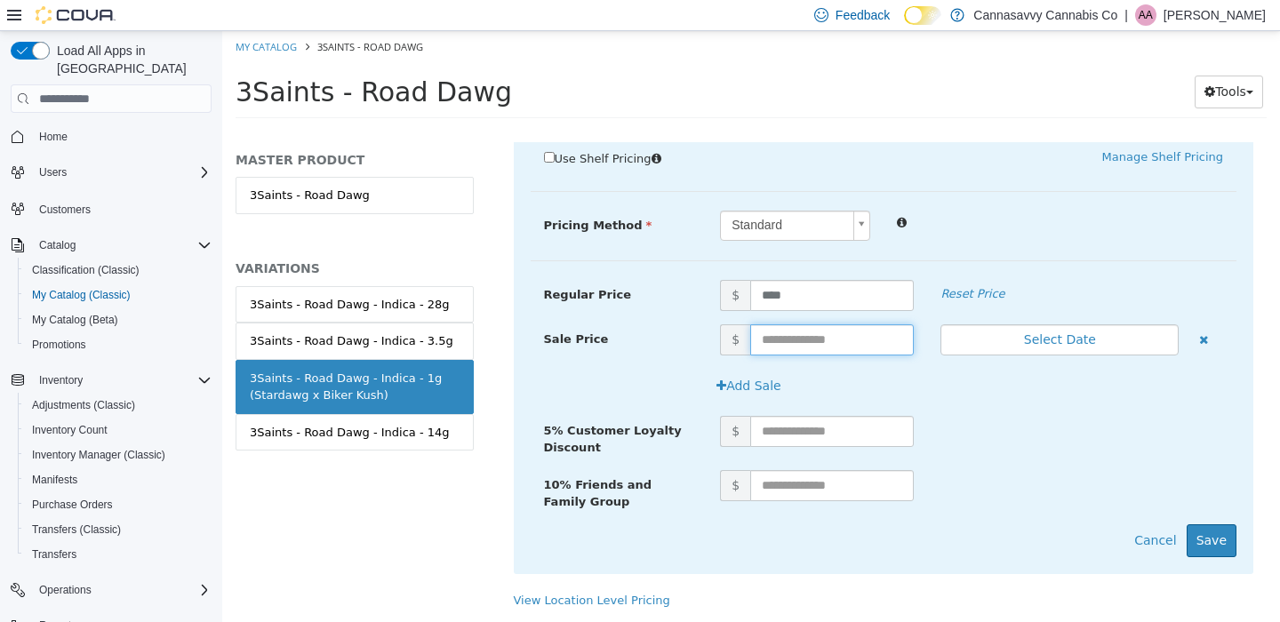
click at [797, 324] on input "text" at bounding box center [832, 339] width 164 height 31
type input "****"
click at [1057, 324] on button "Select Date" at bounding box center [1059, 339] width 238 height 31
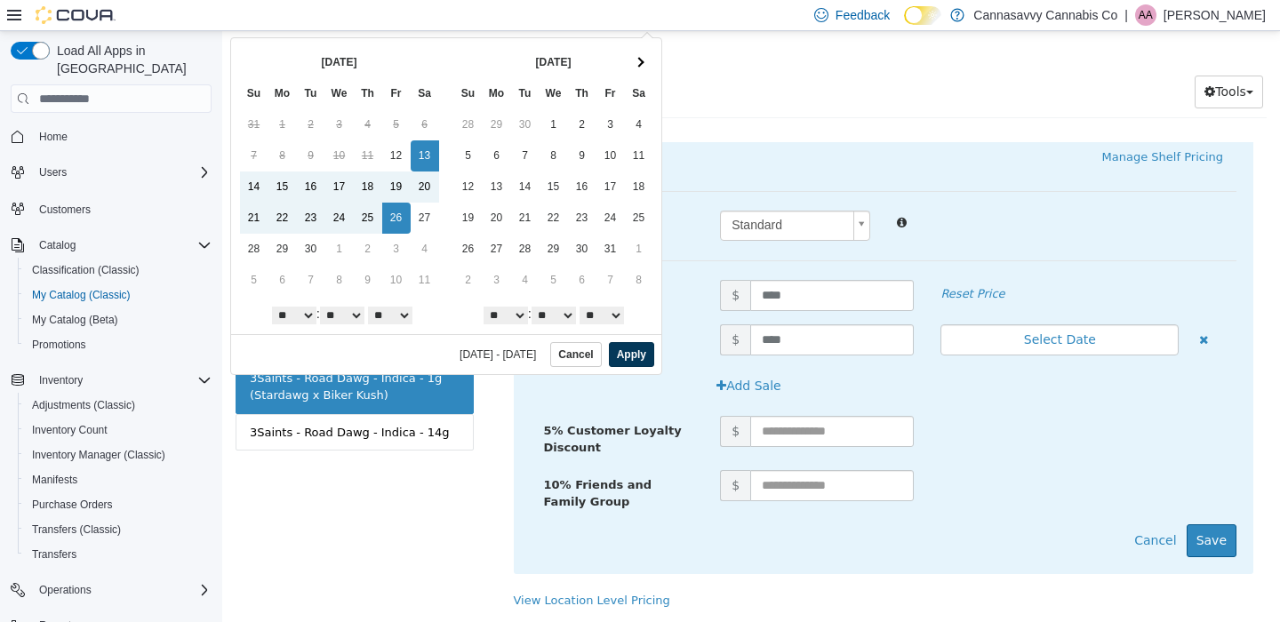
click at [645, 356] on button "Apply" at bounding box center [631, 354] width 45 height 25
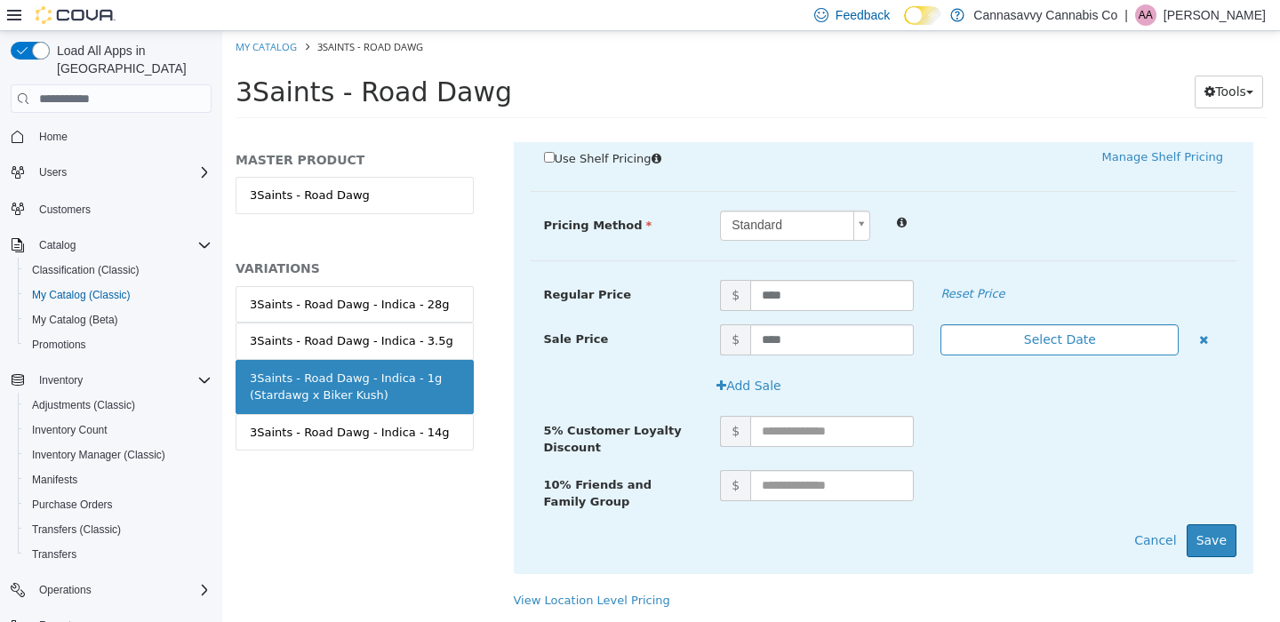
click at [1094, 324] on button "Select Date" at bounding box center [1059, 339] width 238 height 31
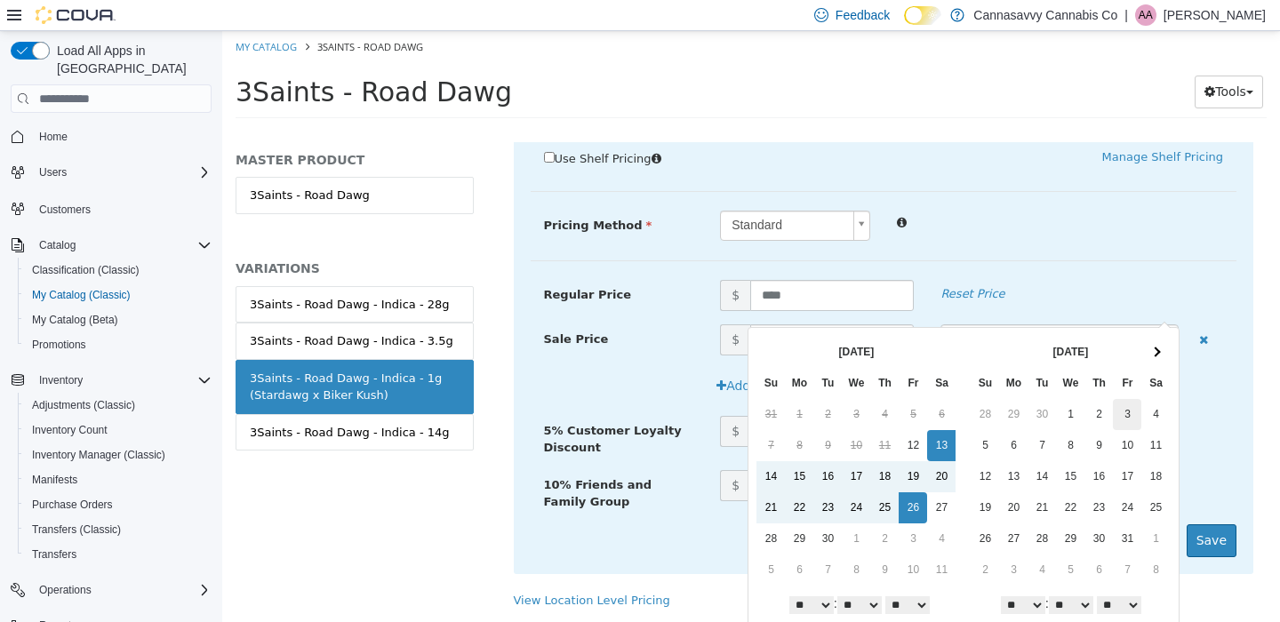
scroll to position [43, 0]
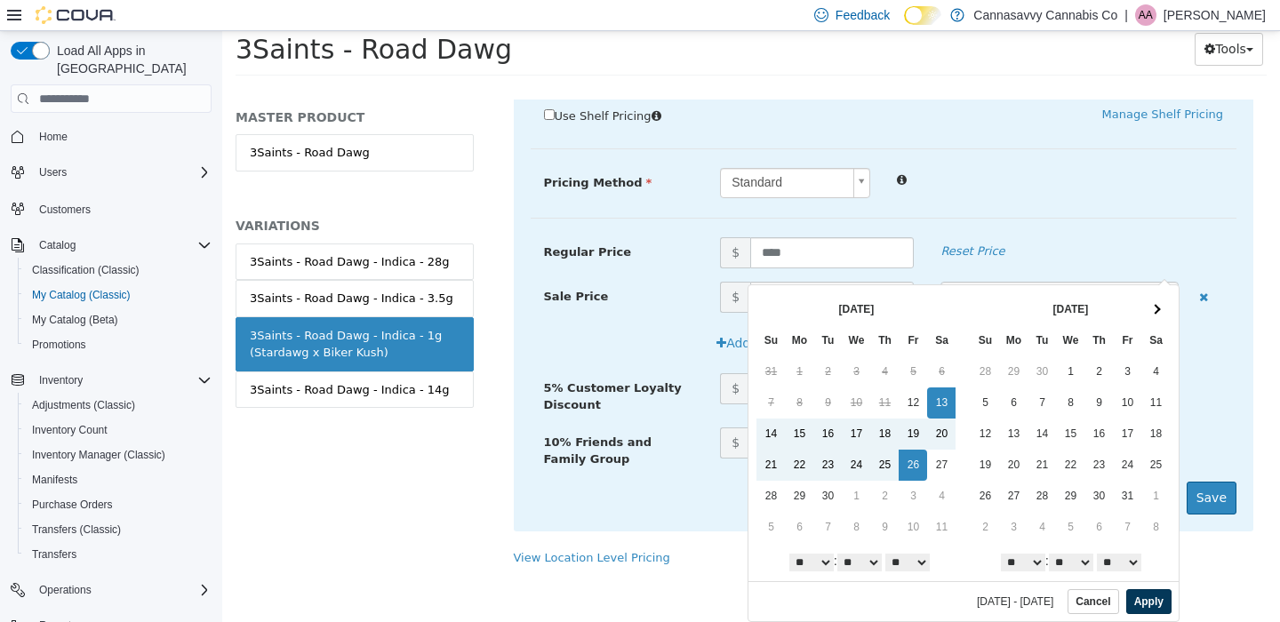
click at [1143, 604] on button "Apply" at bounding box center [1148, 601] width 45 height 25
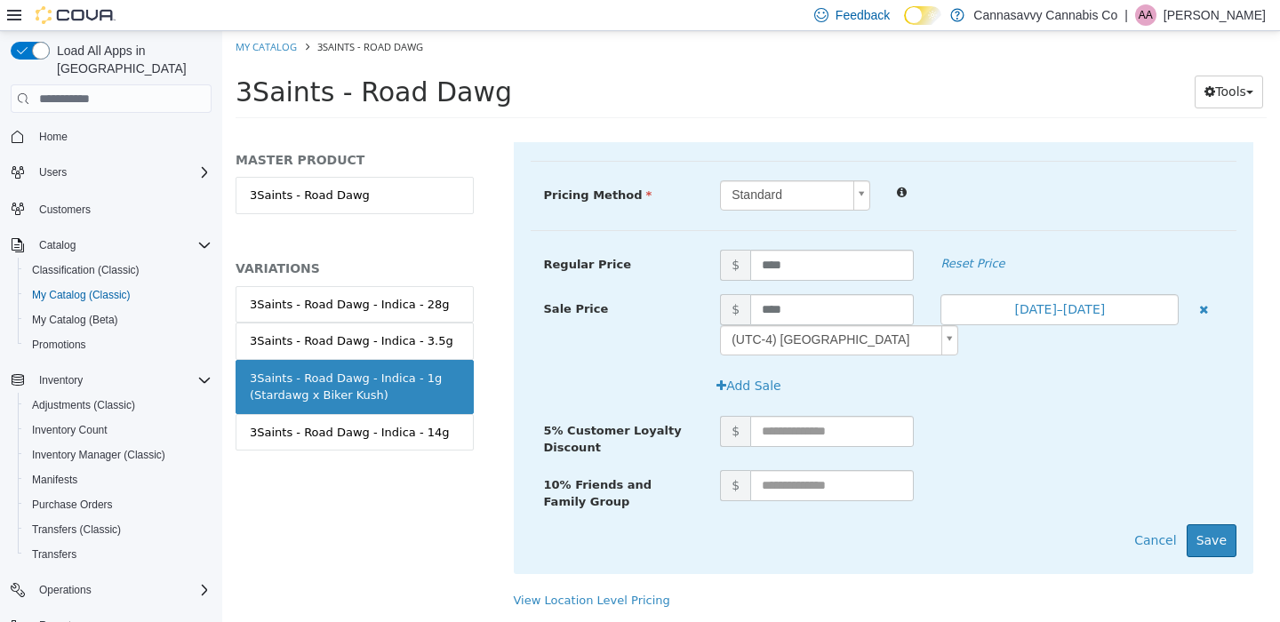
scroll to position [0, 0]
click at [1204, 540] on button "Save" at bounding box center [1212, 540] width 50 height 33
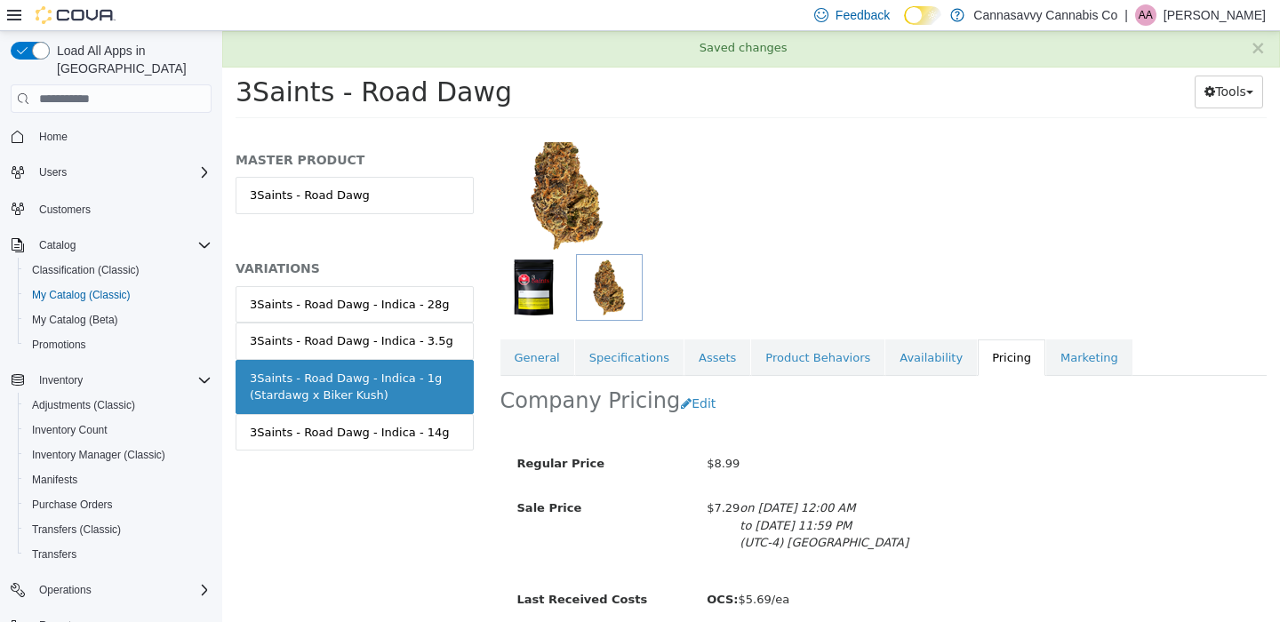
scroll to position [231, 0]
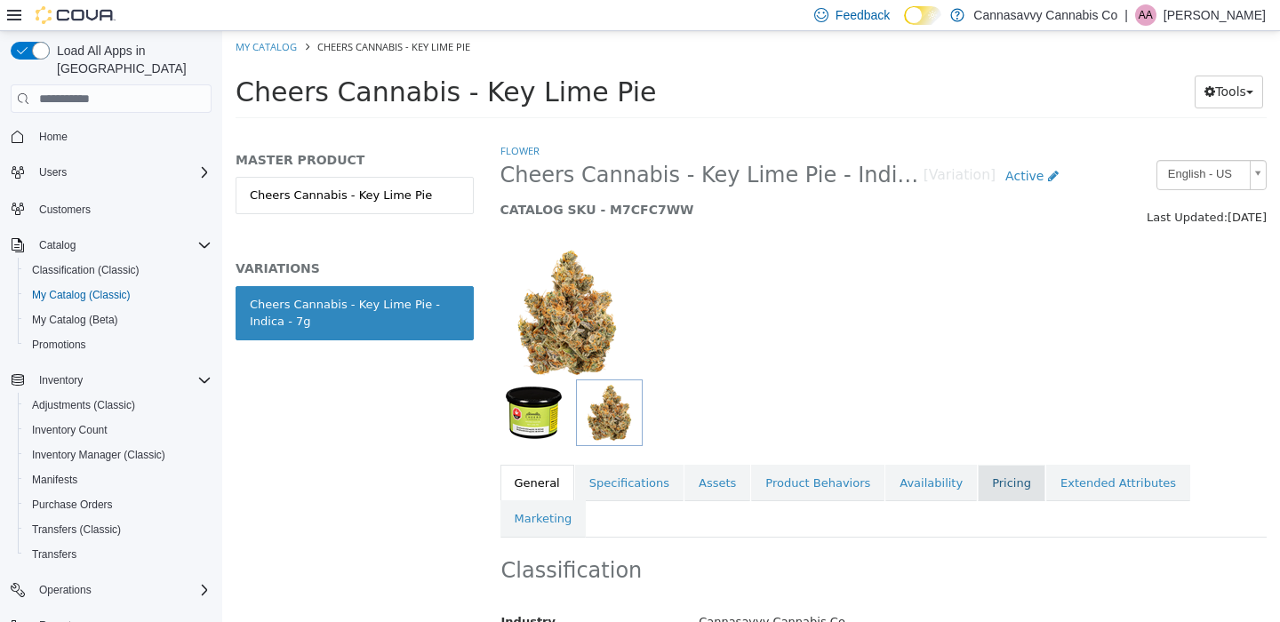
click at [1003, 486] on link "Pricing" at bounding box center [1012, 483] width 68 height 37
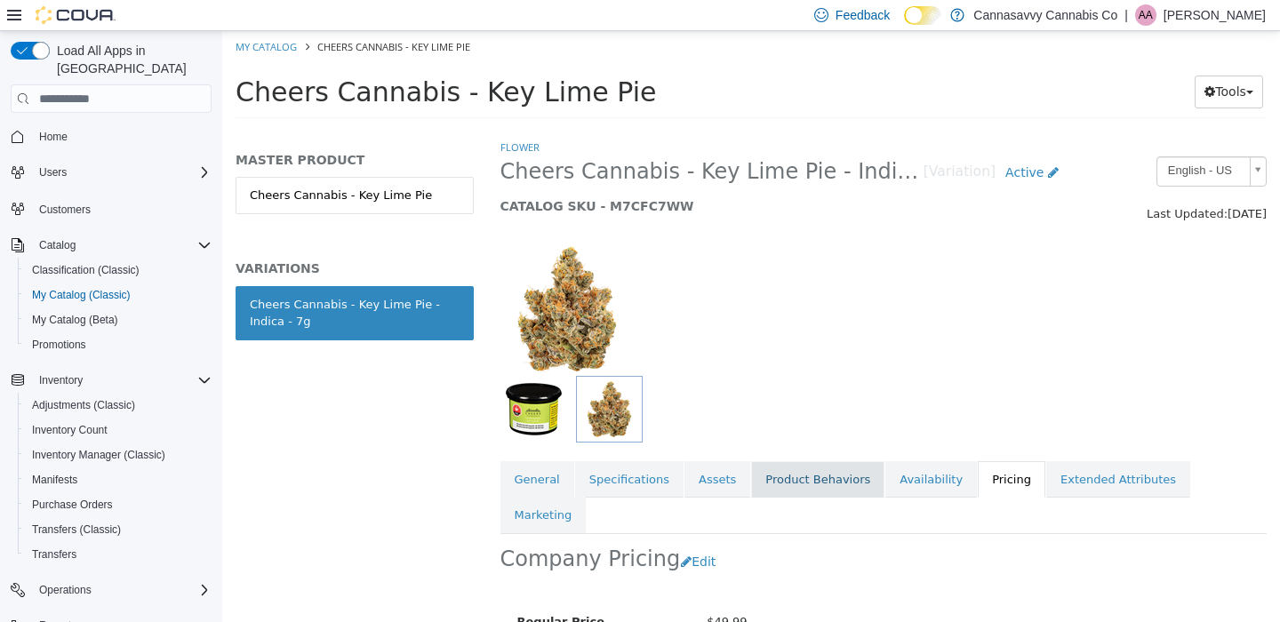
scroll to position [178, 0]
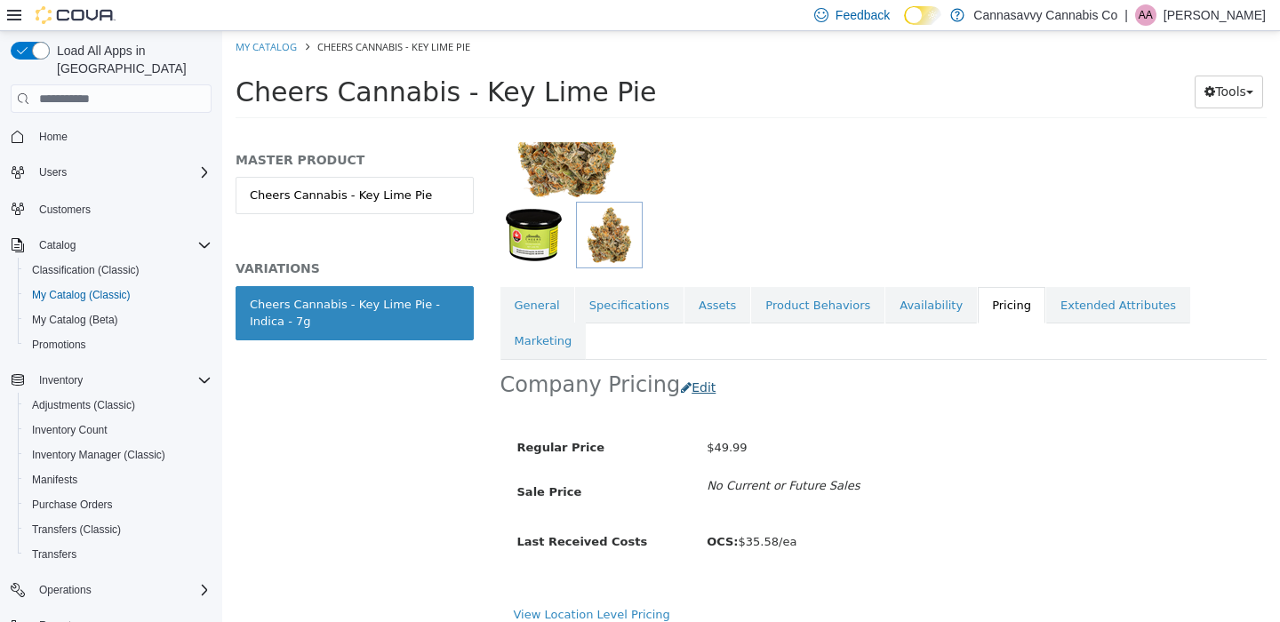
click at [693, 372] on button "Edit" at bounding box center [702, 388] width 45 height 33
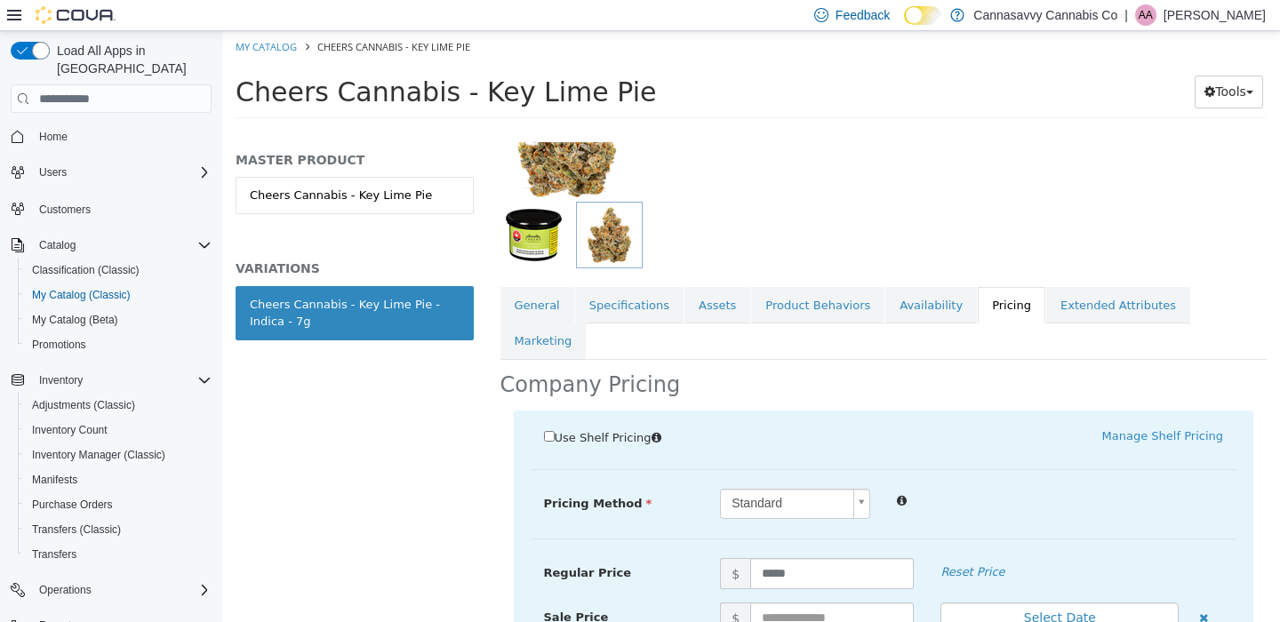
scroll to position [438, 0]
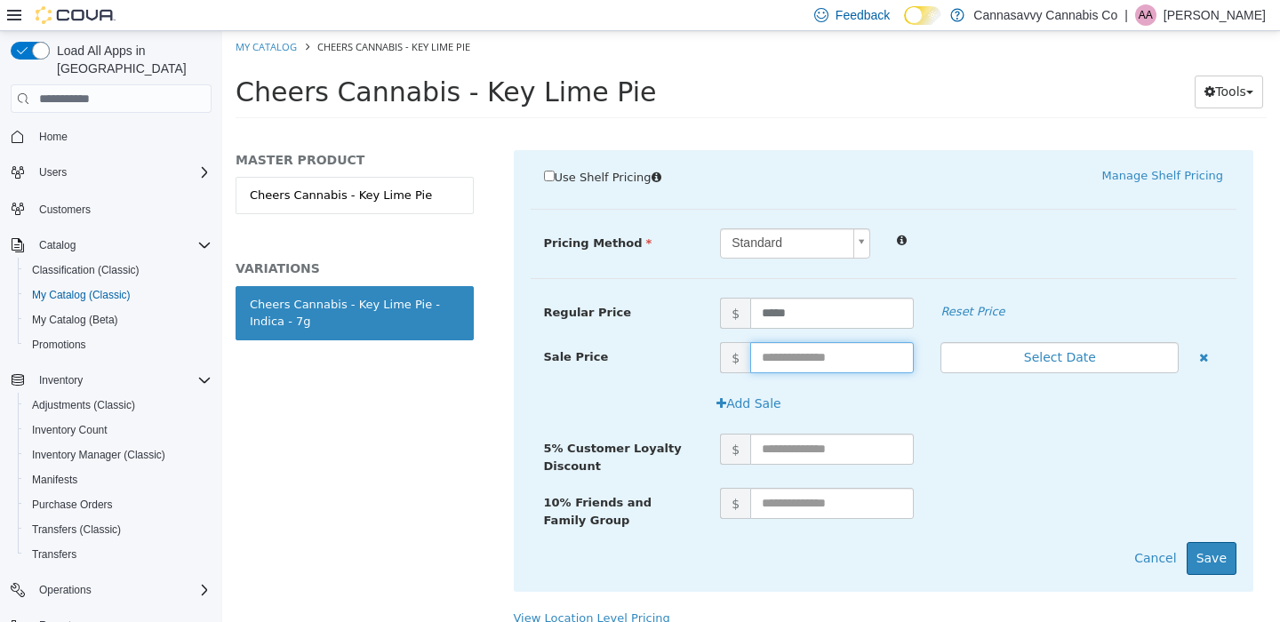
click at [780, 342] on input "text" at bounding box center [832, 357] width 164 height 31
type input "*****"
drag, startPoint x: 825, startPoint y: 319, endPoint x: 730, endPoint y: 313, distance: 95.3
click at [730, 342] on span "$ *****" at bounding box center [817, 357] width 220 height 31
click at [1153, 542] on button "Cancel" at bounding box center [1154, 558] width 61 height 33
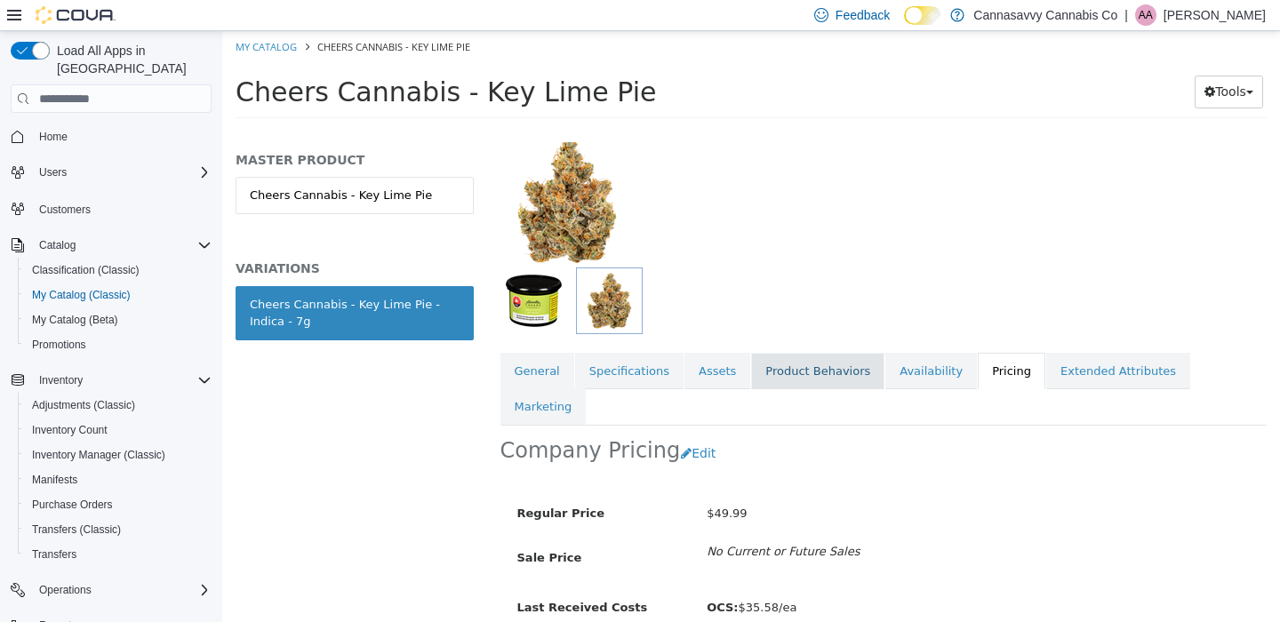
scroll to position [178, 0]
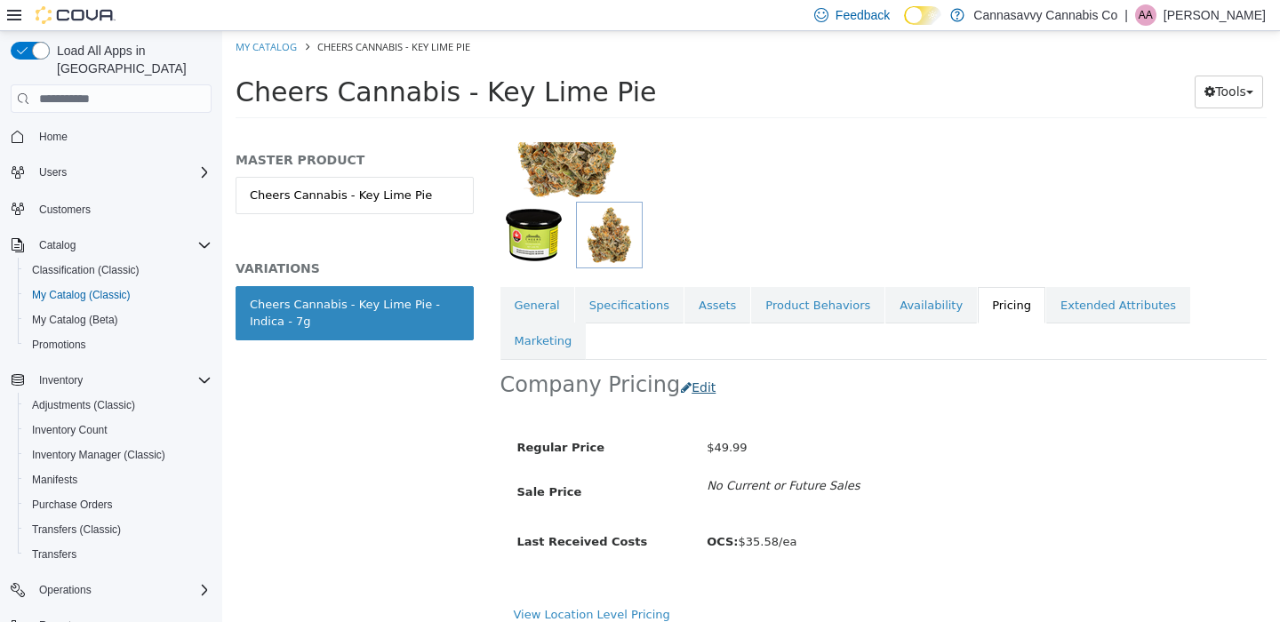
click at [700, 372] on button "Edit" at bounding box center [702, 388] width 45 height 33
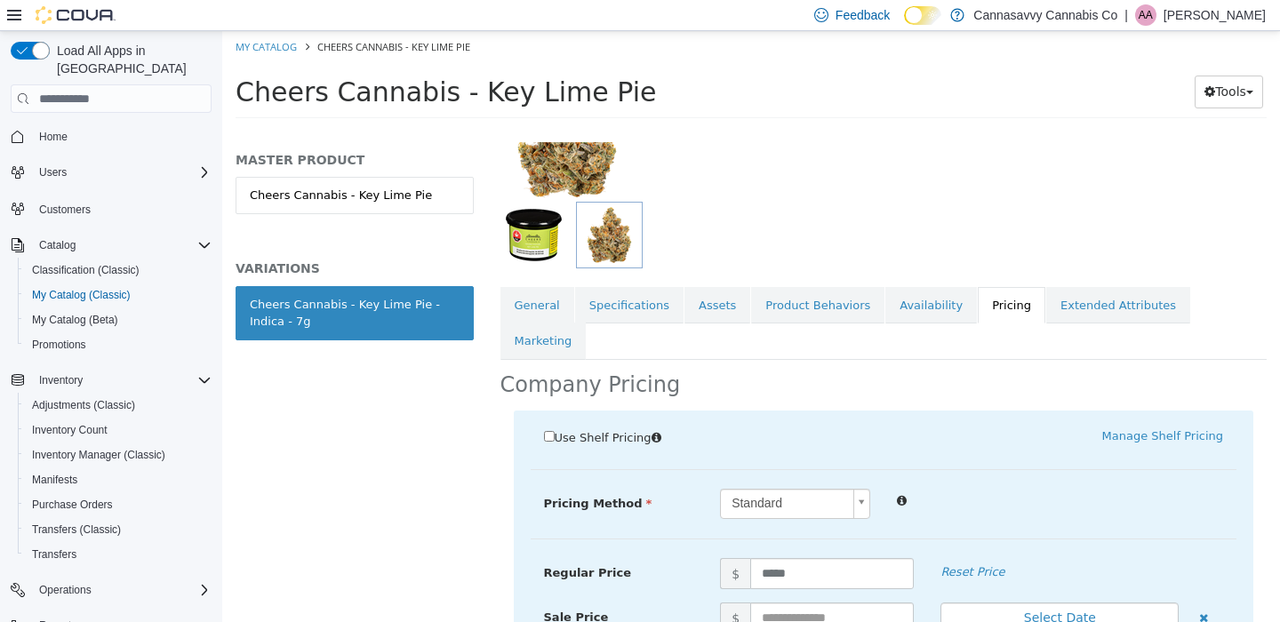
scroll to position [438, 0]
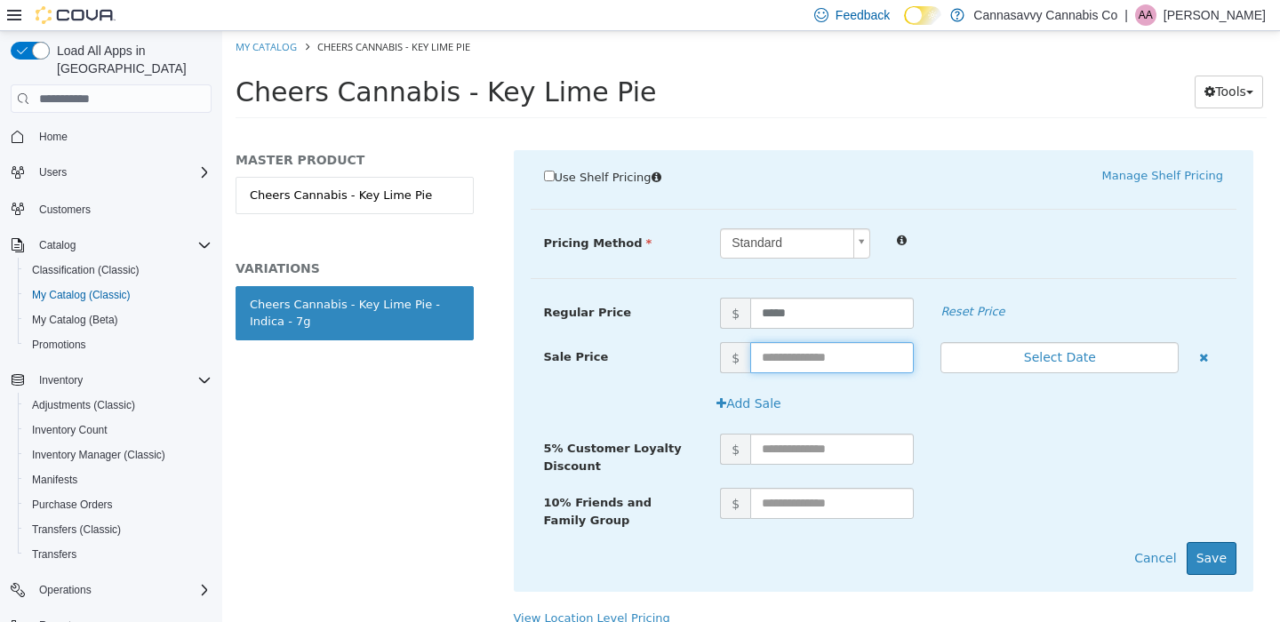
click at [837, 342] on input "text" at bounding box center [832, 357] width 164 height 31
type input "*****"
click at [1066, 342] on button "Select Date" at bounding box center [1059, 357] width 238 height 31
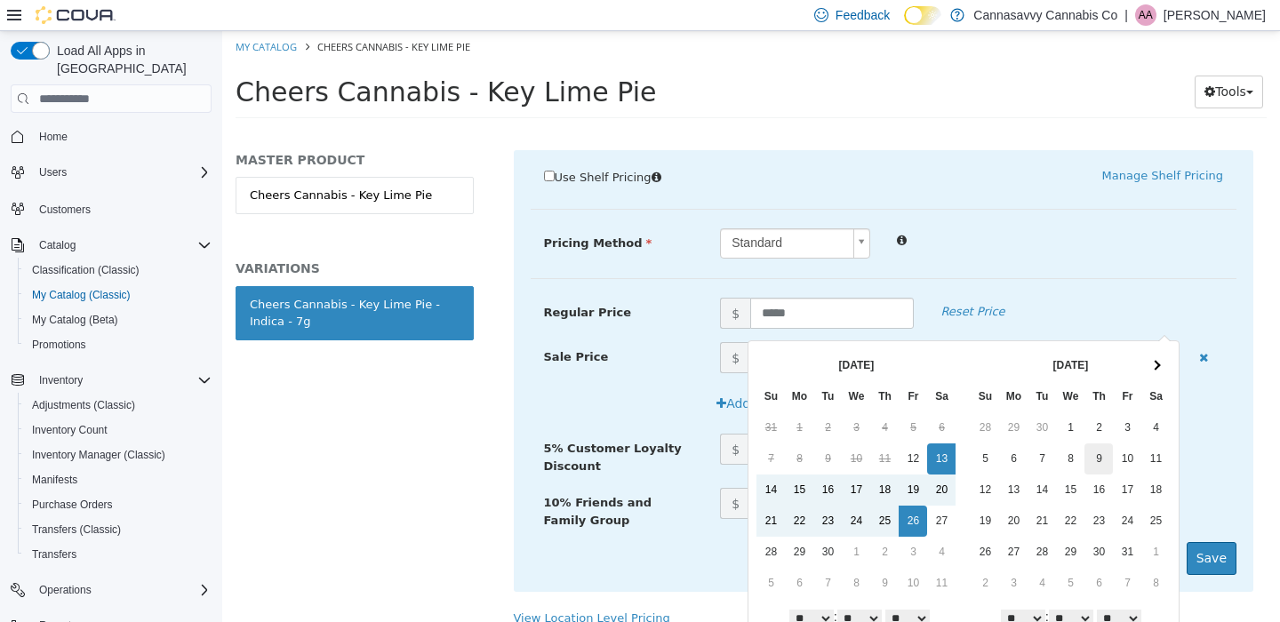
scroll to position [56, 0]
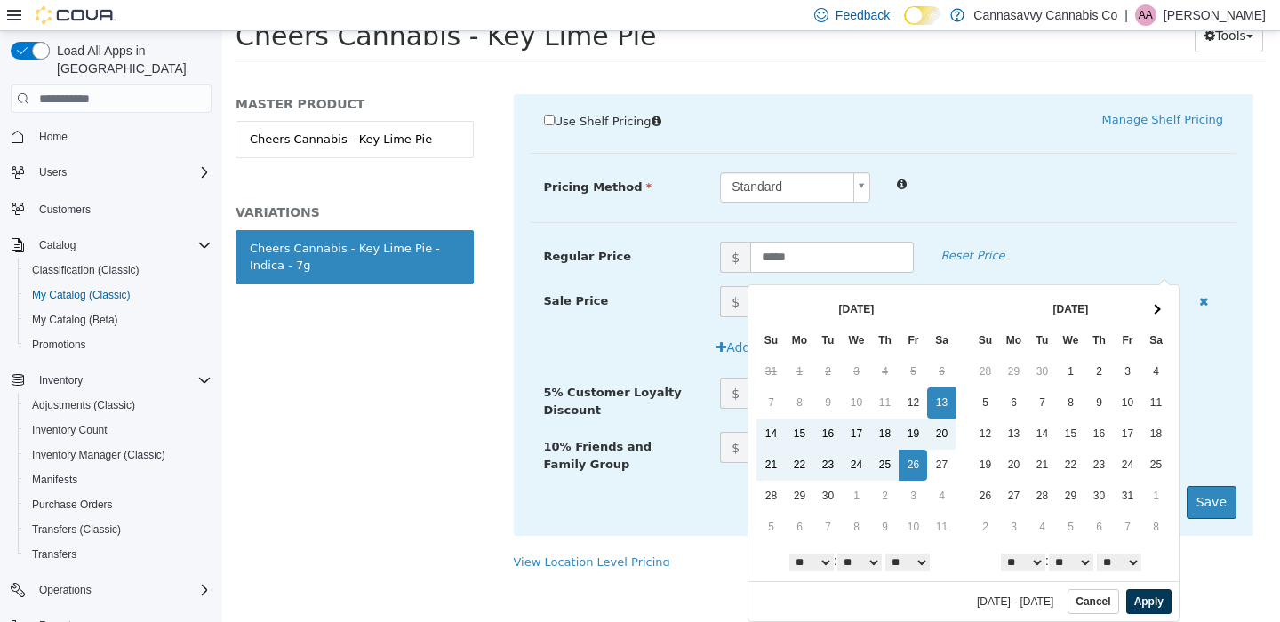
click at [1145, 603] on button "Apply" at bounding box center [1148, 601] width 45 height 25
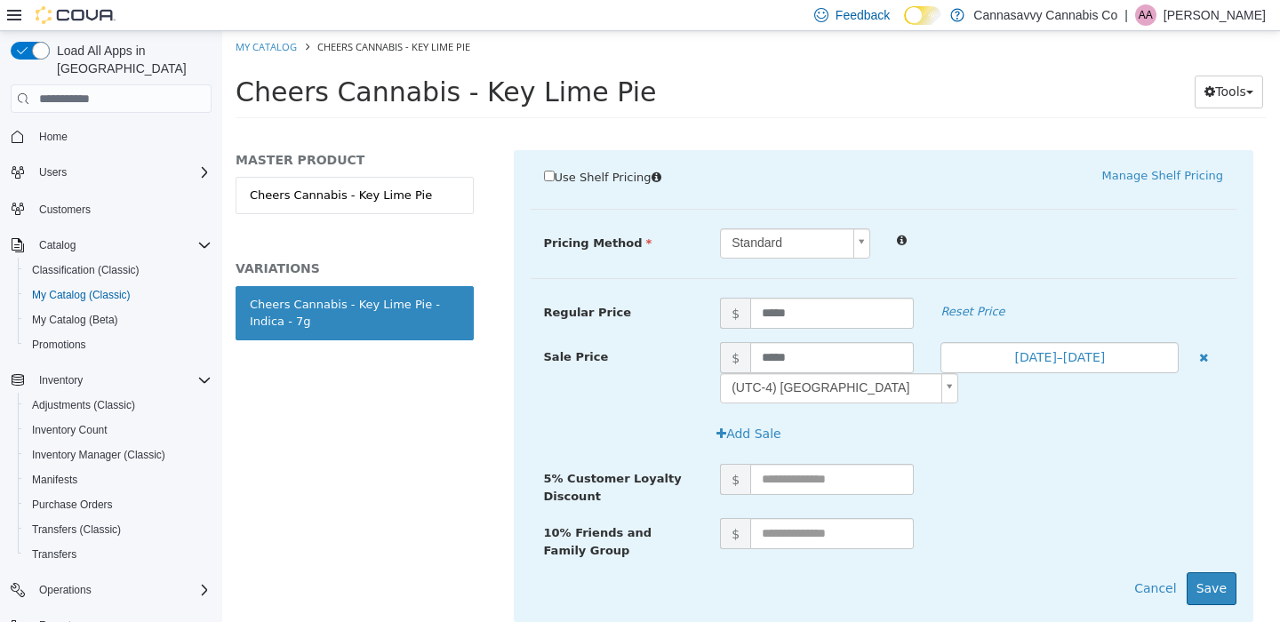
scroll to position [468, 0]
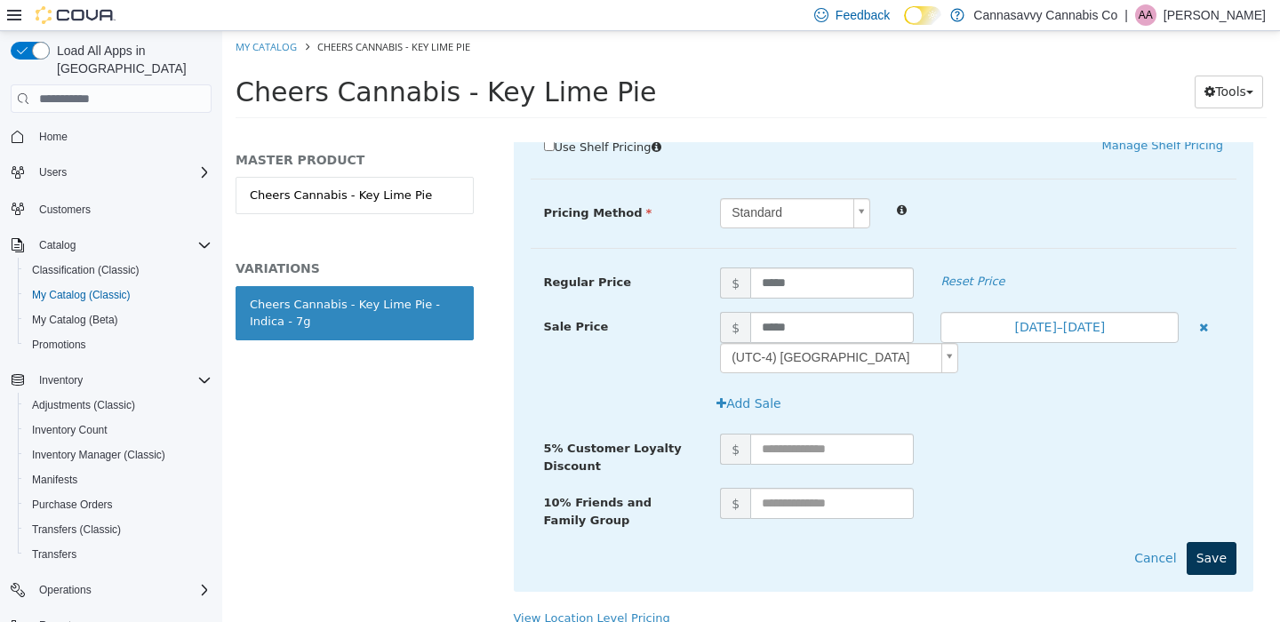
click at [1199, 542] on button "Save" at bounding box center [1212, 558] width 50 height 33
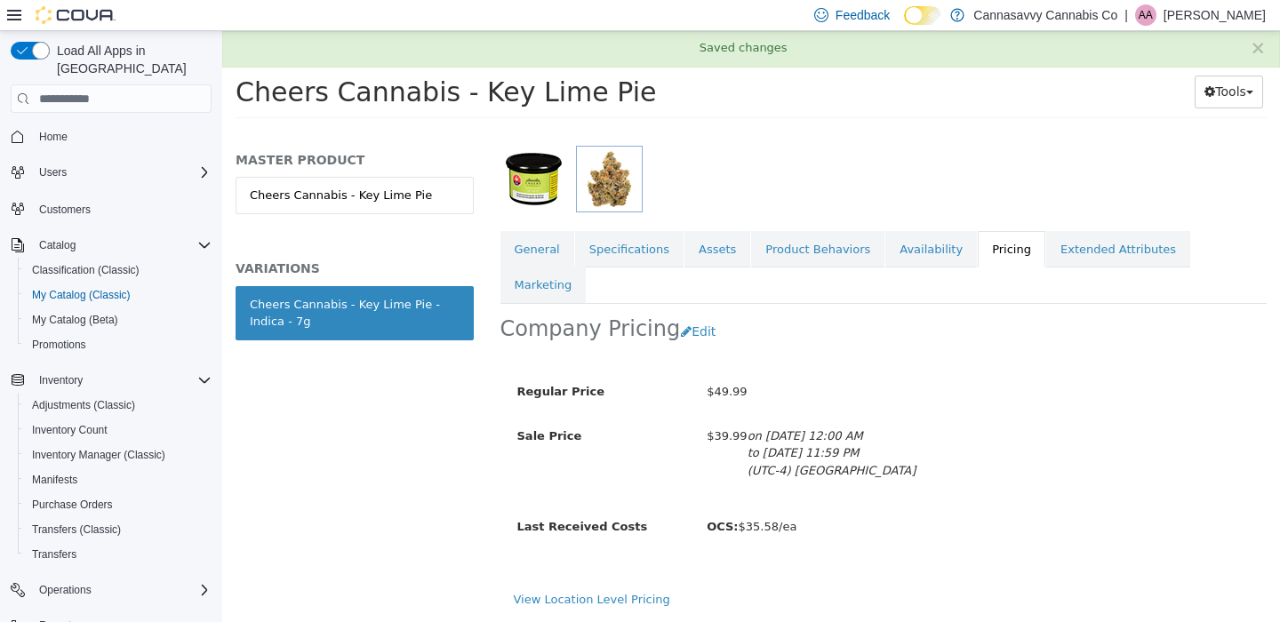
scroll to position [218, 0]
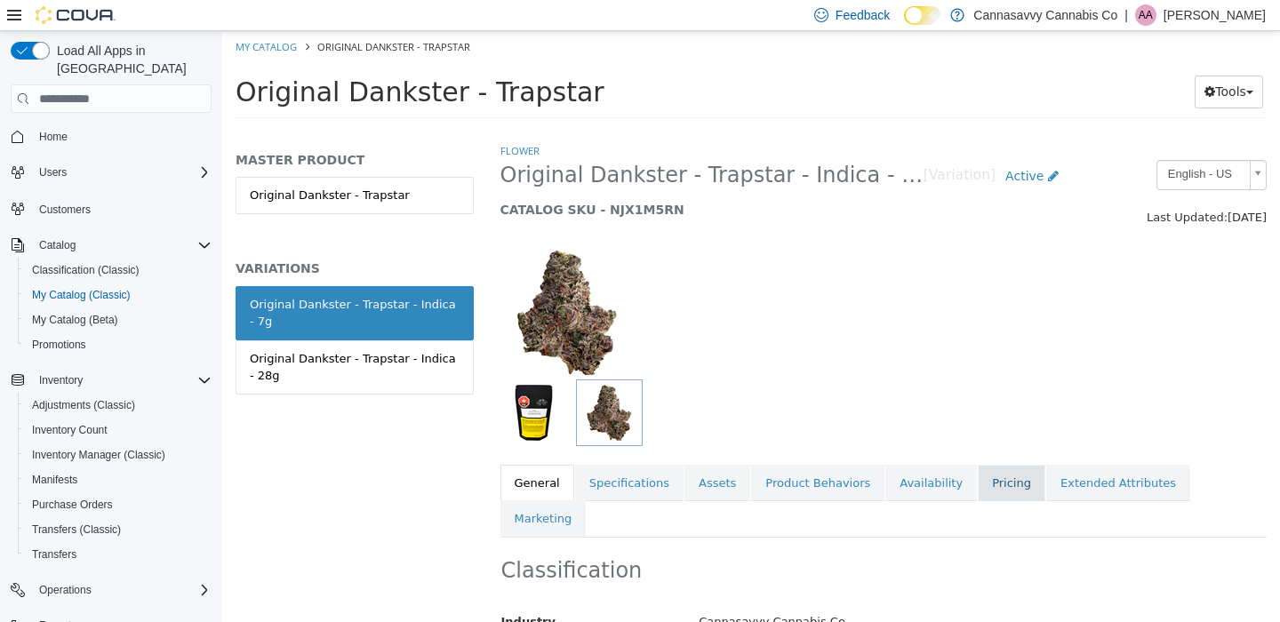
click at [986, 486] on link "Pricing" at bounding box center [1012, 483] width 68 height 37
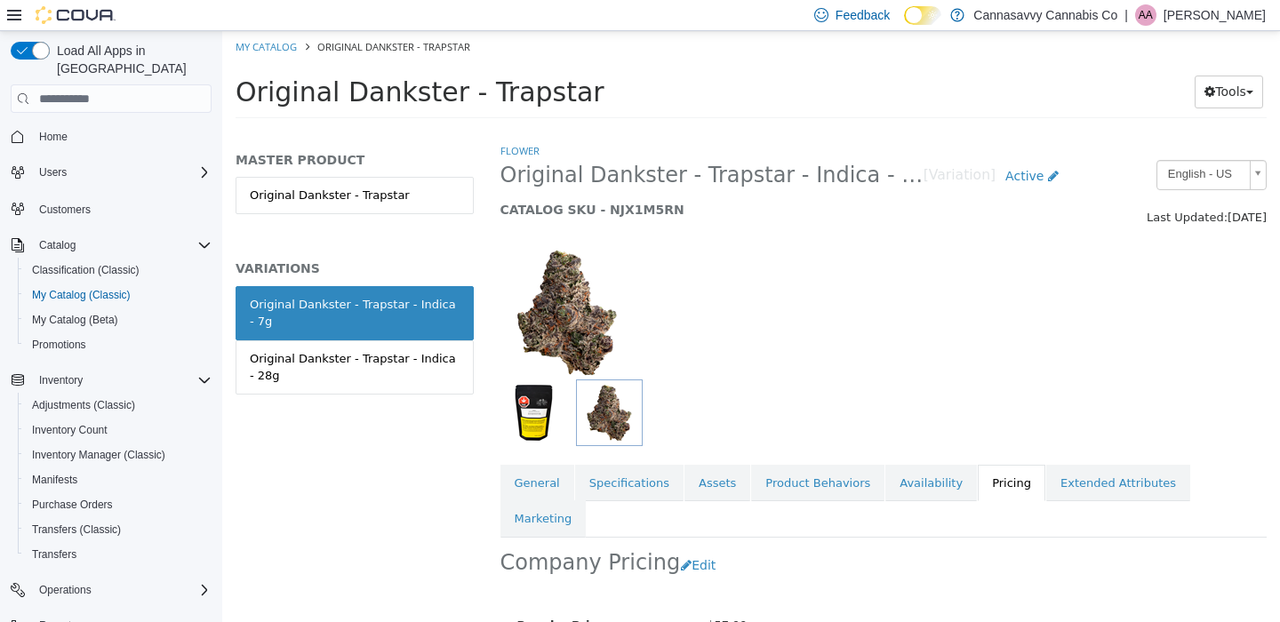
scroll to position [178, 0]
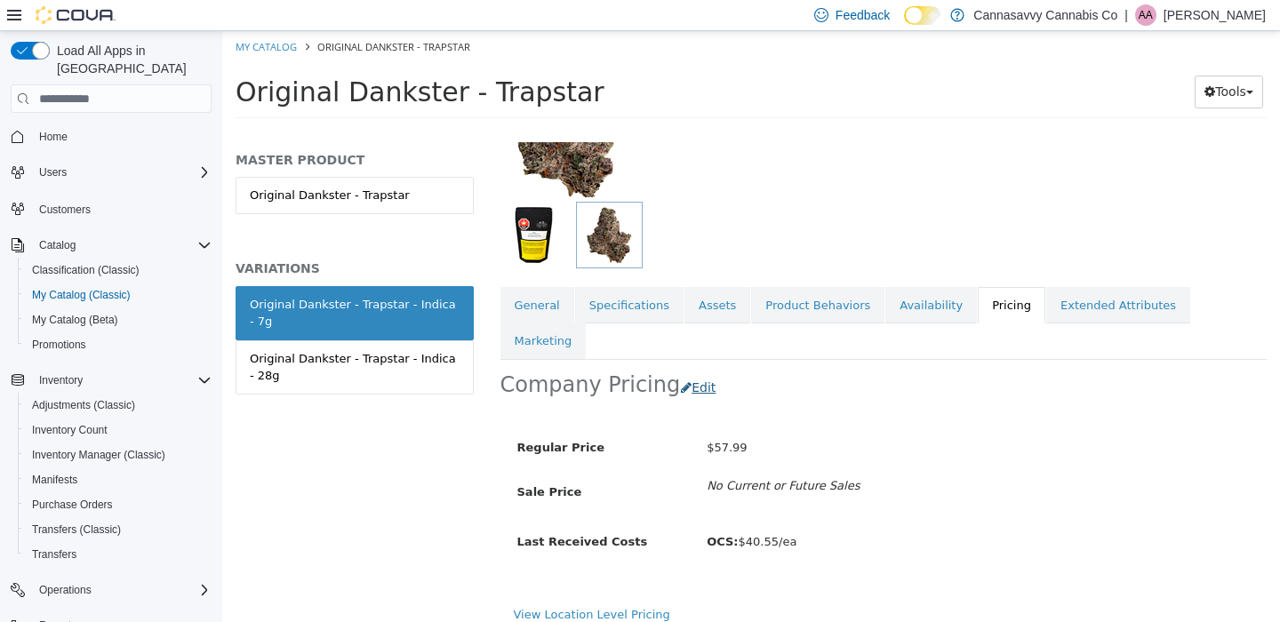
click at [696, 372] on button "Edit" at bounding box center [702, 388] width 45 height 33
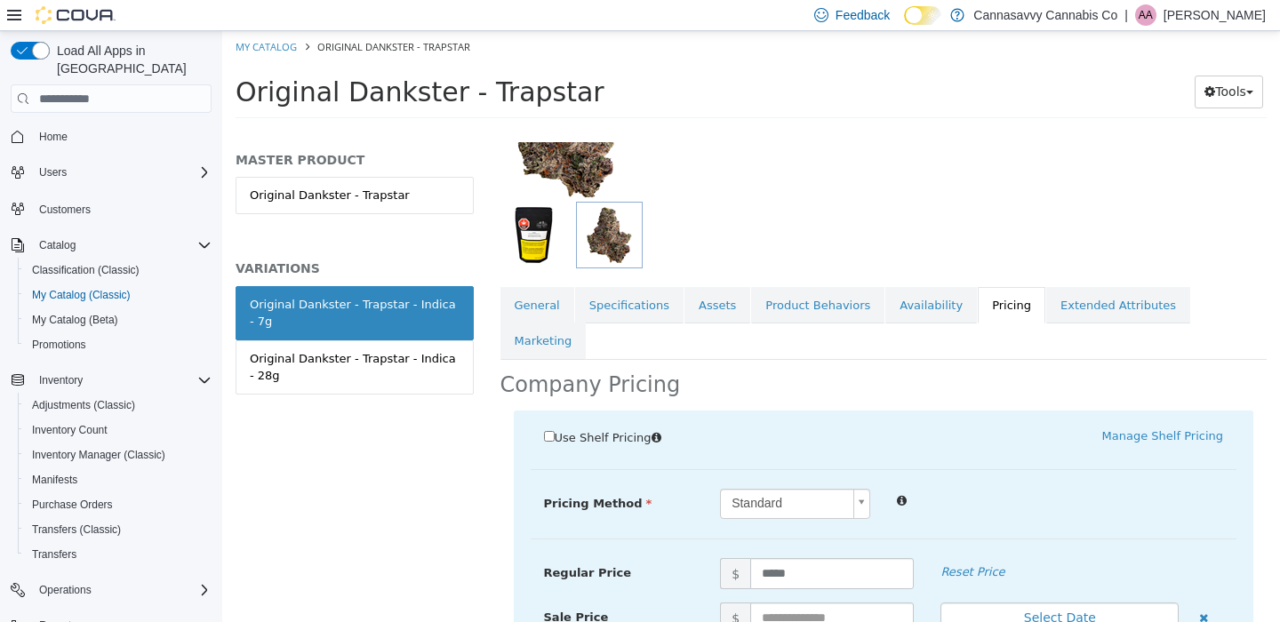
scroll to position [438, 0]
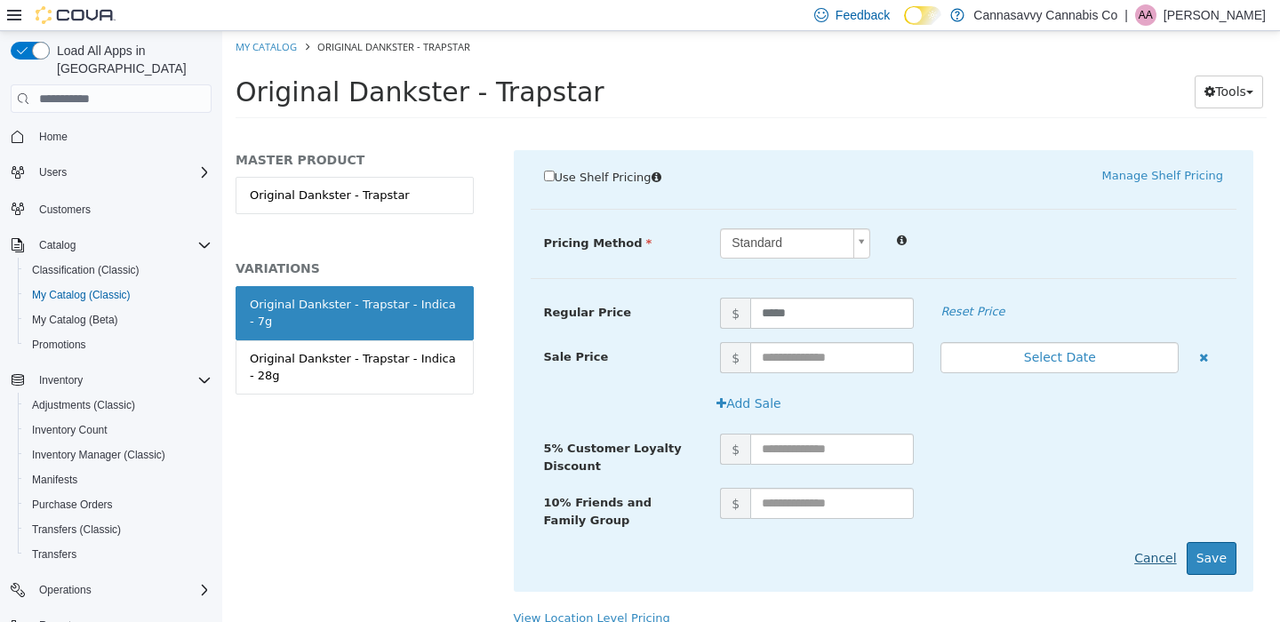
click at [1135, 542] on button "Cancel" at bounding box center [1154, 558] width 61 height 33
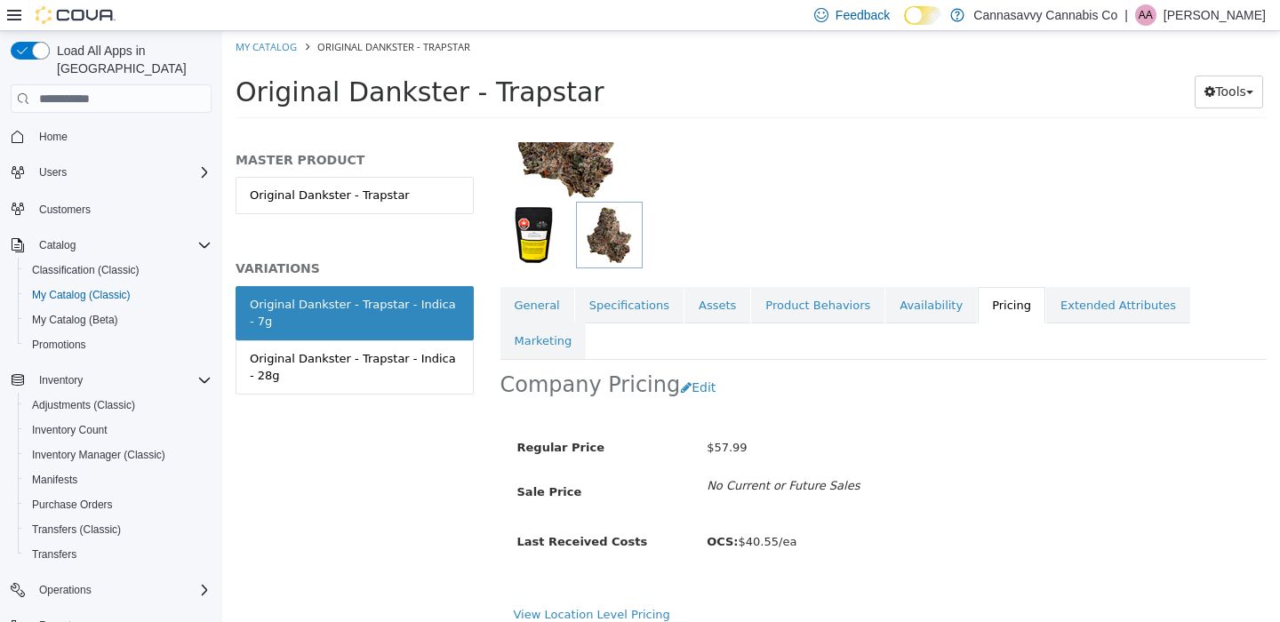
click at [687, 372] on button "Edit" at bounding box center [702, 388] width 45 height 33
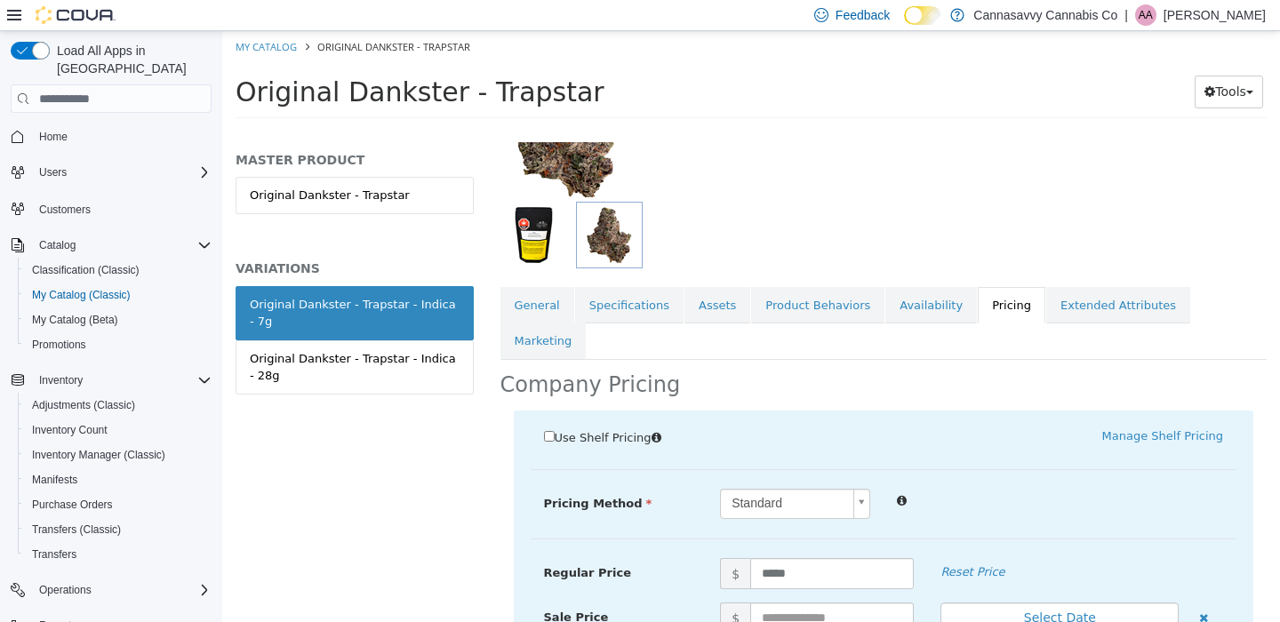
scroll to position [344, 0]
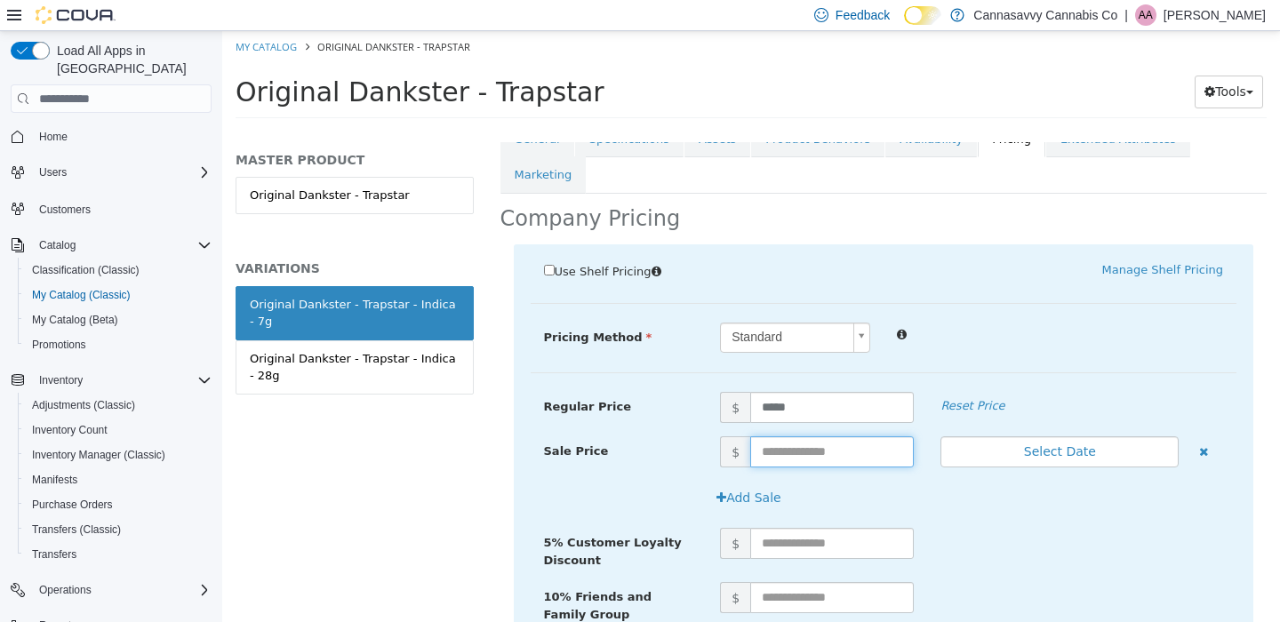
click at [790, 436] on input "text" at bounding box center [832, 451] width 164 height 31
type input "*****"
click at [1093, 436] on button "Select Date" at bounding box center [1059, 451] width 238 height 31
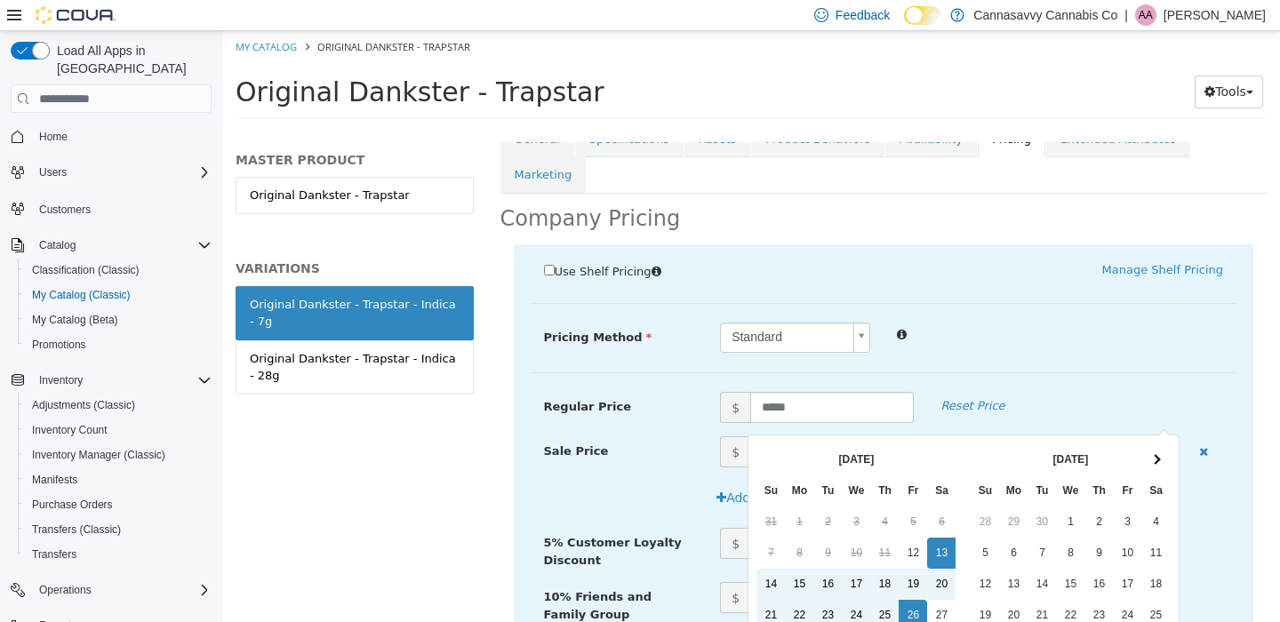
scroll to position [150, 0]
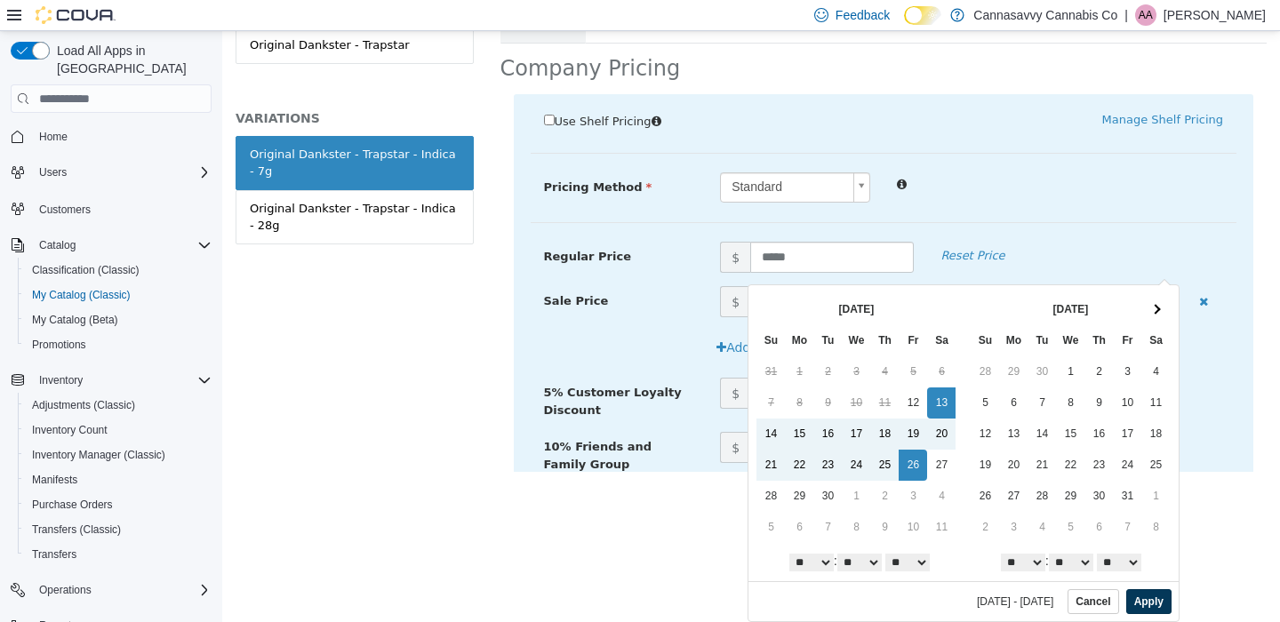
click at [1147, 603] on button "Apply" at bounding box center [1148, 601] width 45 height 25
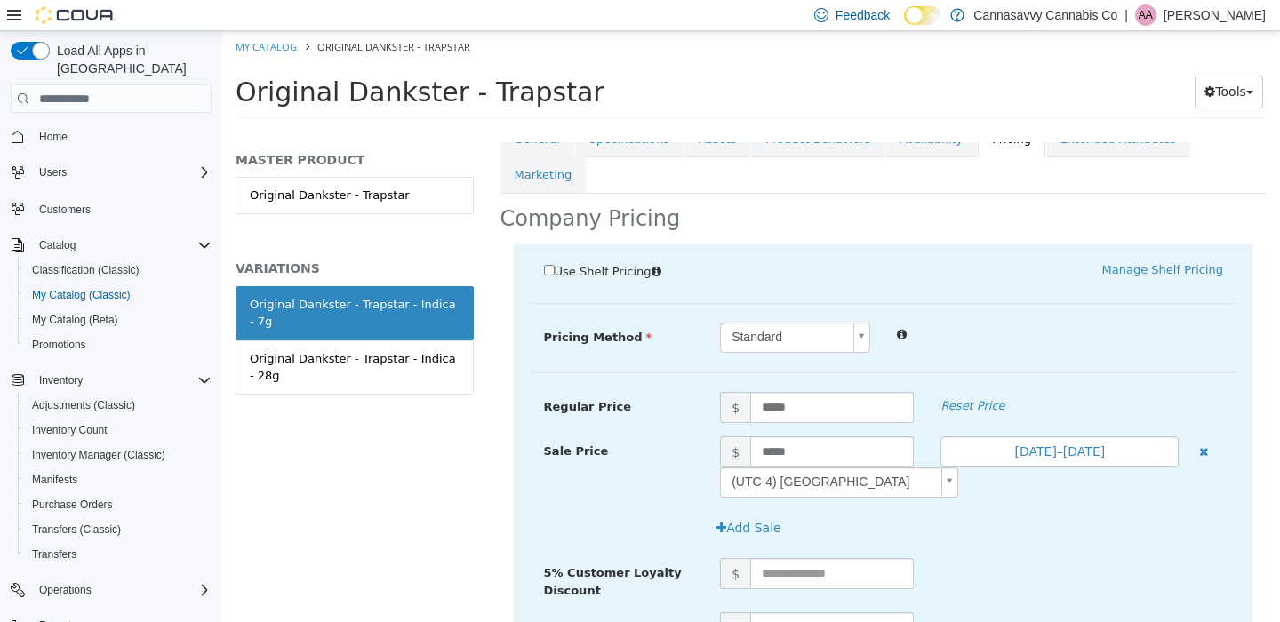
scroll to position [468, 0]
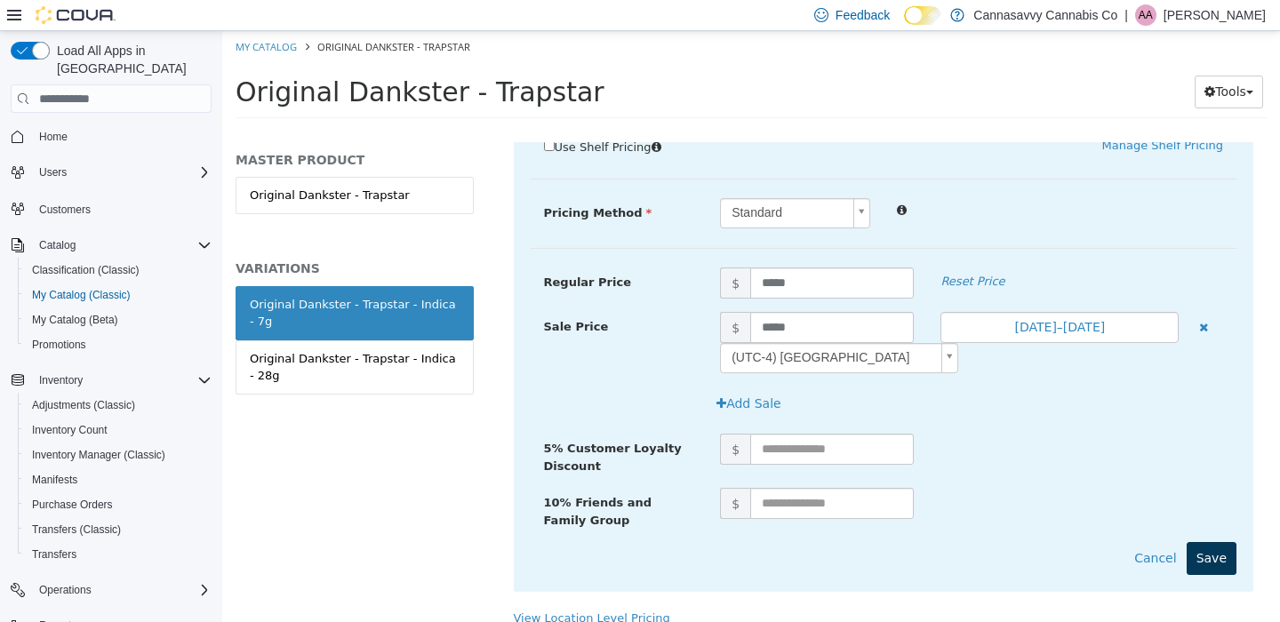
click at [1201, 542] on button "Save" at bounding box center [1212, 558] width 50 height 33
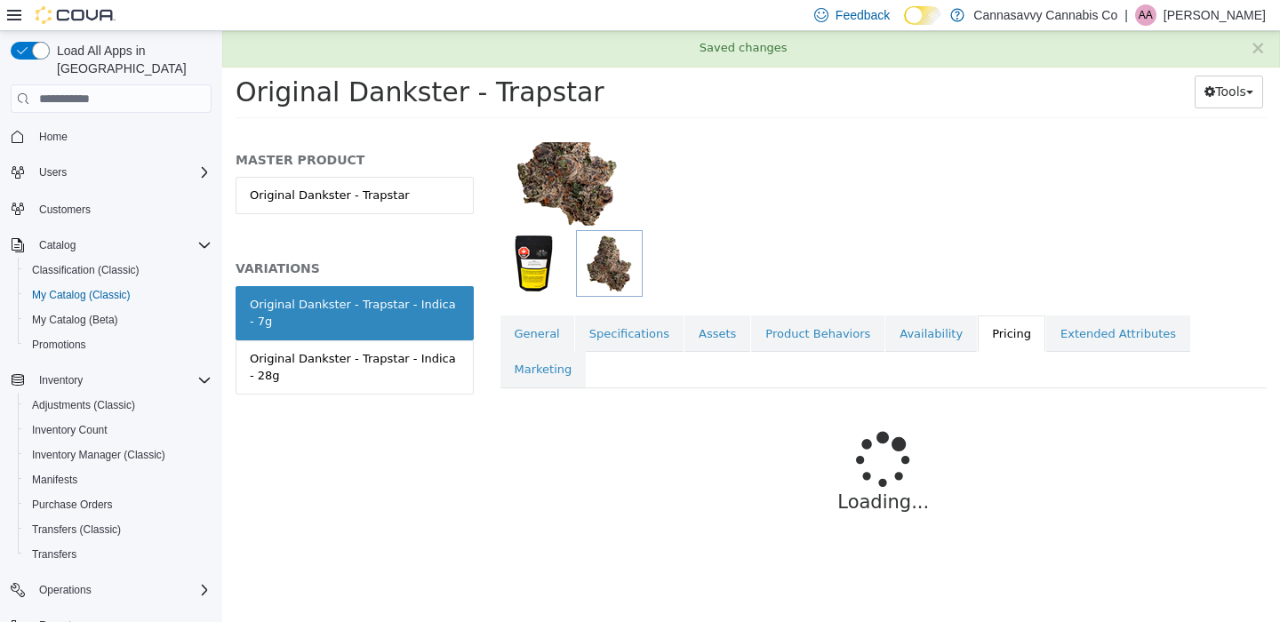
scroll to position [112, 0]
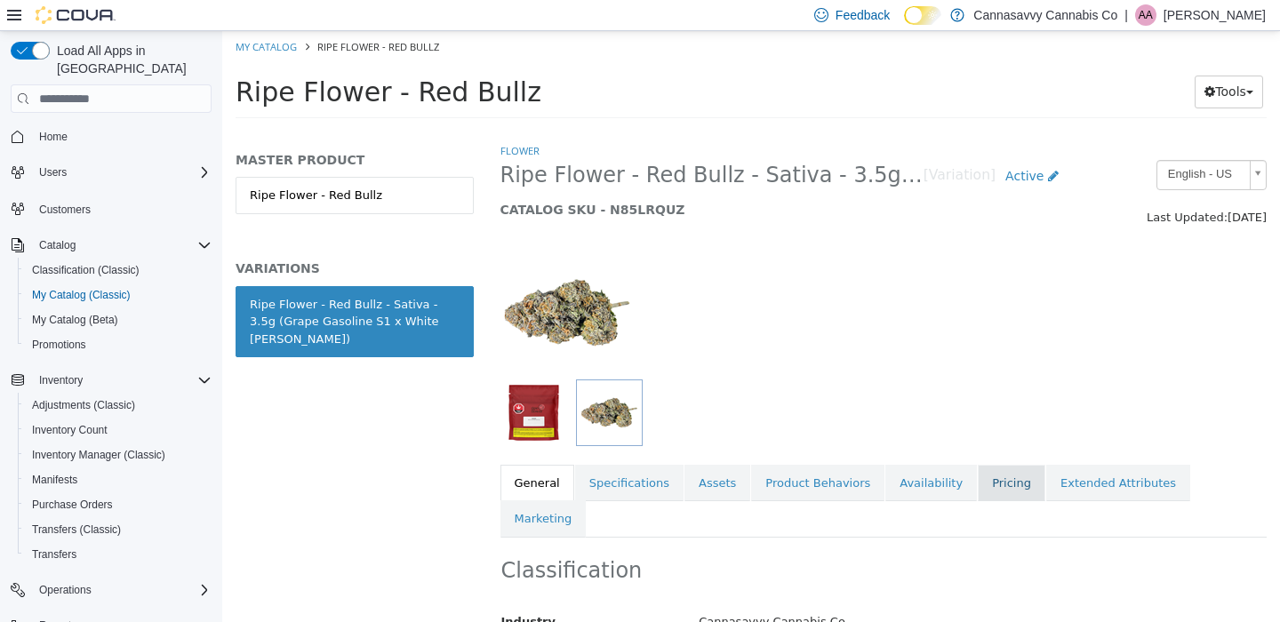
click at [978, 474] on link "Pricing" at bounding box center [1012, 483] width 68 height 37
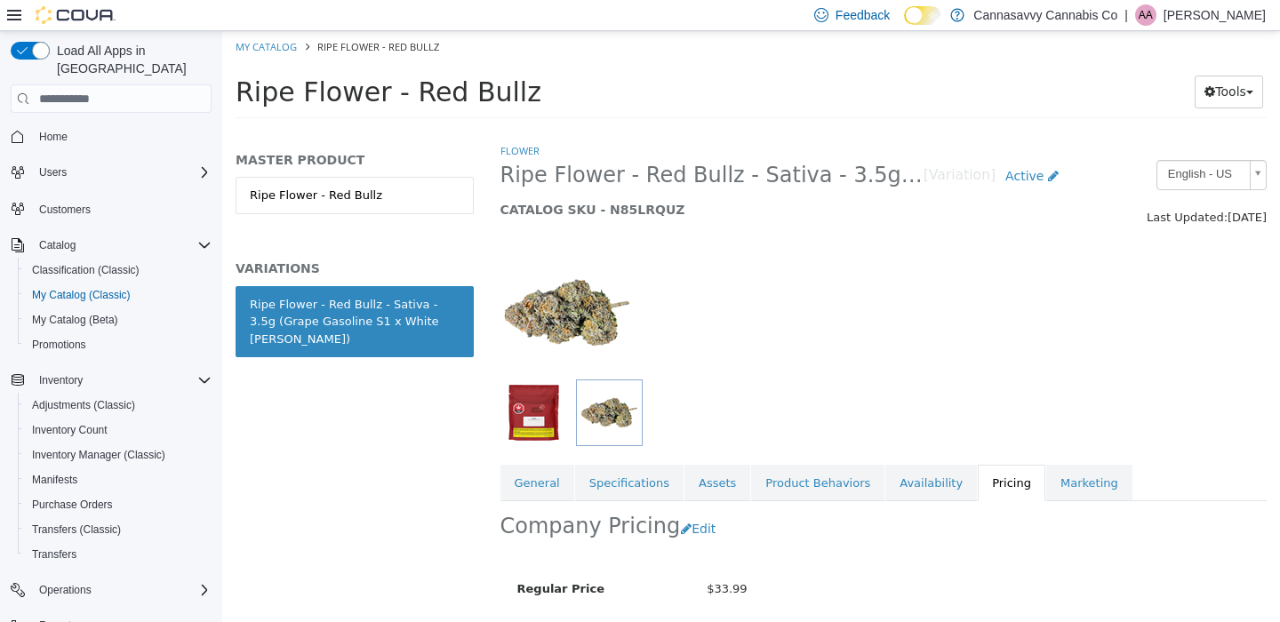
scroll to position [178, 0]
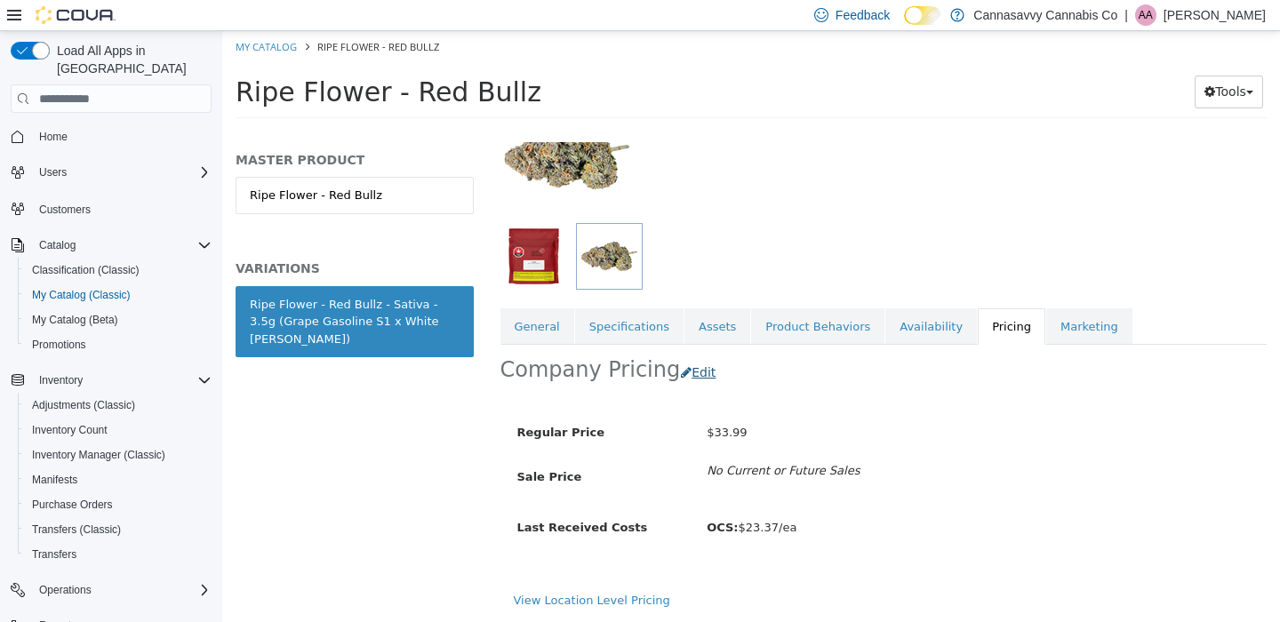
click at [684, 356] on button "Edit" at bounding box center [702, 372] width 45 height 33
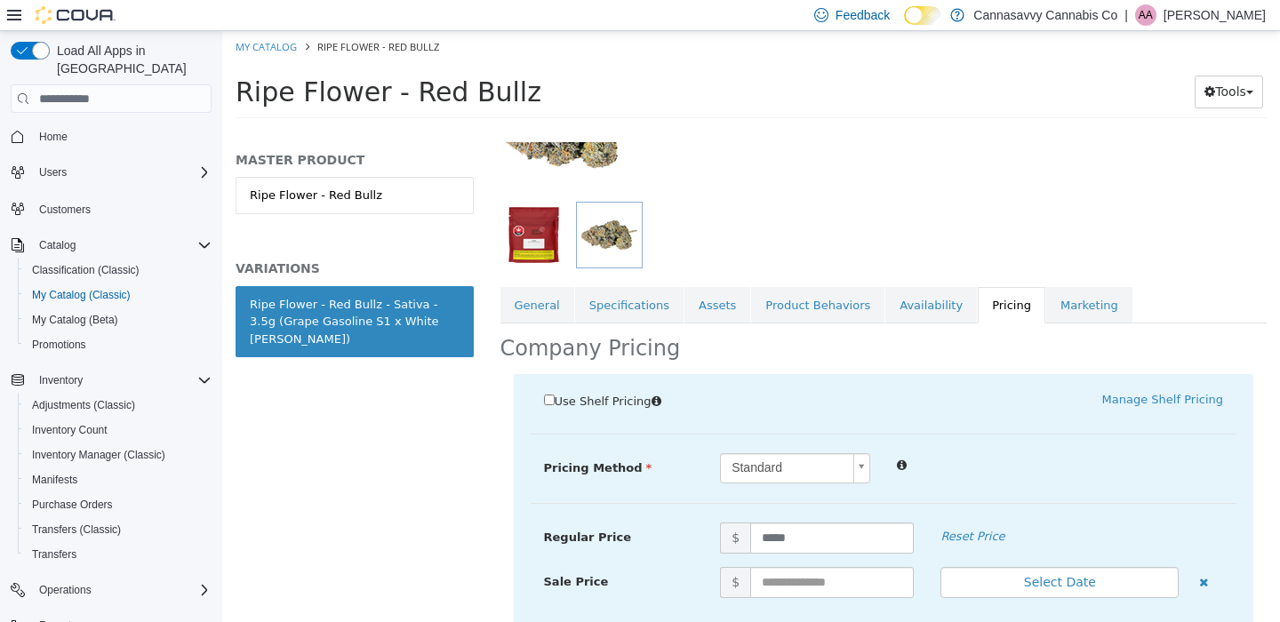
scroll to position [359, 0]
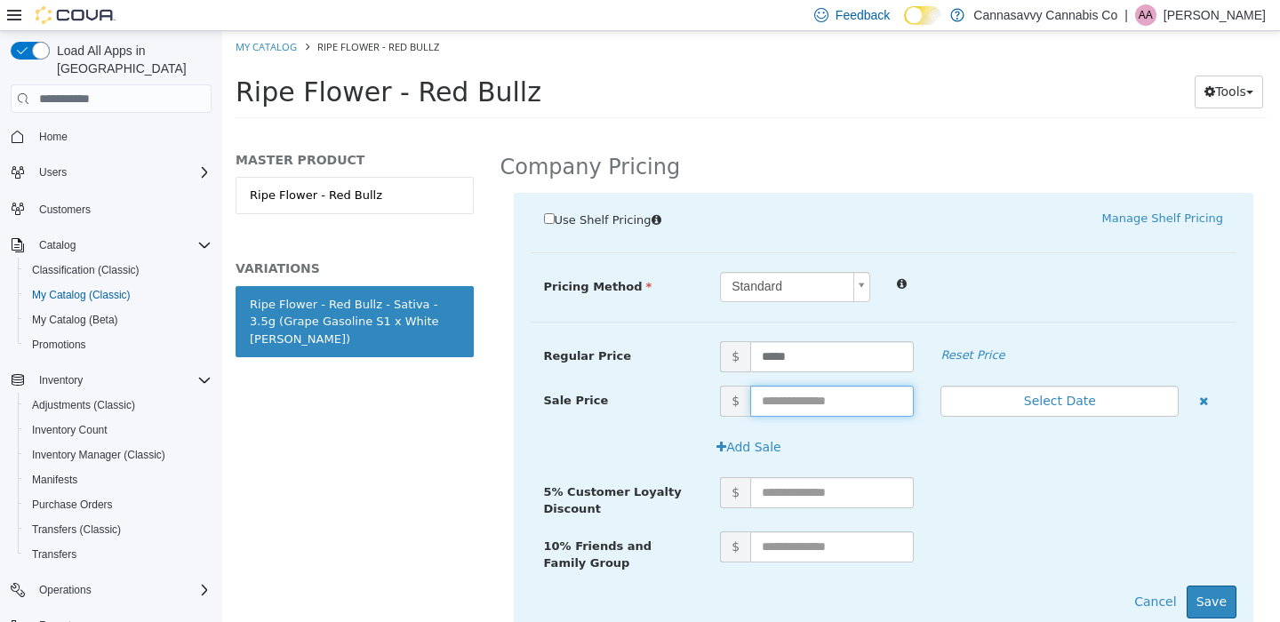
click at [772, 399] on input "text" at bounding box center [832, 401] width 164 height 31
type input "*****"
click at [1087, 404] on button "Select Date" at bounding box center [1059, 401] width 238 height 31
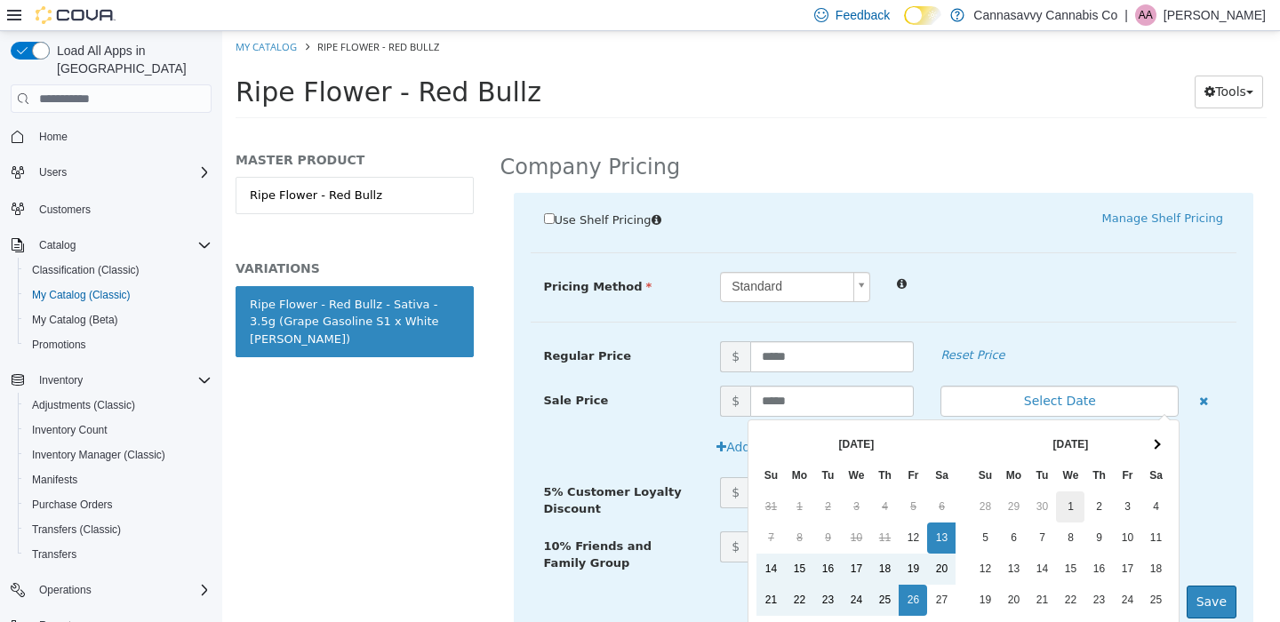
scroll to position [135, 0]
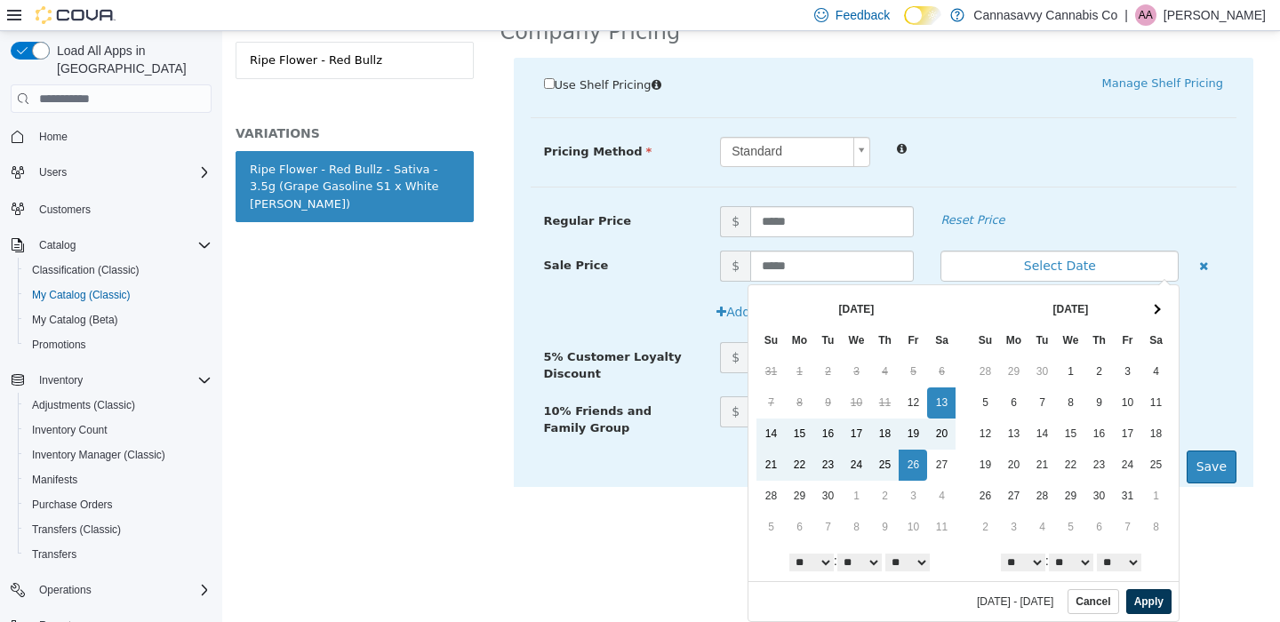
click at [1139, 596] on button "Apply" at bounding box center [1148, 601] width 45 height 25
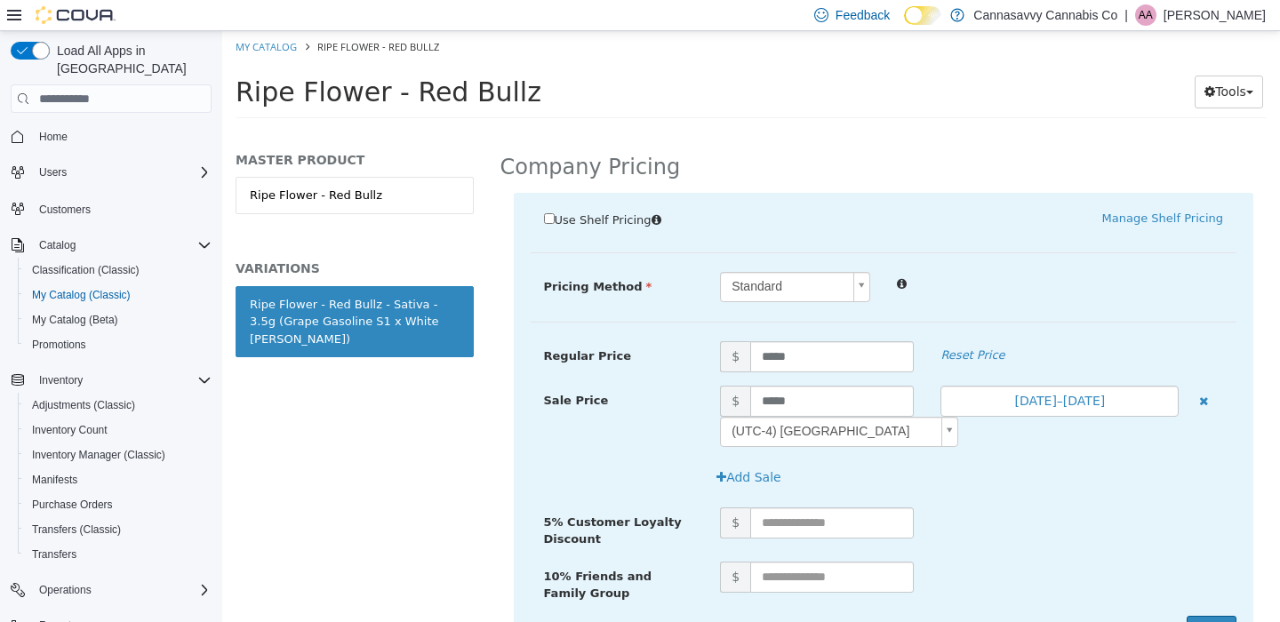
scroll to position [468, 0]
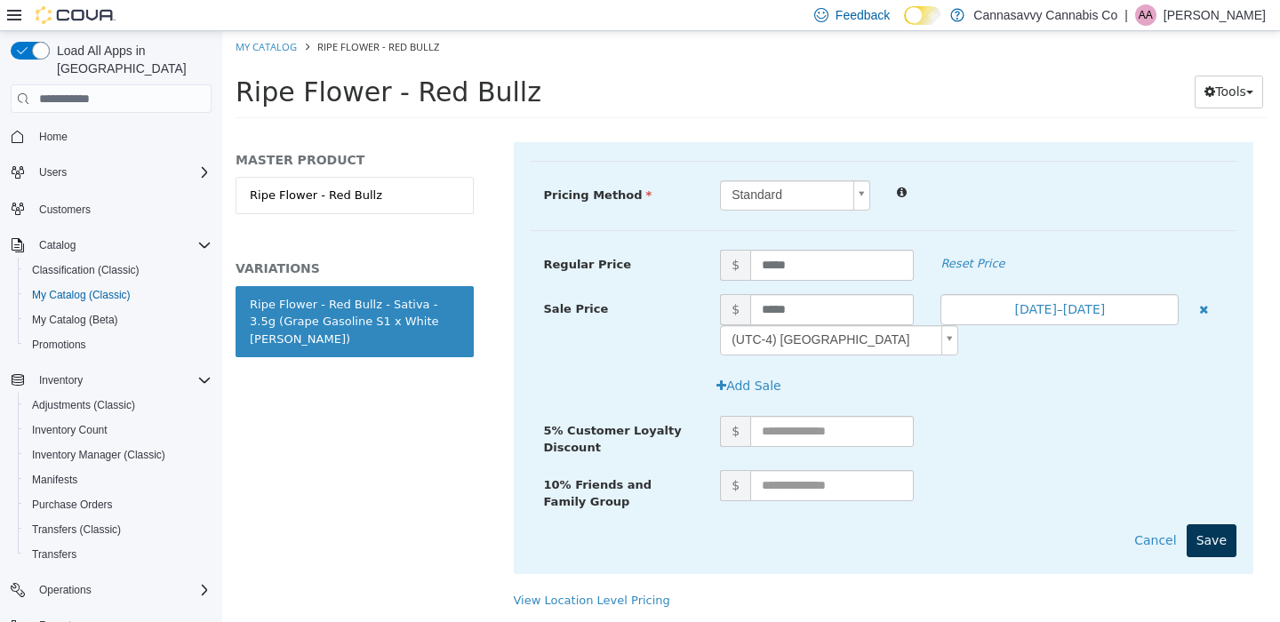
click at [1208, 524] on button "Save" at bounding box center [1212, 540] width 50 height 33
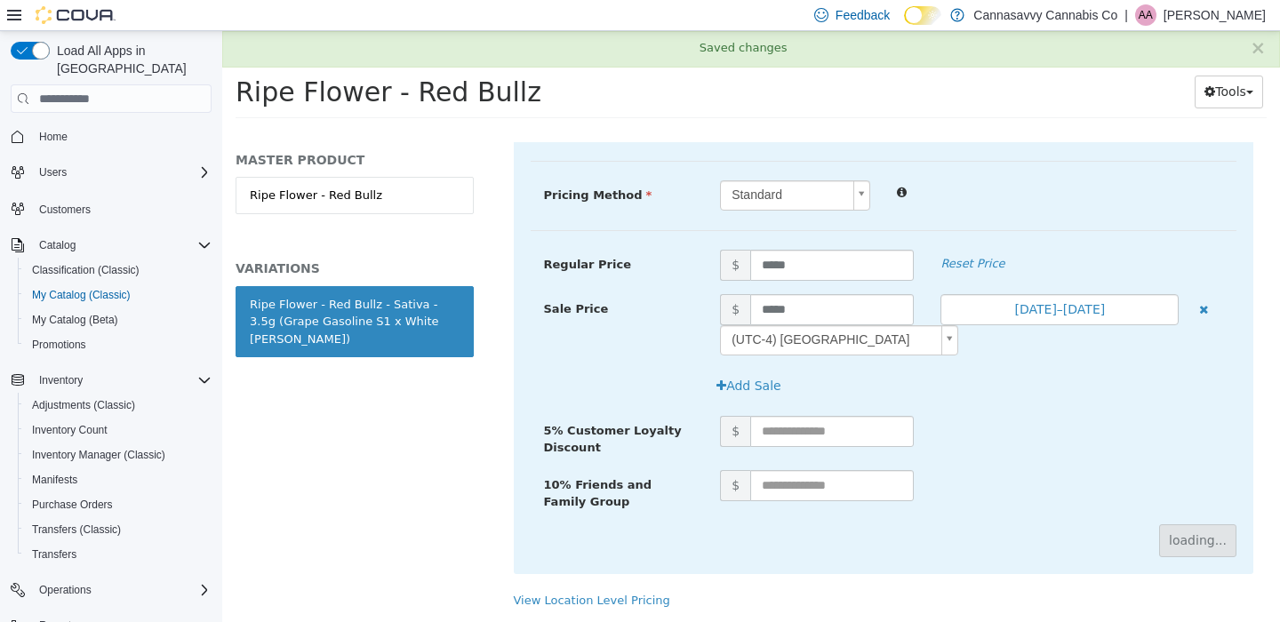
scroll to position [218, 0]
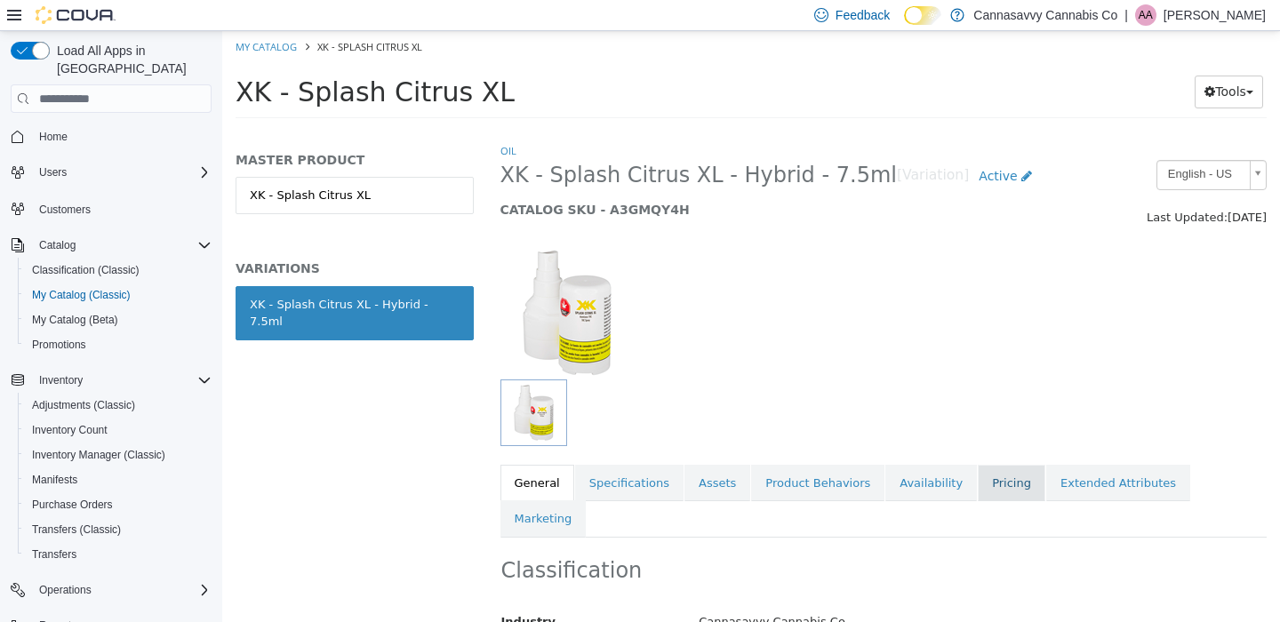
click at [978, 485] on link "Pricing" at bounding box center [1012, 483] width 68 height 37
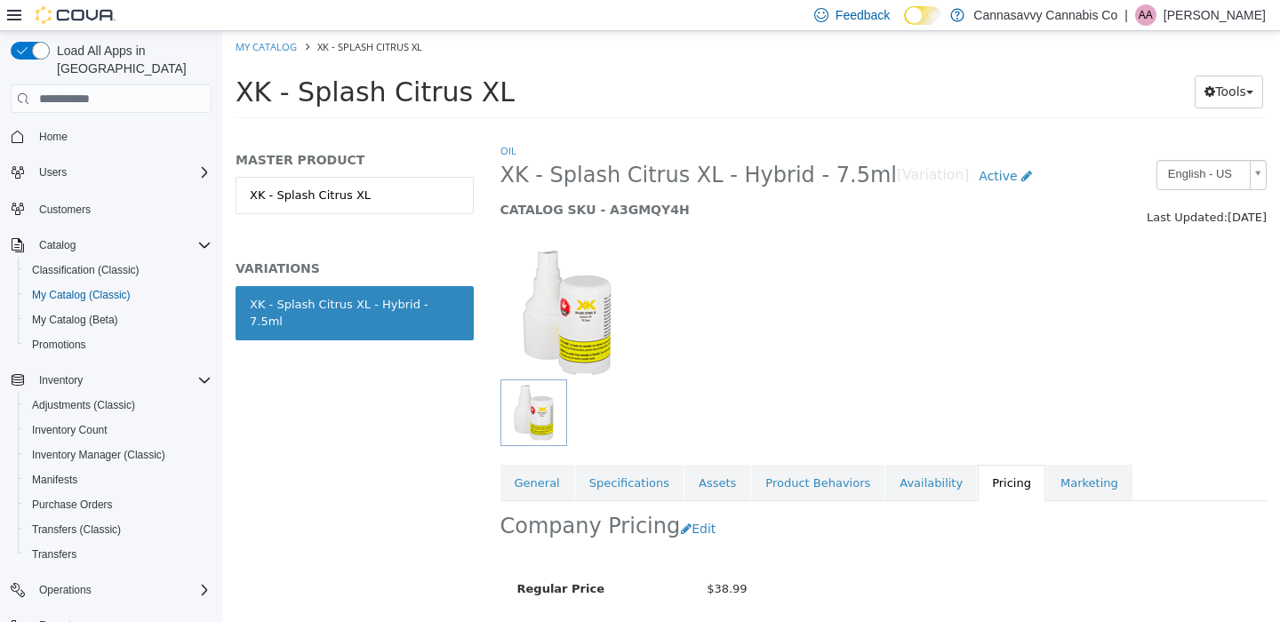
scroll to position [178, 0]
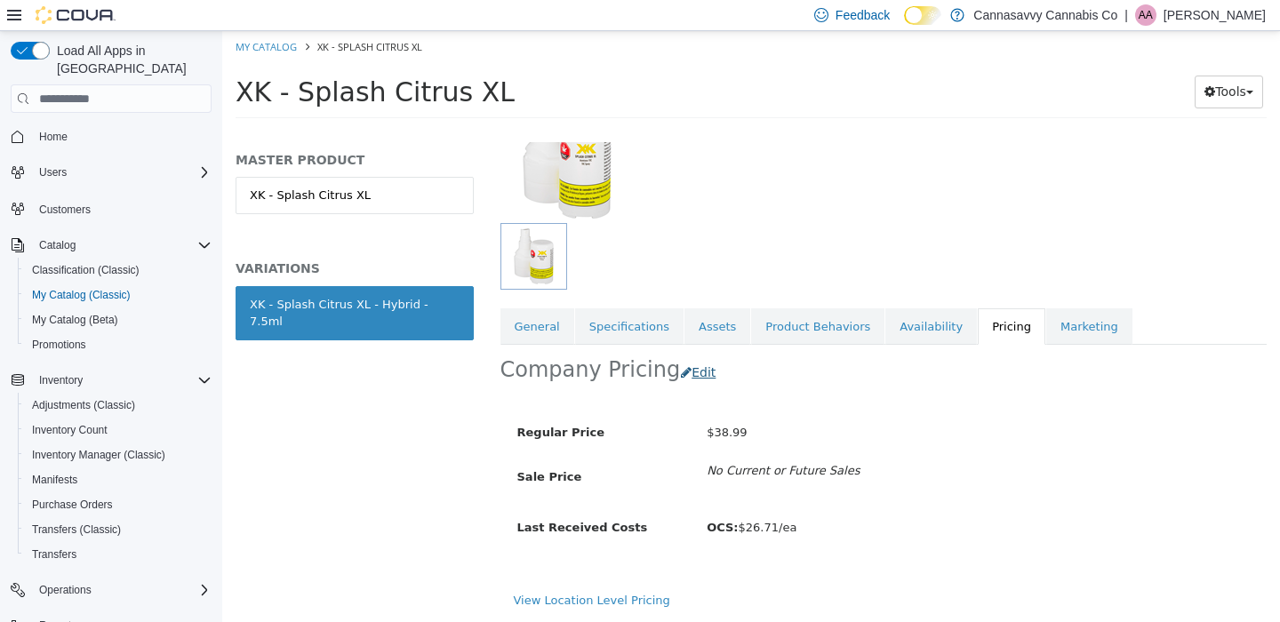
click at [692, 356] on button "Edit" at bounding box center [702, 372] width 45 height 33
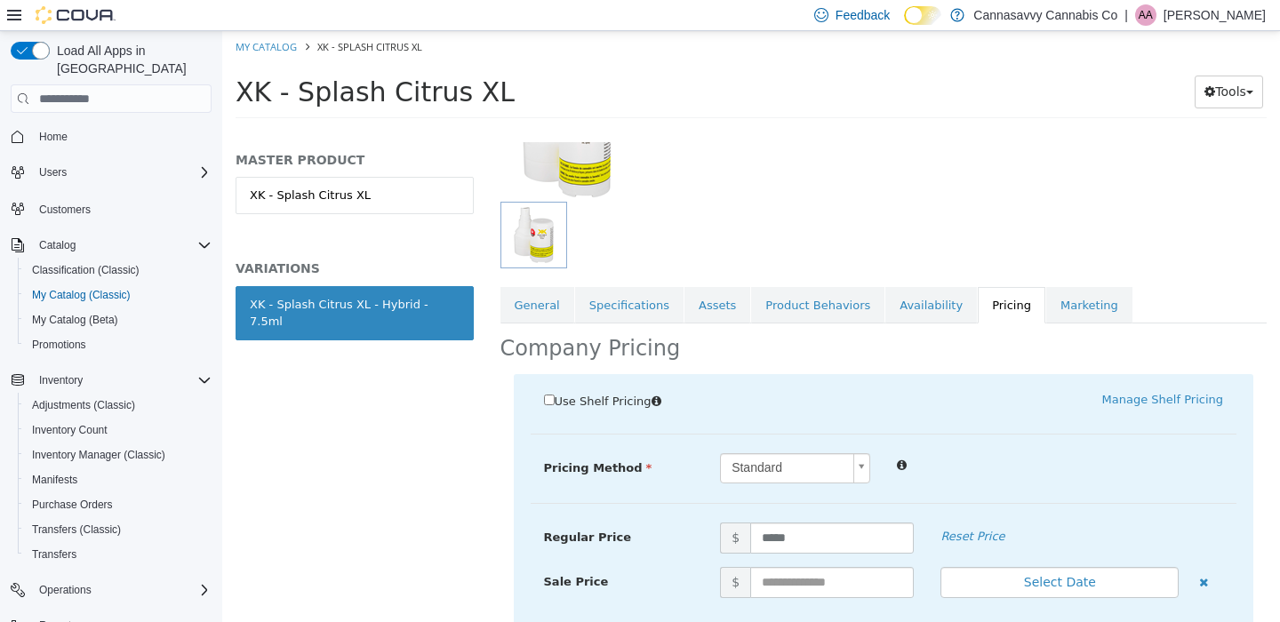
scroll to position [352, 0]
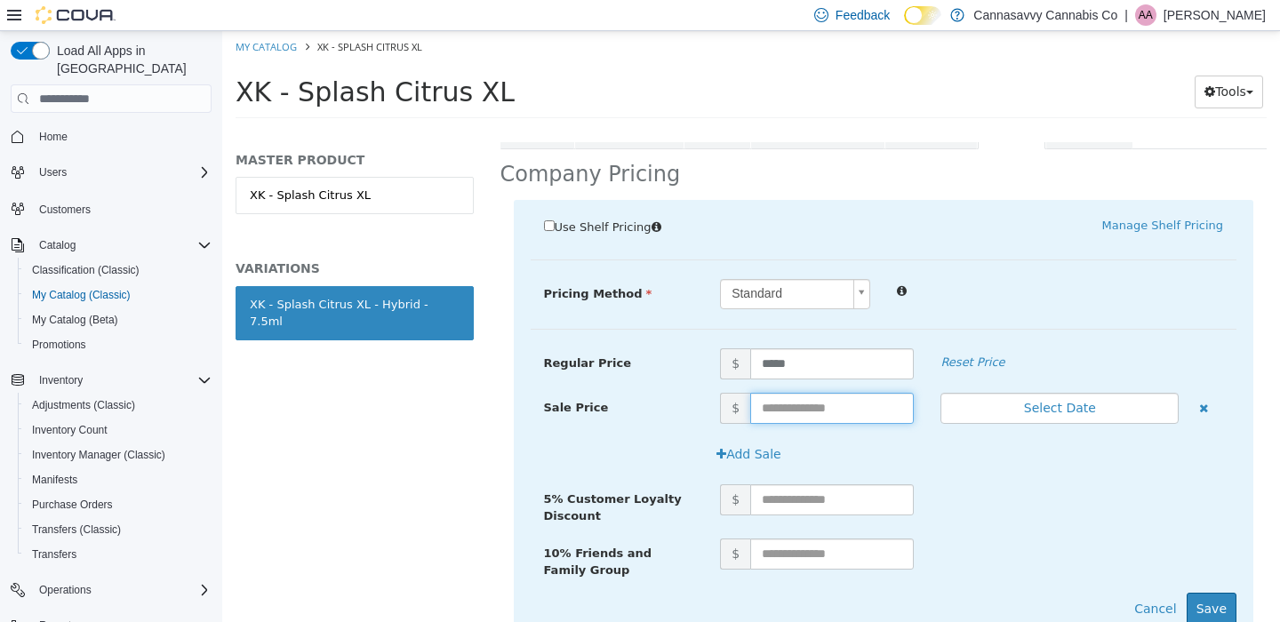
click at [825, 403] on input "text" at bounding box center [832, 408] width 164 height 31
type input "*****"
click at [1124, 408] on button "Select Date" at bounding box center [1059, 408] width 238 height 31
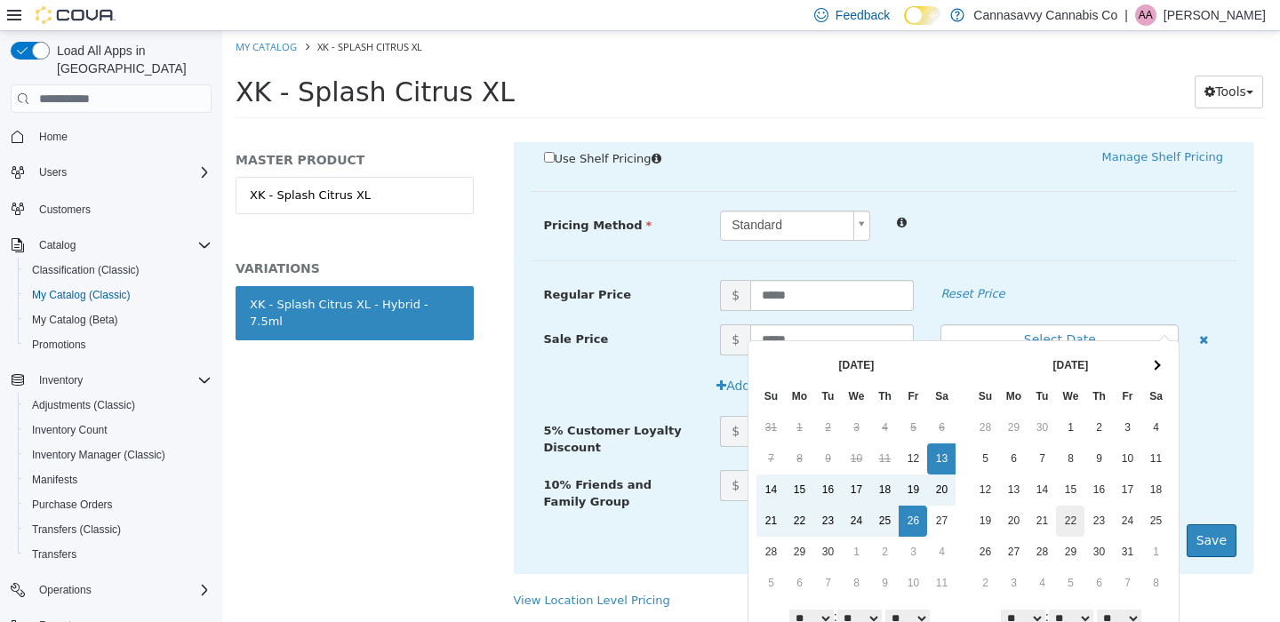
scroll to position [56, 0]
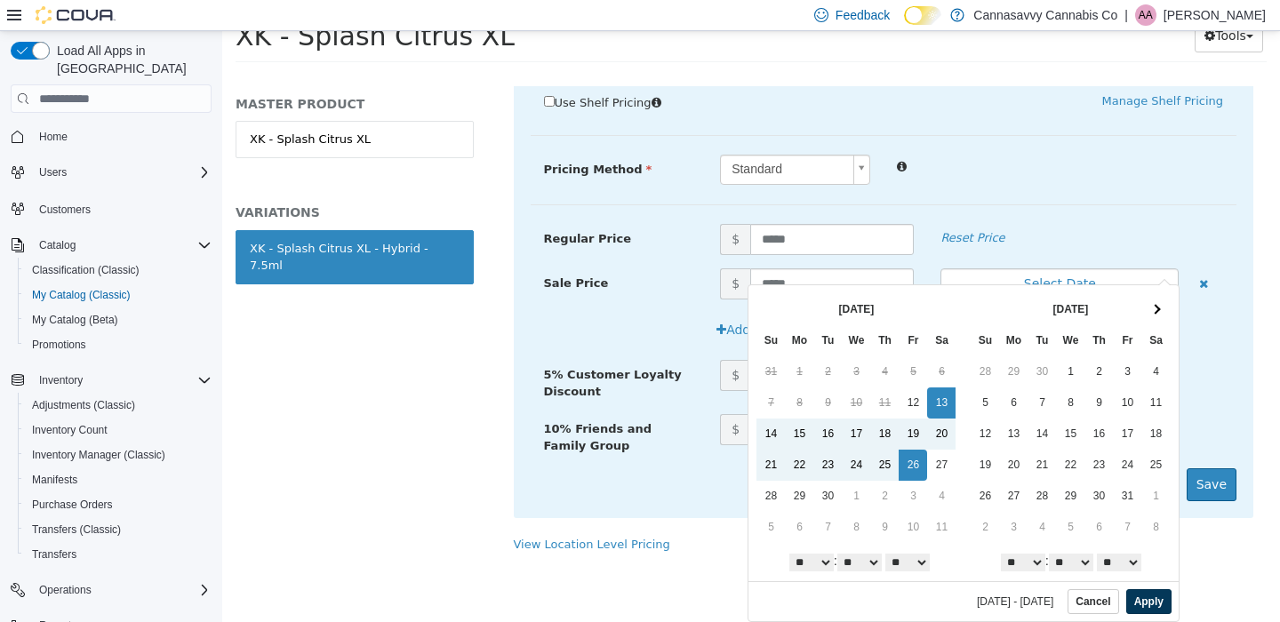
click at [1139, 604] on button "Apply" at bounding box center [1148, 601] width 45 height 25
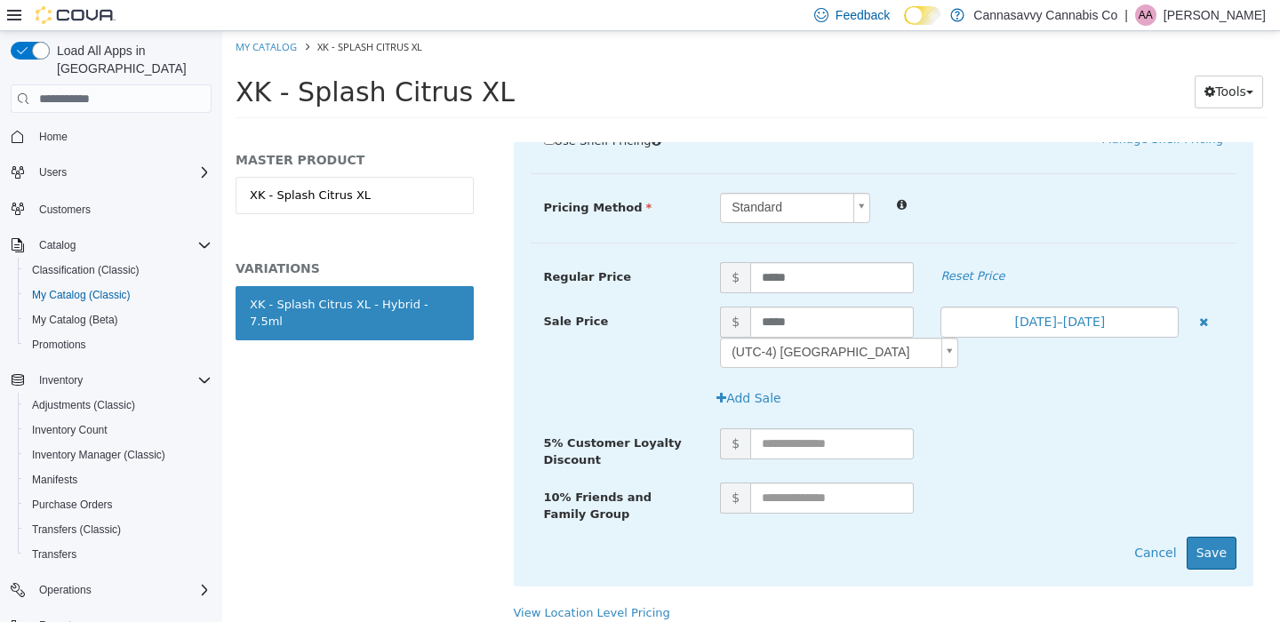
scroll to position [0, 0]
click at [1198, 553] on button "Save" at bounding box center [1212, 553] width 50 height 33
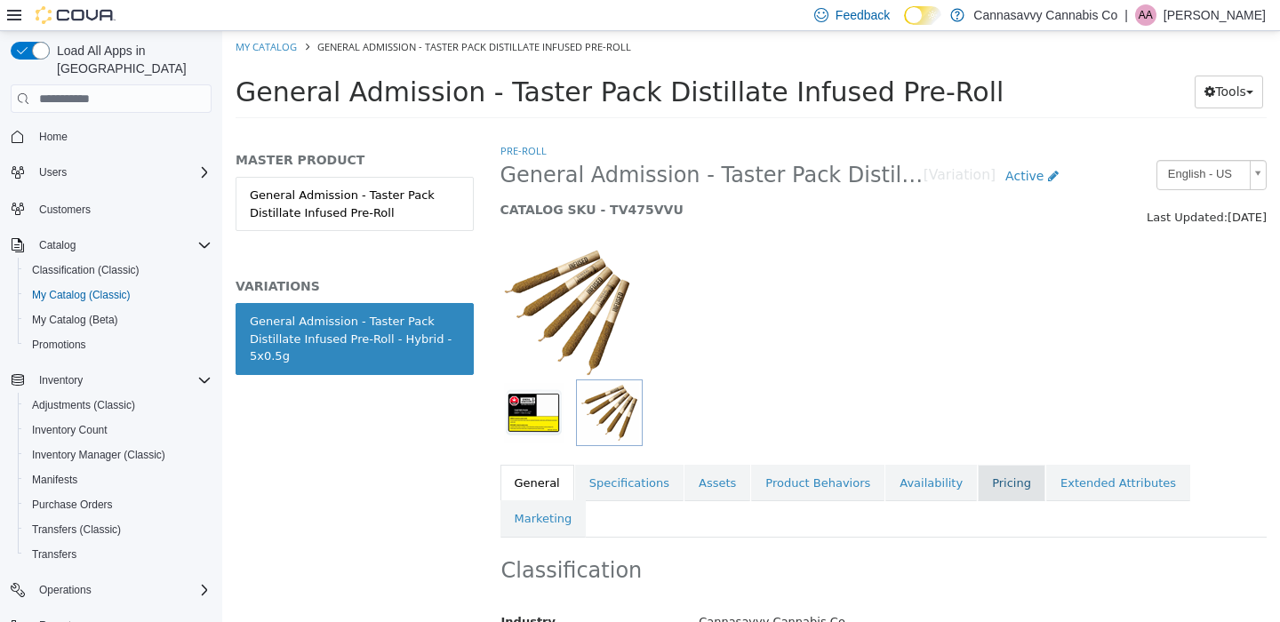
click at [982, 486] on link "Pricing" at bounding box center [1012, 483] width 68 height 37
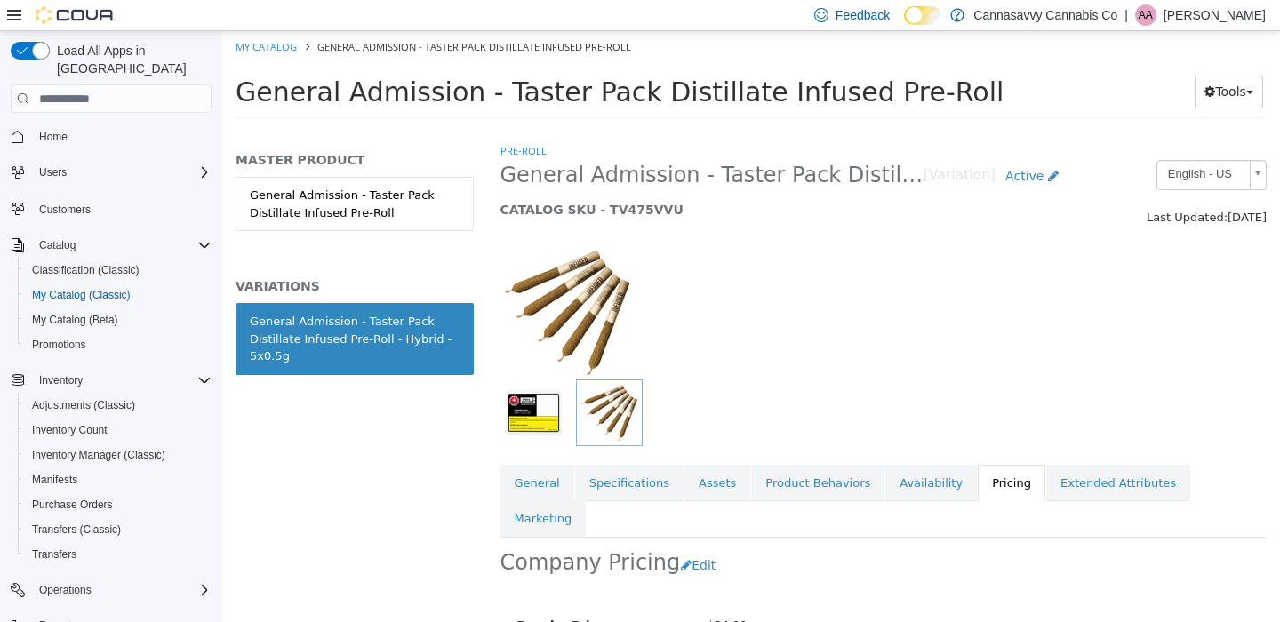
scroll to position [178, 0]
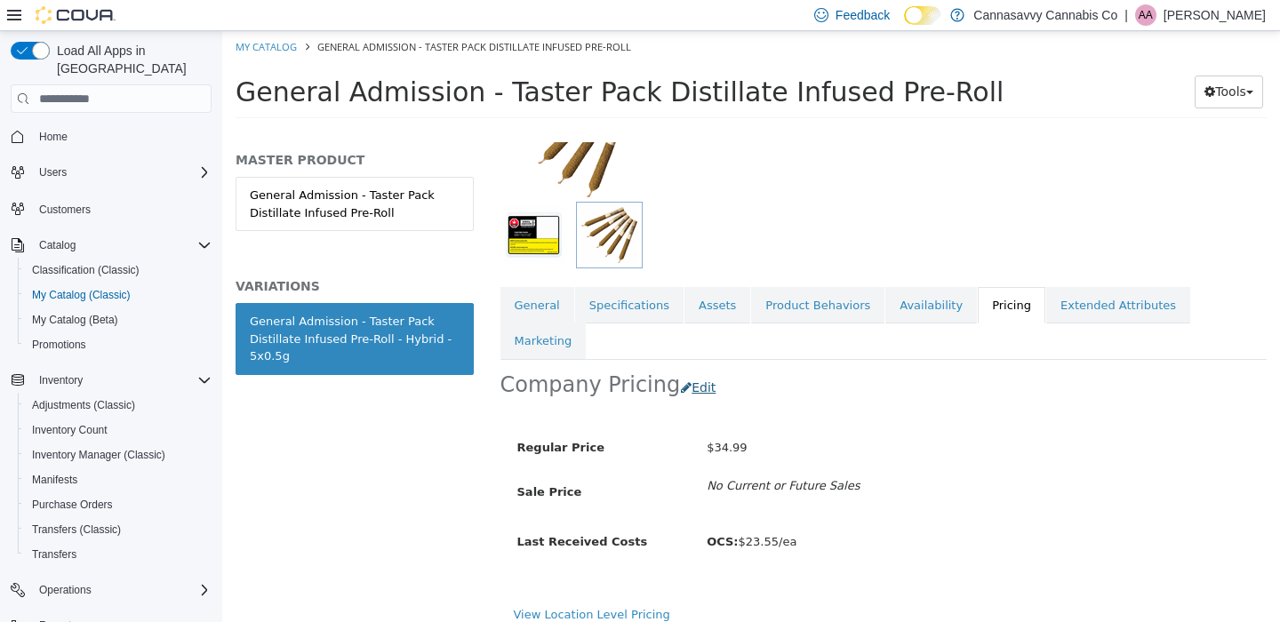
click at [682, 372] on button "Edit" at bounding box center [702, 388] width 45 height 33
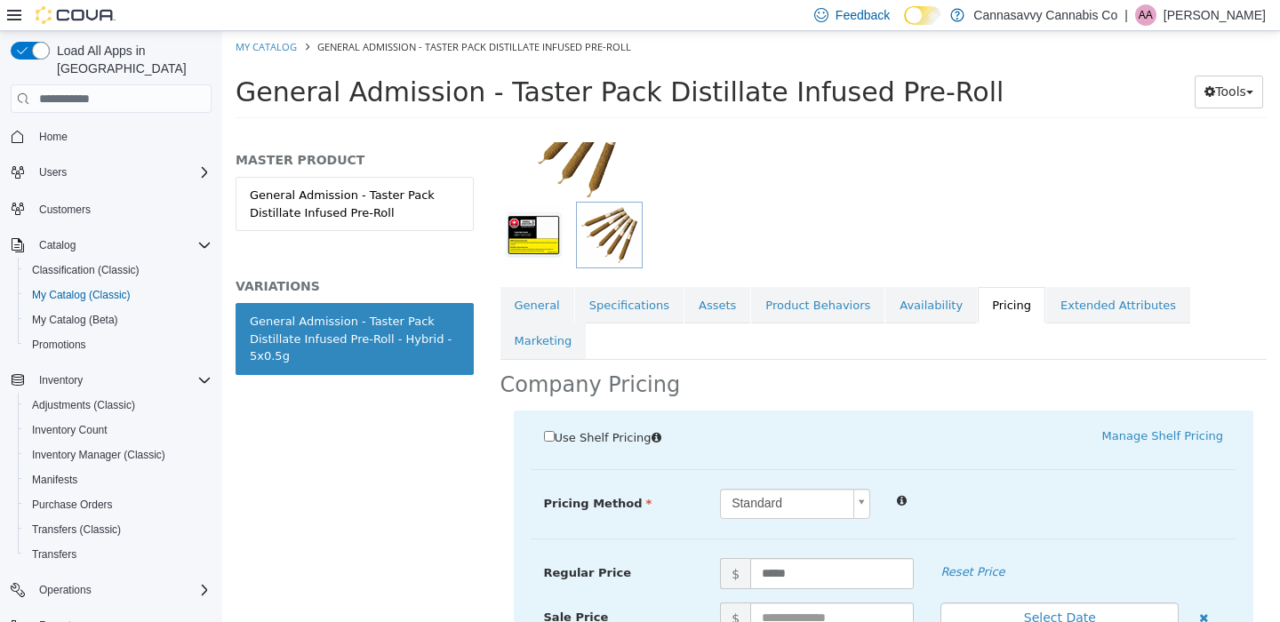
scroll to position [343, 0]
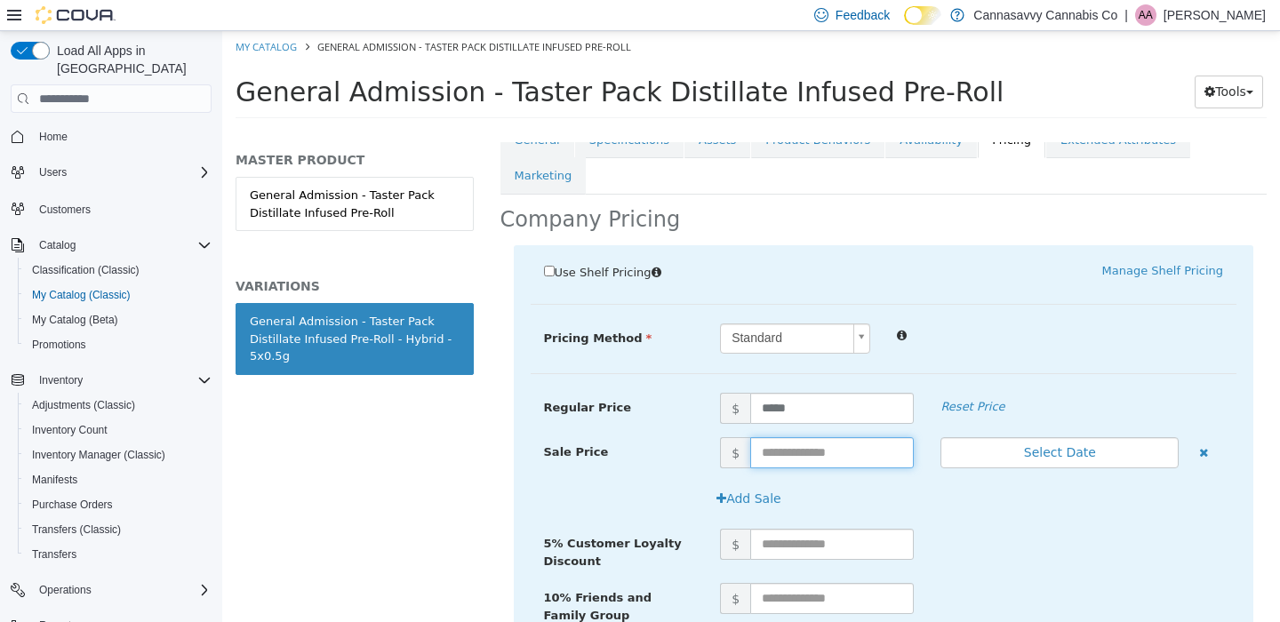
click at [778, 437] on input "text" at bounding box center [832, 452] width 164 height 31
type input "*****"
click at [1045, 437] on button "Select Date" at bounding box center [1059, 452] width 238 height 31
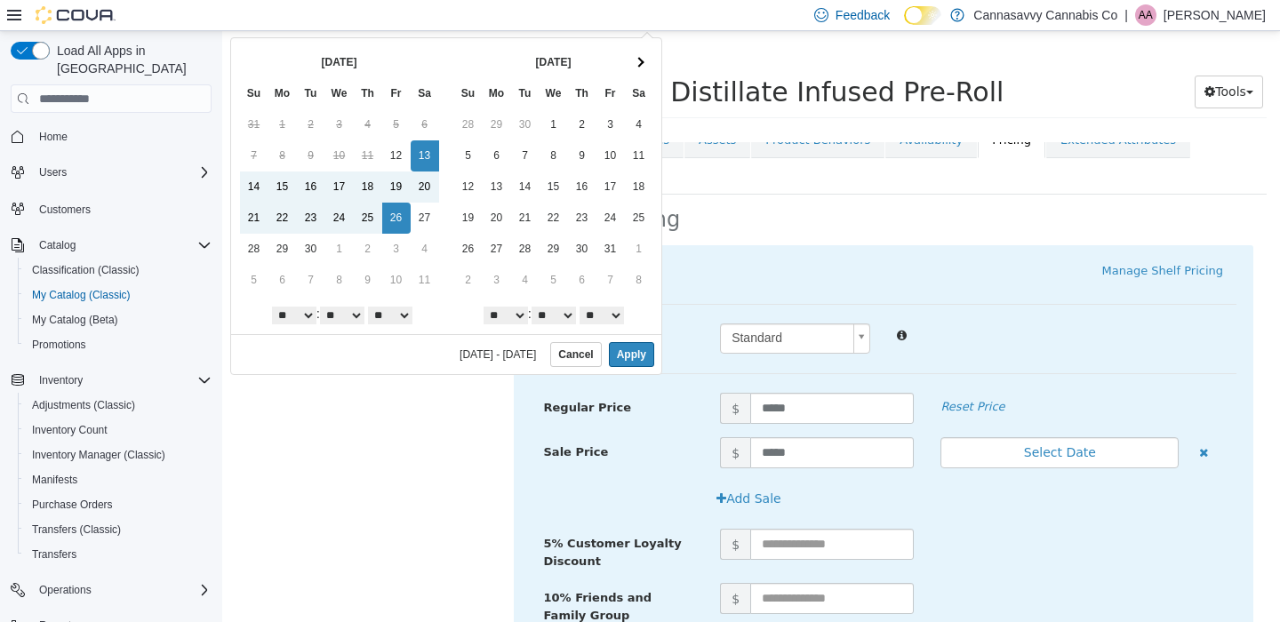
scroll to position [0, 0]
click at [627, 357] on button "Apply" at bounding box center [631, 354] width 45 height 25
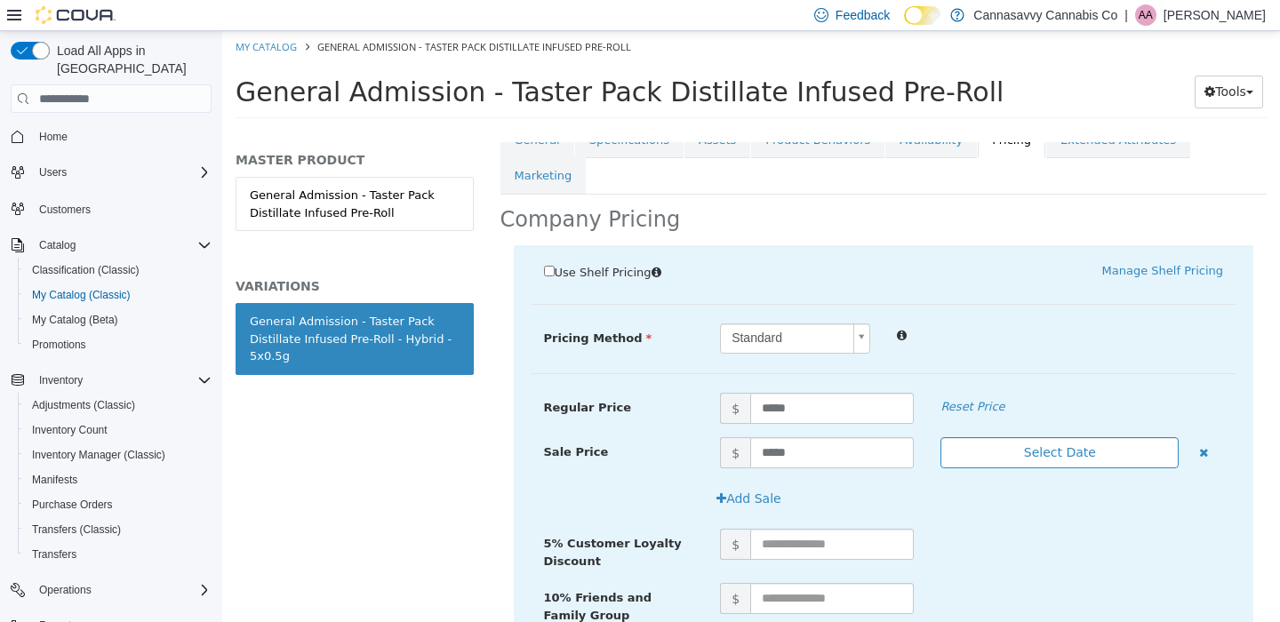
click at [1074, 437] on button "Select Date" at bounding box center [1059, 452] width 238 height 31
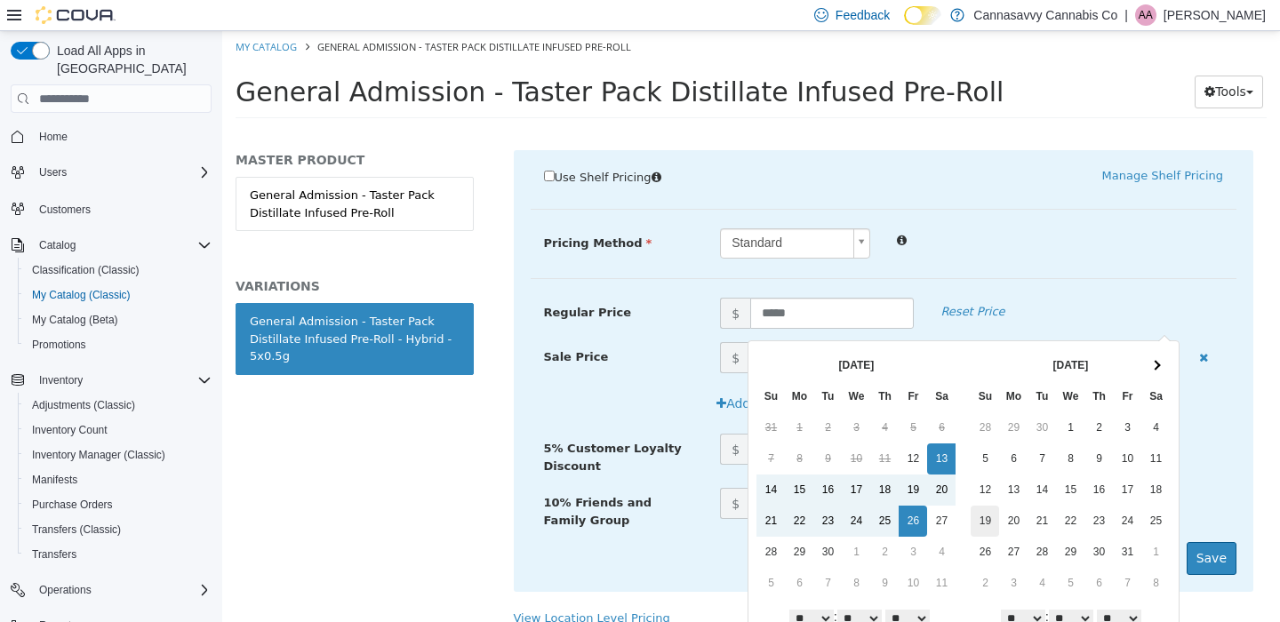
scroll to position [56, 0]
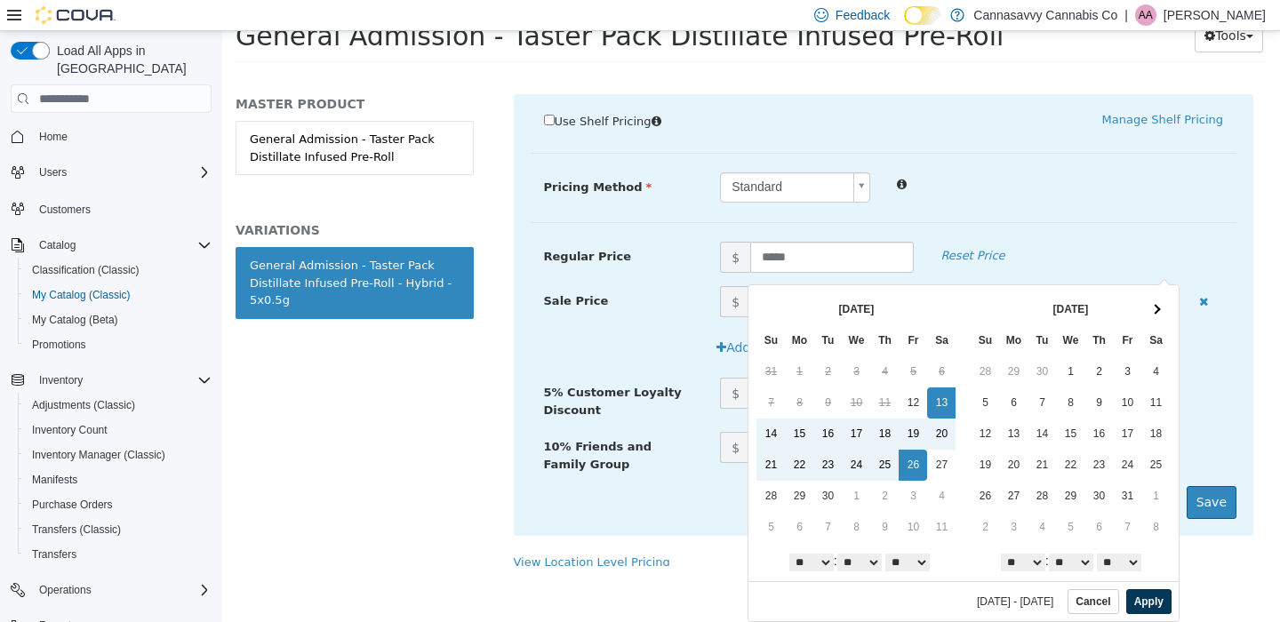
click at [1127, 605] on button "Apply" at bounding box center [1148, 601] width 45 height 25
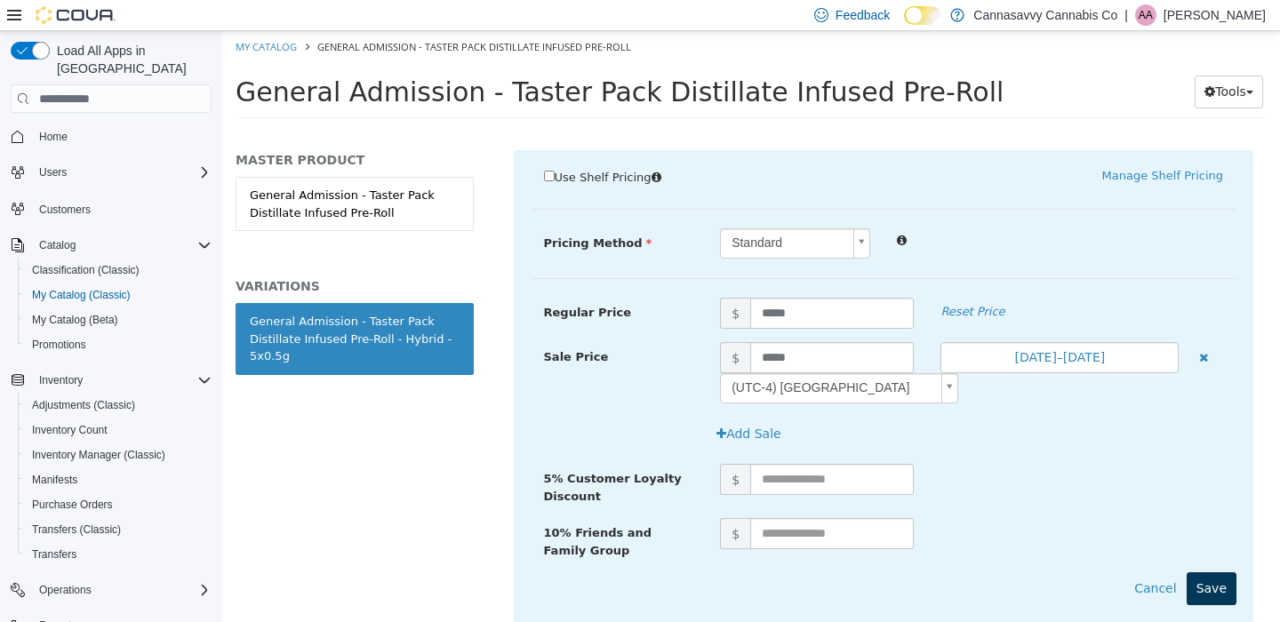
click at [1206, 572] on button "Save" at bounding box center [1212, 588] width 50 height 33
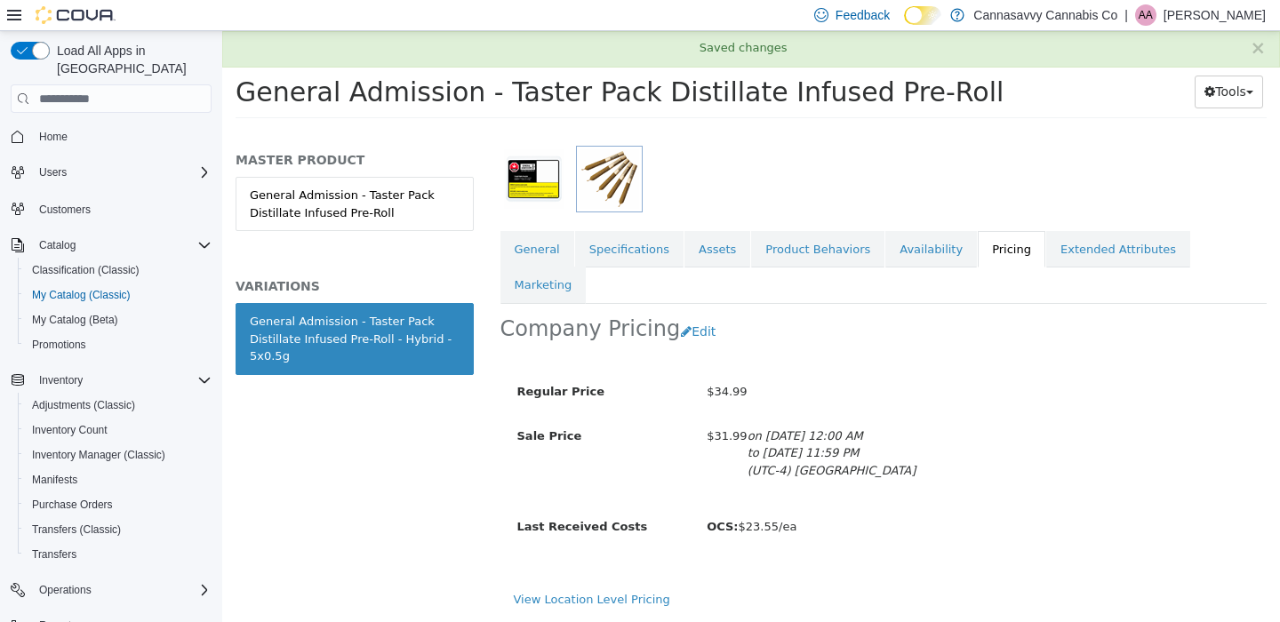
scroll to position [218, 0]
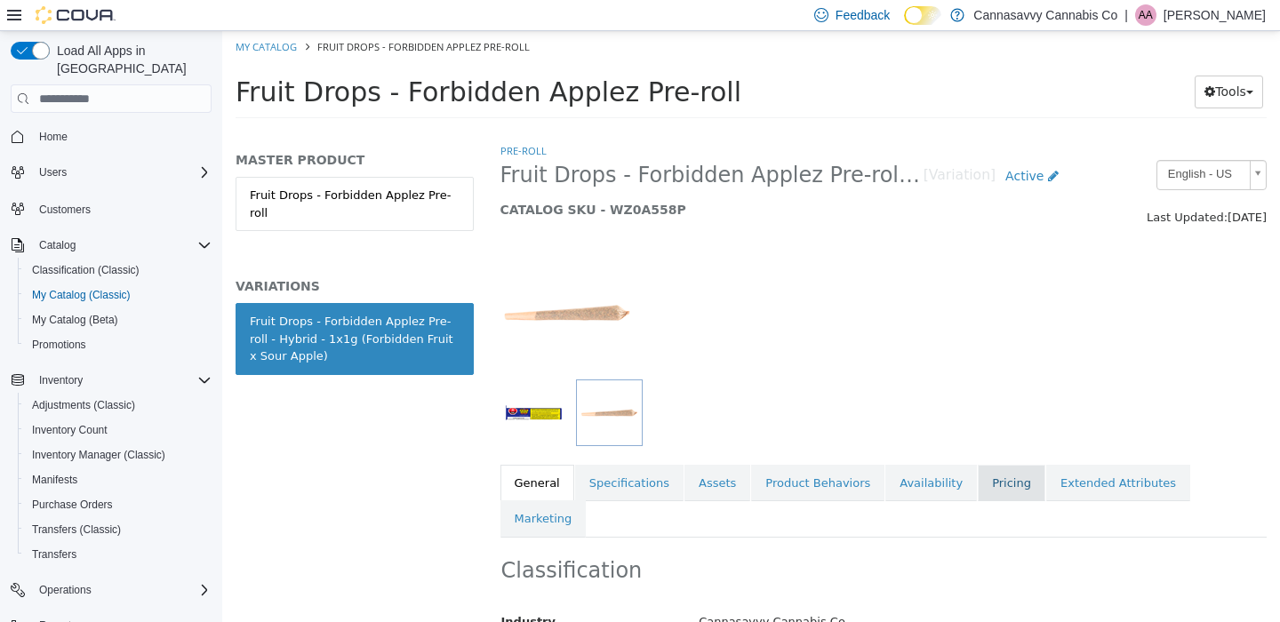
click at [997, 488] on link "Pricing" at bounding box center [1012, 483] width 68 height 37
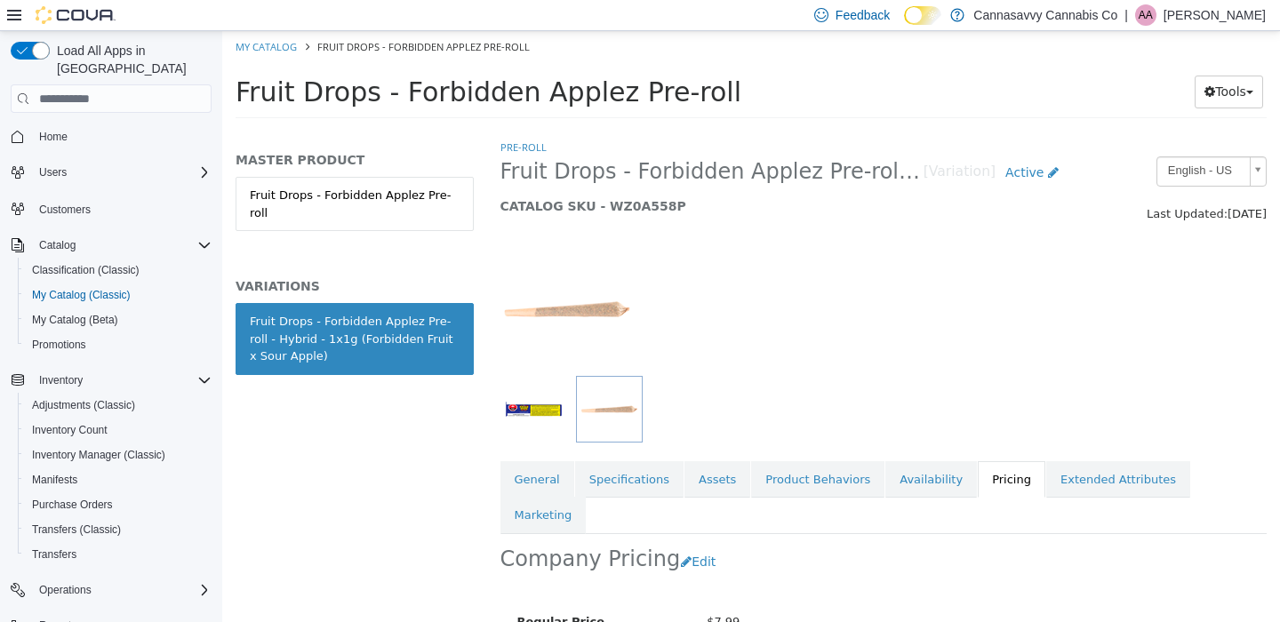
scroll to position [178, 0]
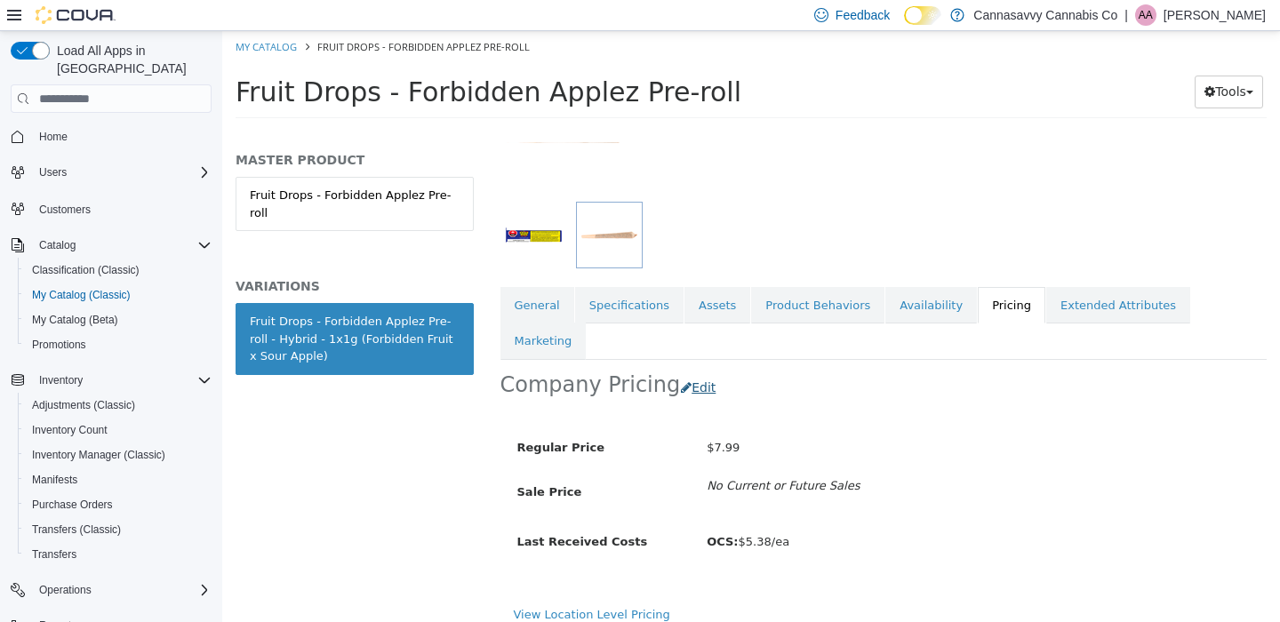
click at [698, 372] on button "Edit" at bounding box center [702, 388] width 45 height 33
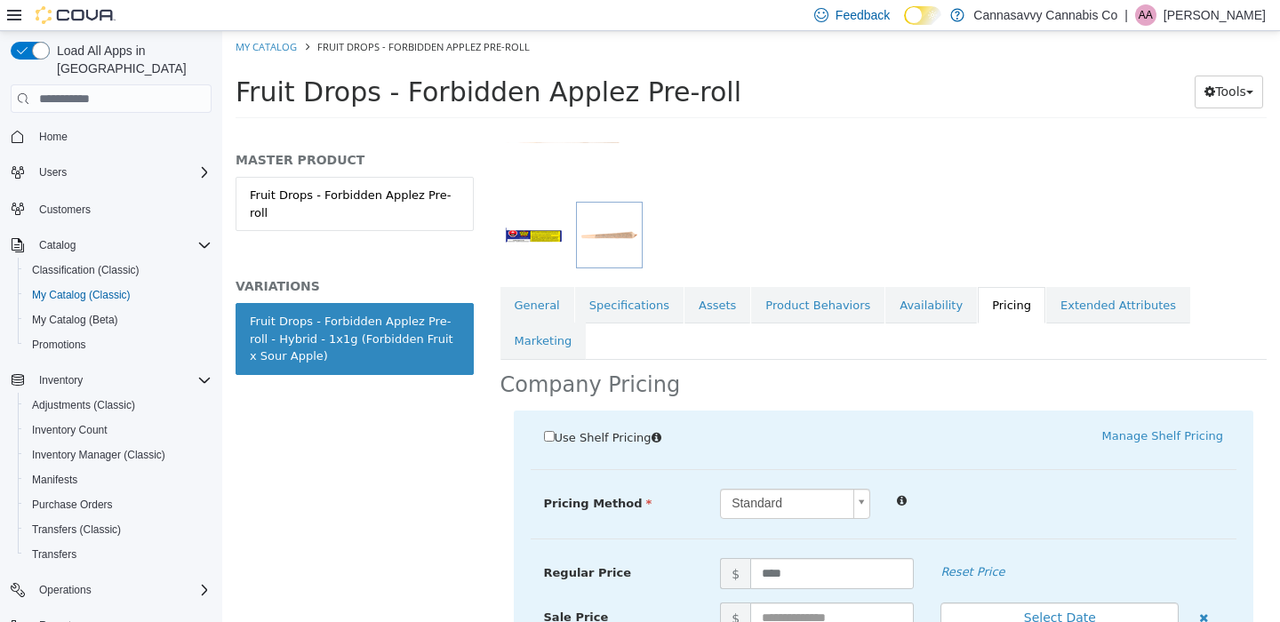
scroll to position [438, 0]
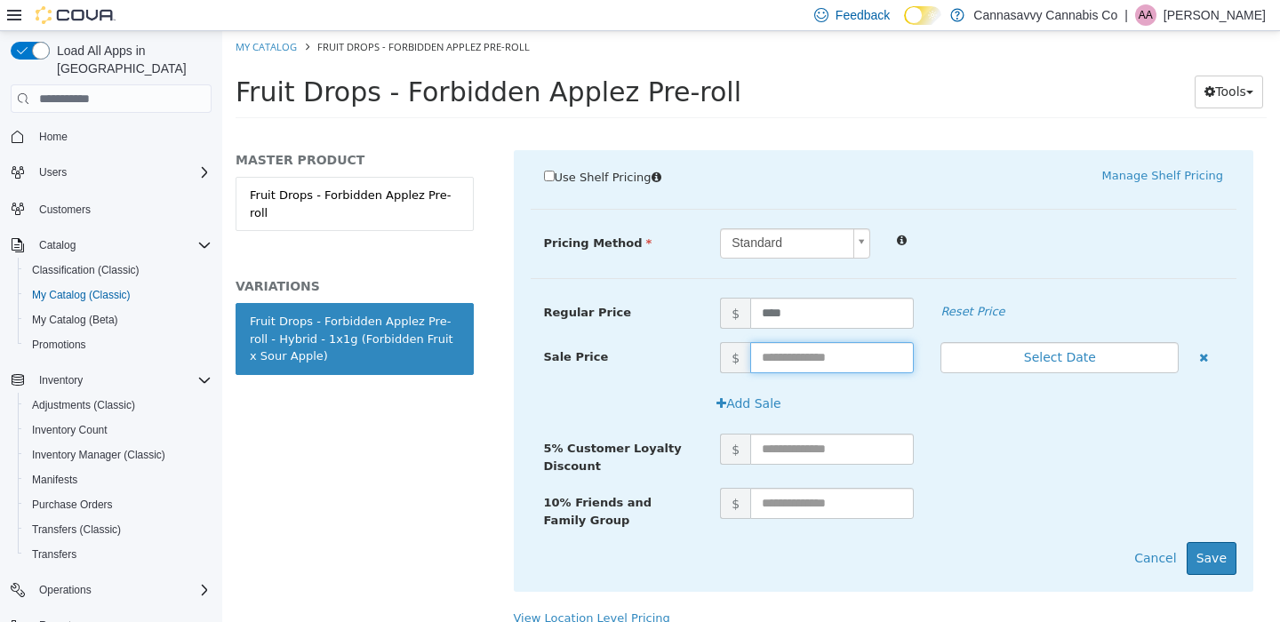
click at [811, 342] on input "text" at bounding box center [832, 357] width 164 height 31
type input "****"
click at [1050, 342] on button "Select Date" at bounding box center [1059, 357] width 238 height 31
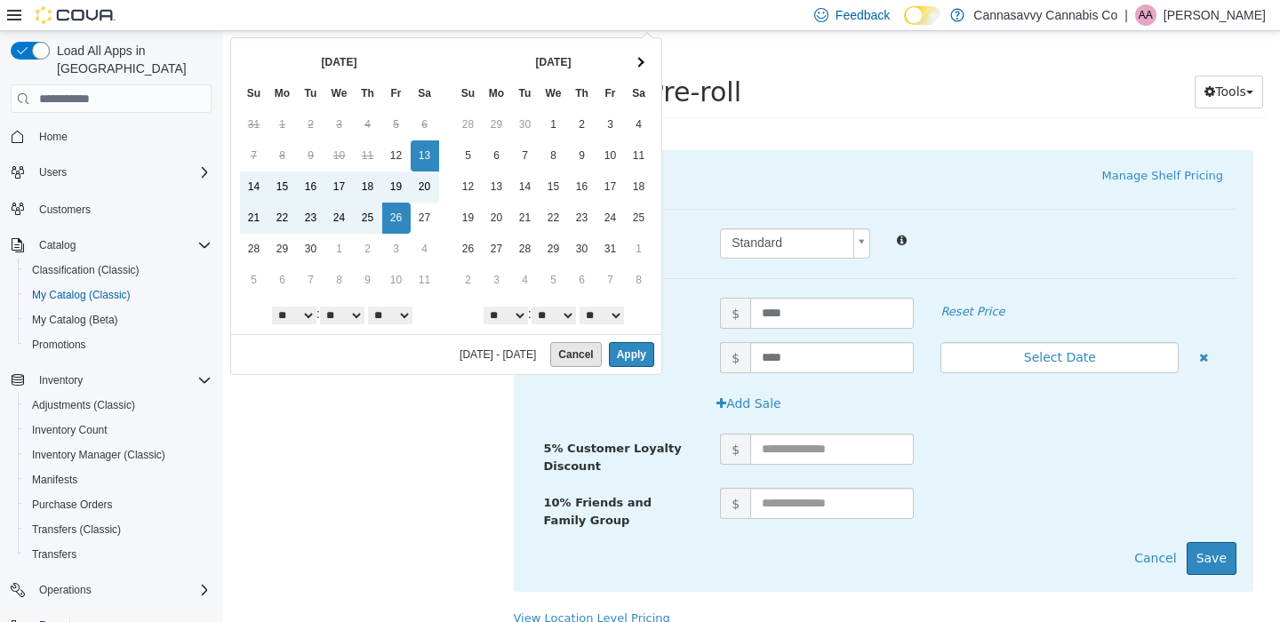
click at [555, 361] on button "Cancel" at bounding box center [575, 354] width 51 height 25
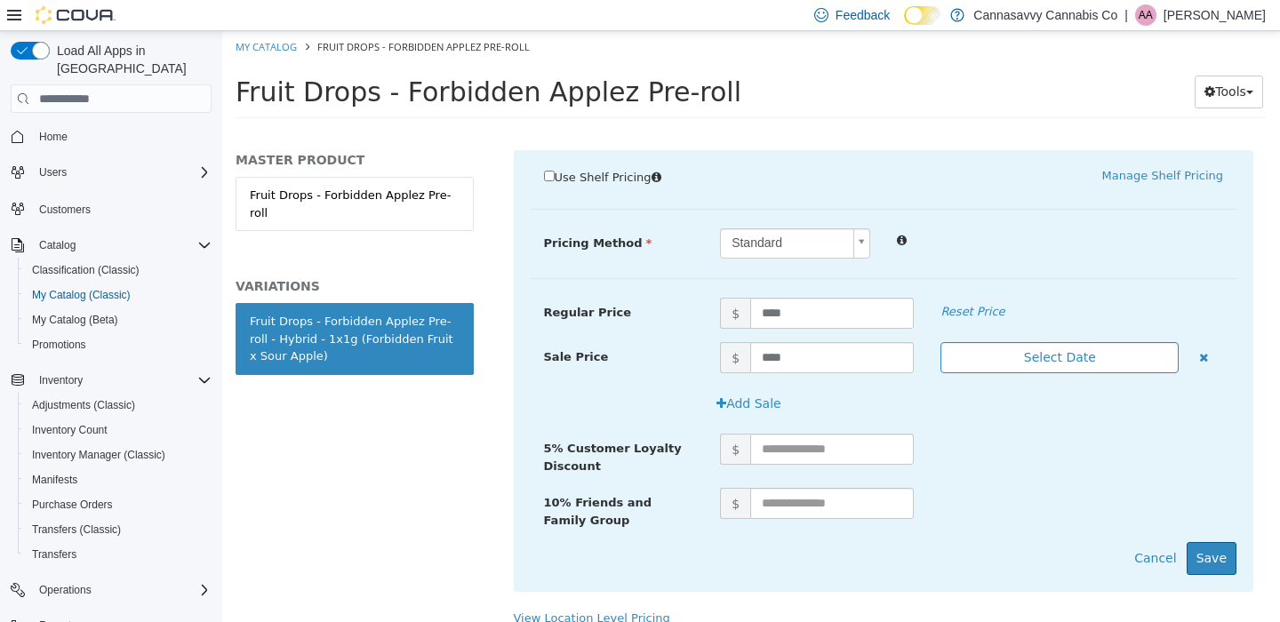
click at [1142, 342] on button "Select Date" at bounding box center [1059, 357] width 238 height 31
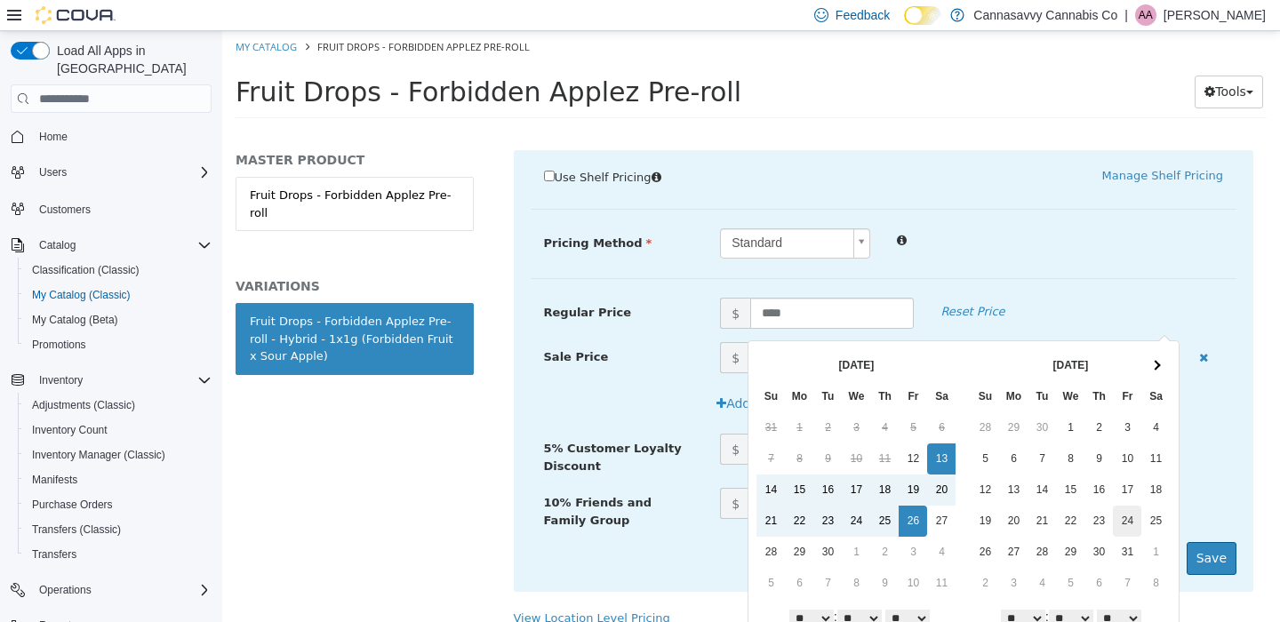
scroll to position [56, 0]
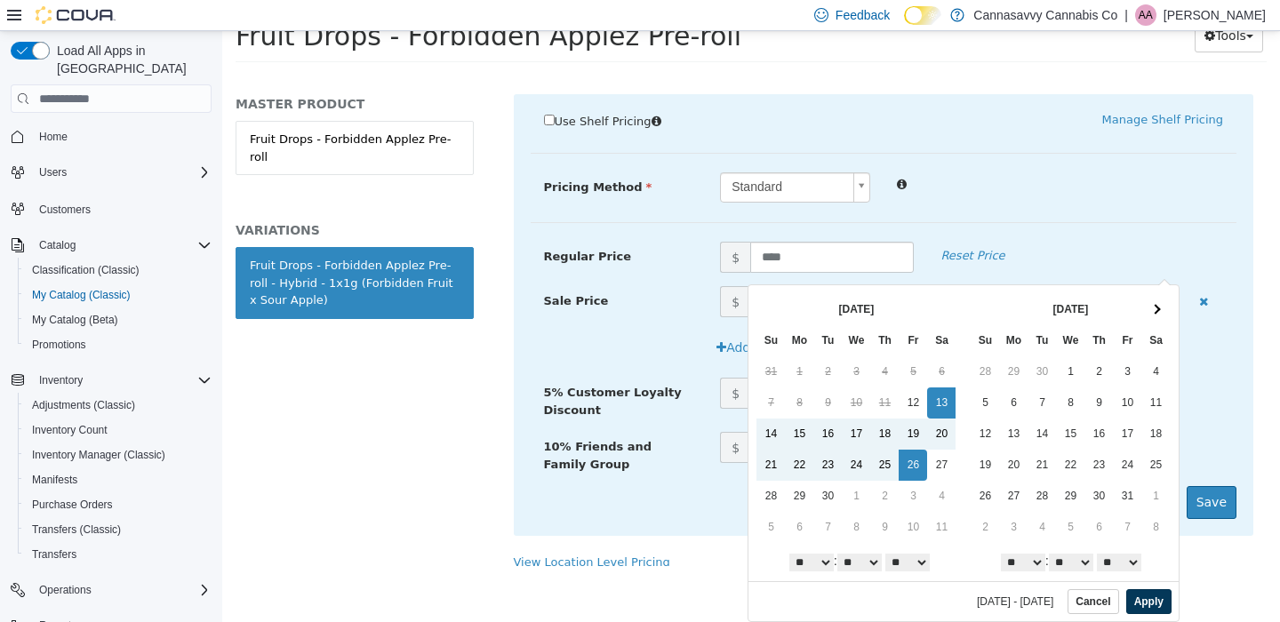
click at [1148, 599] on button "Apply" at bounding box center [1148, 601] width 45 height 25
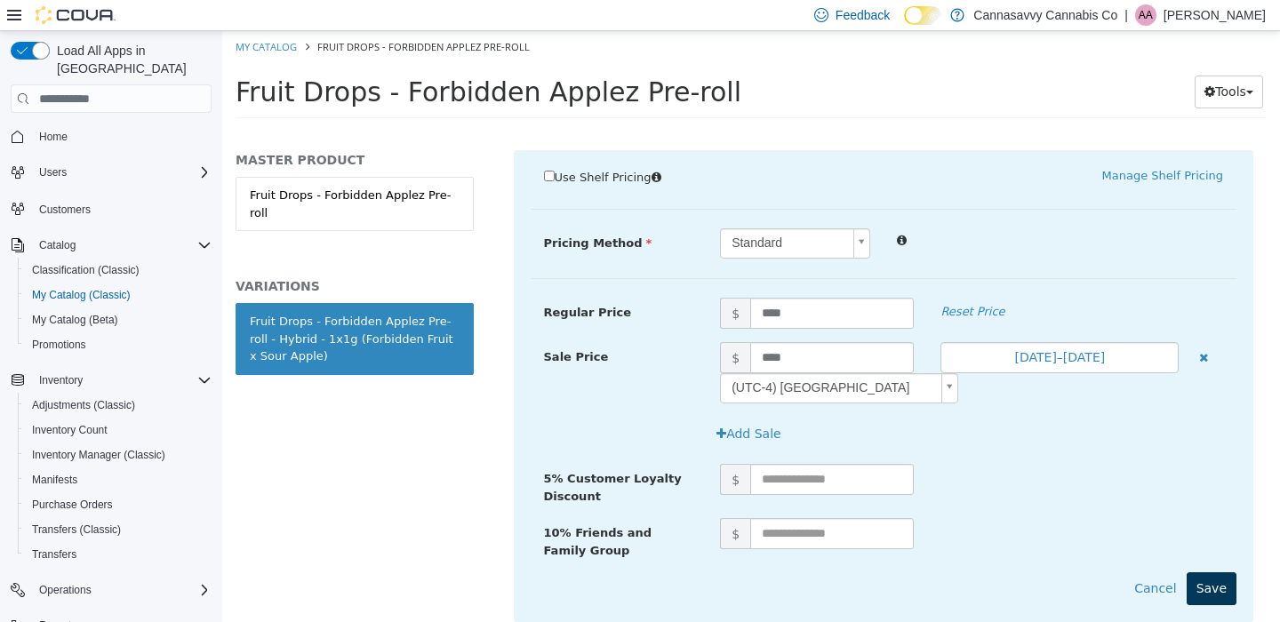
click at [1212, 572] on button "Save" at bounding box center [1212, 588] width 50 height 33
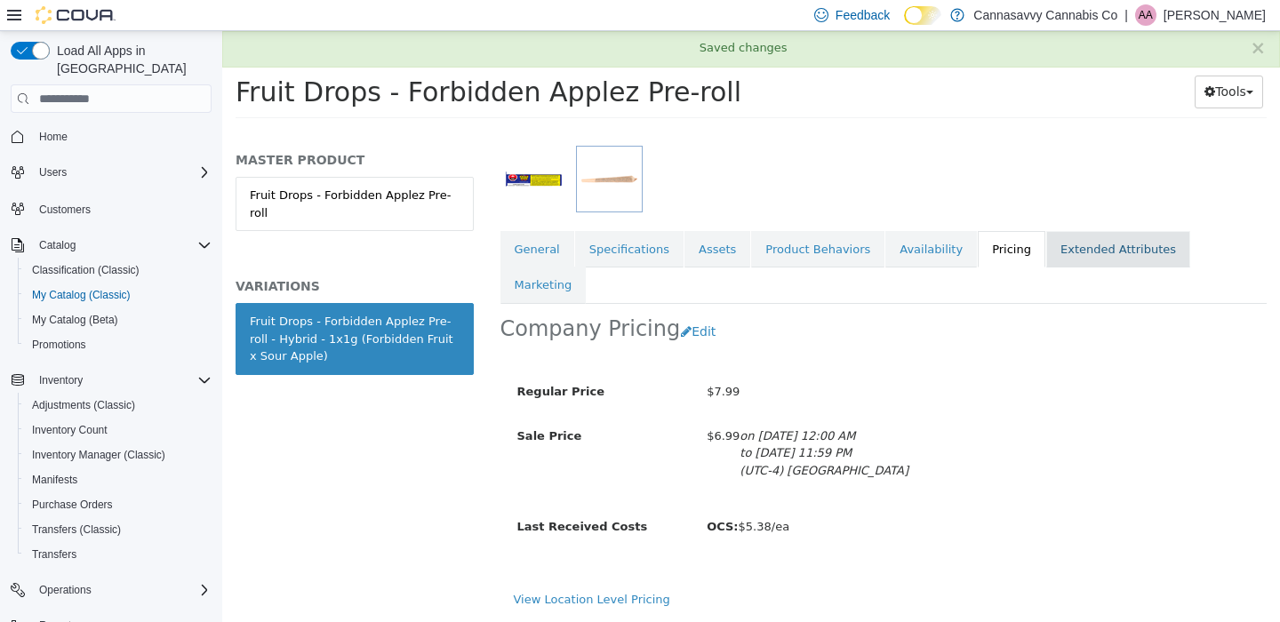
scroll to position [218, 0]
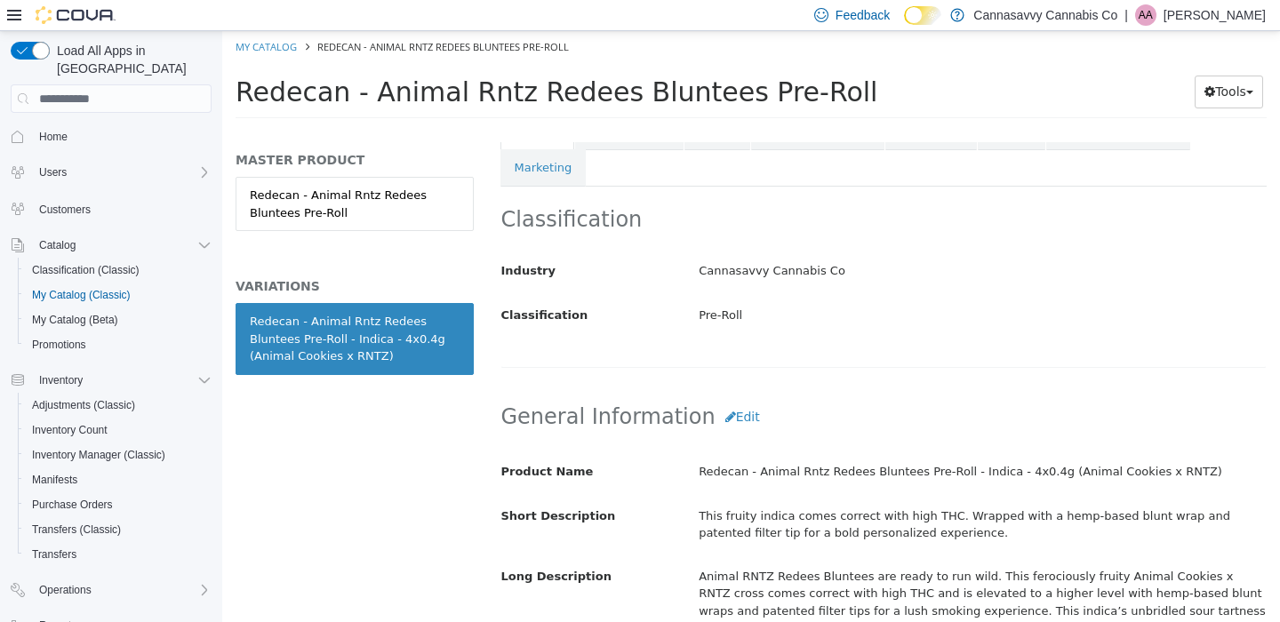
scroll to position [25, 0]
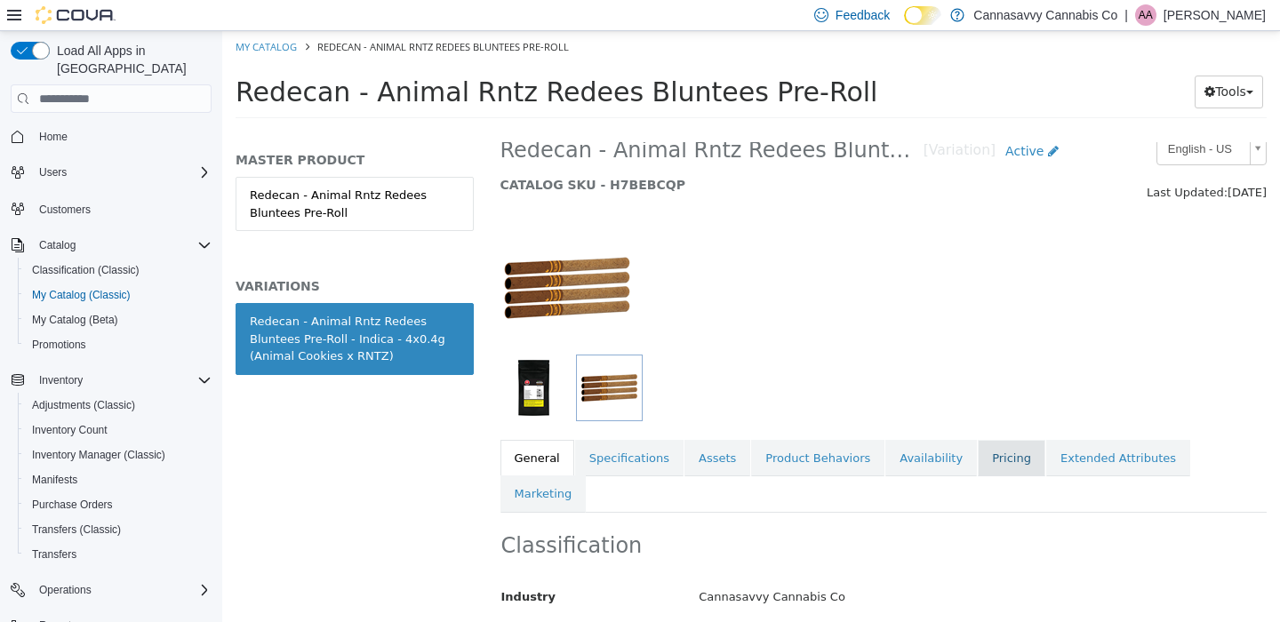
click at [990, 463] on link "Pricing" at bounding box center [1012, 458] width 68 height 37
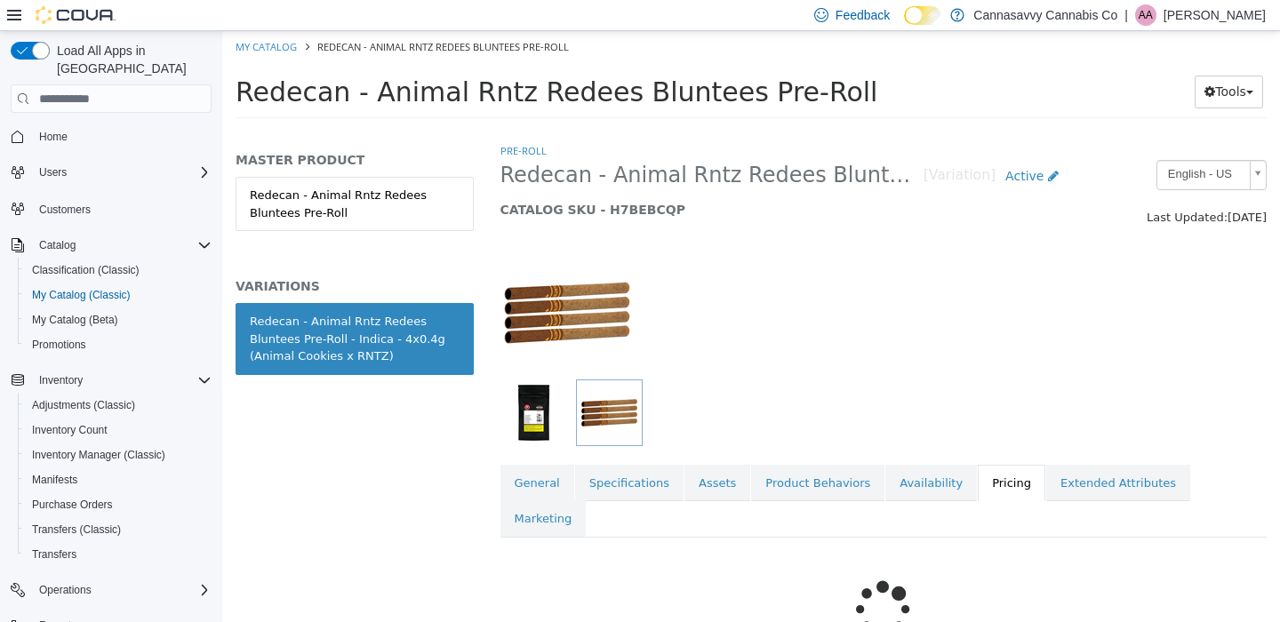
scroll to position [191, 0]
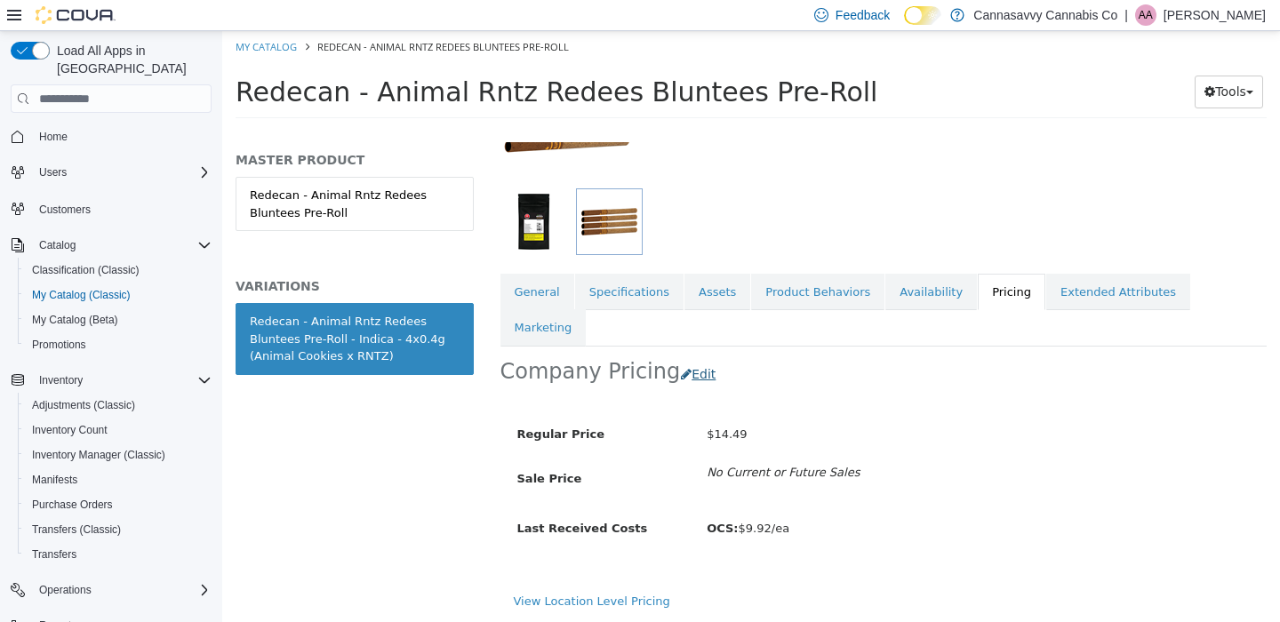
click at [693, 358] on button "Edit" at bounding box center [702, 374] width 45 height 33
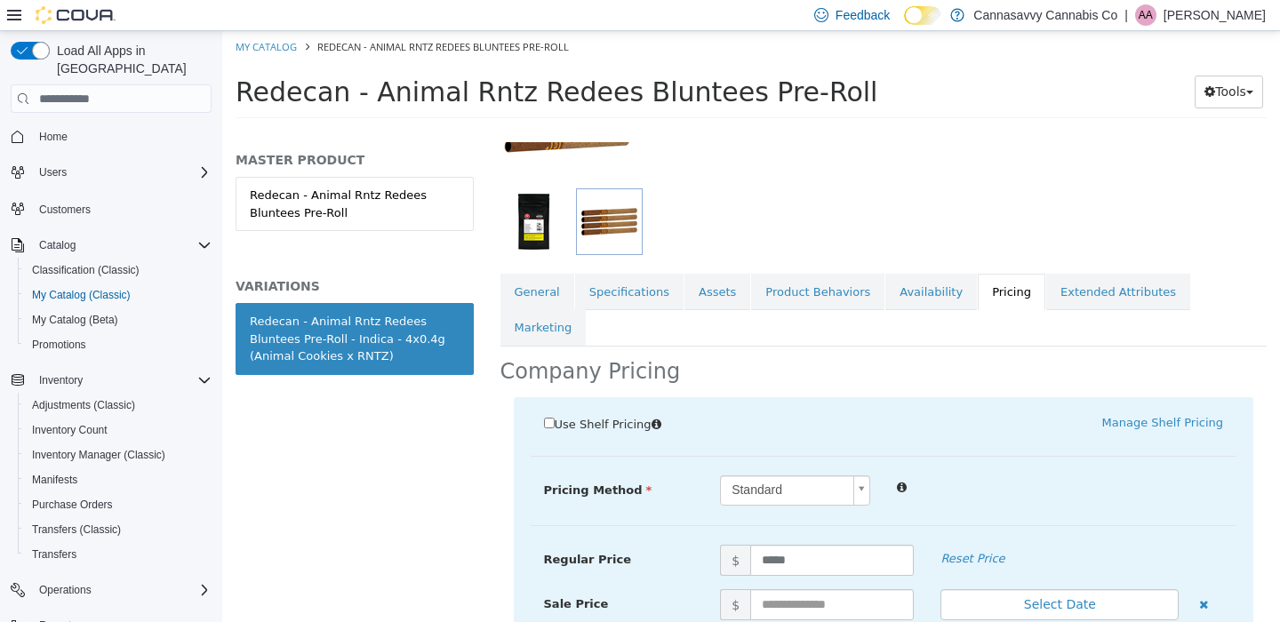
scroll to position [363, 0]
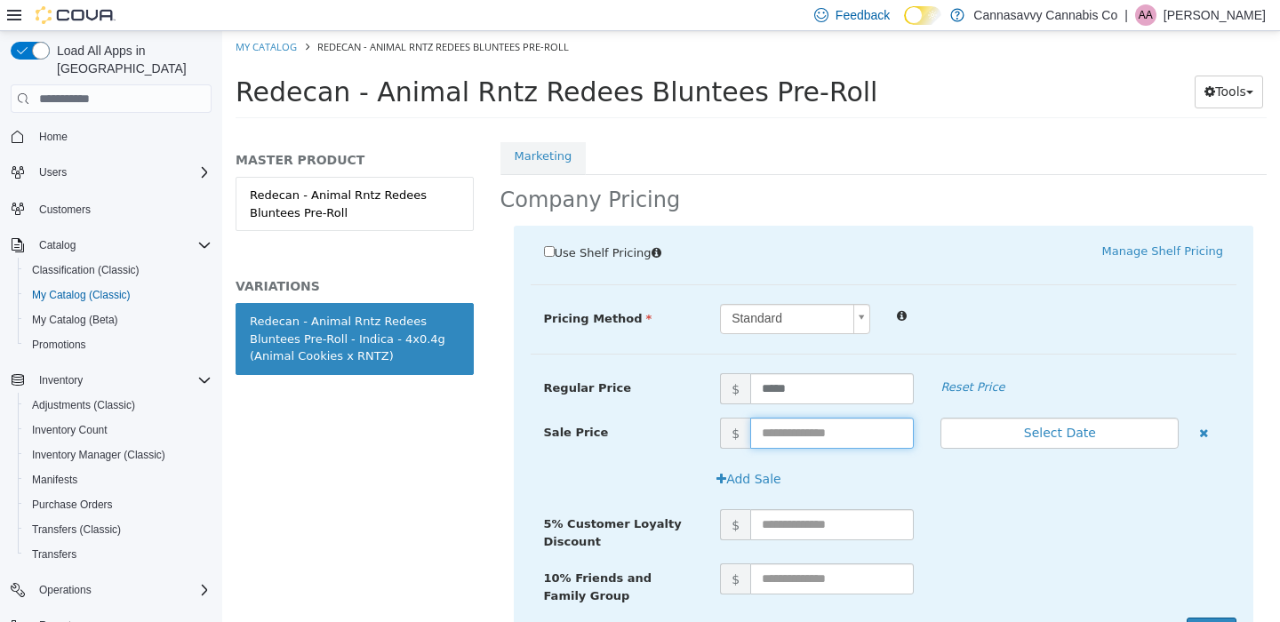
click at [788, 418] on input "text" at bounding box center [832, 433] width 164 height 31
type input "*****"
click at [1100, 418] on button "Select Date" at bounding box center [1059, 433] width 238 height 31
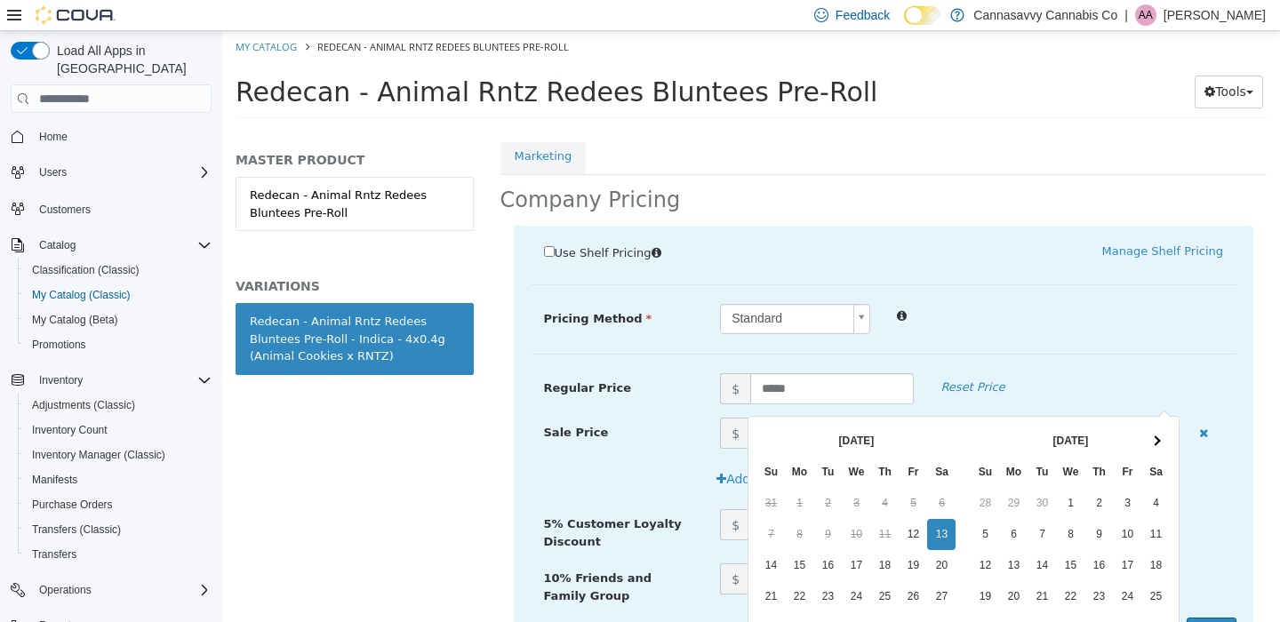
click at [1033, 319] on div "Use Shelf Pricing    Manage Shelf Pricing Shelf Price Select a Shelf Price Shel…" at bounding box center [884, 447] width 740 height 443
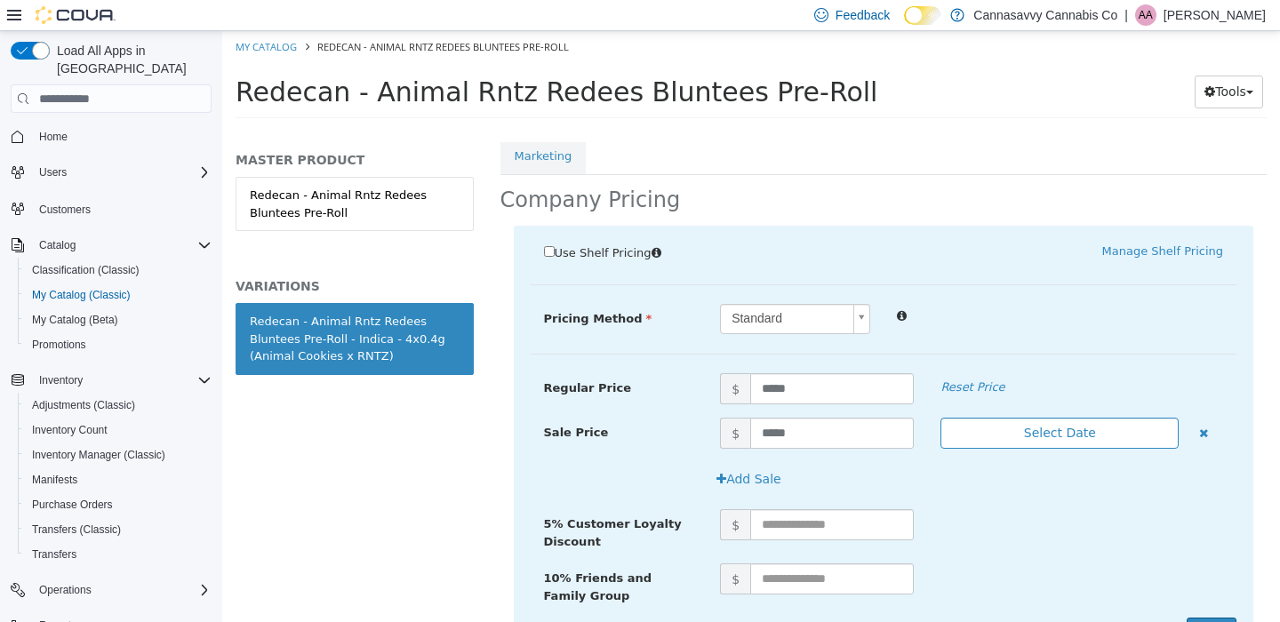
scroll to position [452, 0]
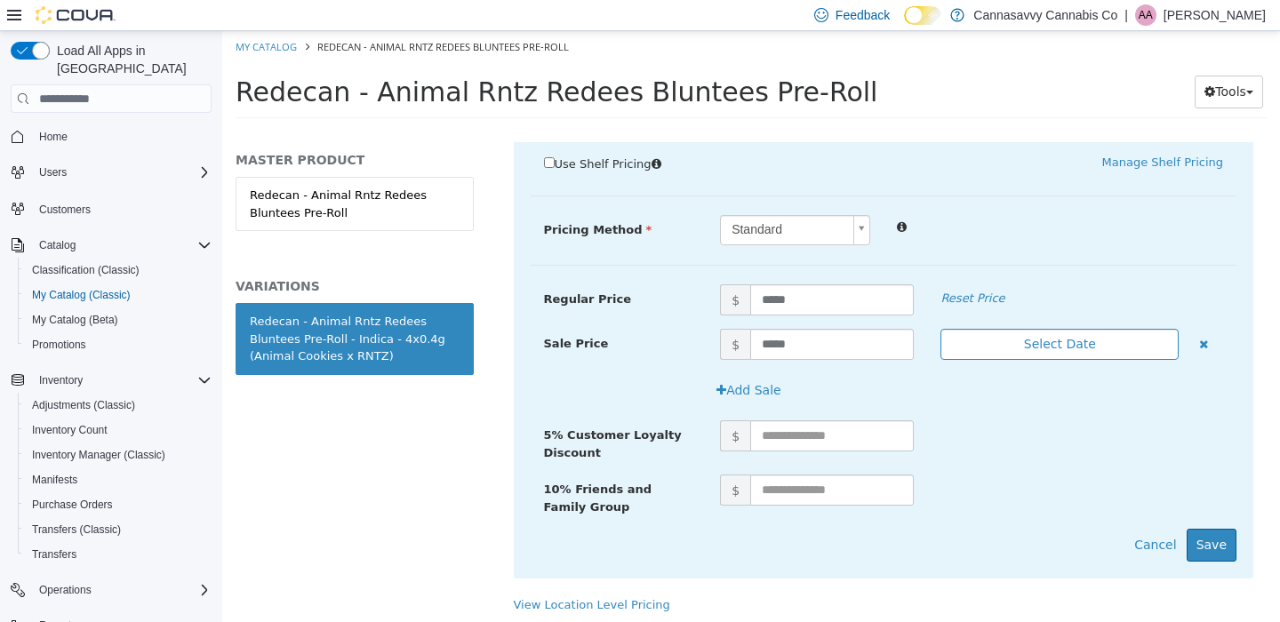
click at [1088, 329] on button "Select Date" at bounding box center [1059, 344] width 238 height 31
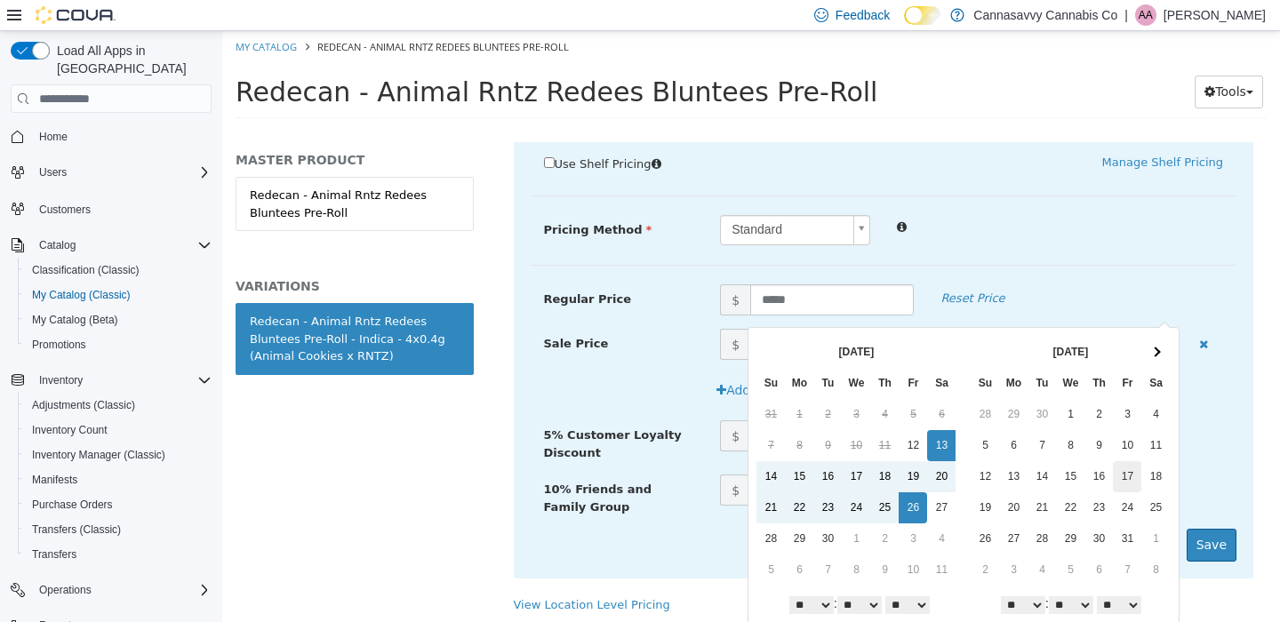
scroll to position [43, 0]
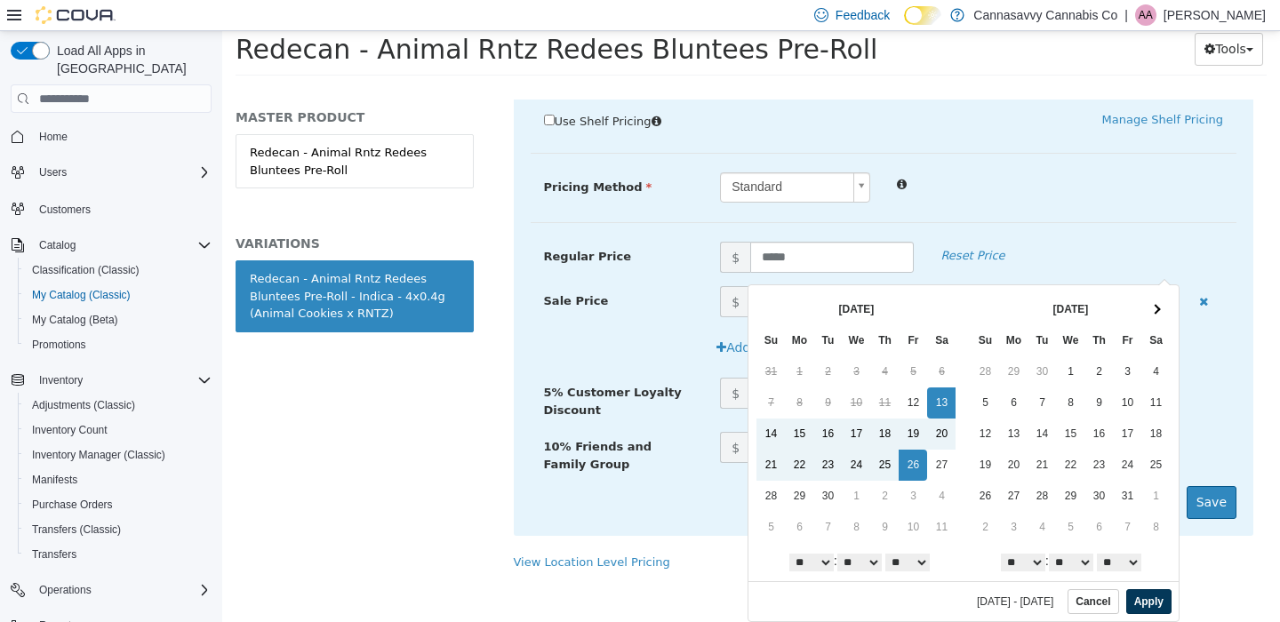
click at [1141, 597] on button "Apply" at bounding box center [1148, 601] width 45 height 25
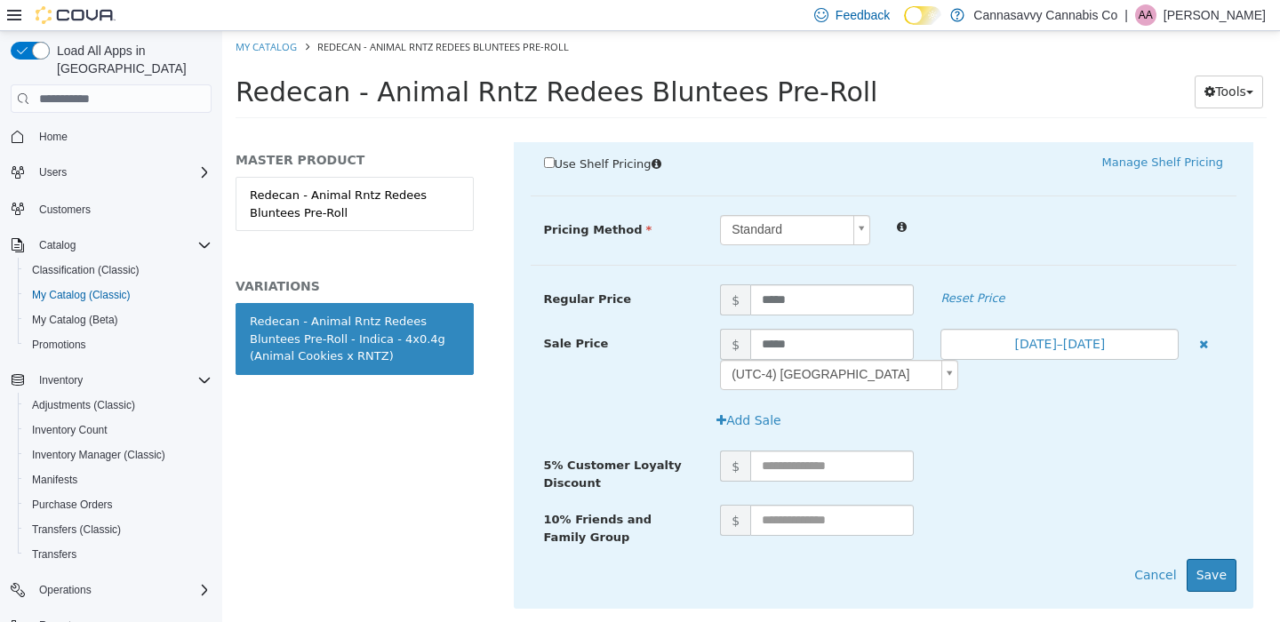
scroll to position [0, 0]
drag, startPoint x: 1205, startPoint y: 532, endPoint x: 1205, endPoint y: 523, distance: 9.8
click at [1205, 559] on button "Save" at bounding box center [1212, 575] width 50 height 33
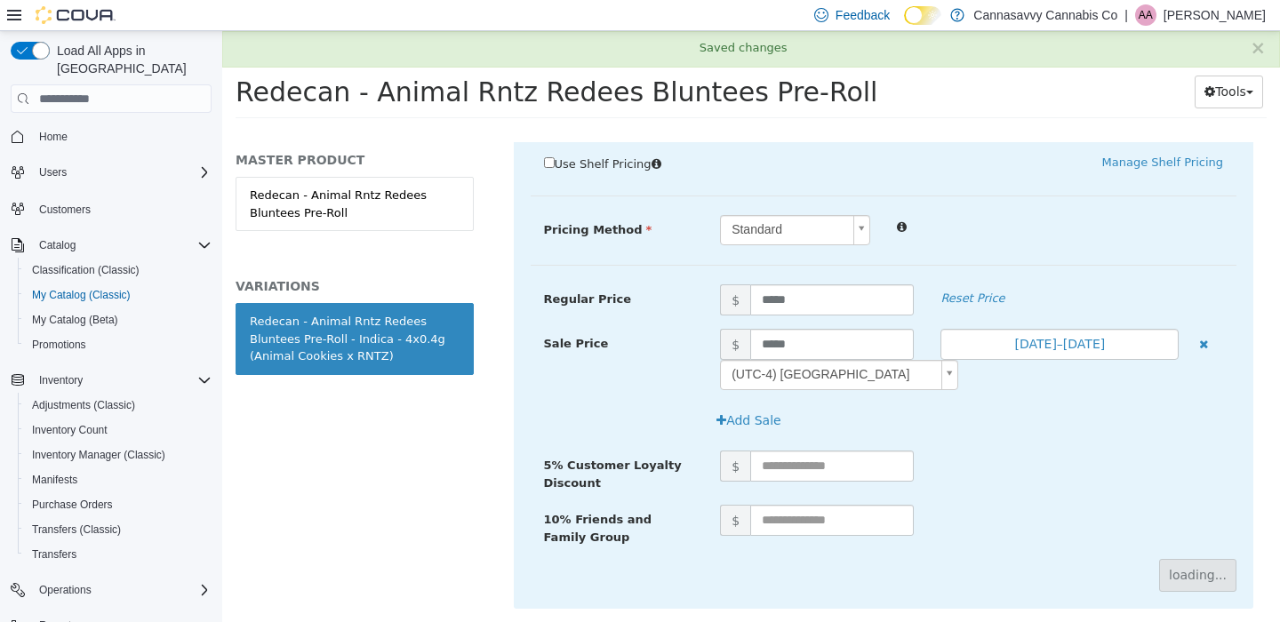
scroll to position [231, 0]
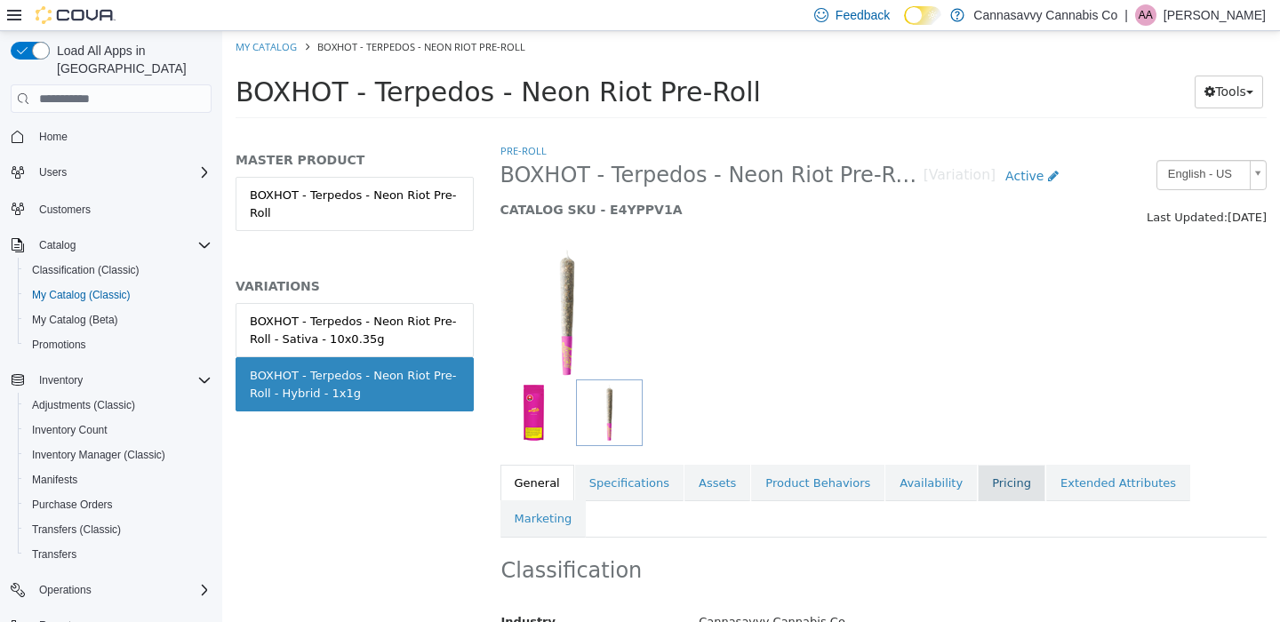
click at [989, 470] on link "Pricing" at bounding box center [1012, 483] width 68 height 37
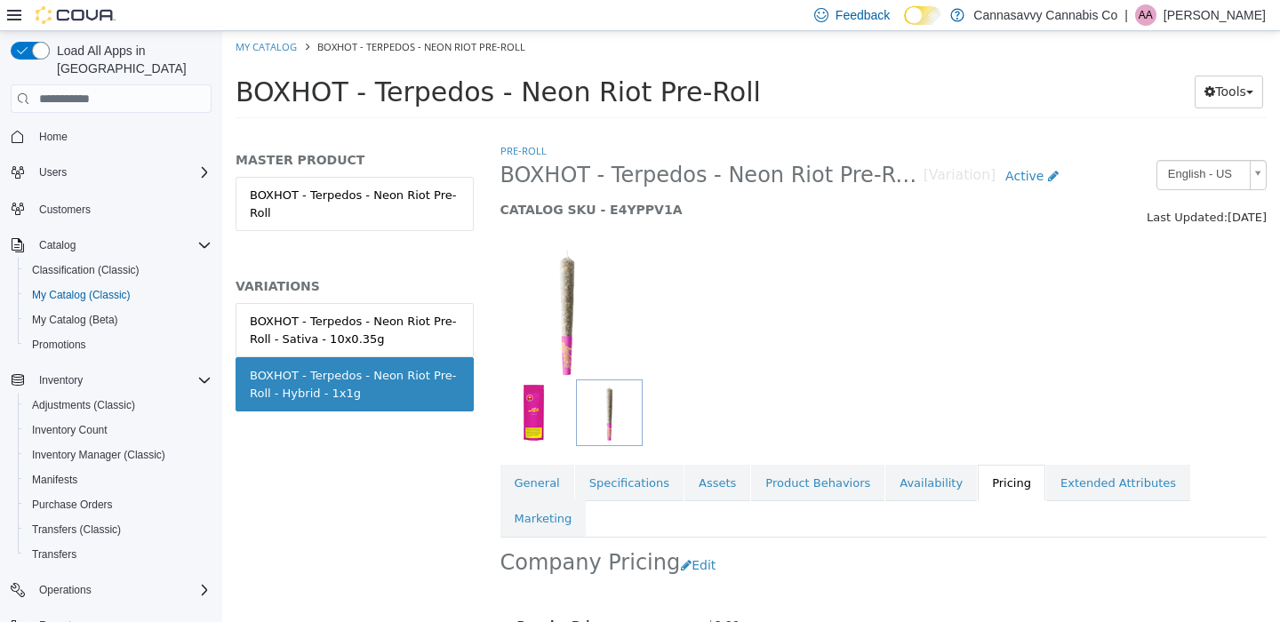
scroll to position [178, 0]
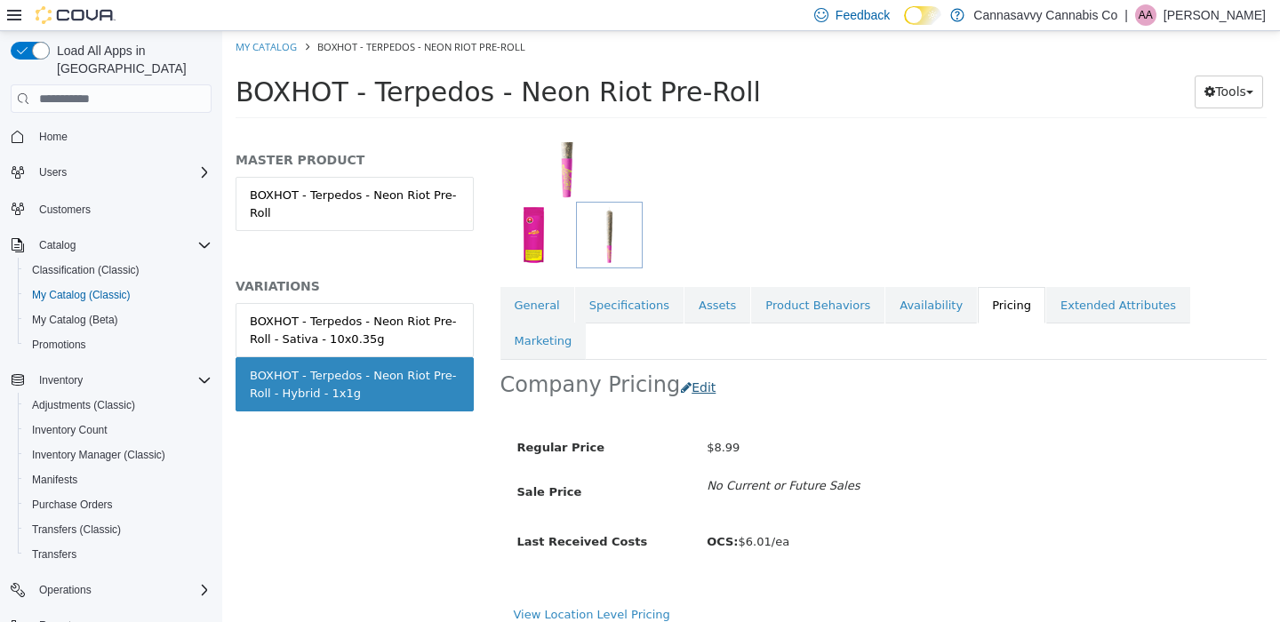
click at [694, 372] on button "Edit" at bounding box center [702, 388] width 45 height 33
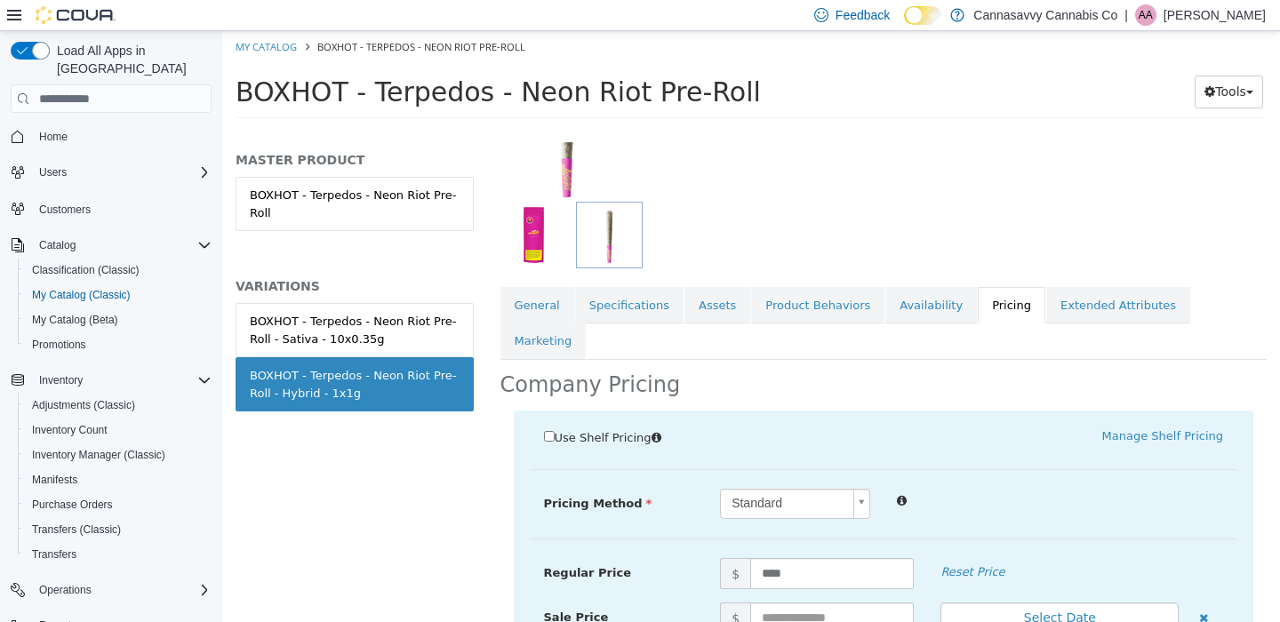
scroll to position [351, 0]
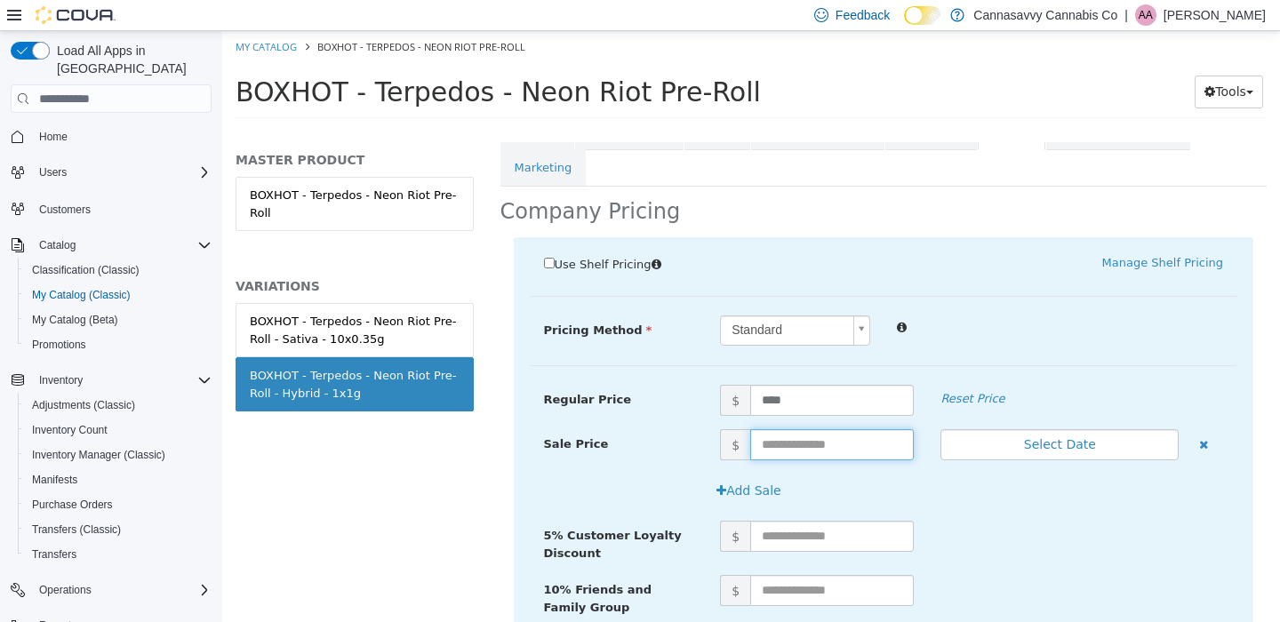
click at [792, 429] on input "text" at bounding box center [832, 444] width 164 height 31
type input "****"
click at [1076, 429] on button "Select Date" at bounding box center [1059, 444] width 238 height 31
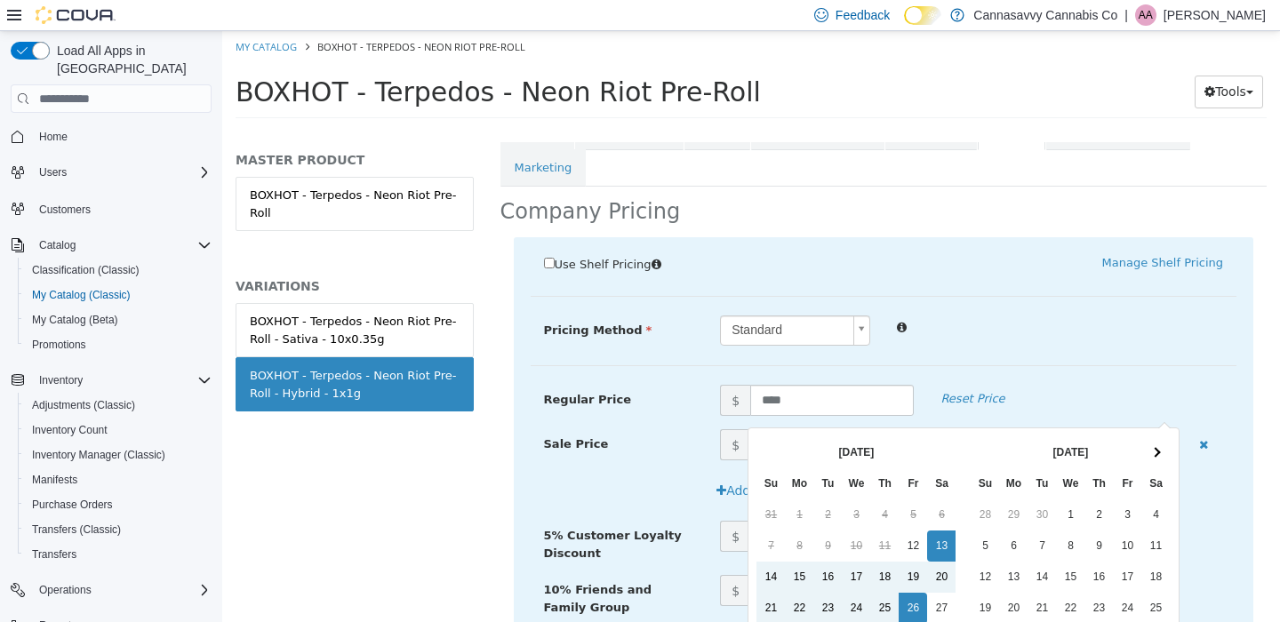
scroll to position [143, 0]
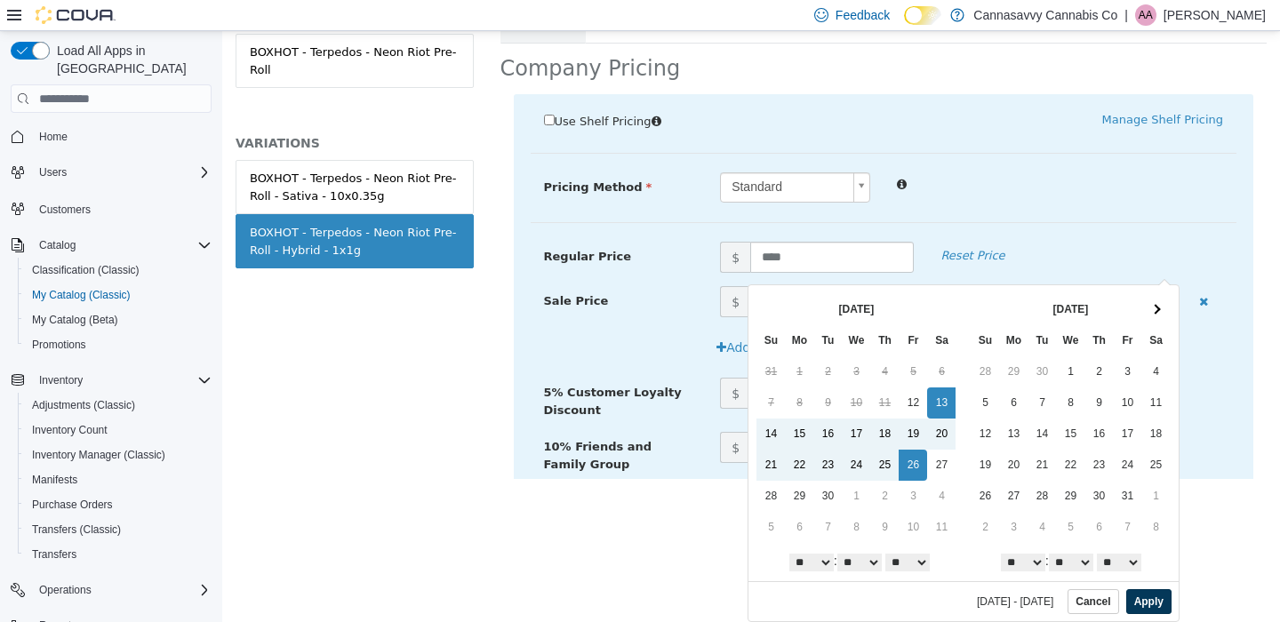
click at [1140, 604] on button "Apply" at bounding box center [1148, 601] width 45 height 25
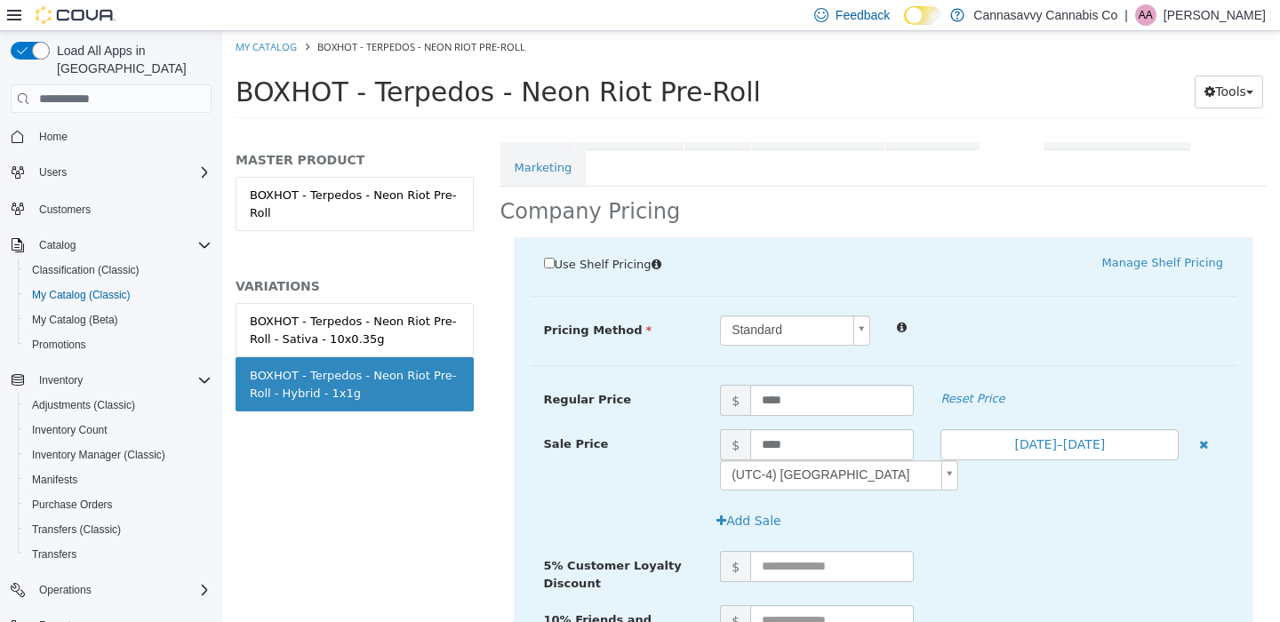
scroll to position [468, 0]
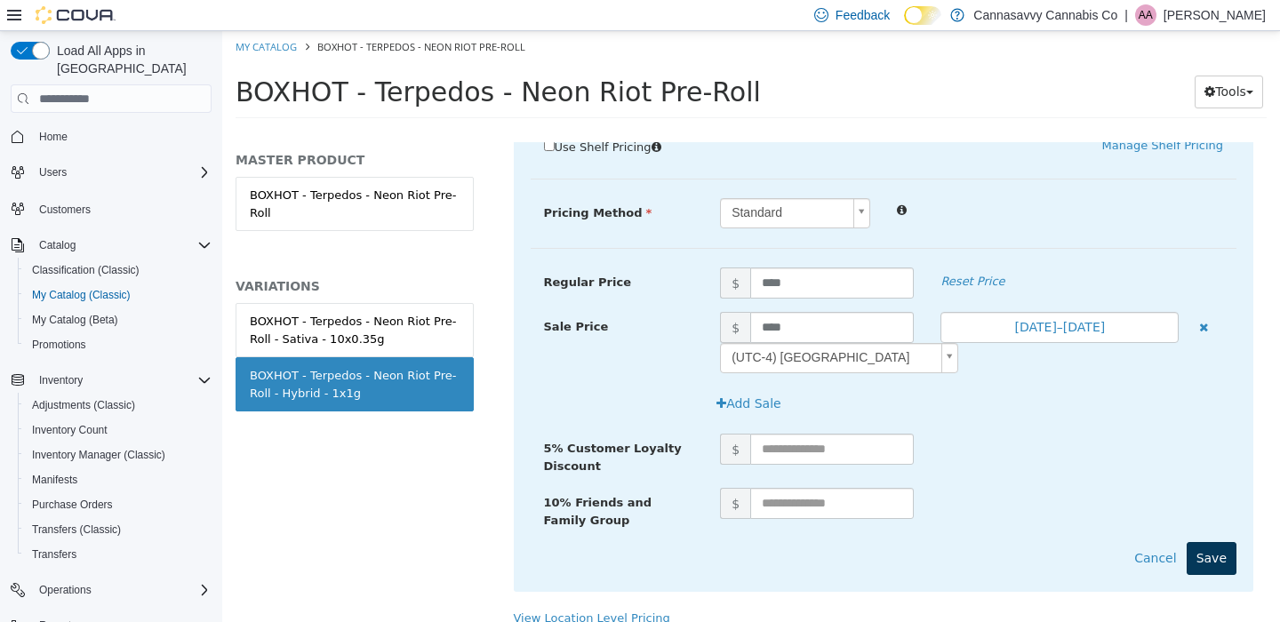
click at [1195, 542] on button "Save" at bounding box center [1212, 558] width 50 height 33
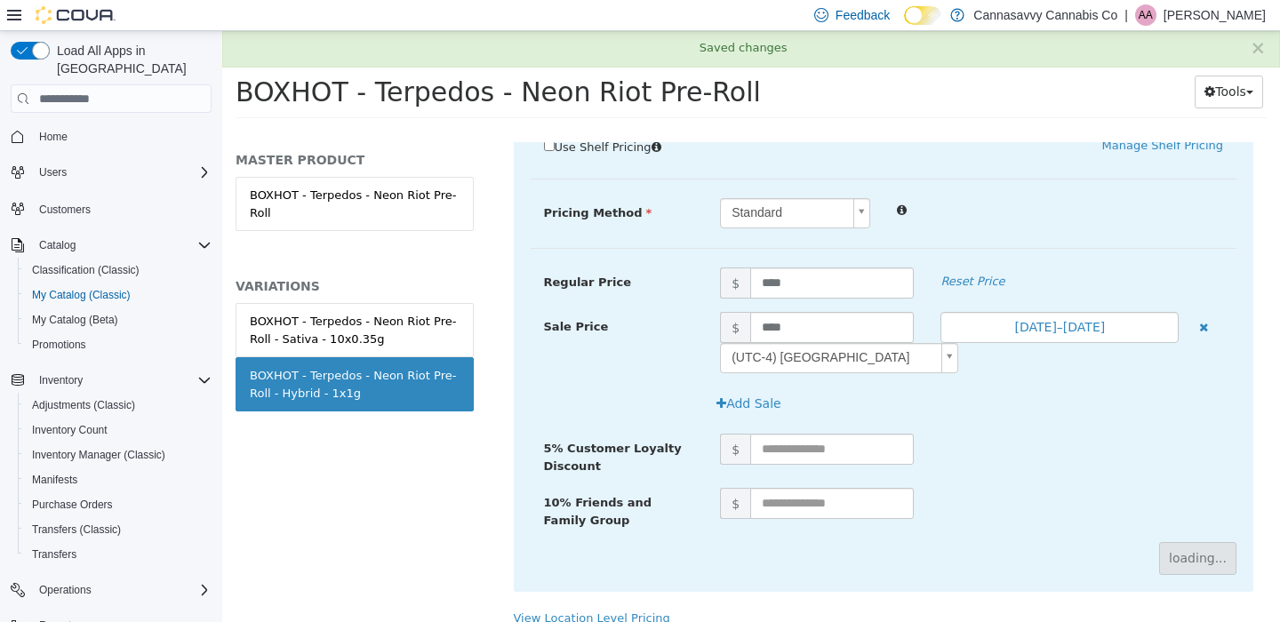
scroll to position [218, 0]
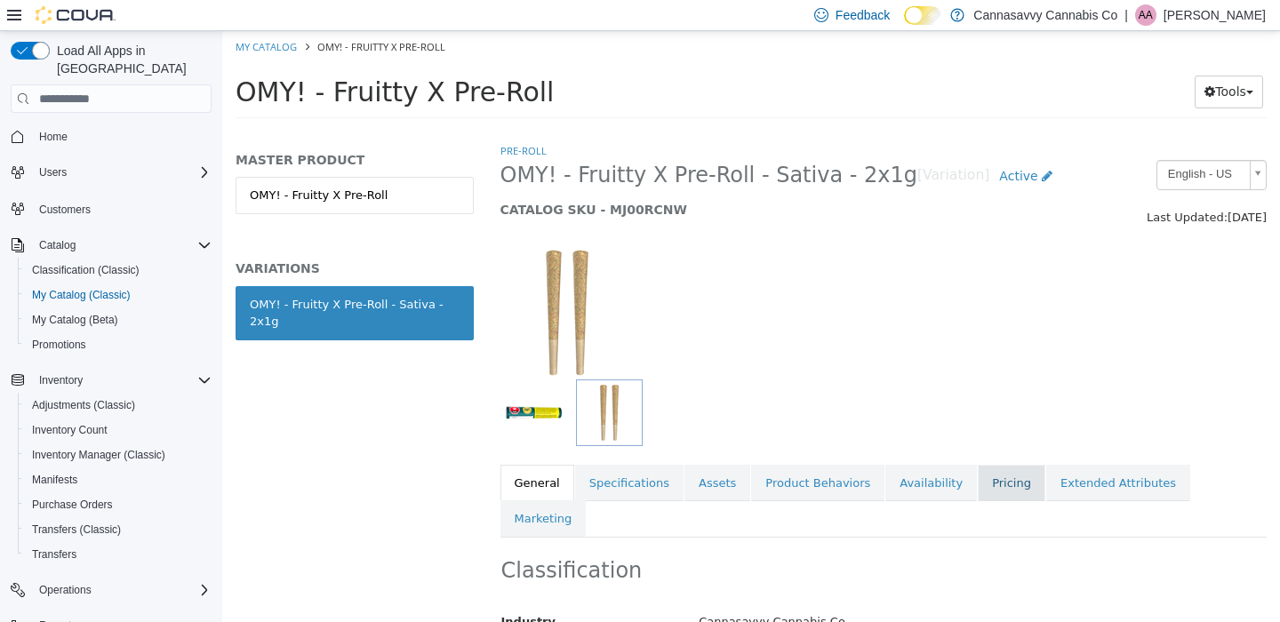
click at [981, 476] on link "Pricing" at bounding box center [1012, 483] width 68 height 37
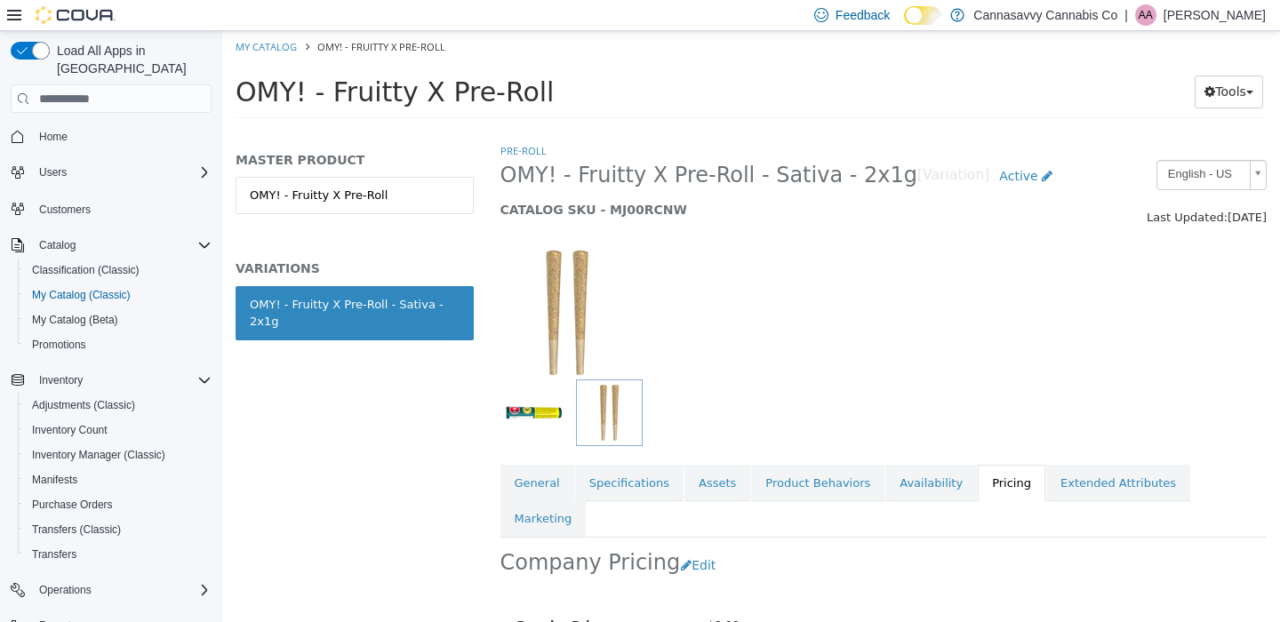
scroll to position [178, 0]
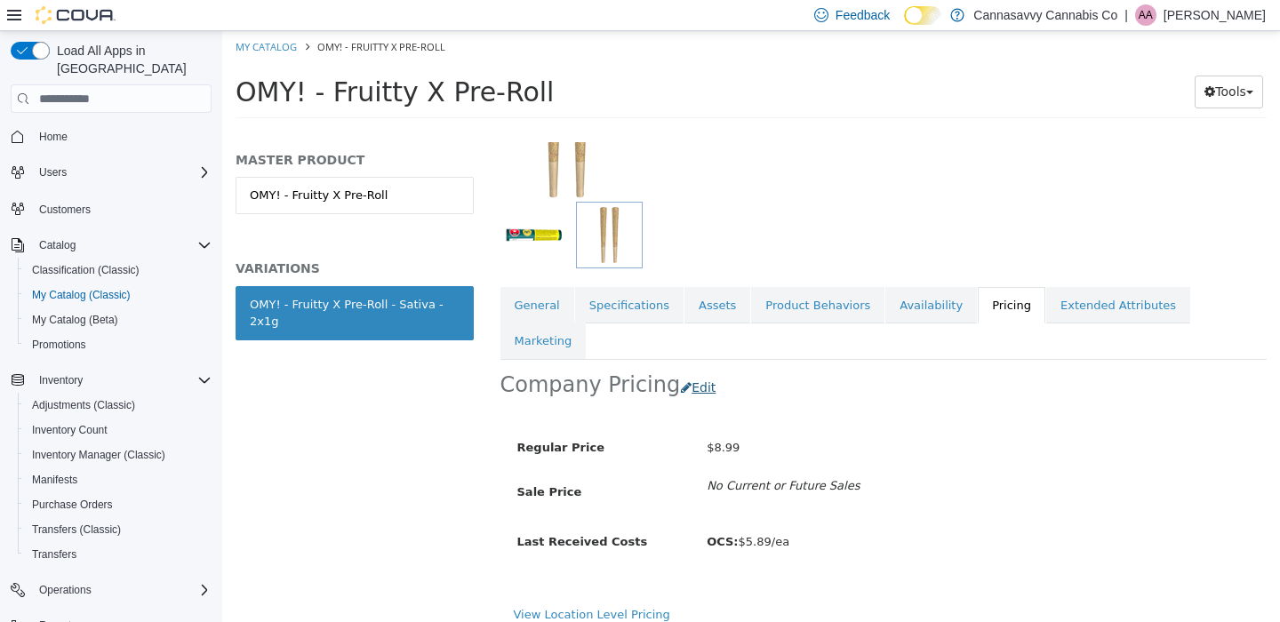
click at [691, 372] on button "Edit" at bounding box center [702, 388] width 45 height 33
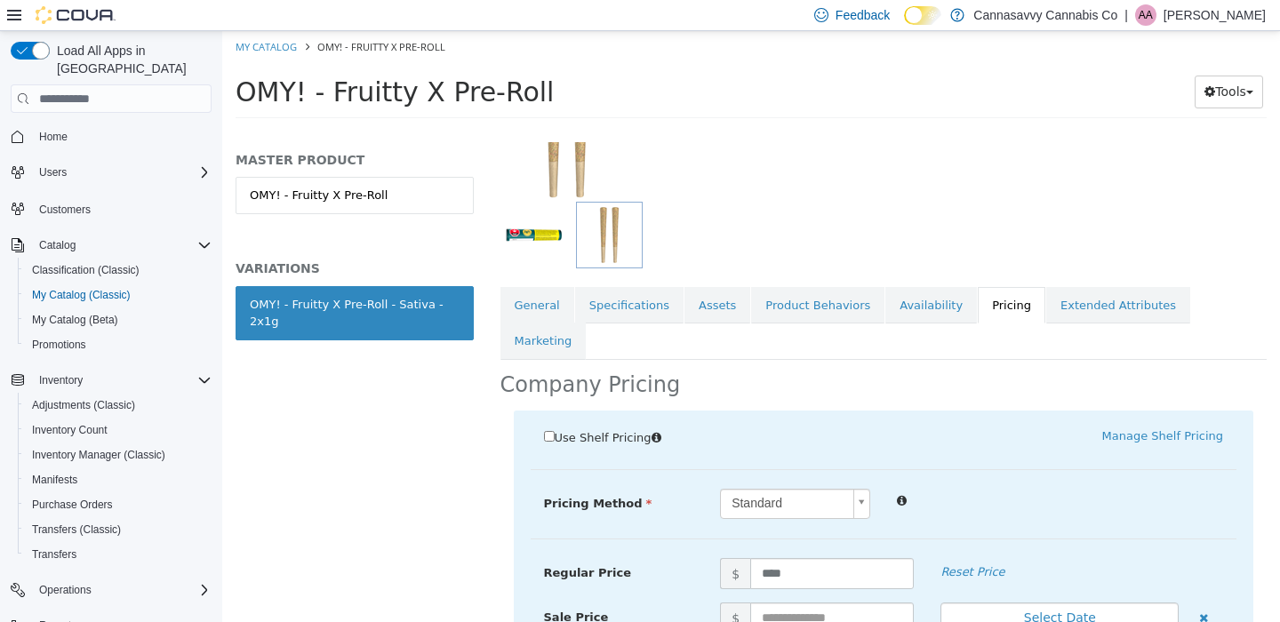
scroll to position [361, 0]
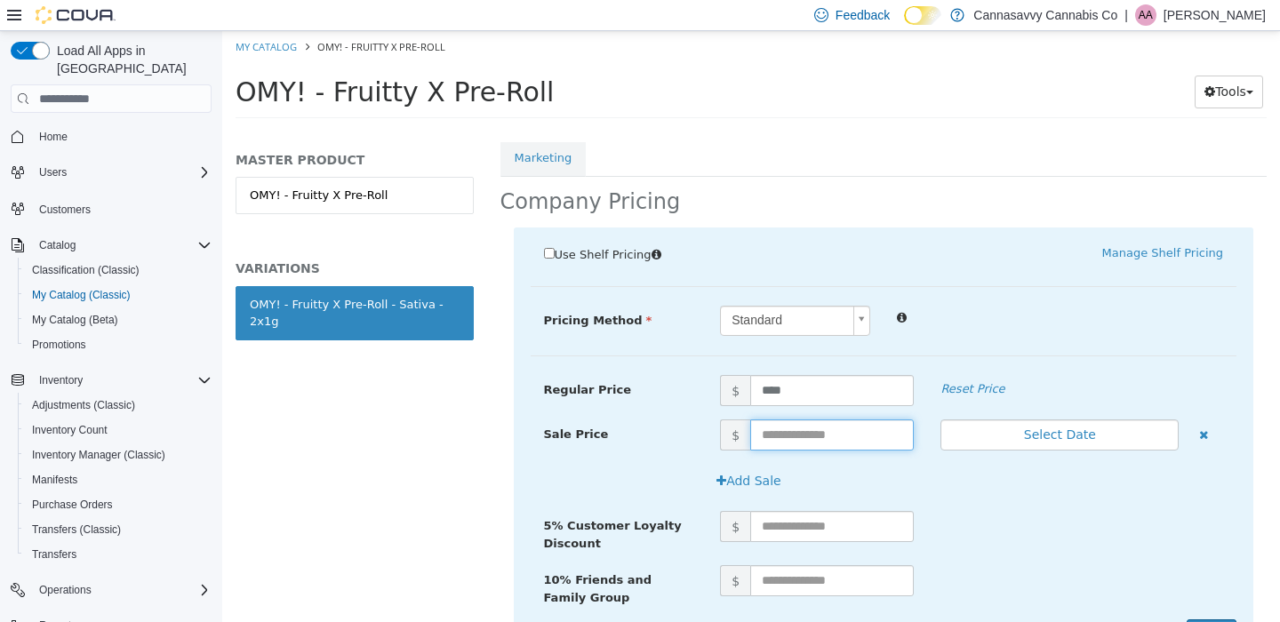
click at [803, 420] on input "text" at bounding box center [832, 435] width 164 height 31
type input "****"
click at [1055, 420] on button "Select Date" at bounding box center [1059, 435] width 238 height 31
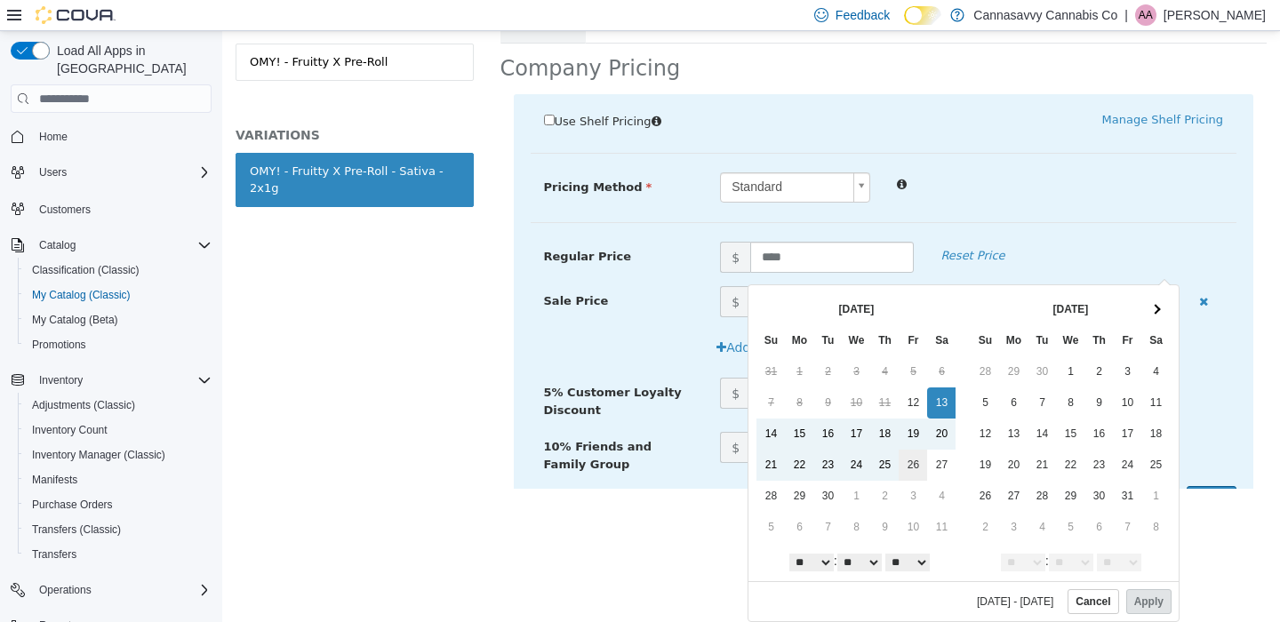
scroll to position [0, 0]
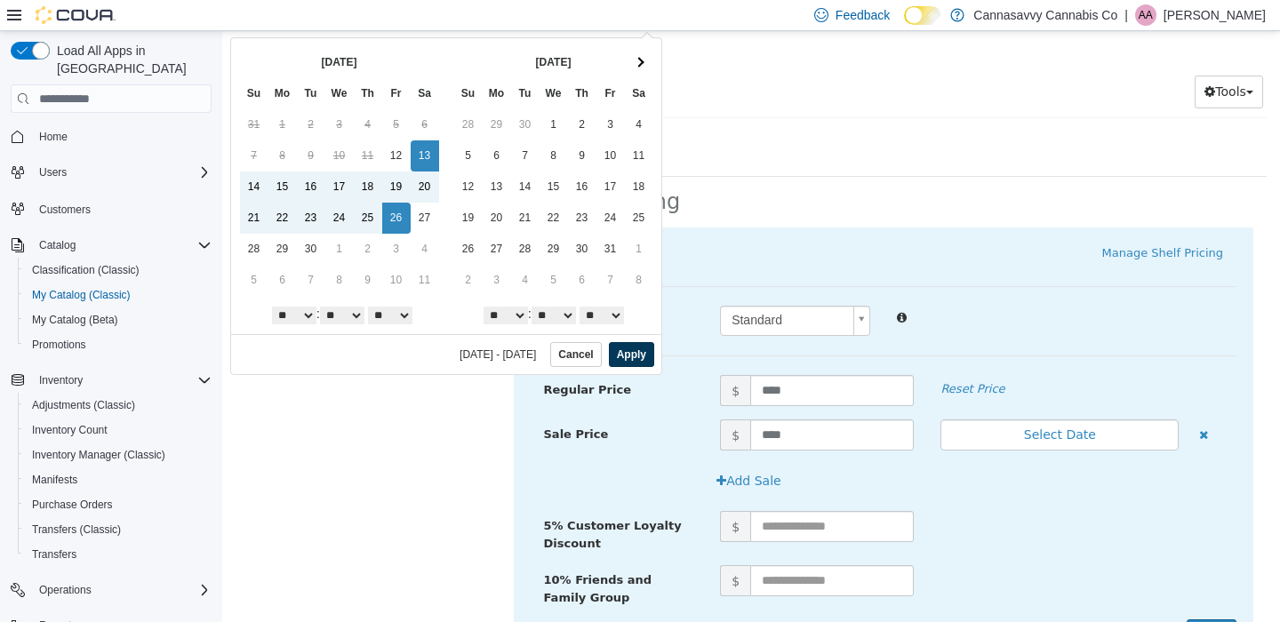
click at [636, 345] on button "Apply" at bounding box center [631, 354] width 45 height 25
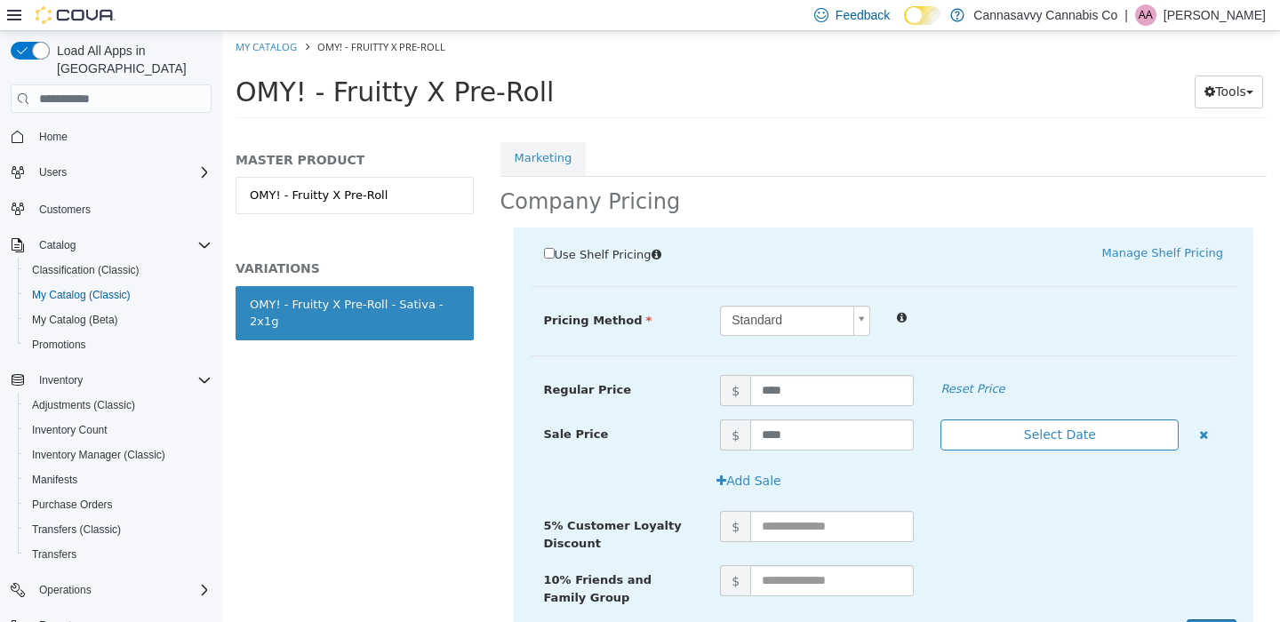
click at [1034, 420] on button "Select Date" at bounding box center [1059, 435] width 238 height 31
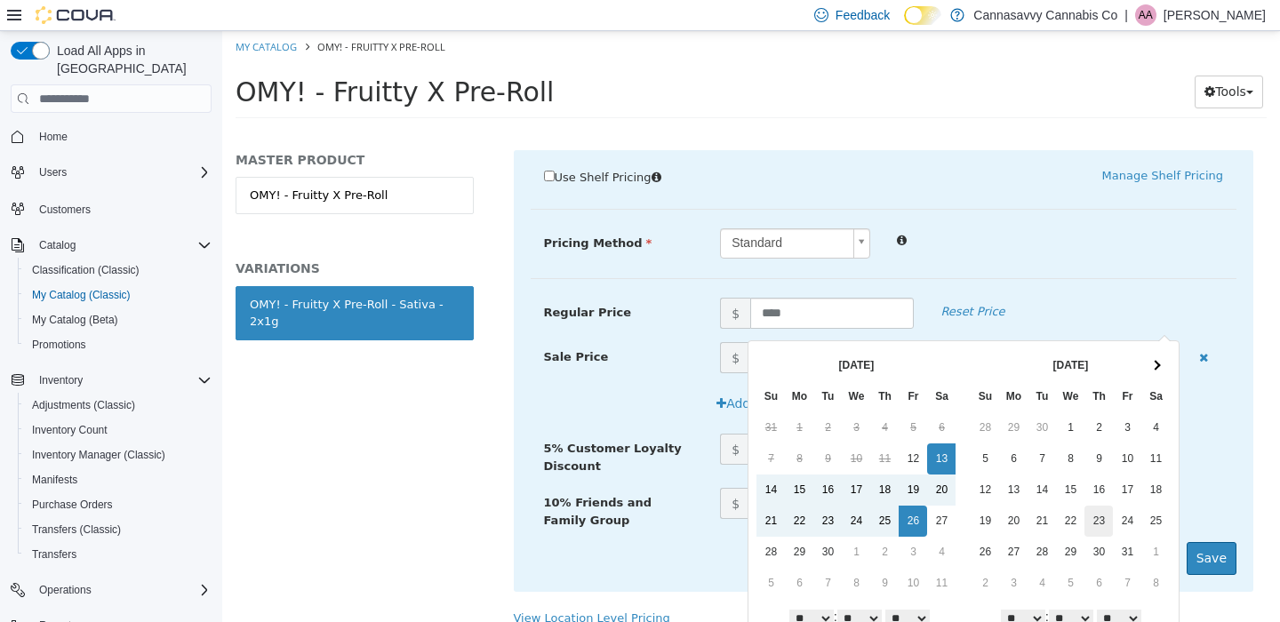
scroll to position [56, 0]
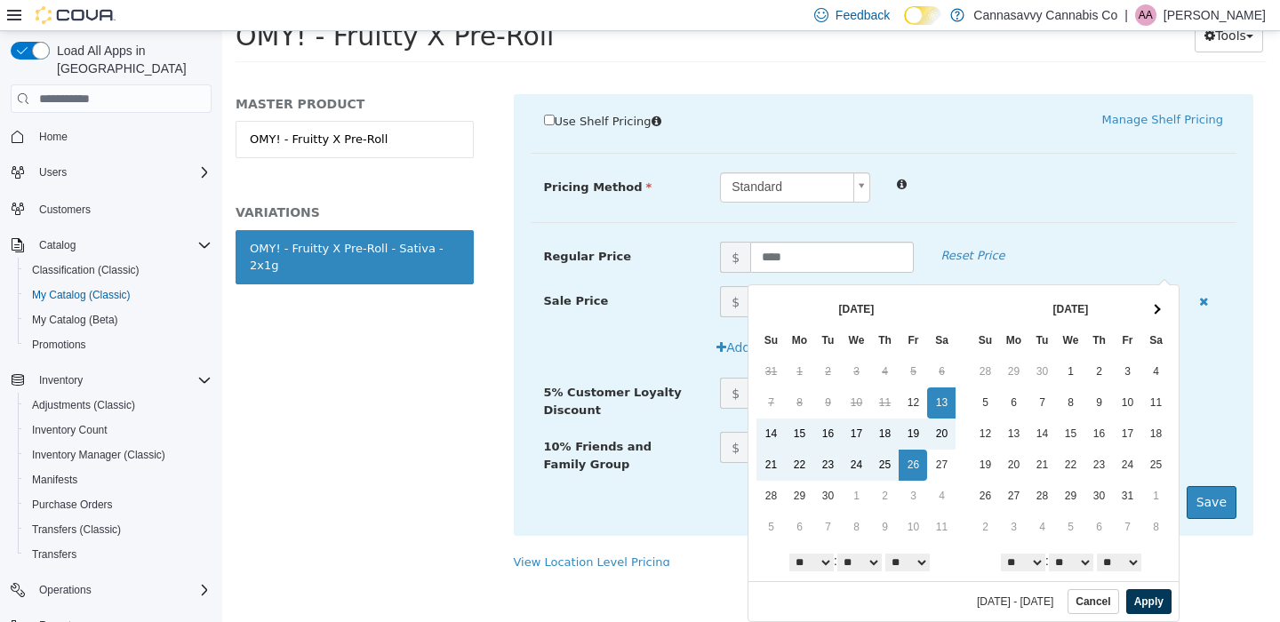
click at [1143, 597] on button "Apply" at bounding box center [1148, 601] width 45 height 25
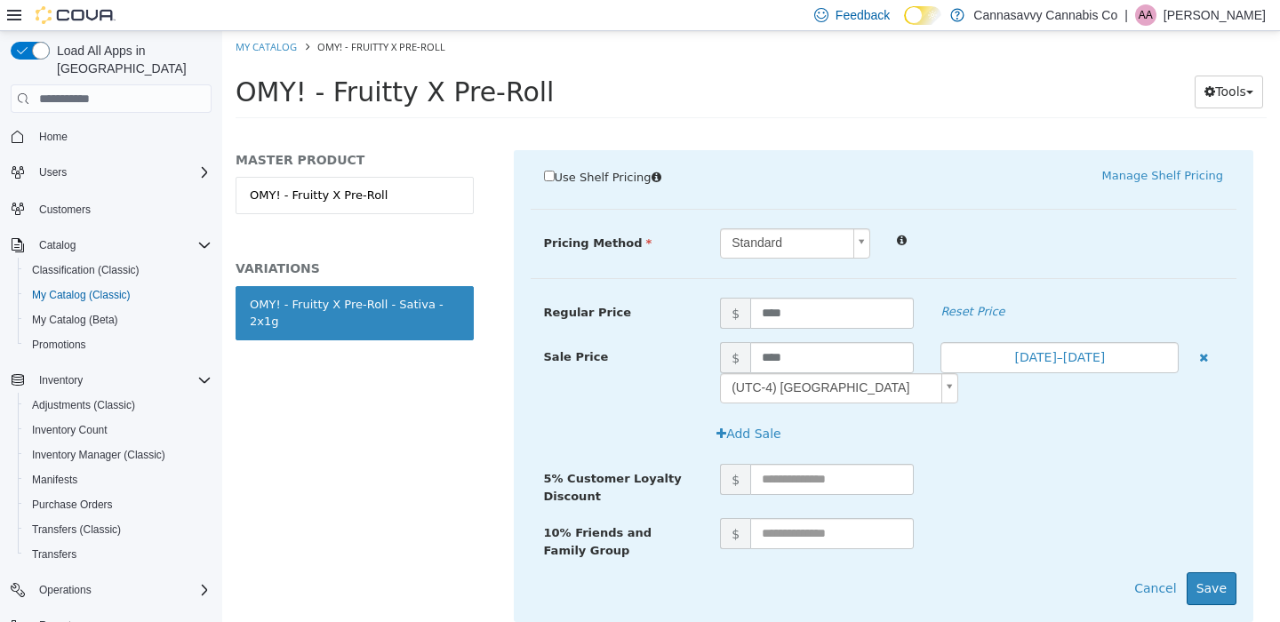
scroll to position [0, 0]
click at [1197, 572] on button "Save" at bounding box center [1212, 588] width 50 height 33
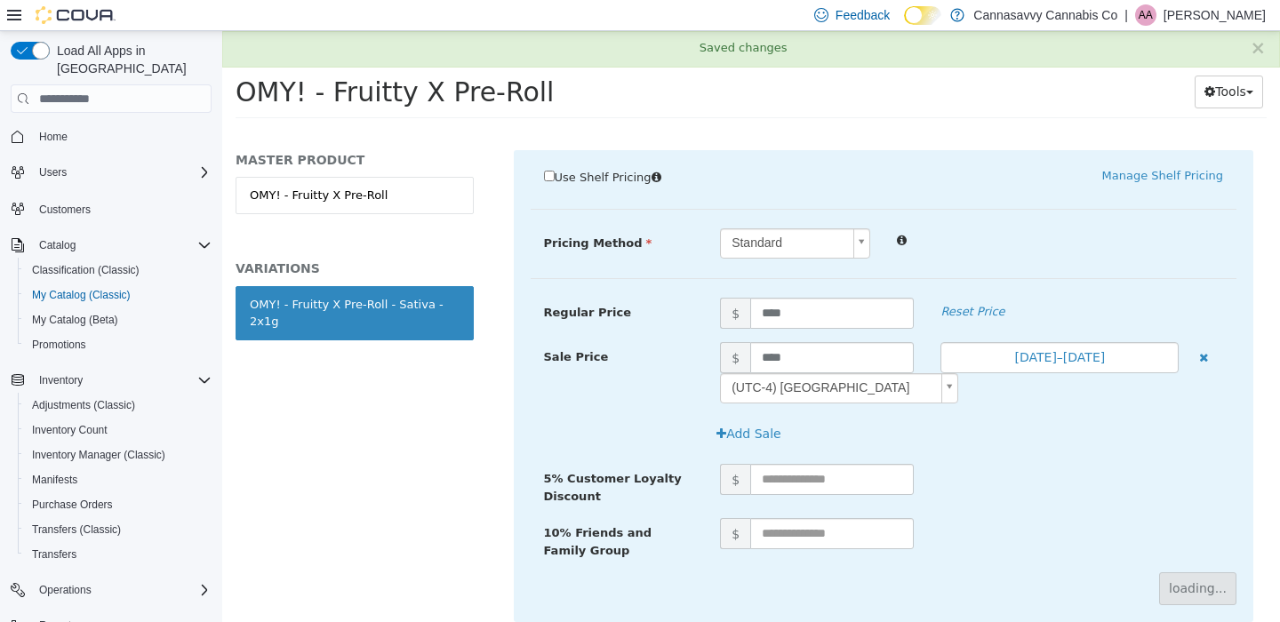
scroll to position [218, 0]
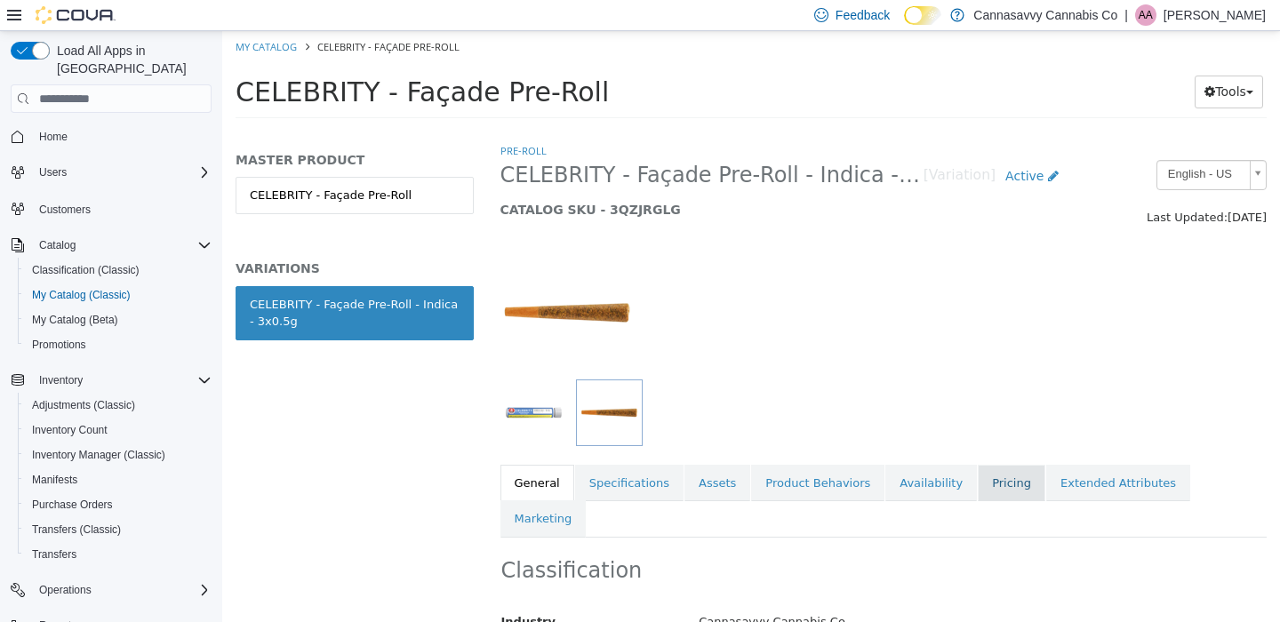
click at [998, 484] on link "Pricing" at bounding box center [1012, 483] width 68 height 37
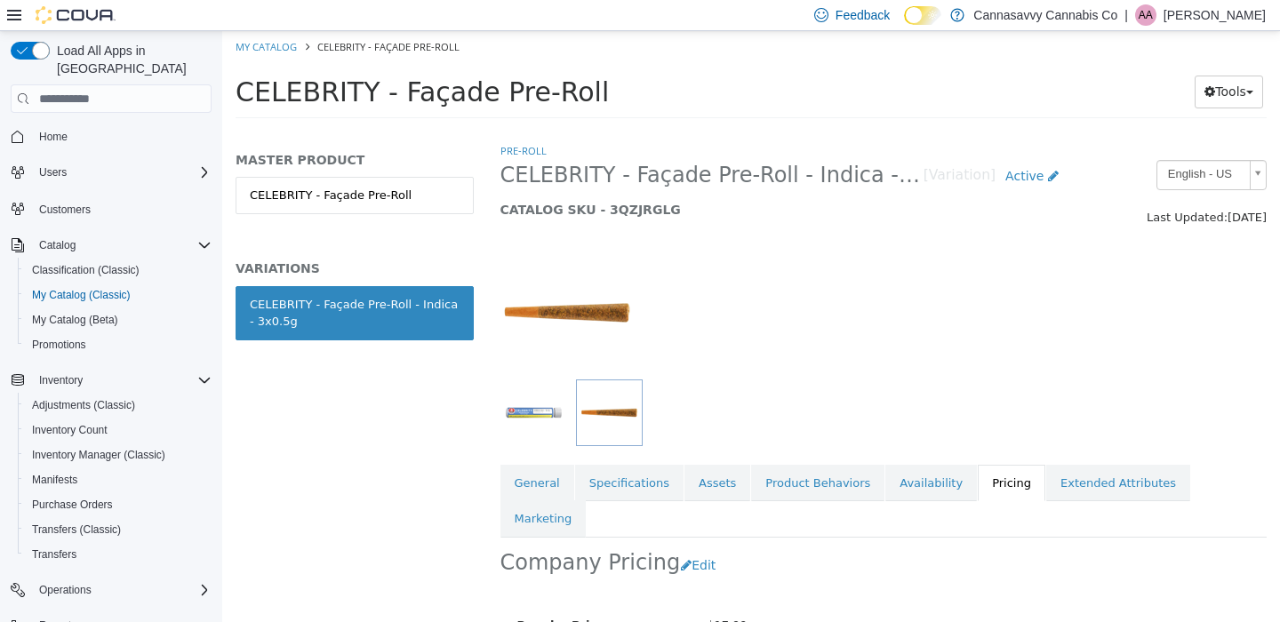
scroll to position [178, 0]
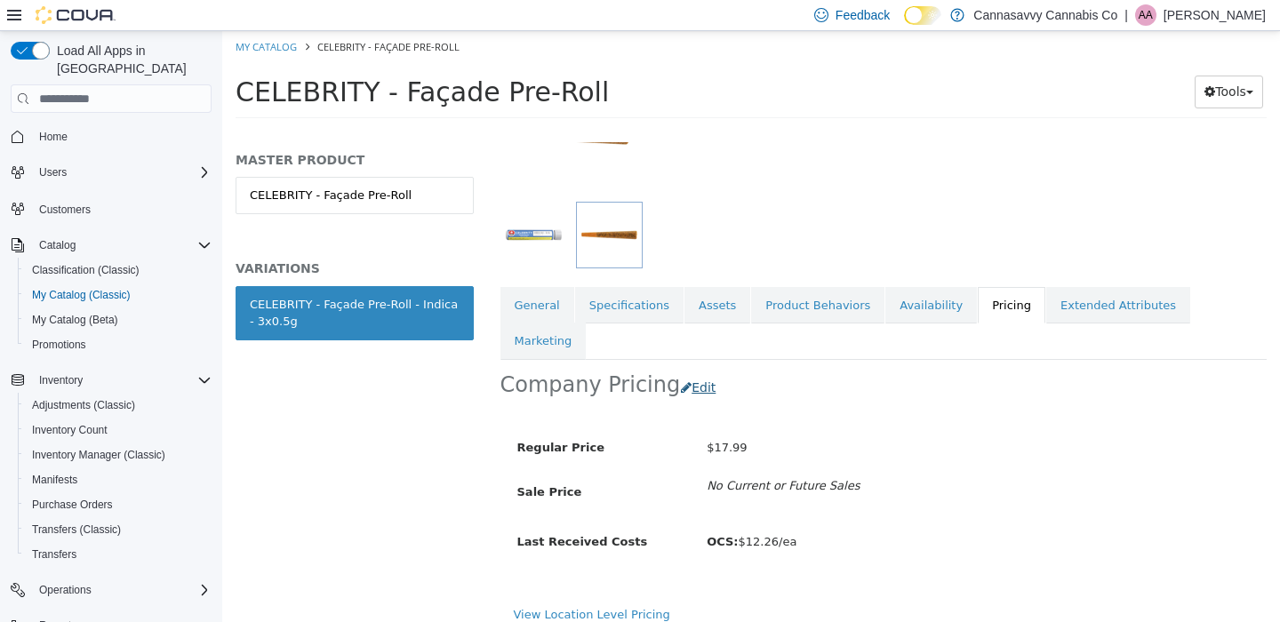
click at [699, 372] on button "Edit" at bounding box center [702, 388] width 45 height 33
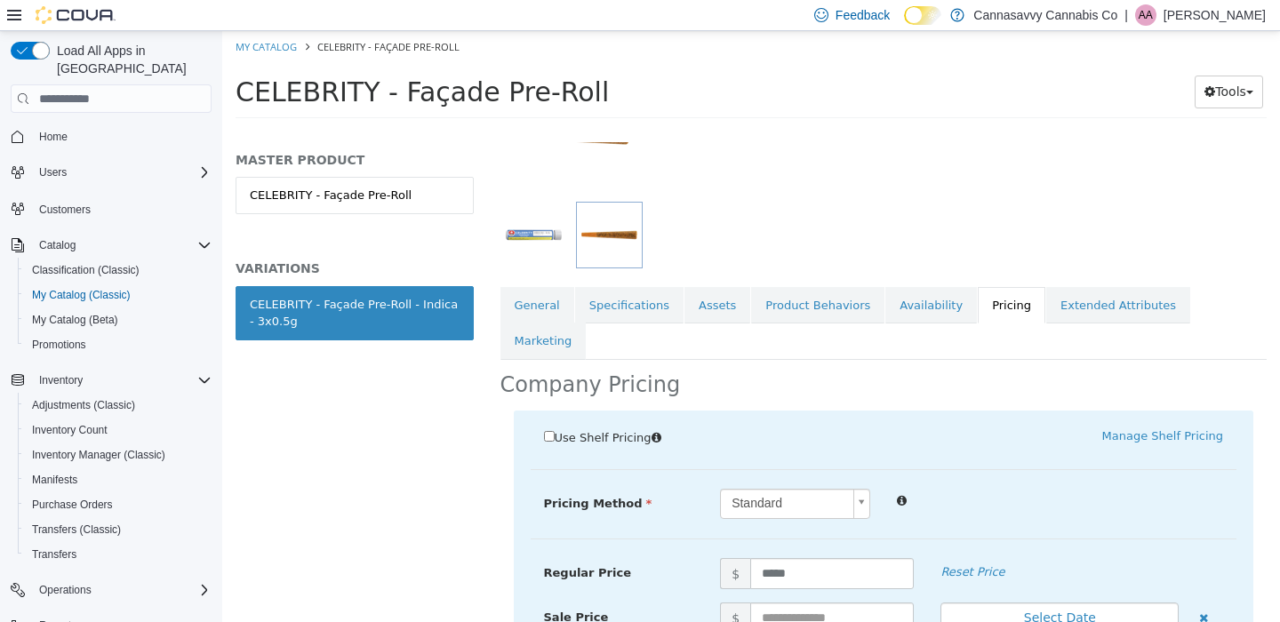
scroll to position [438, 0]
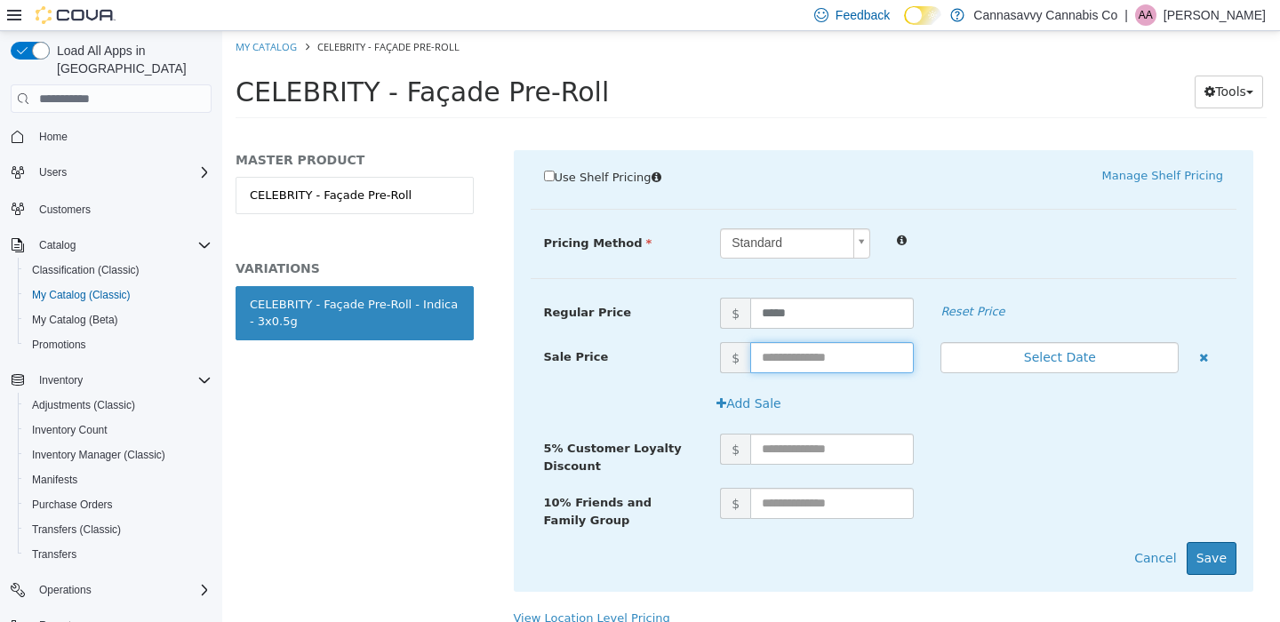
click at [791, 342] on input "text" at bounding box center [832, 357] width 164 height 31
type input "*****"
click at [1080, 342] on button "Select Date" at bounding box center [1059, 357] width 238 height 31
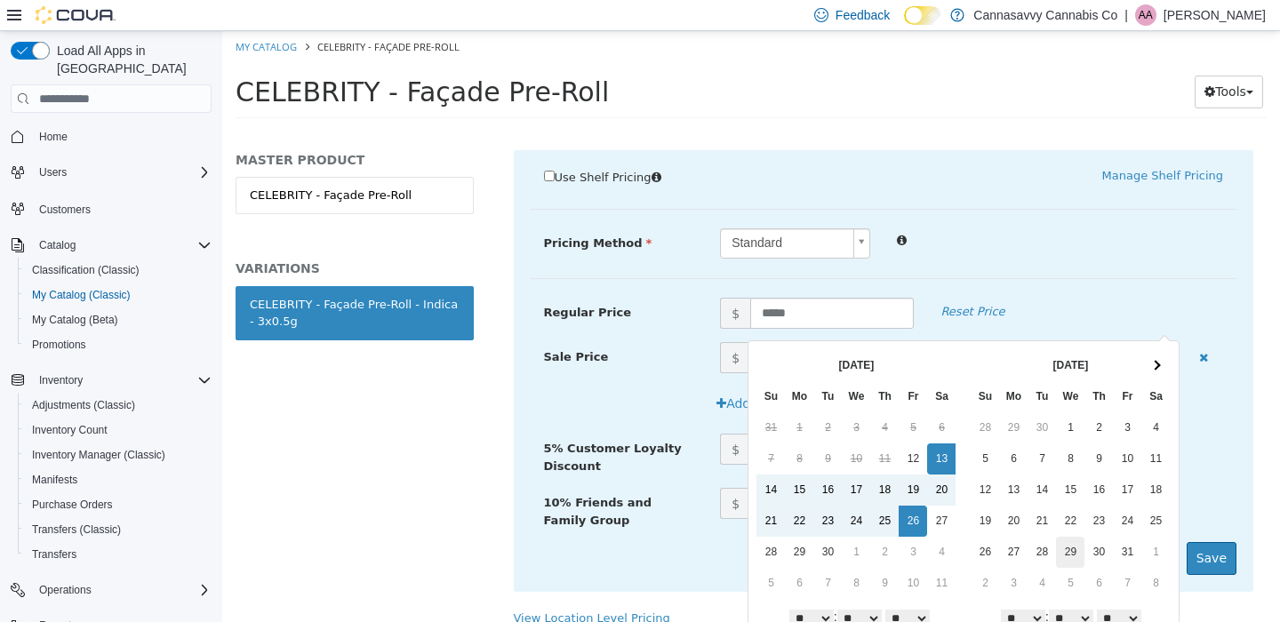
scroll to position [56, 0]
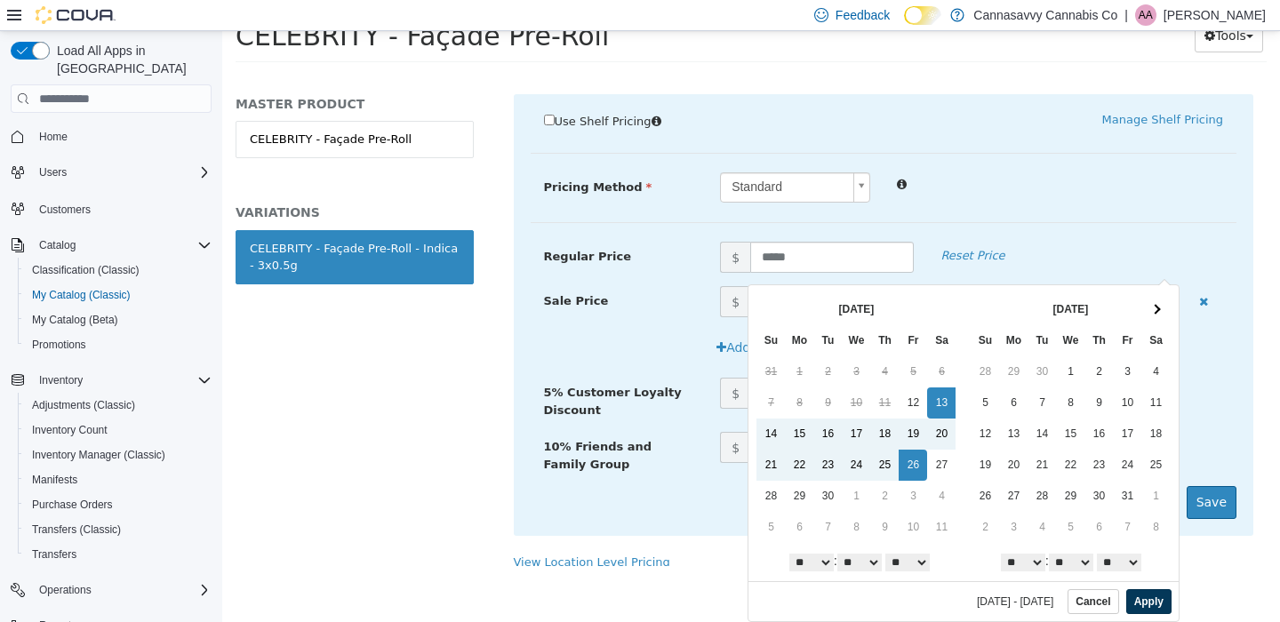
click at [1140, 604] on button "Apply" at bounding box center [1148, 601] width 45 height 25
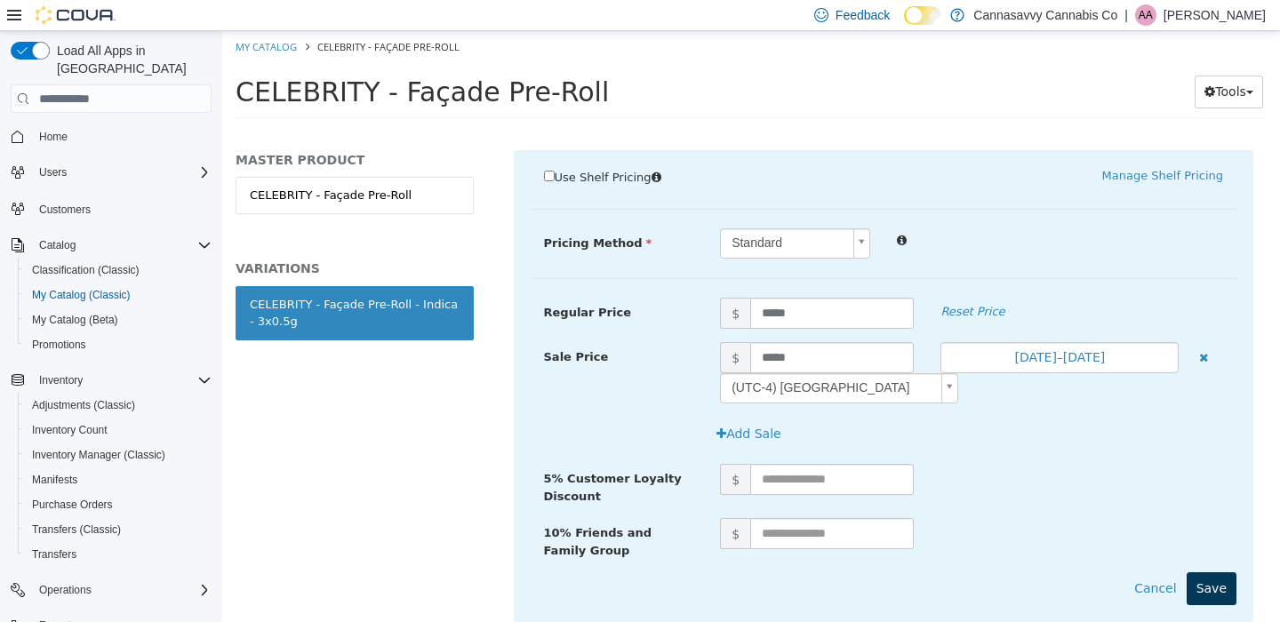
click at [1204, 572] on button "Save" at bounding box center [1212, 588] width 50 height 33
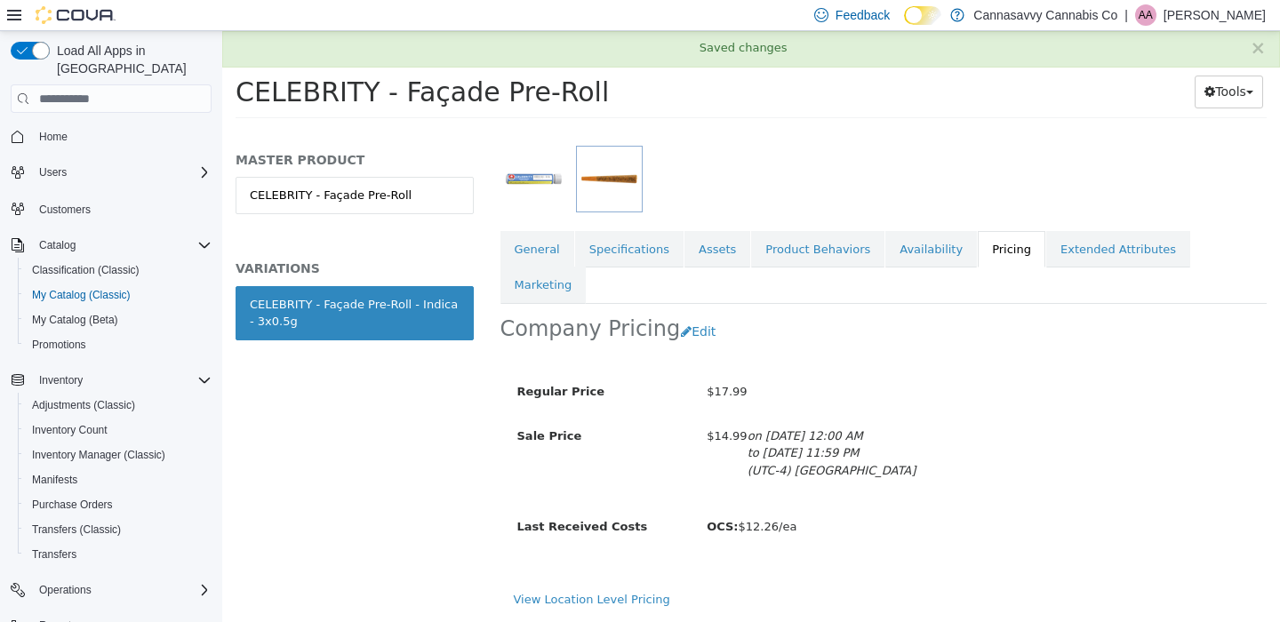
scroll to position [218, 0]
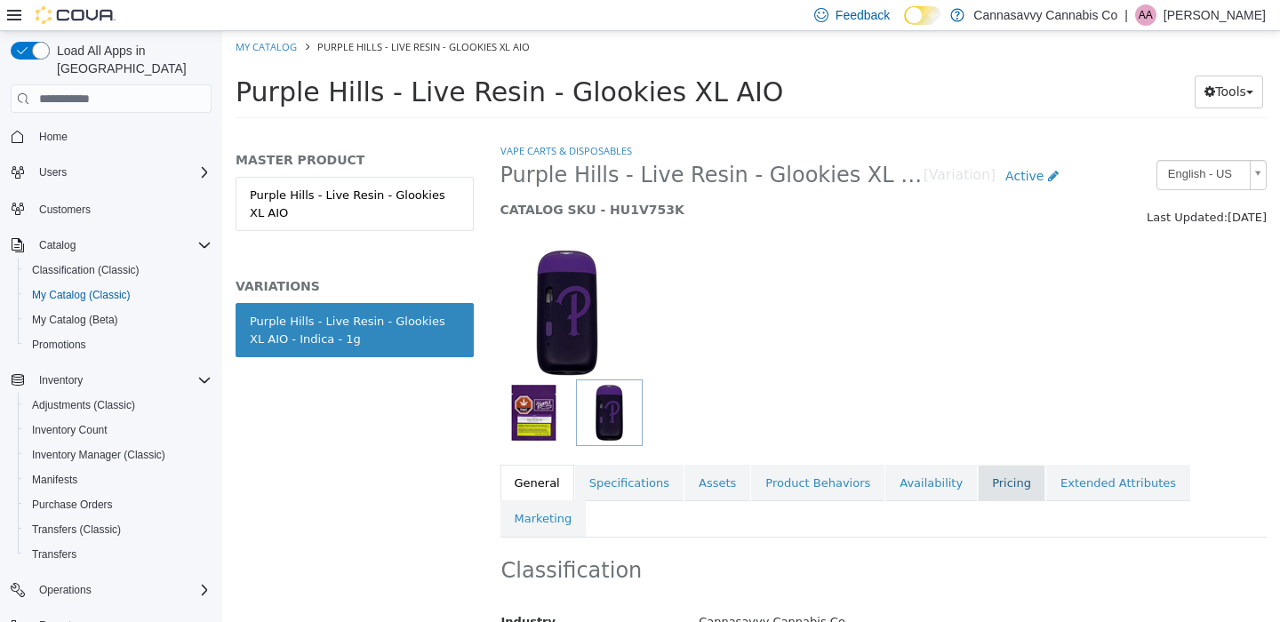
click at [1004, 466] on link "Pricing" at bounding box center [1012, 483] width 68 height 37
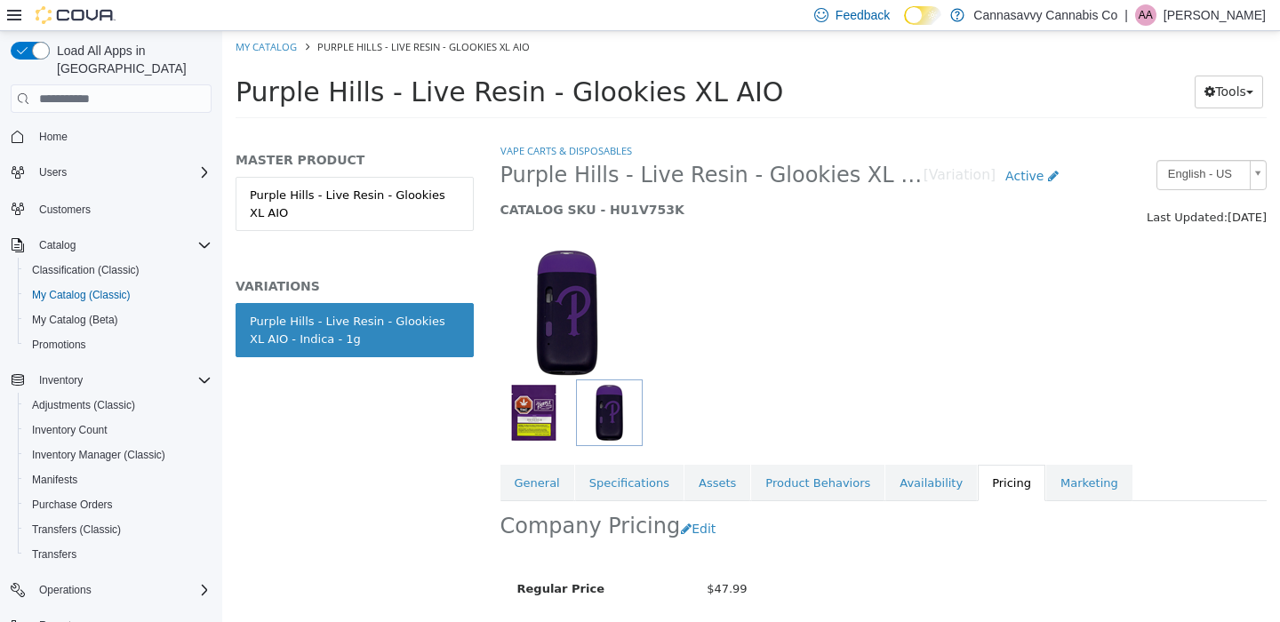
scroll to position [218, 0]
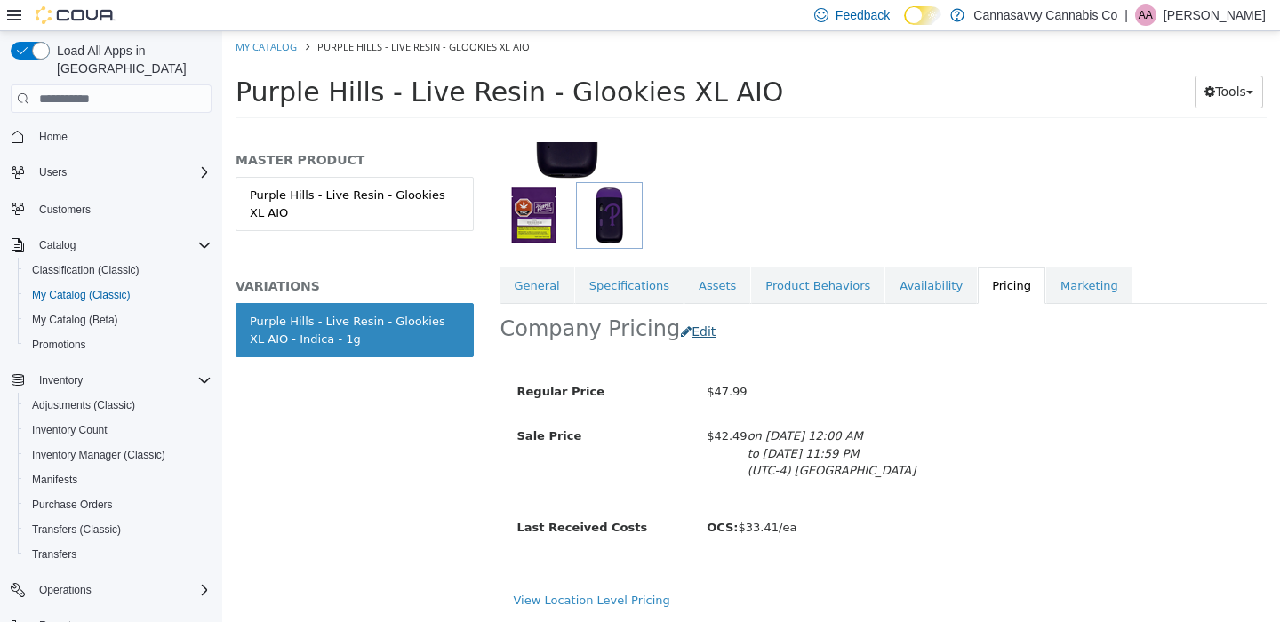
click at [690, 316] on button "Edit" at bounding box center [702, 332] width 45 height 33
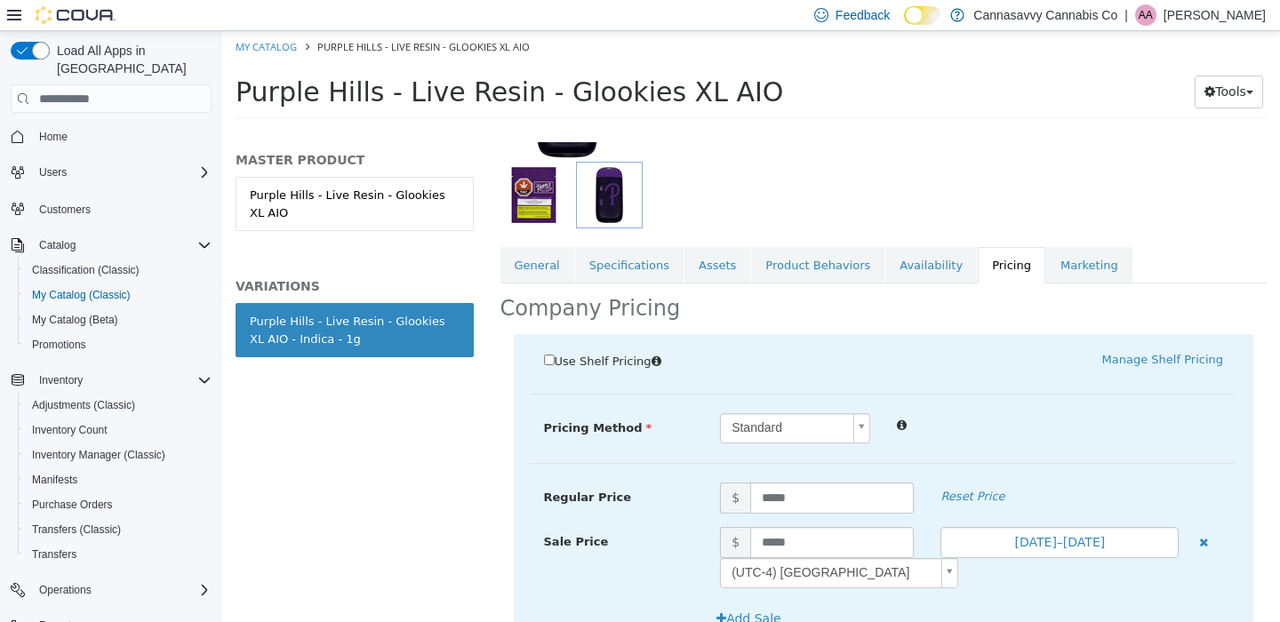
scroll to position [468, 0]
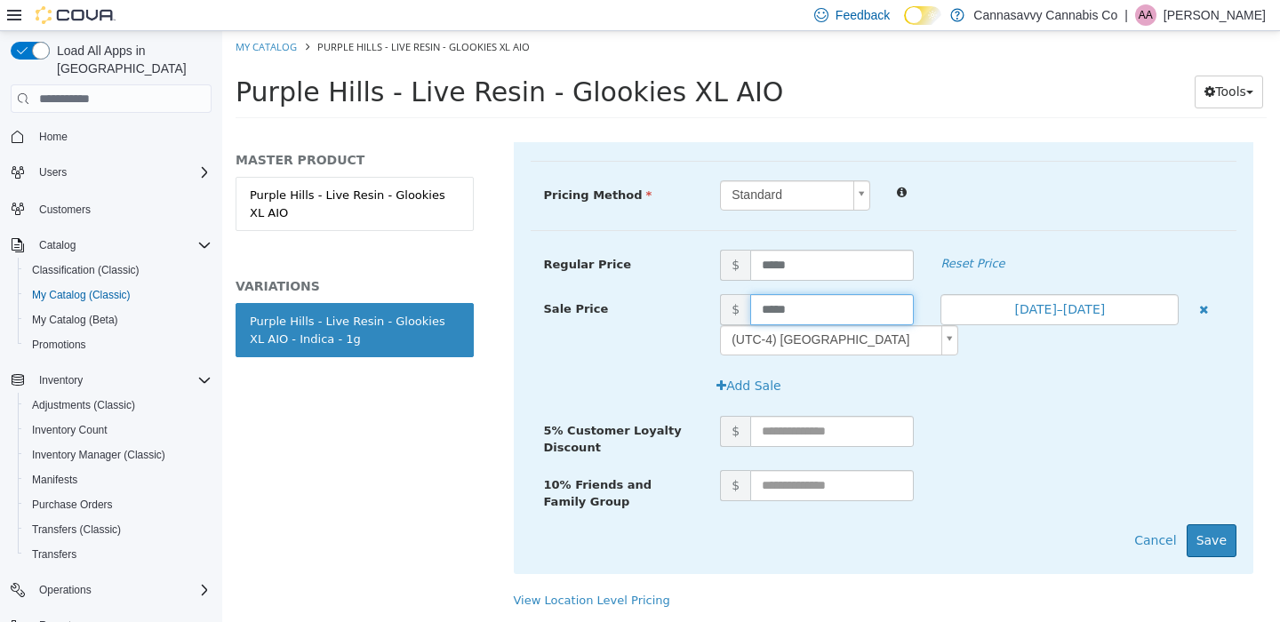
click at [815, 294] on input "*****" at bounding box center [832, 309] width 164 height 31
type input "*****"
click at [1091, 296] on button "Aug 30, 2025–Sep 12, 2025" at bounding box center [1059, 309] width 238 height 31
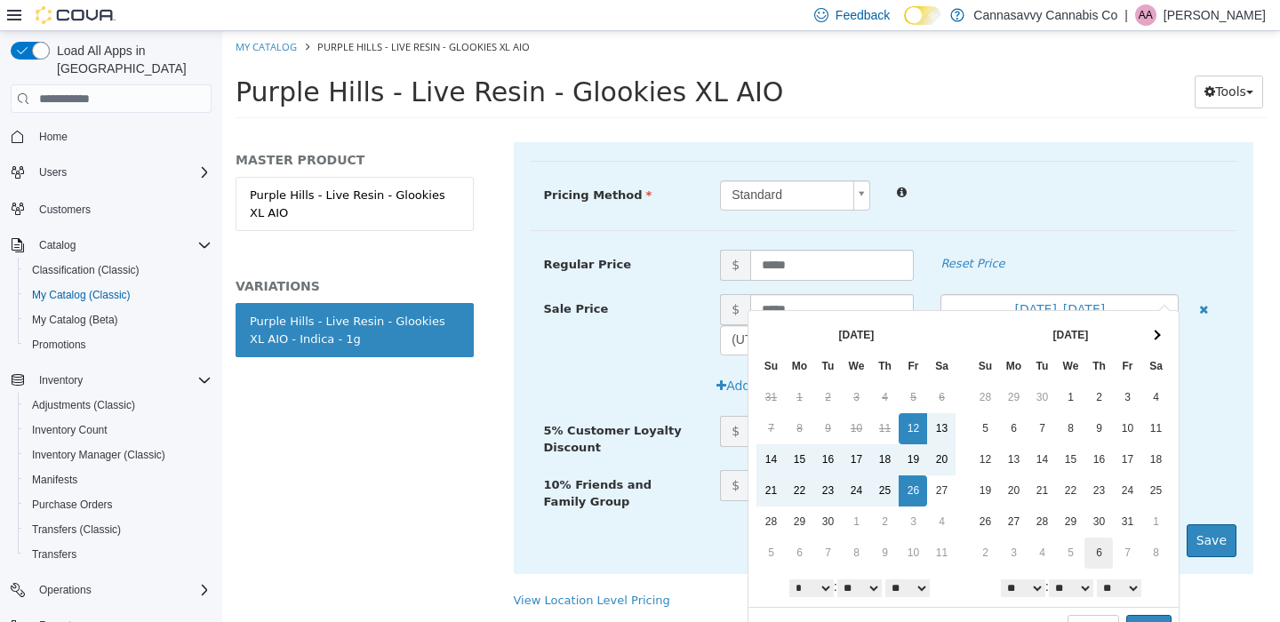
scroll to position [26, 0]
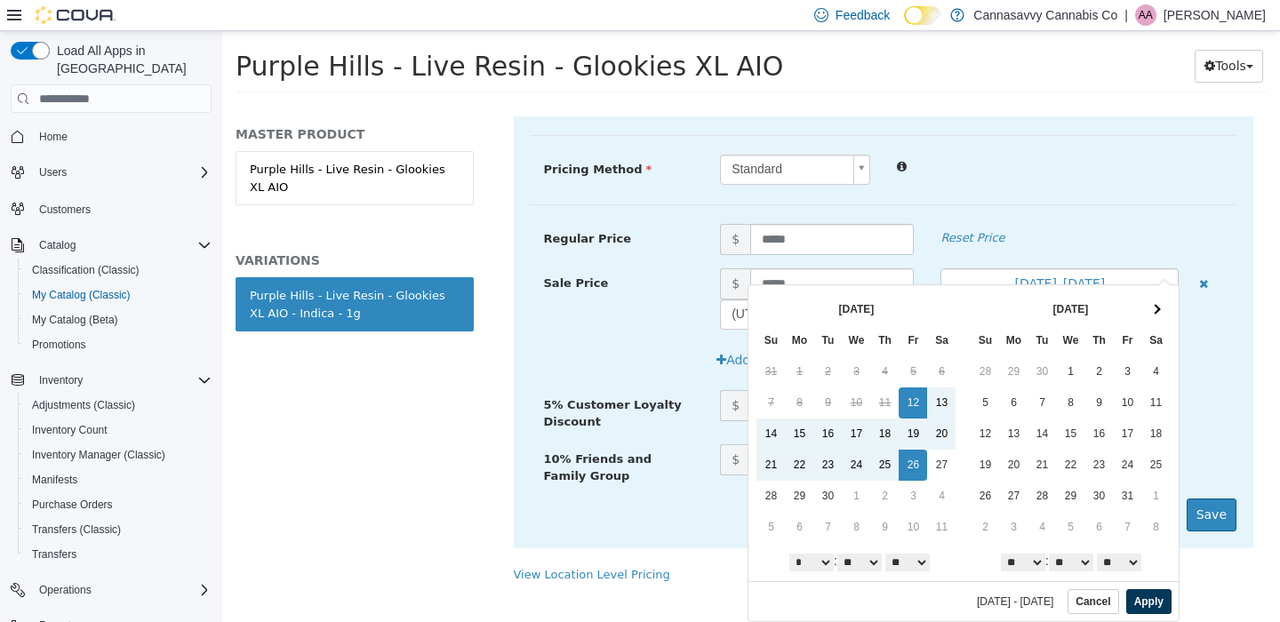
click at [1130, 600] on button "Apply" at bounding box center [1148, 601] width 45 height 25
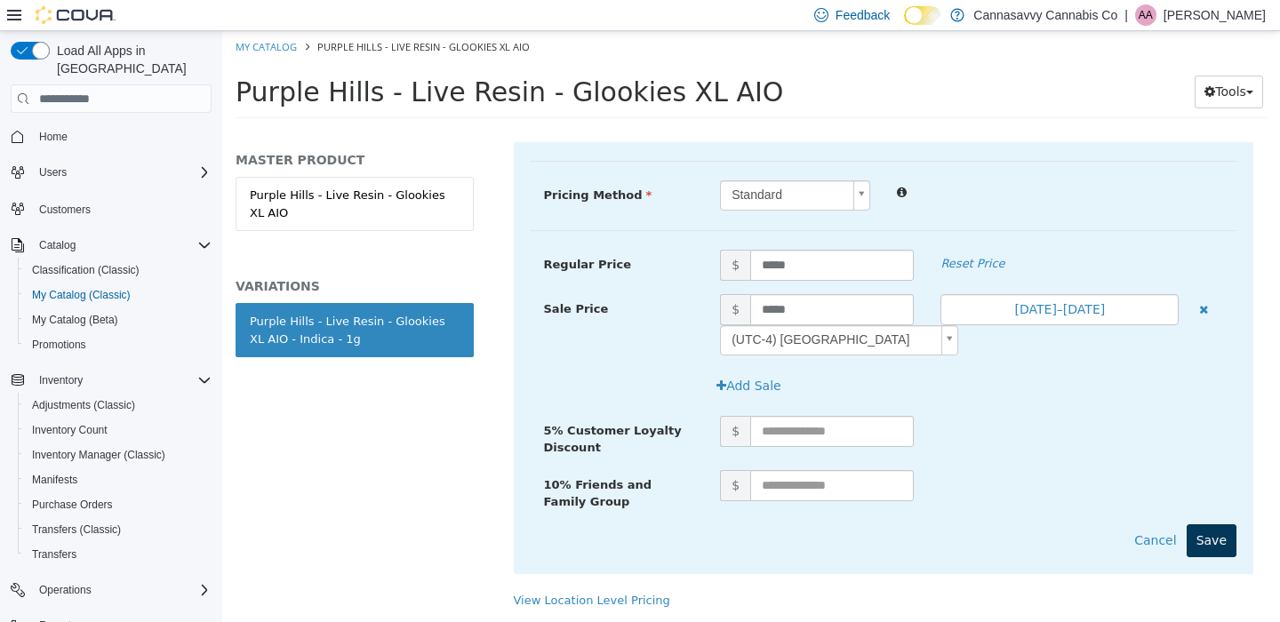
click at [1200, 524] on button "Save" at bounding box center [1212, 540] width 50 height 33
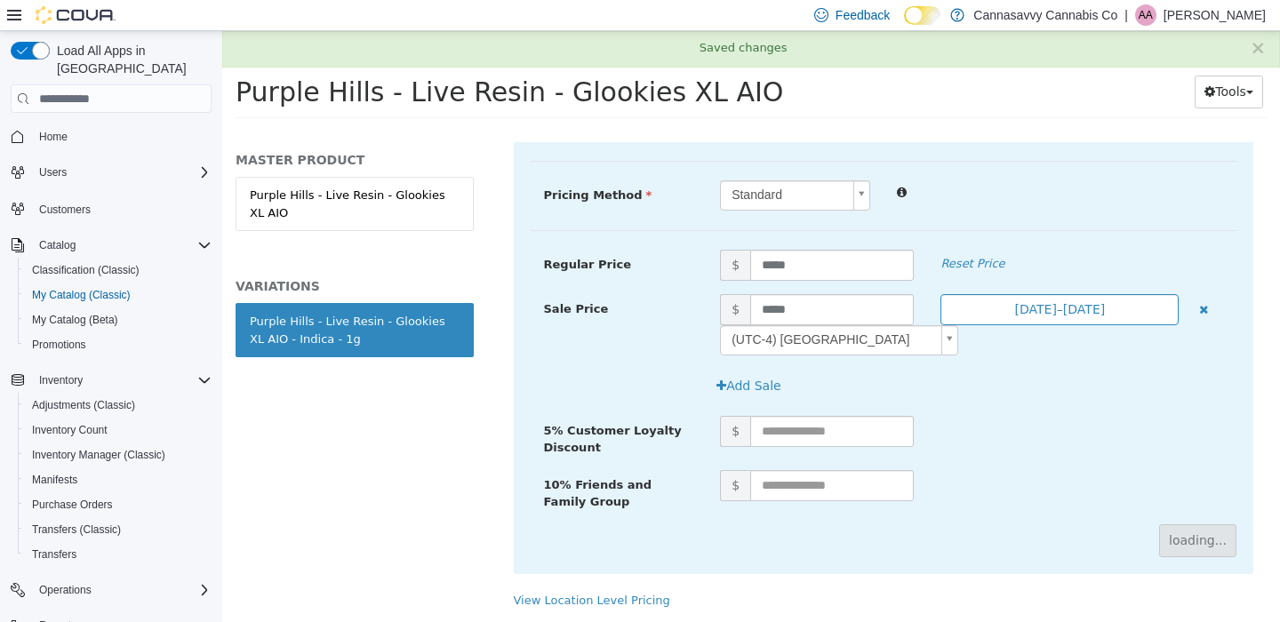
scroll to position [218, 0]
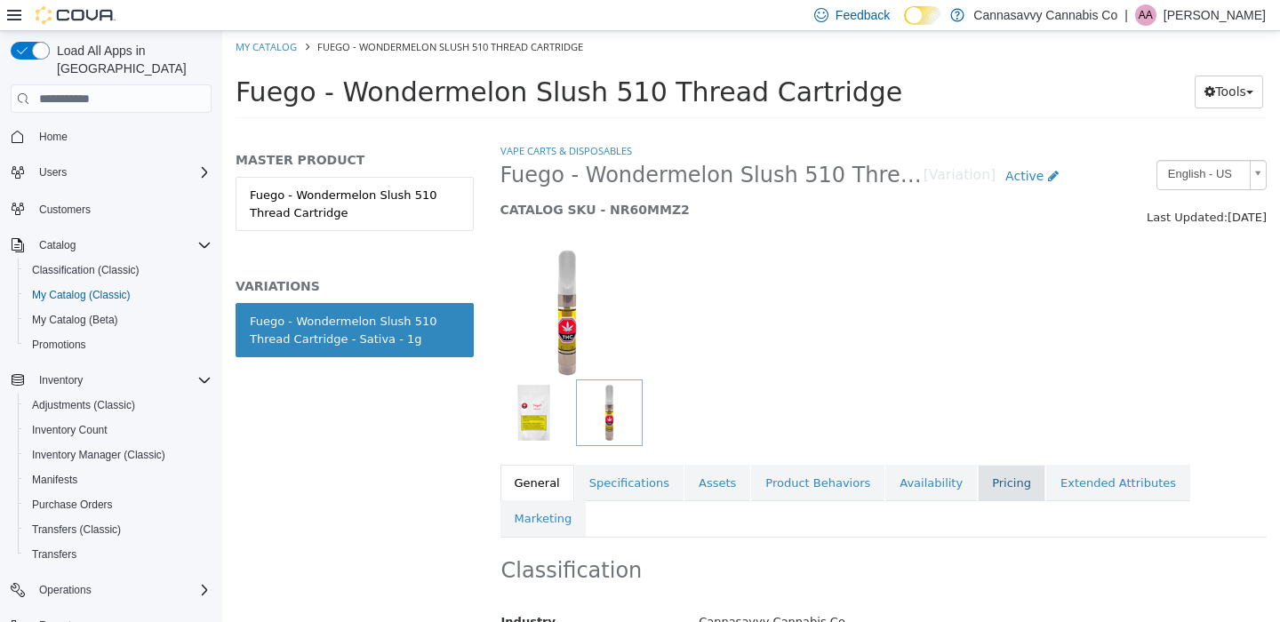
click at [1006, 490] on link "Pricing" at bounding box center [1012, 483] width 68 height 37
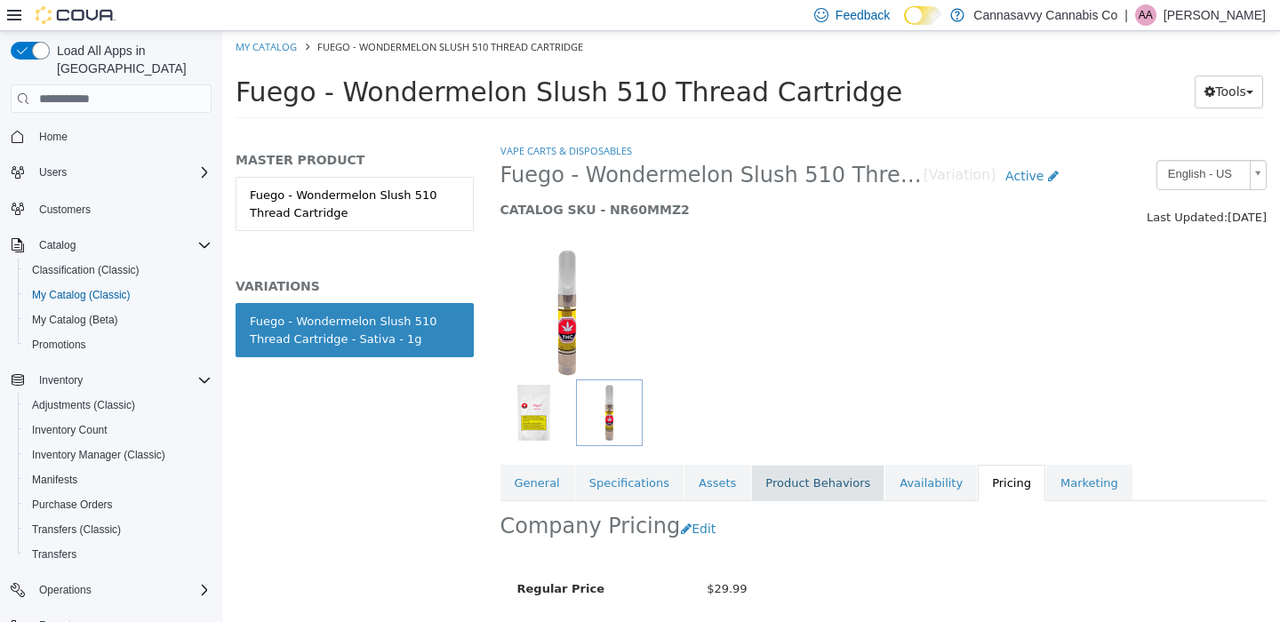
scroll to position [178, 0]
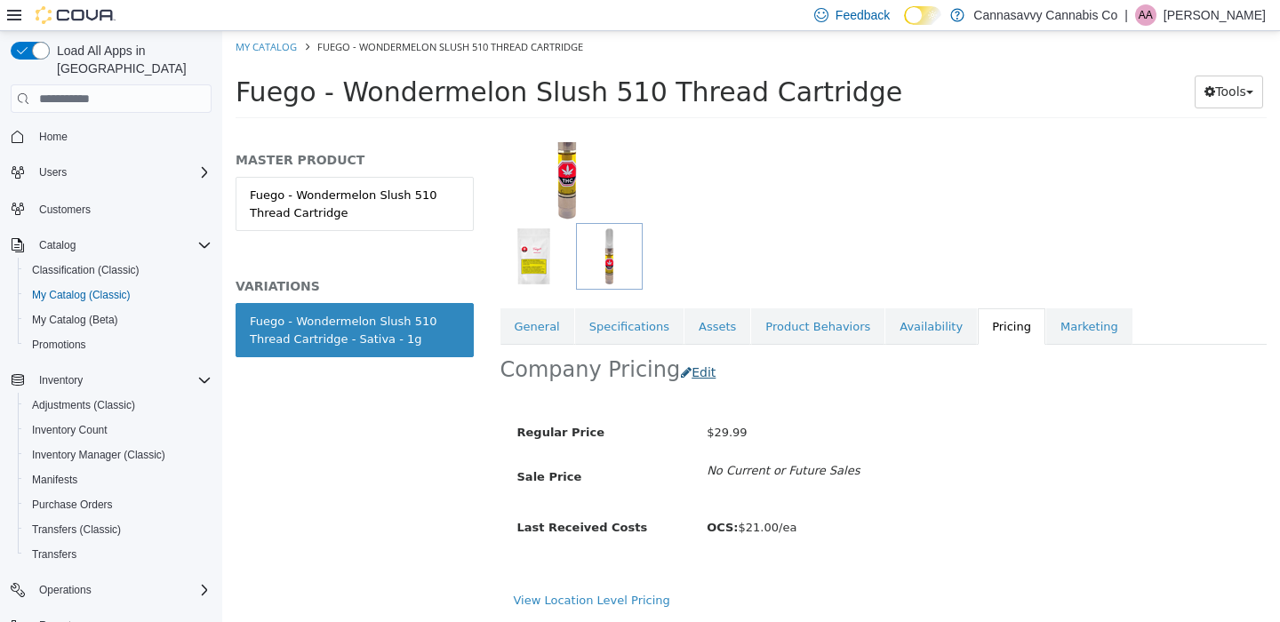
click at [692, 356] on button "Edit" at bounding box center [702, 372] width 45 height 33
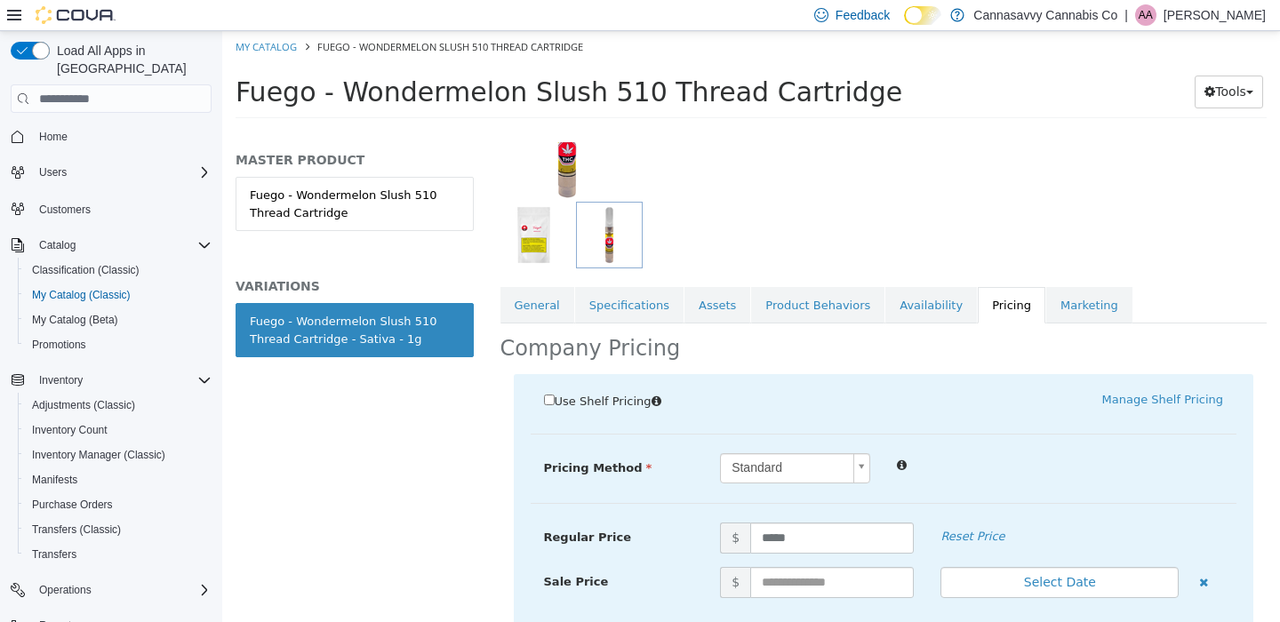
scroll to position [350, 0]
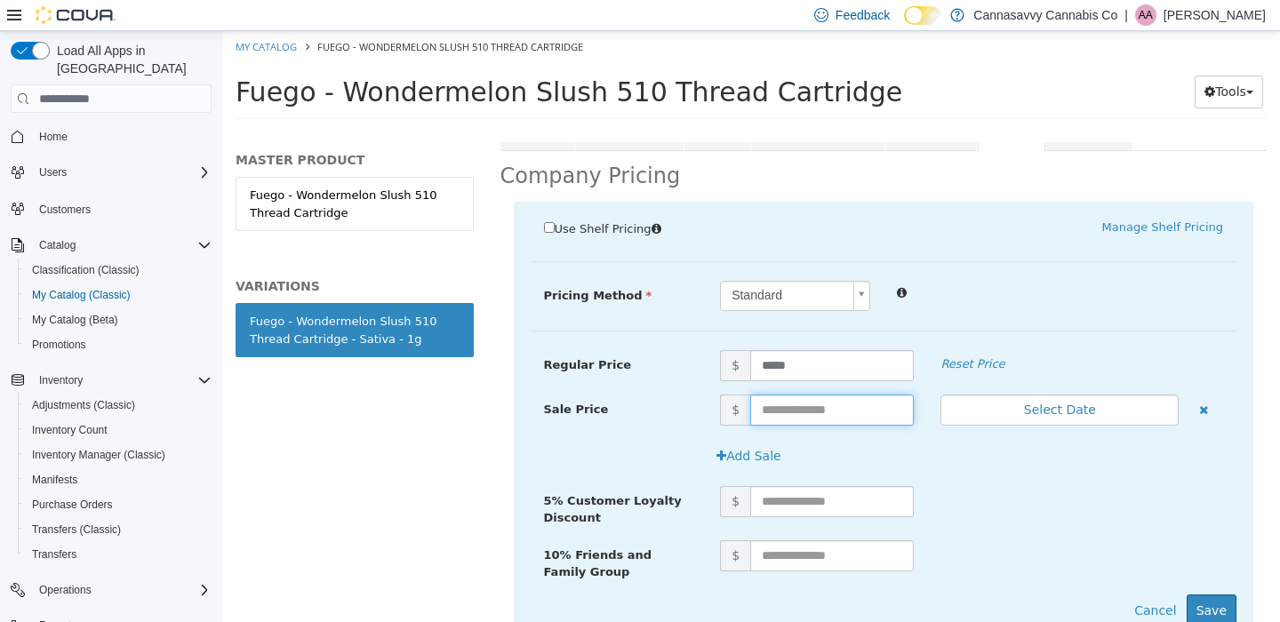
click at [808, 405] on input "text" at bounding box center [832, 410] width 164 height 31
type input "*****"
click at [1069, 411] on button "Select Date" at bounding box center [1059, 410] width 238 height 31
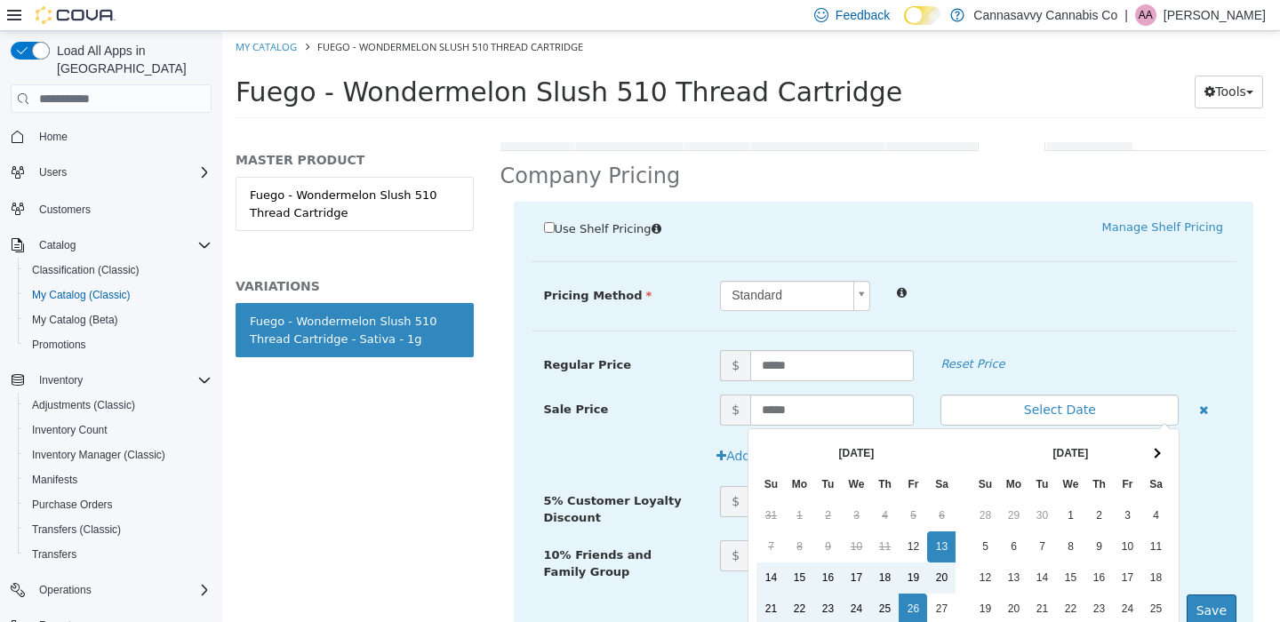
scroll to position [144, 0]
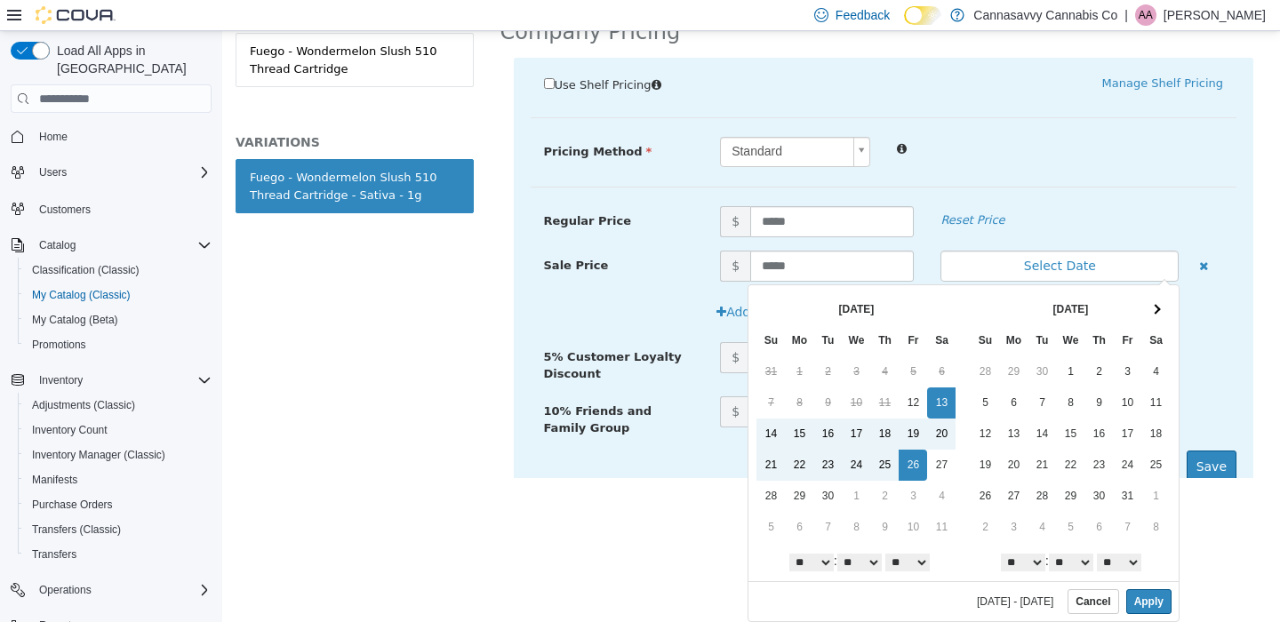
click at [1128, 604] on button "Apply" at bounding box center [1148, 601] width 45 height 25
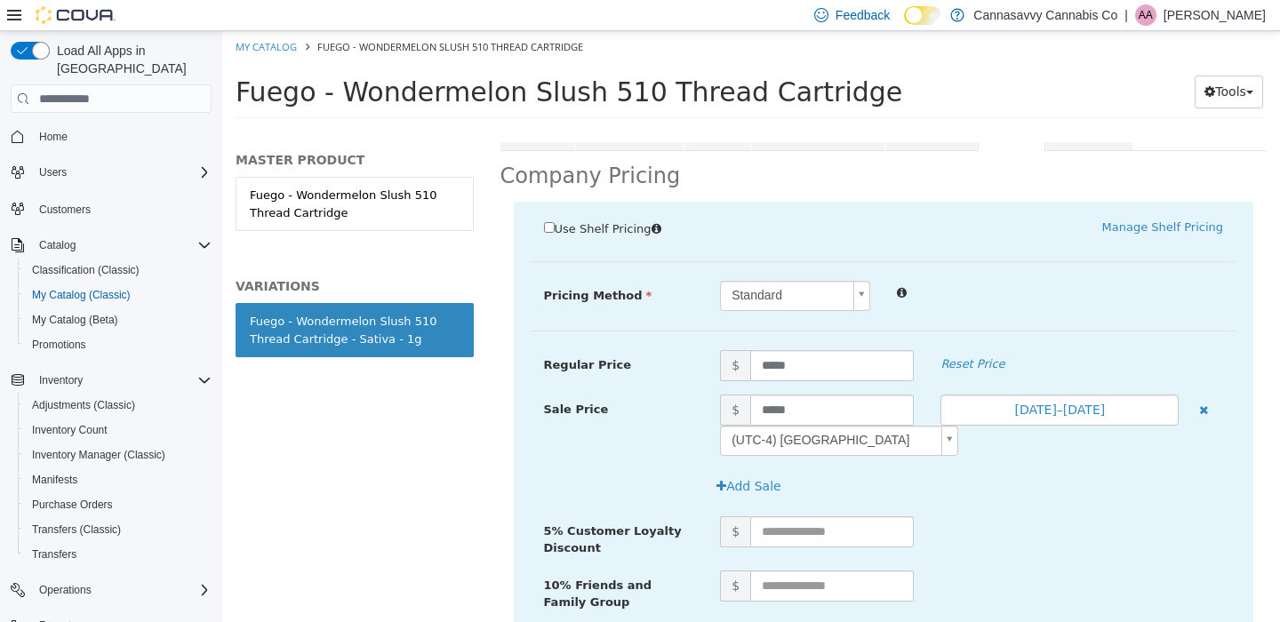
scroll to position [468, 0]
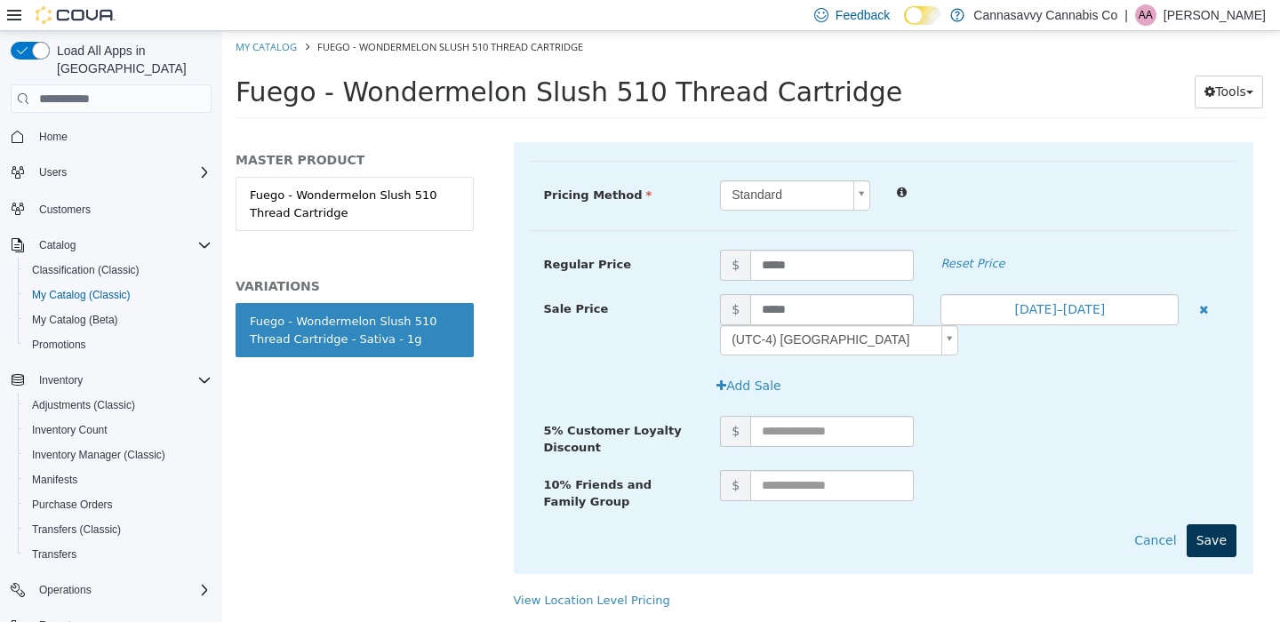
click at [1198, 526] on button "Save" at bounding box center [1212, 540] width 50 height 33
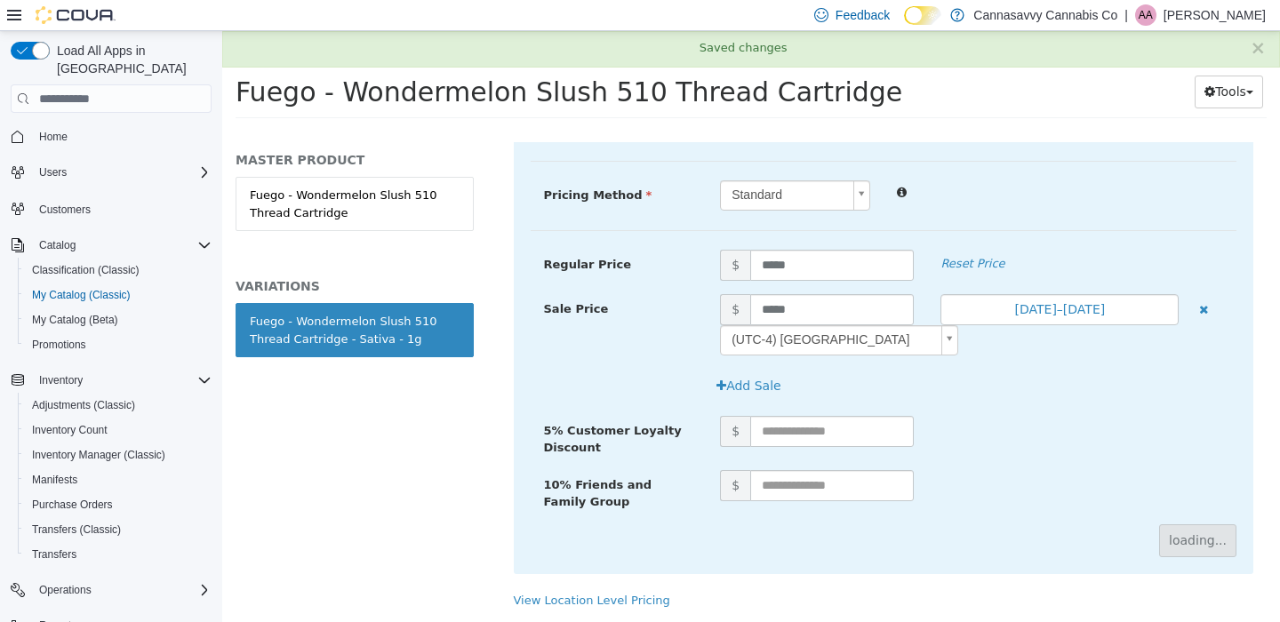
scroll to position [112, 0]
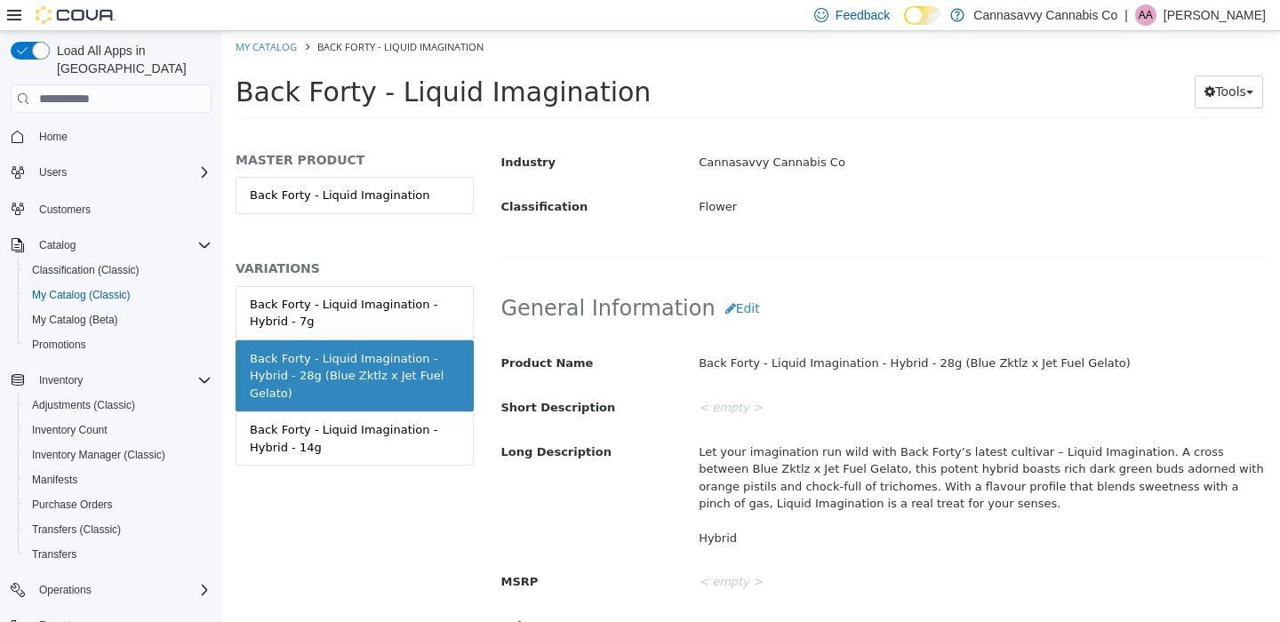
scroll to position [70, 0]
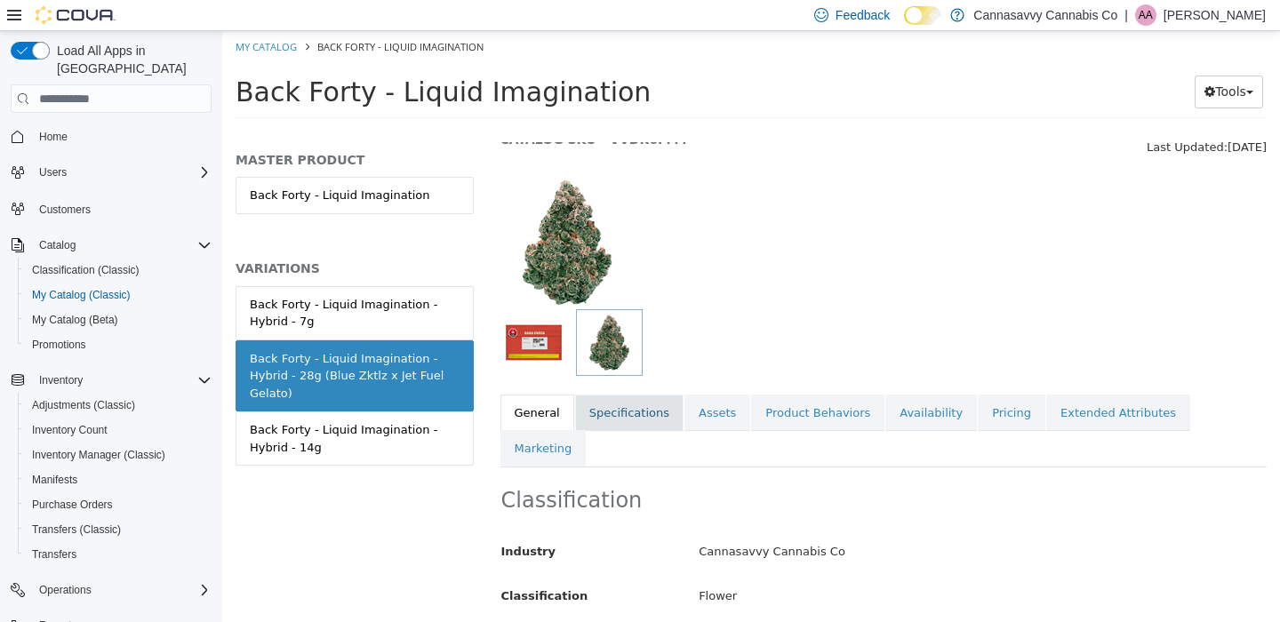
click at [645, 404] on link "Specifications" at bounding box center [629, 413] width 108 height 37
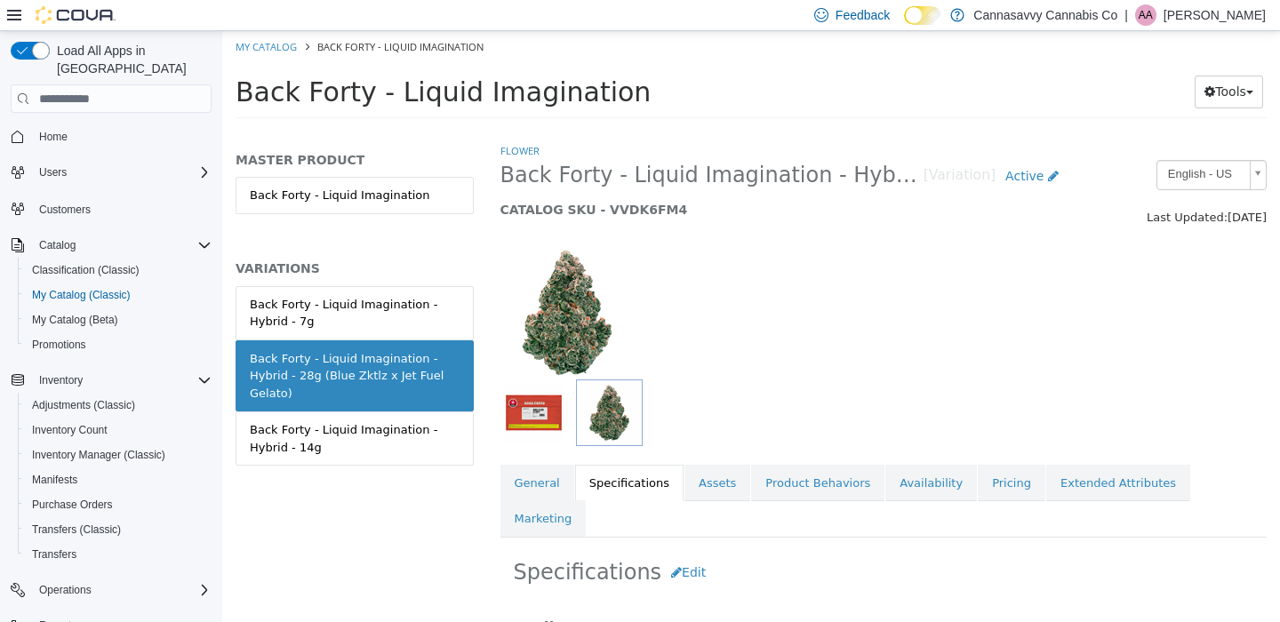
scroll to position [167, 0]
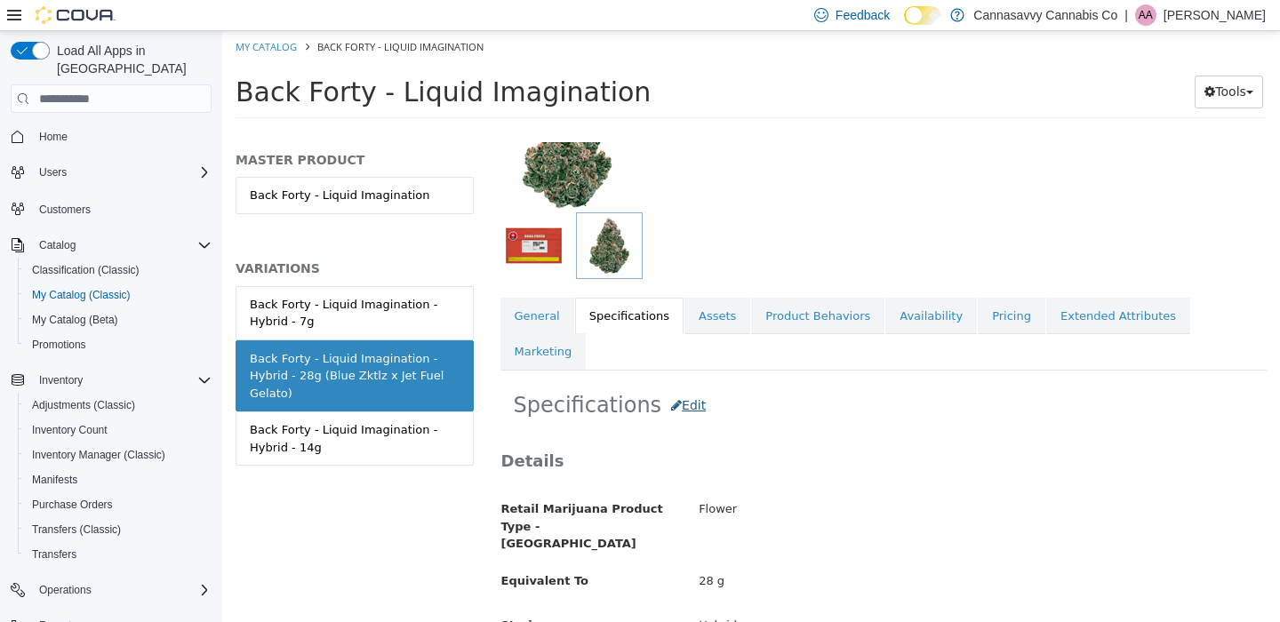
click at [684, 389] on button "Edit" at bounding box center [688, 405] width 54 height 33
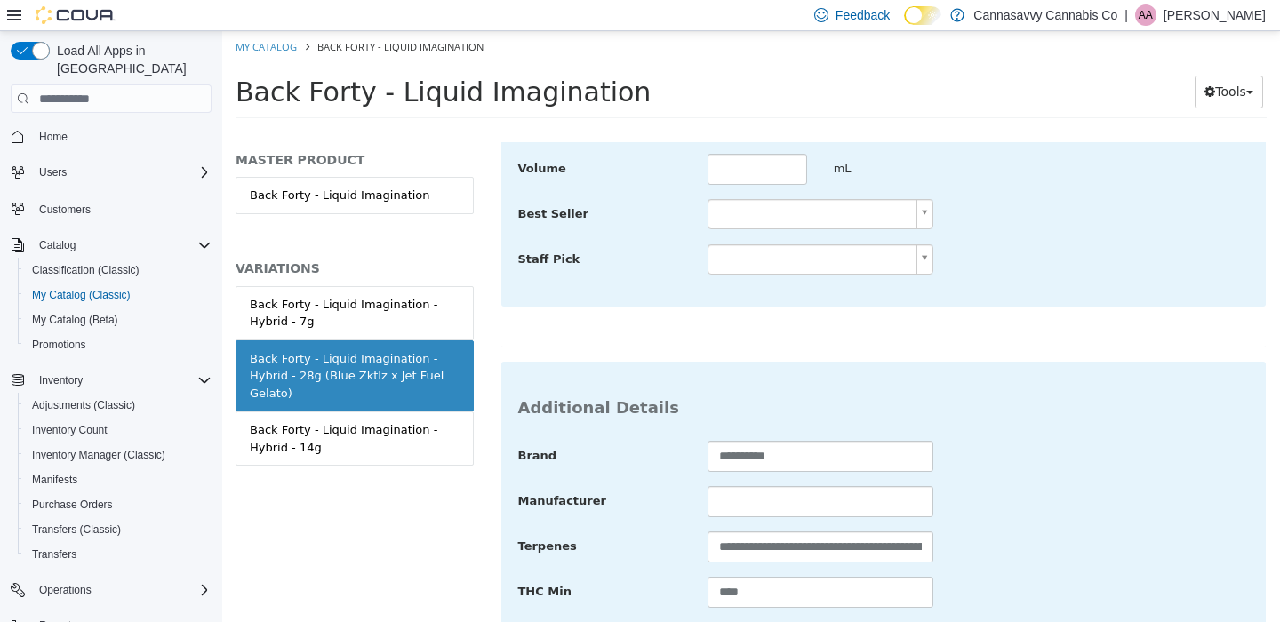
scroll to position [888, 0]
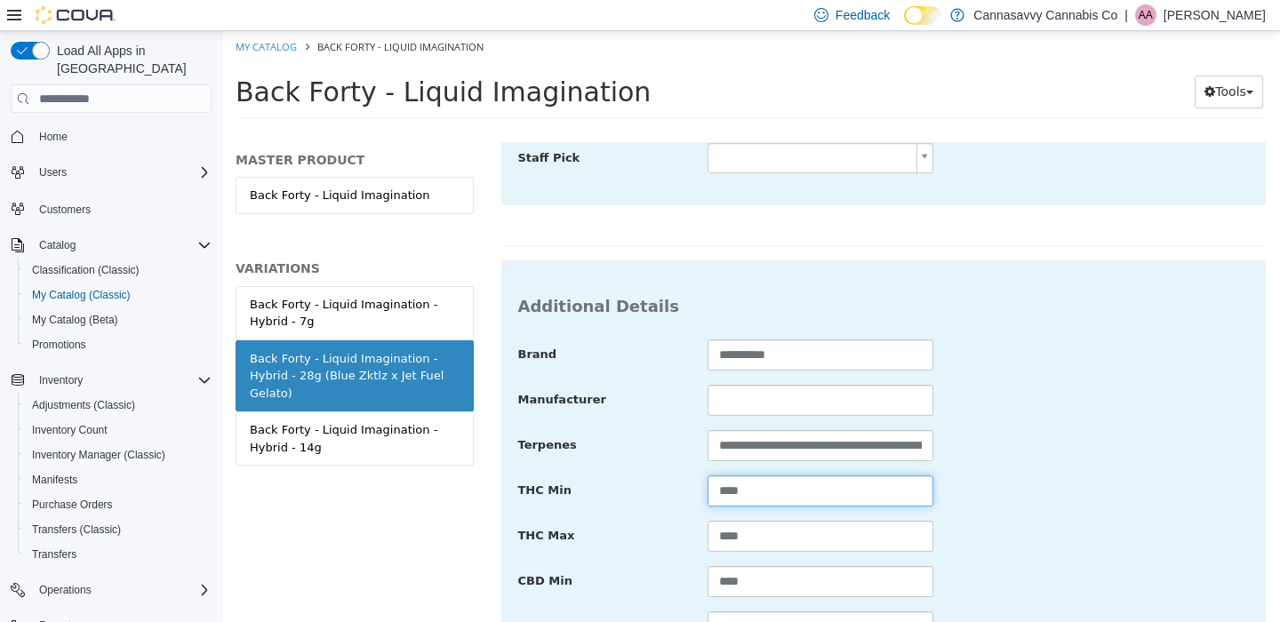
click at [754, 476] on input "****" at bounding box center [821, 491] width 226 height 31
type input "****"
click at [759, 521] on input "****" at bounding box center [821, 536] width 226 height 31
type input "****"
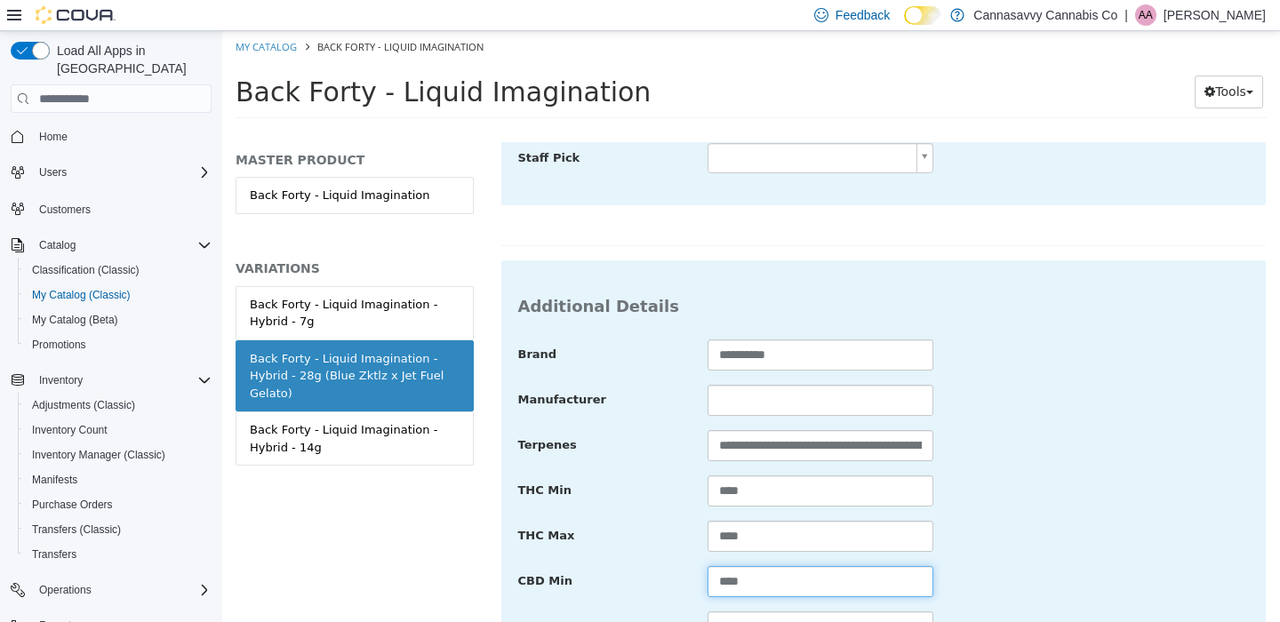
click at [756, 566] on input "****" at bounding box center [821, 581] width 226 height 31
type input "****"
click at [767, 612] on input "****" at bounding box center [821, 627] width 226 height 31
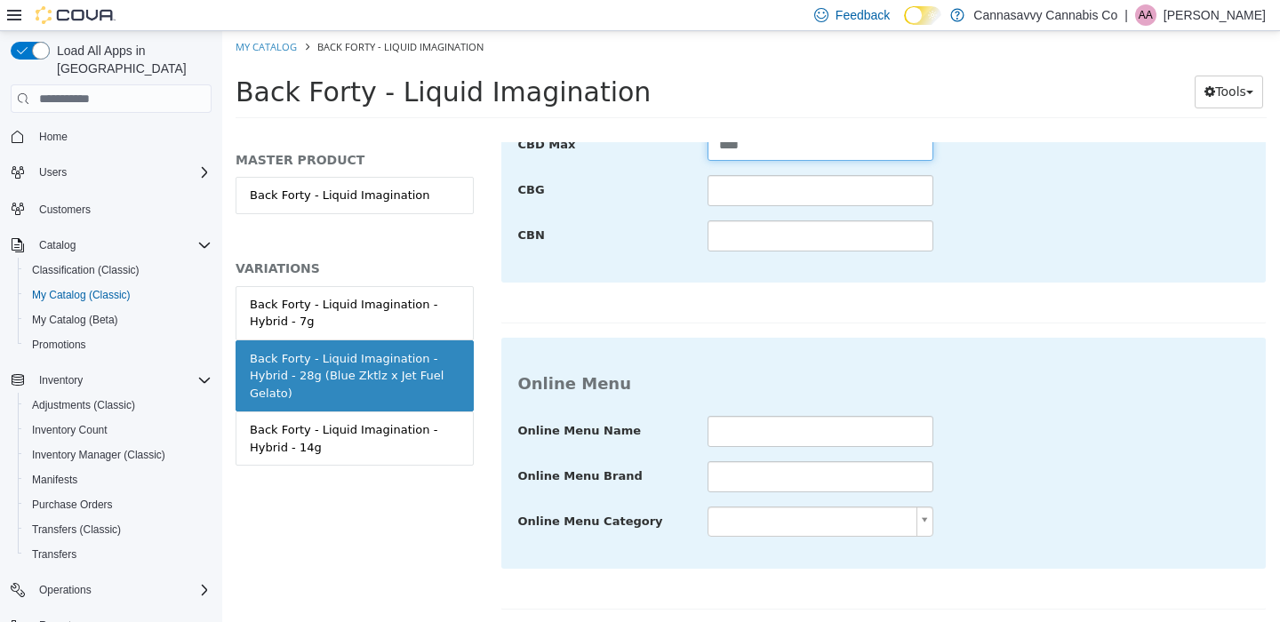
type input "****"
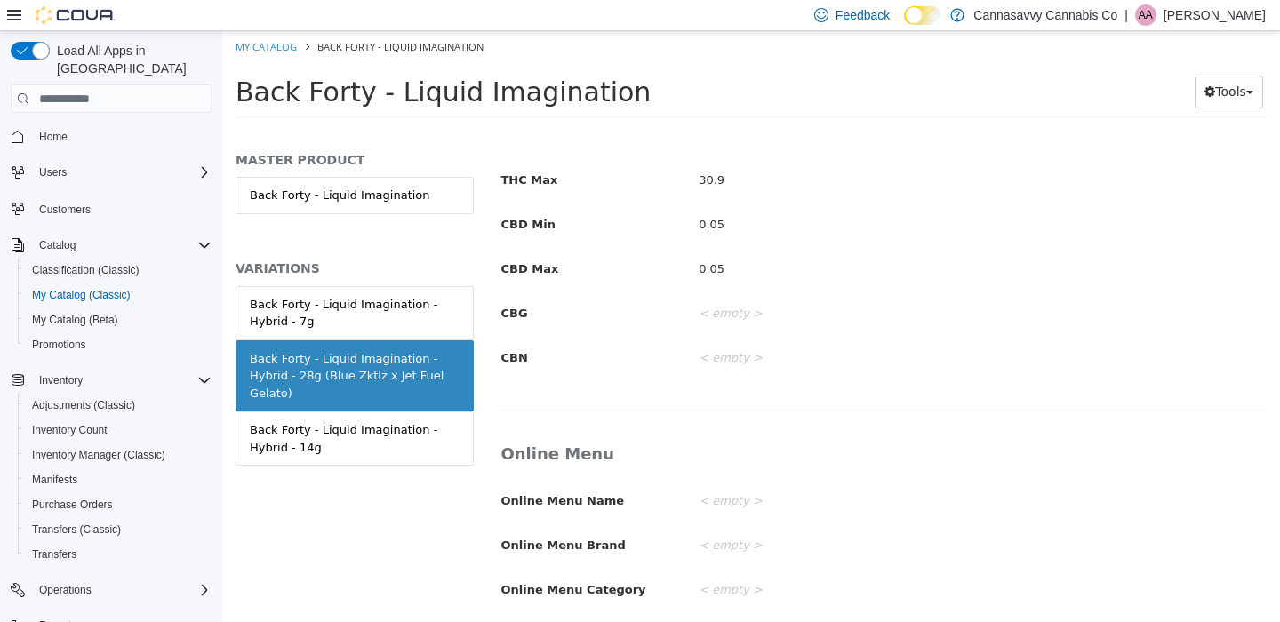
scroll to position [313, 0]
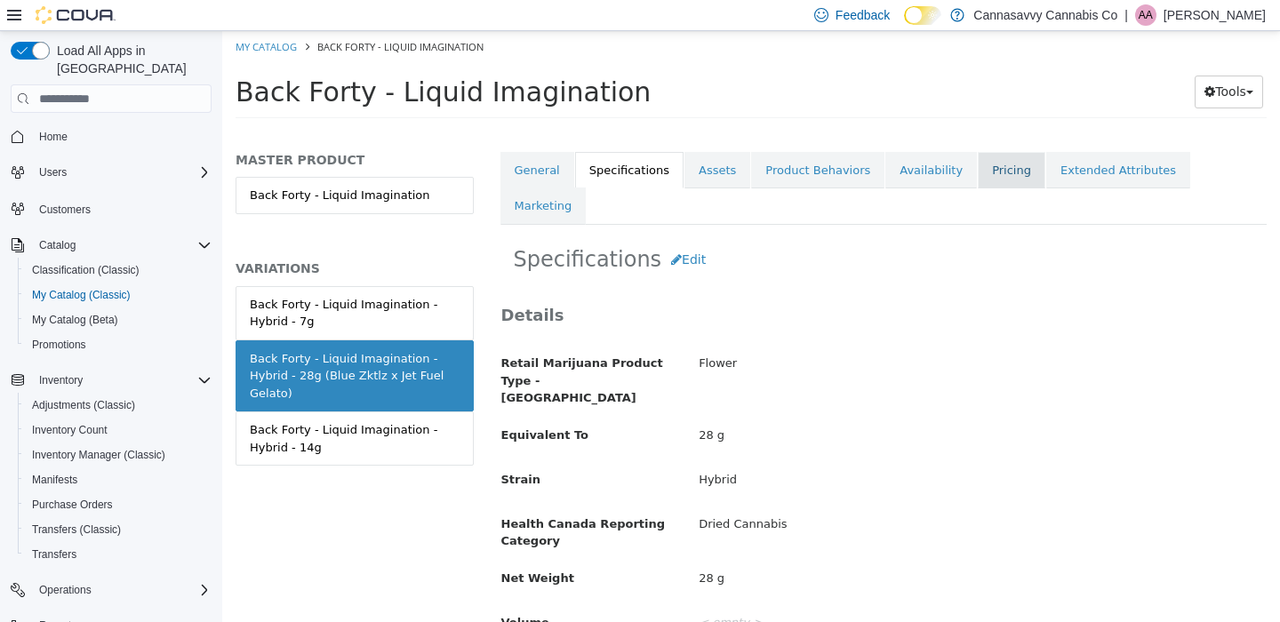
click at [980, 182] on link "Pricing" at bounding box center [1012, 170] width 68 height 37
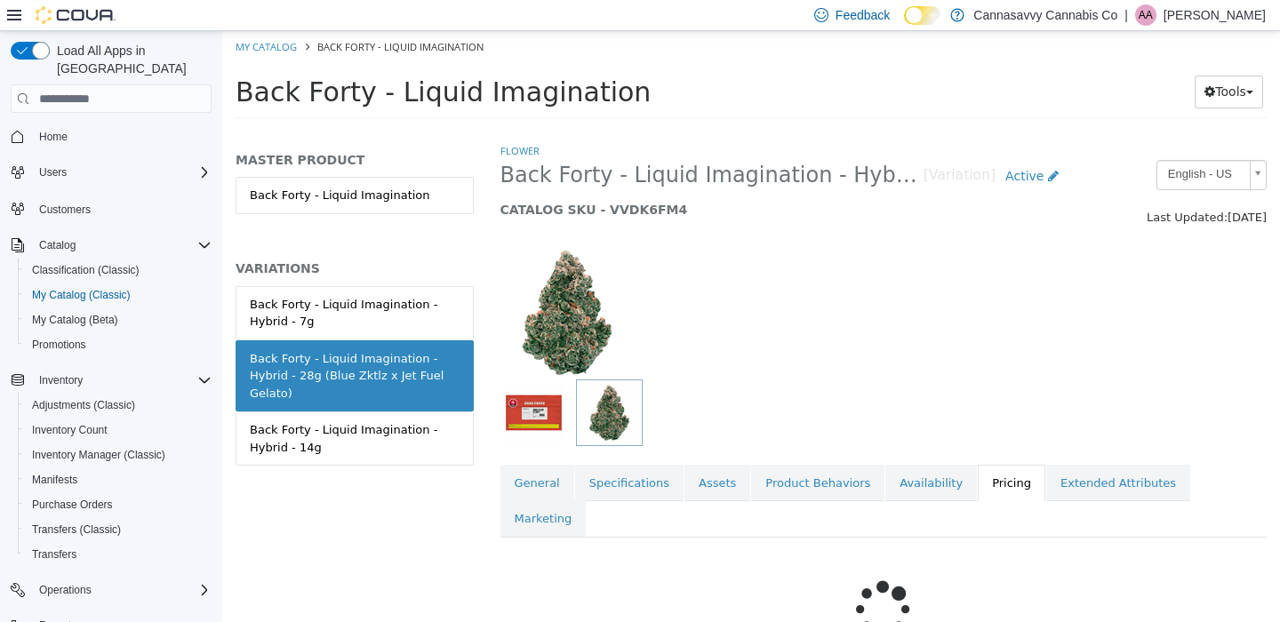
scroll to position [191, 0]
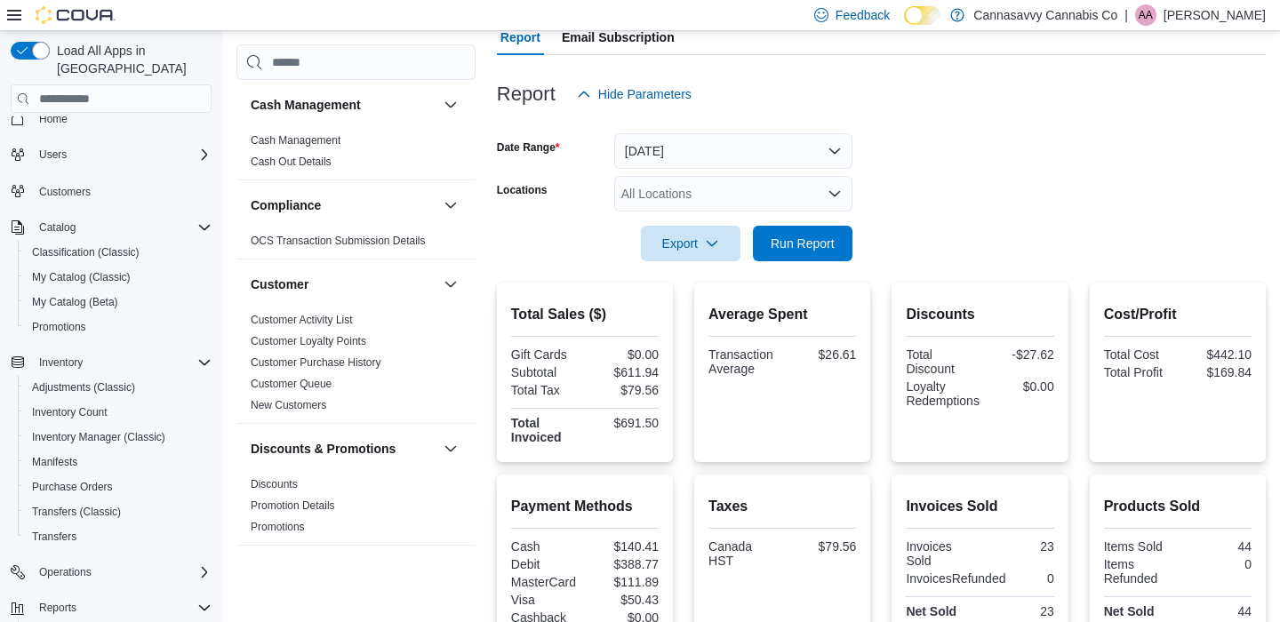
scroll to position [170, 0]
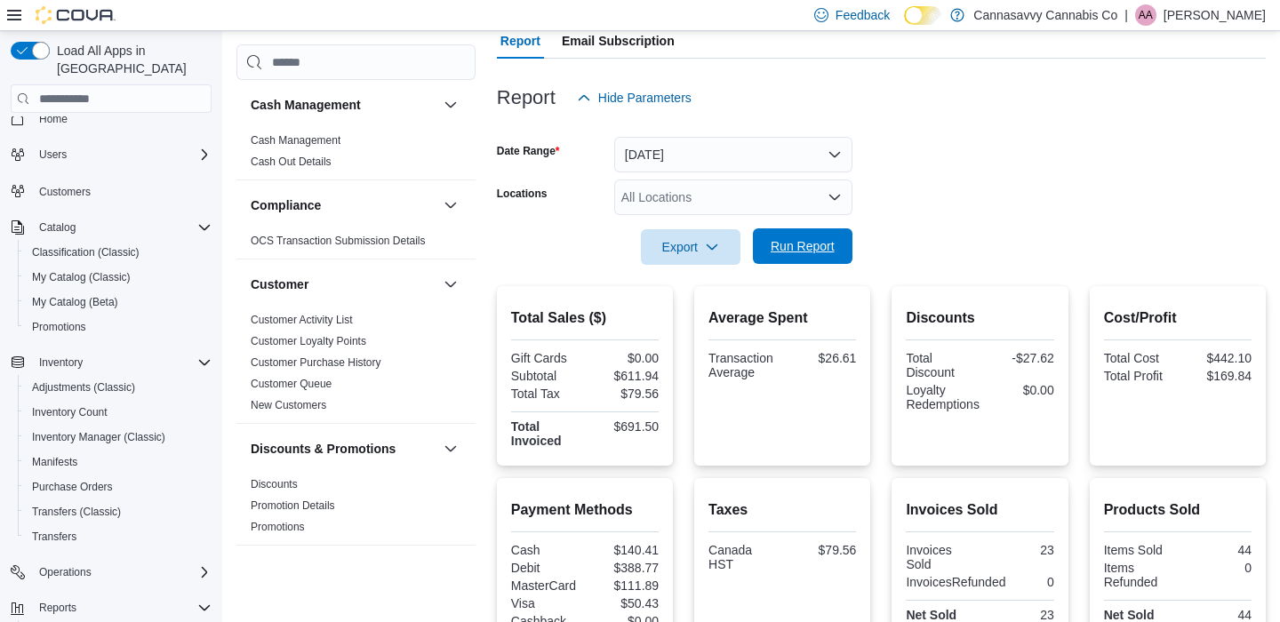
click at [818, 247] on span "Run Report" at bounding box center [803, 246] width 64 height 18
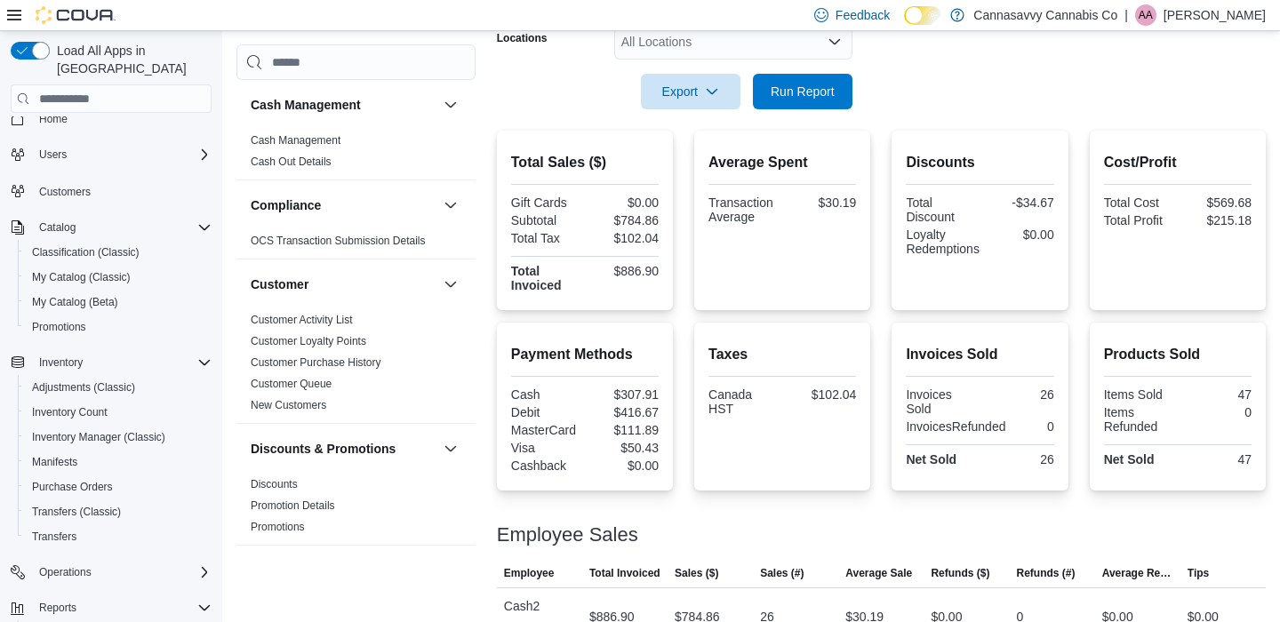
scroll to position [0, 0]
